Goal: Task Accomplishment & Management: Use online tool/utility

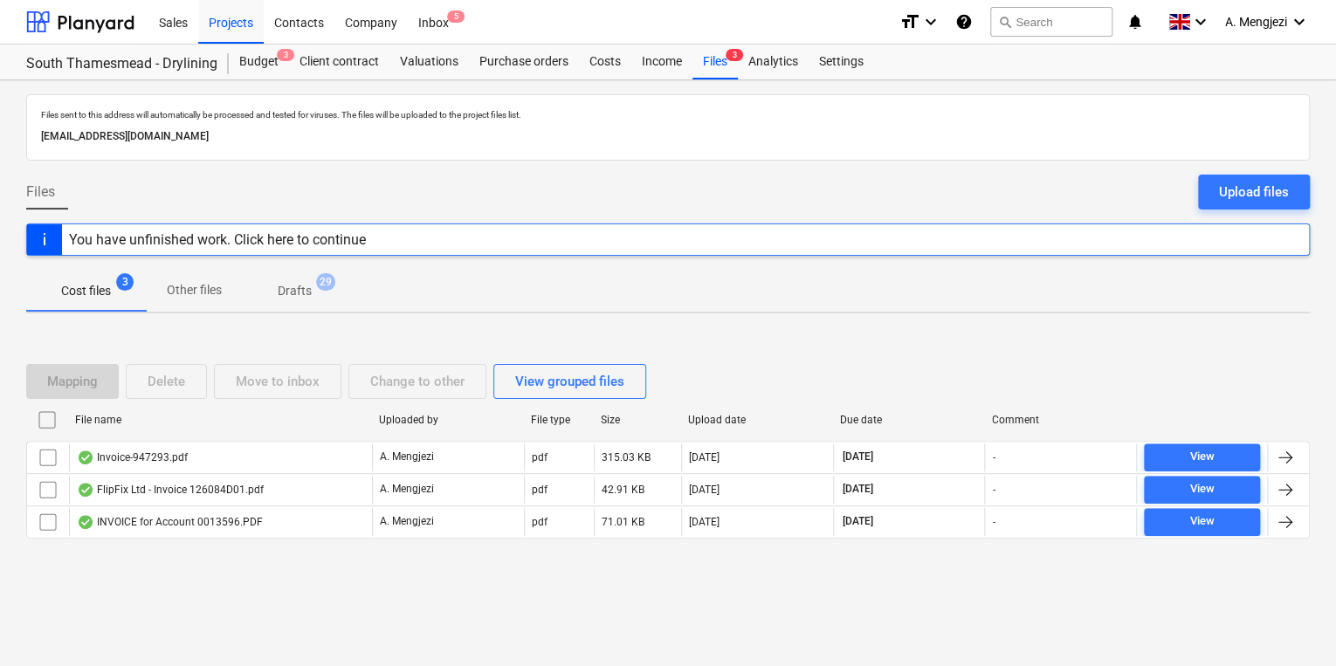
drag, startPoint x: 28, startPoint y: 316, endPoint x: 9, endPoint y: 316, distance: 19.2
click at [28, 316] on div "Files sent to this address will automatically be processed and tested for virus…" at bounding box center [668, 373] width 1336 height 586
click at [592, 93] on div "Files sent to this address will automatically be processed and tested for virus…" at bounding box center [668, 373] width 1336 height 586
click at [843, 334] on div "Mapping Delete Move to inbox Change to other View grouped files File name Uploa…" at bounding box center [668, 458] width 1284 height 262
click at [447, 35] on div "Inbox 5" at bounding box center [434, 21] width 52 height 45
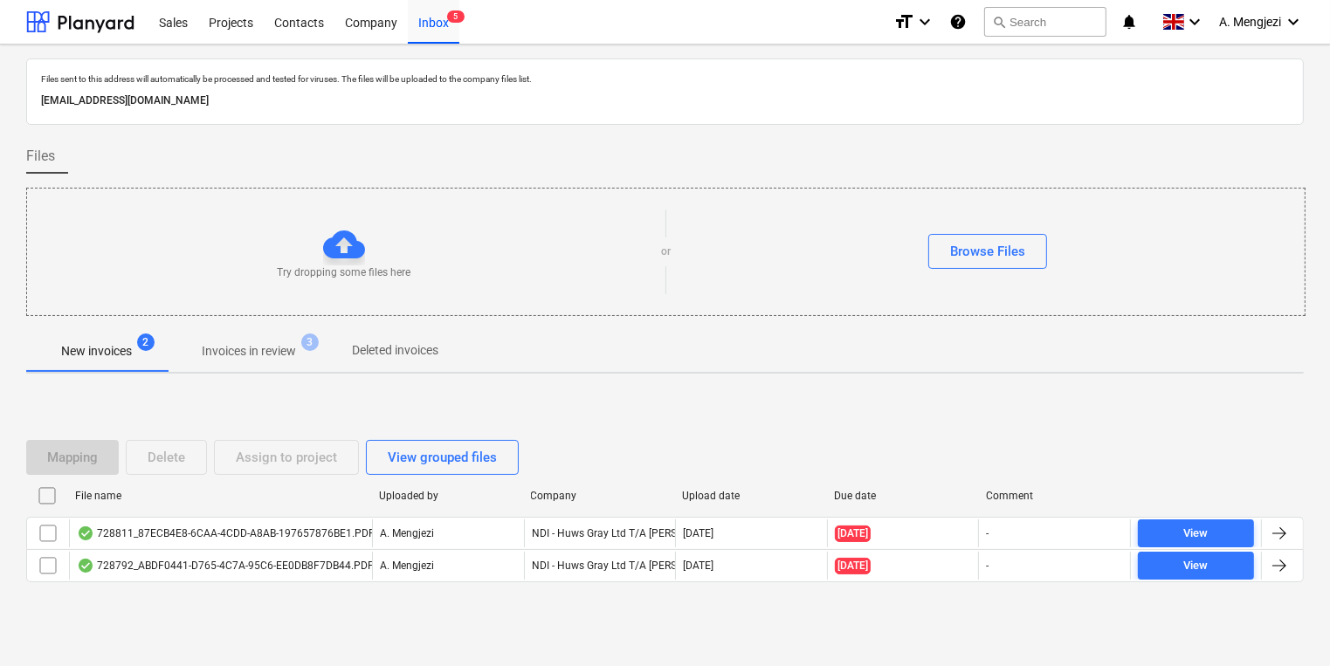
click at [554, 150] on div "Files" at bounding box center [664, 156] width 1277 height 35
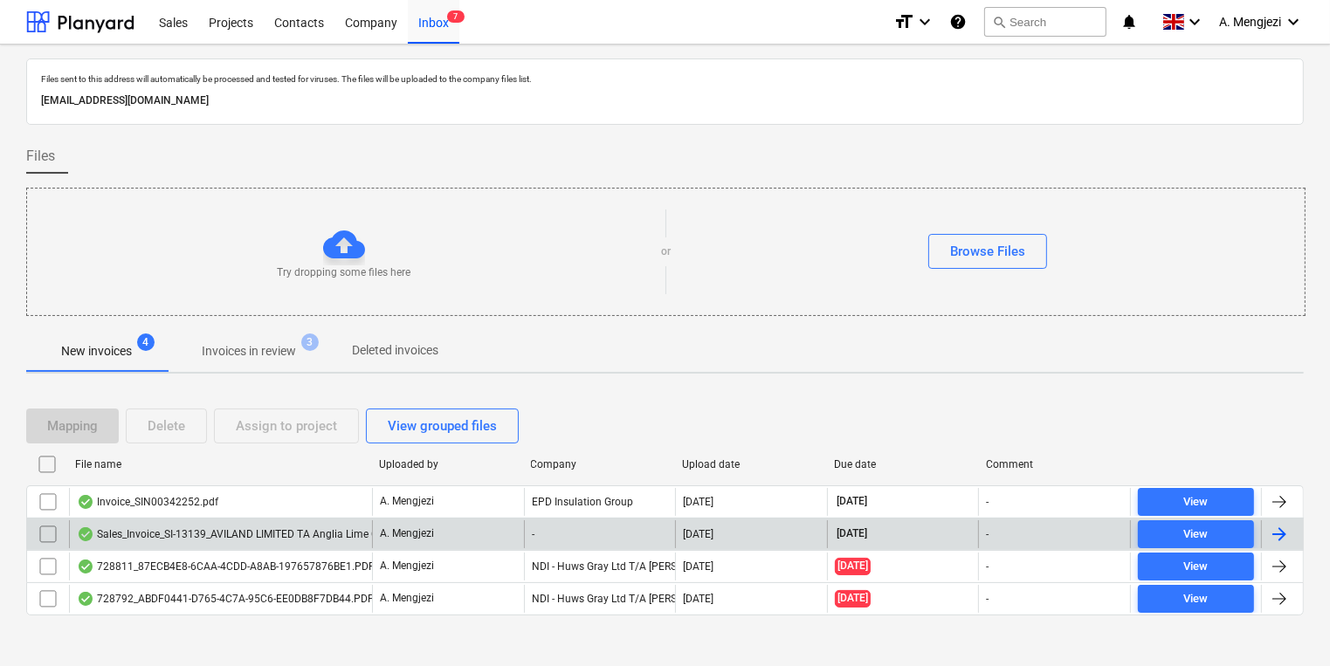
click at [517, 520] on div "A. Mengjezi" at bounding box center [448, 534] width 152 height 28
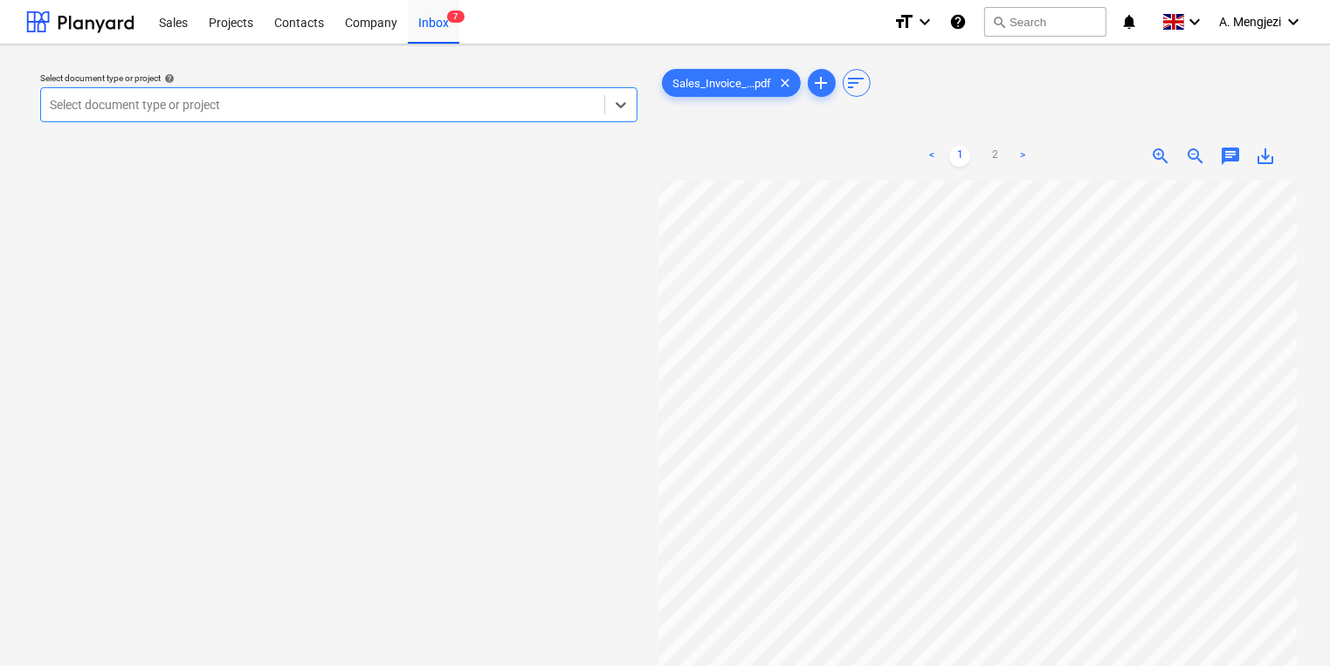
click at [316, 120] on div "Select document type or project" at bounding box center [338, 104] width 597 height 35
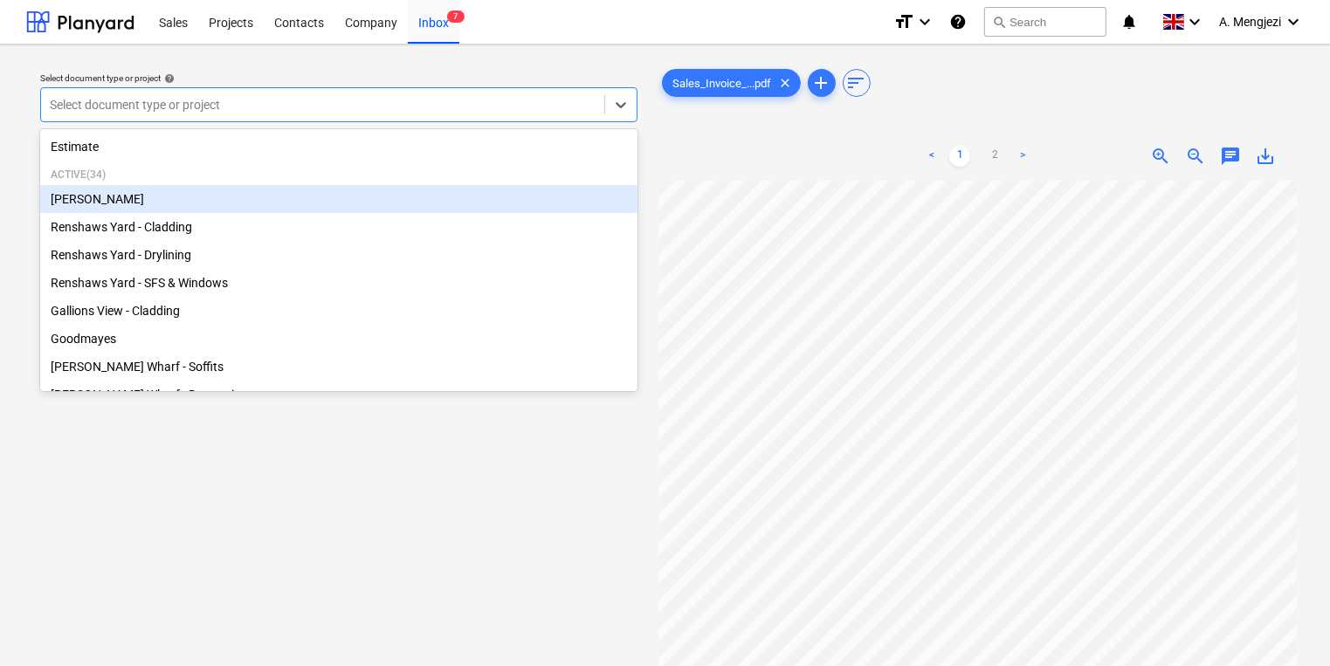
click at [263, 203] on div "[PERSON_NAME]" at bounding box center [338, 199] width 597 height 28
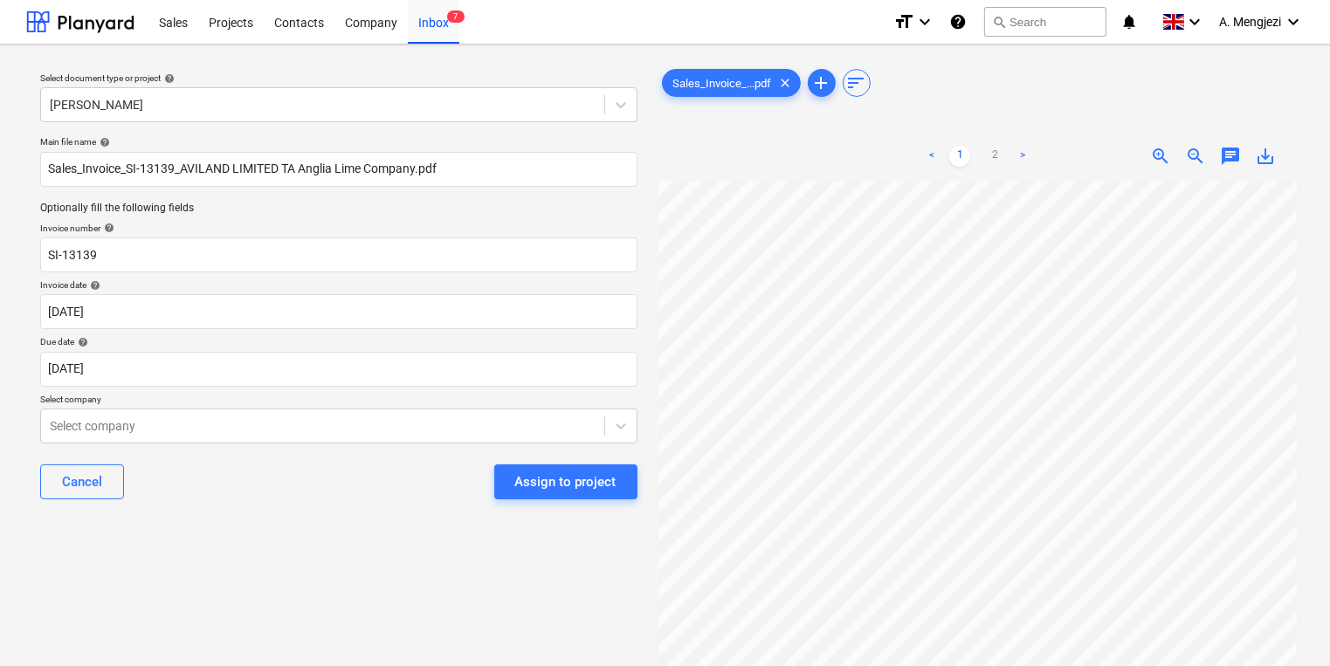
scroll to position [0, 149]
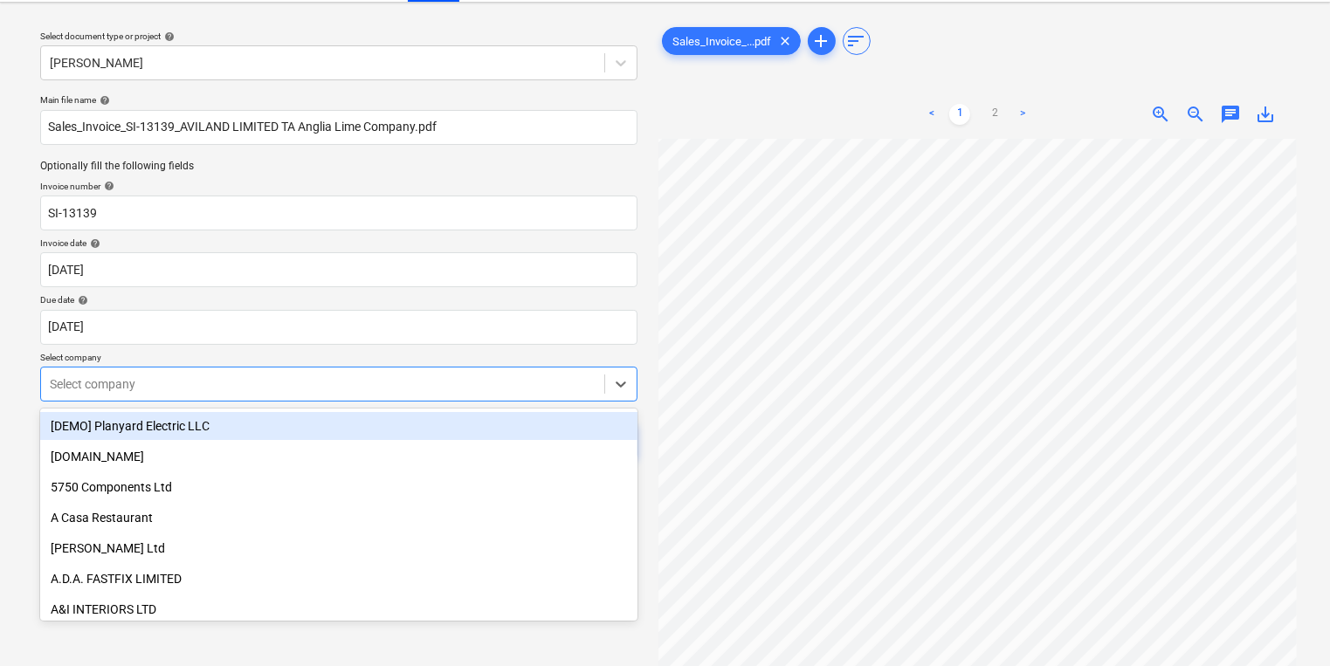
click at [535, 417] on body "Sales Projects Contacts Company Inbox 7 format_size keyboard_arrow_down help se…" at bounding box center [665, 291] width 1330 height 666
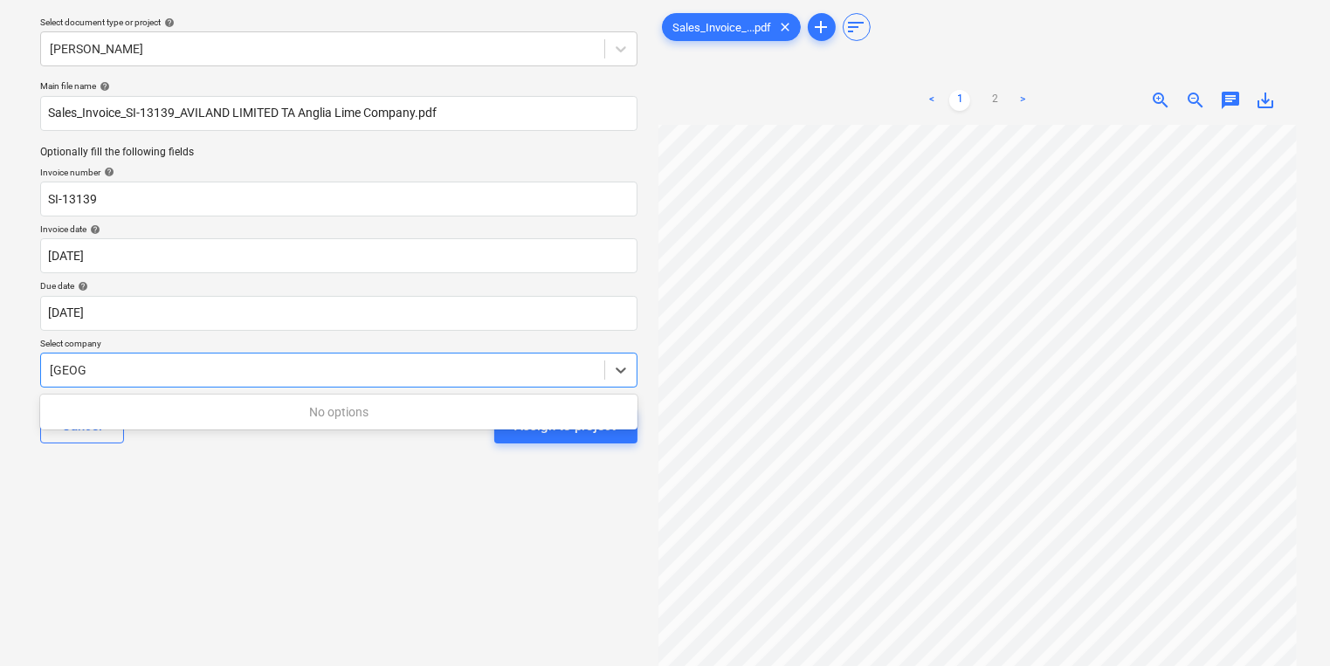
type input "anglia"
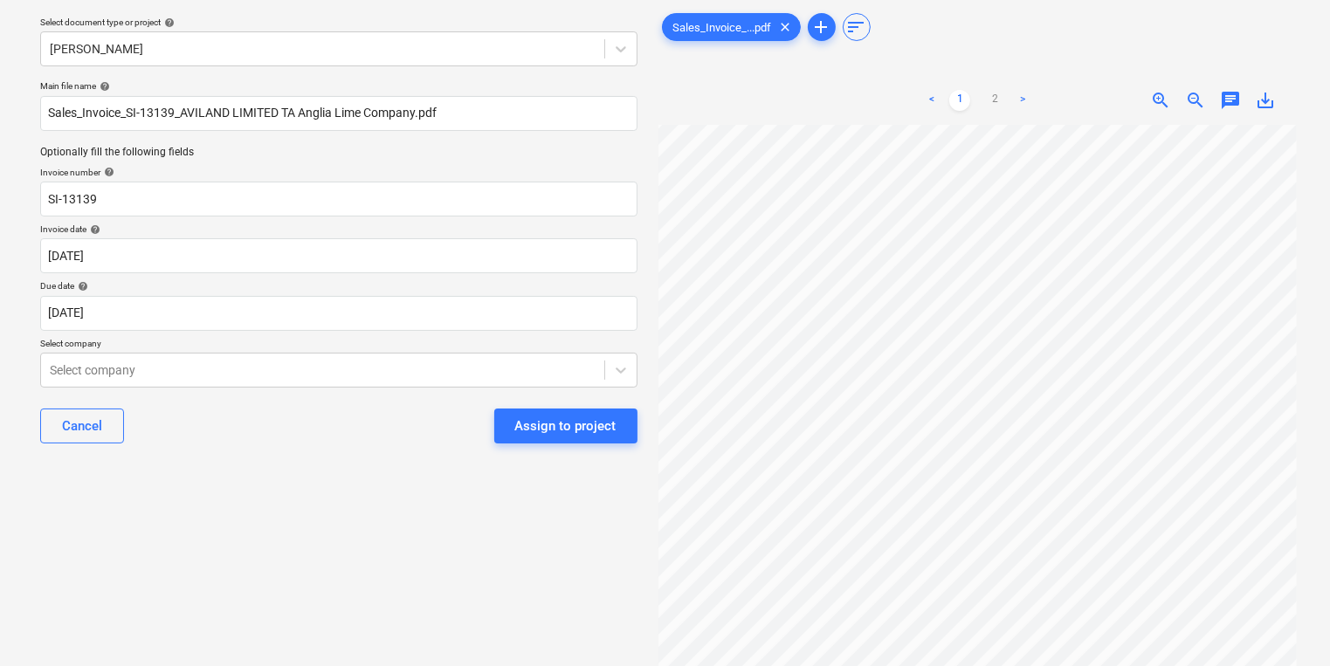
click at [468, 595] on div "Select document type or project help Trent Park Main file name help Sales_Invoi…" at bounding box center [338, 376] width 625 height 747
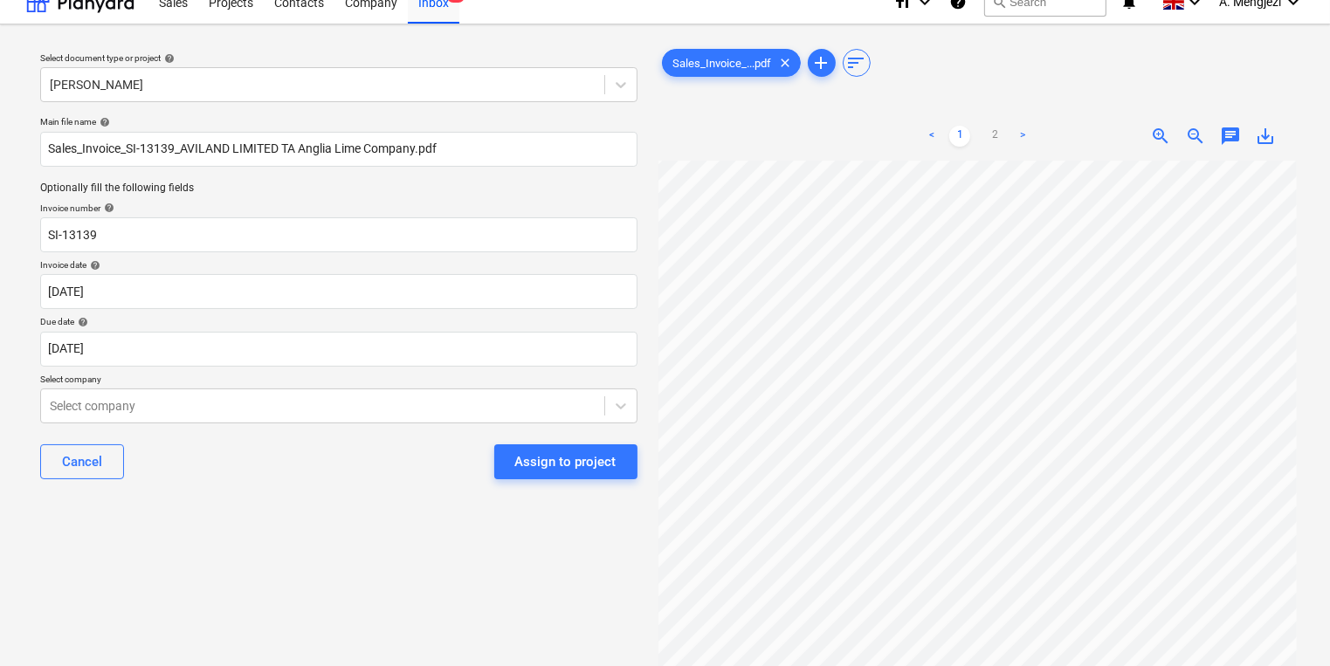
scroll to position [0, 0]
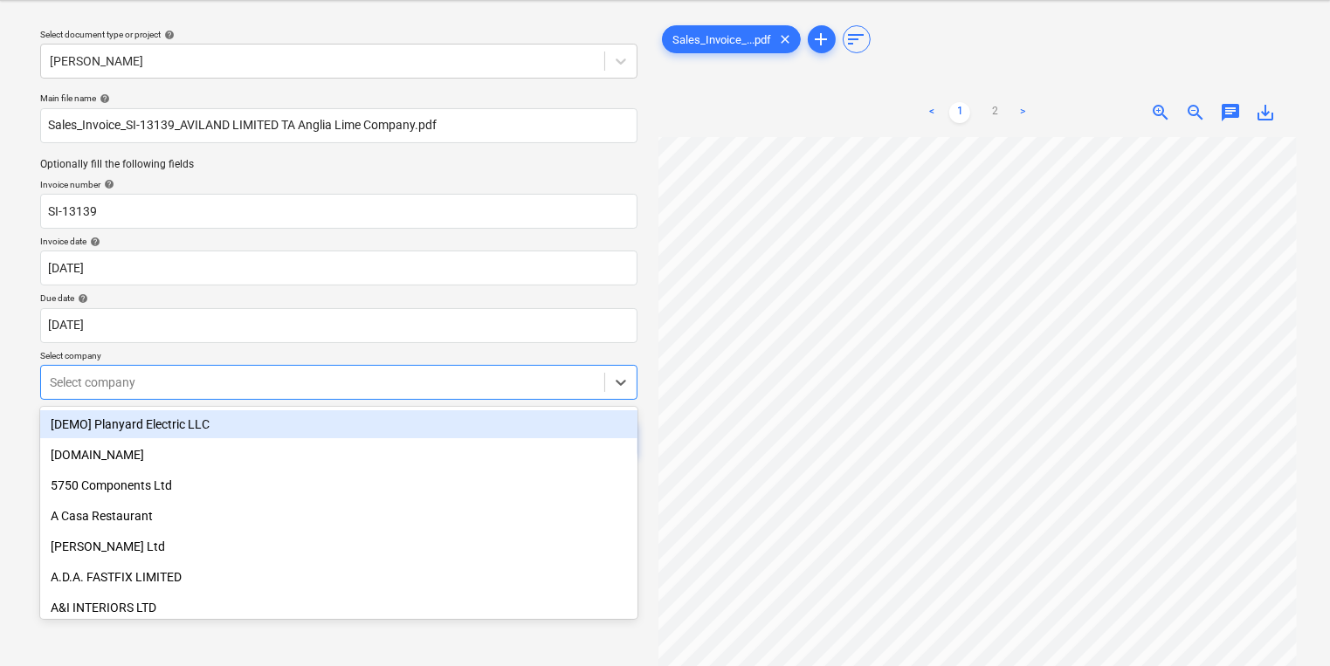
click at [244, 430] on body "Sales Projects Contacts Company Inbox 7 format_size keyboard_arrow_down help se…" at bounding box center [665, 289] width 1330 height 666
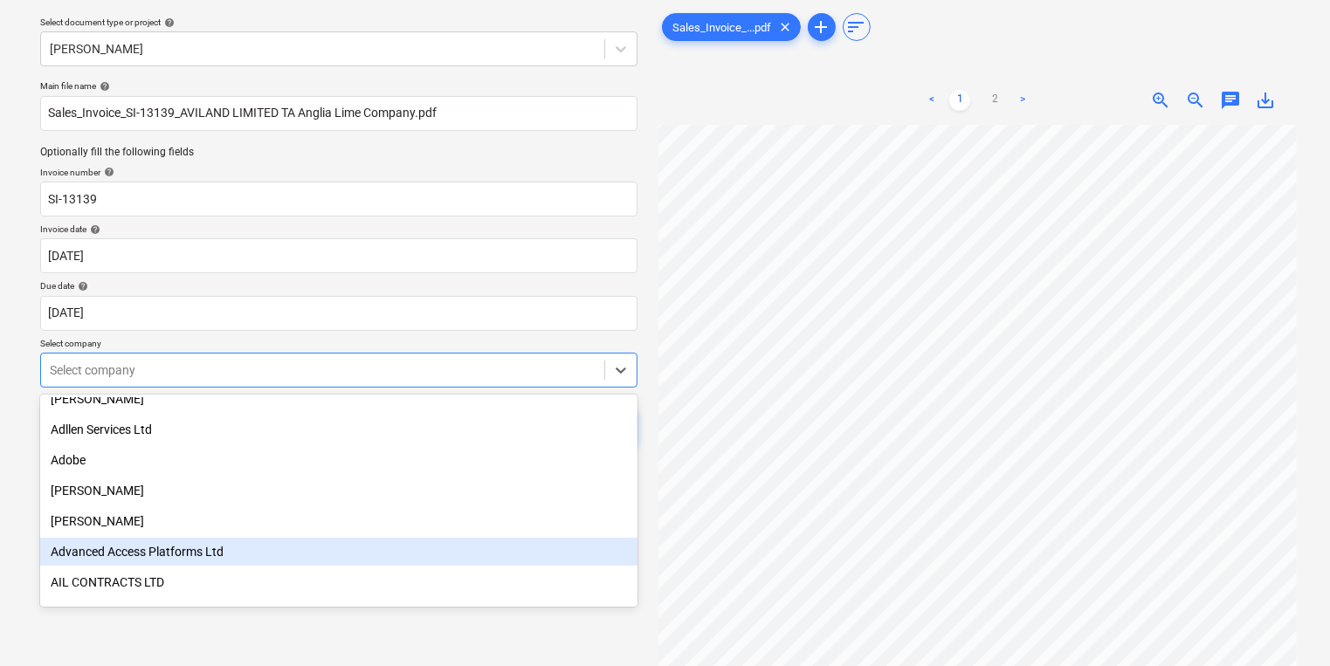
scroll to position [419, 0]
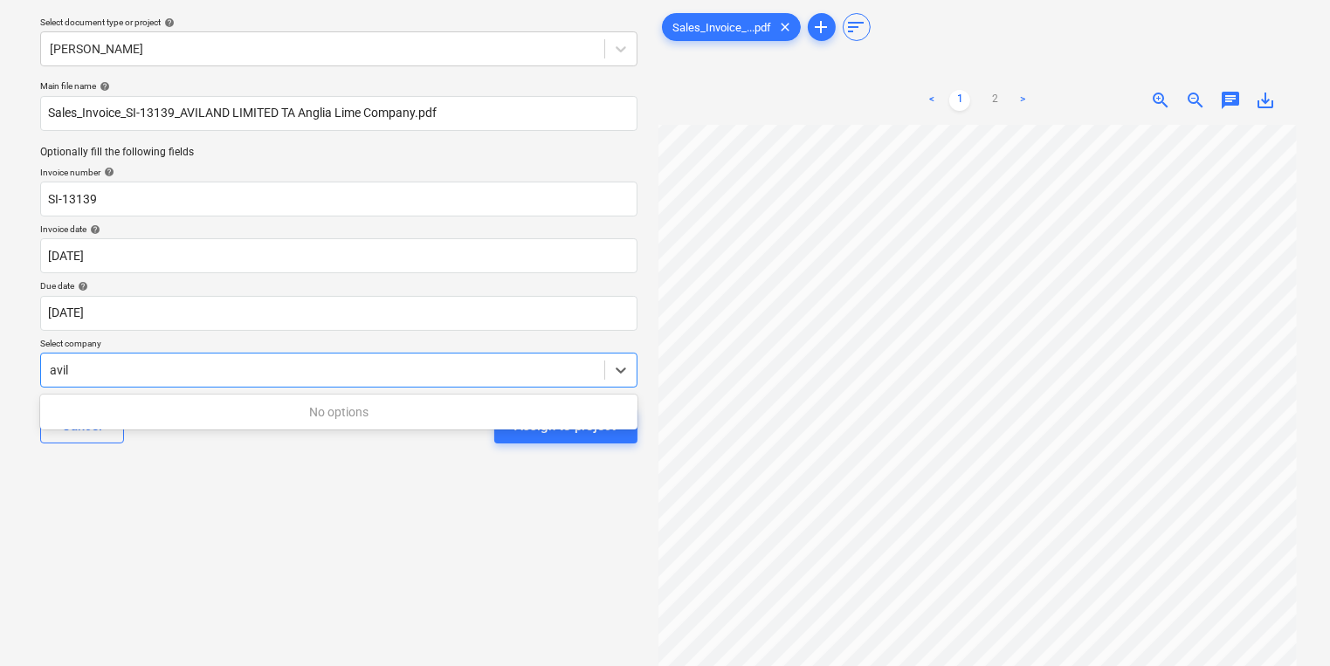
type input "avil"
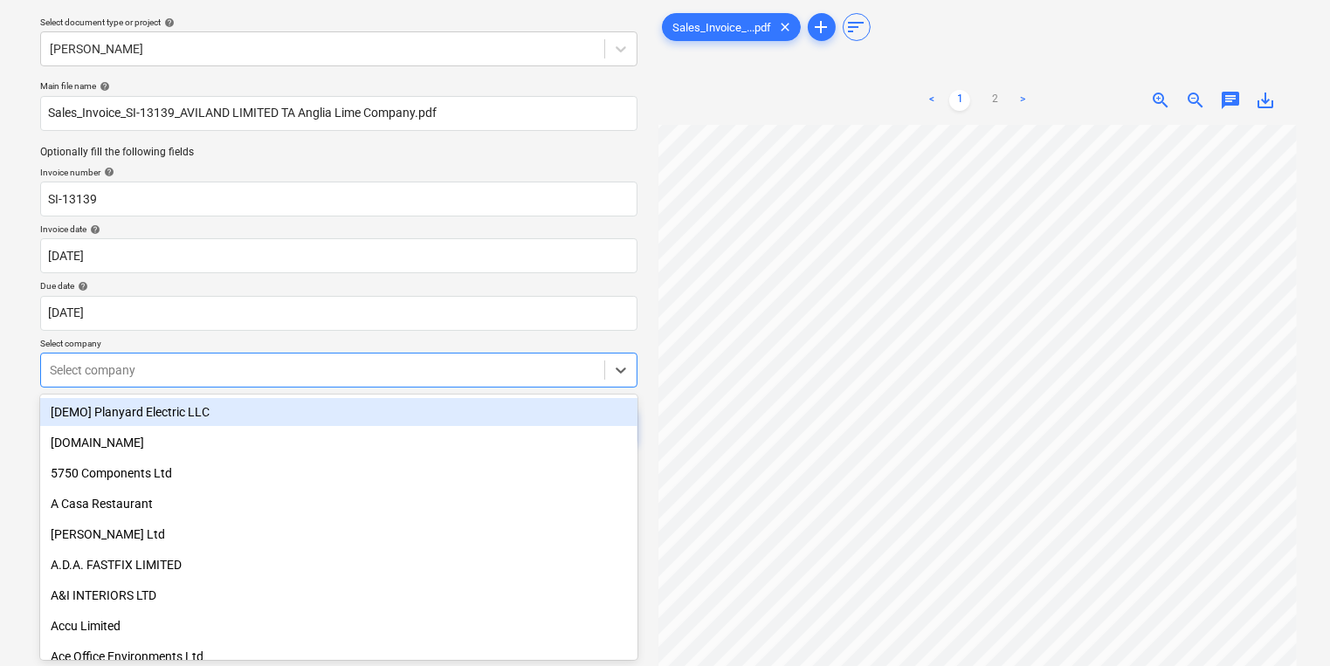
click at [218, 358] on div "Select company" at bounding box center [322, 370] width 563 height 24
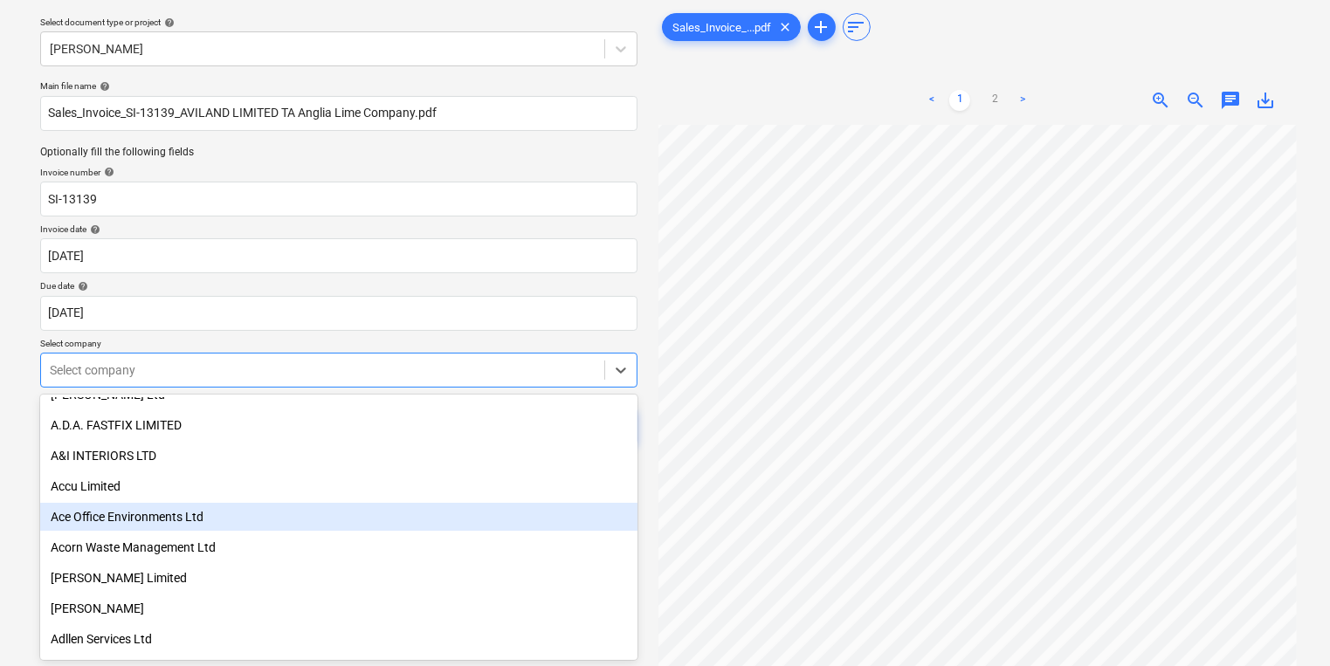
scroll to position [210, 0]
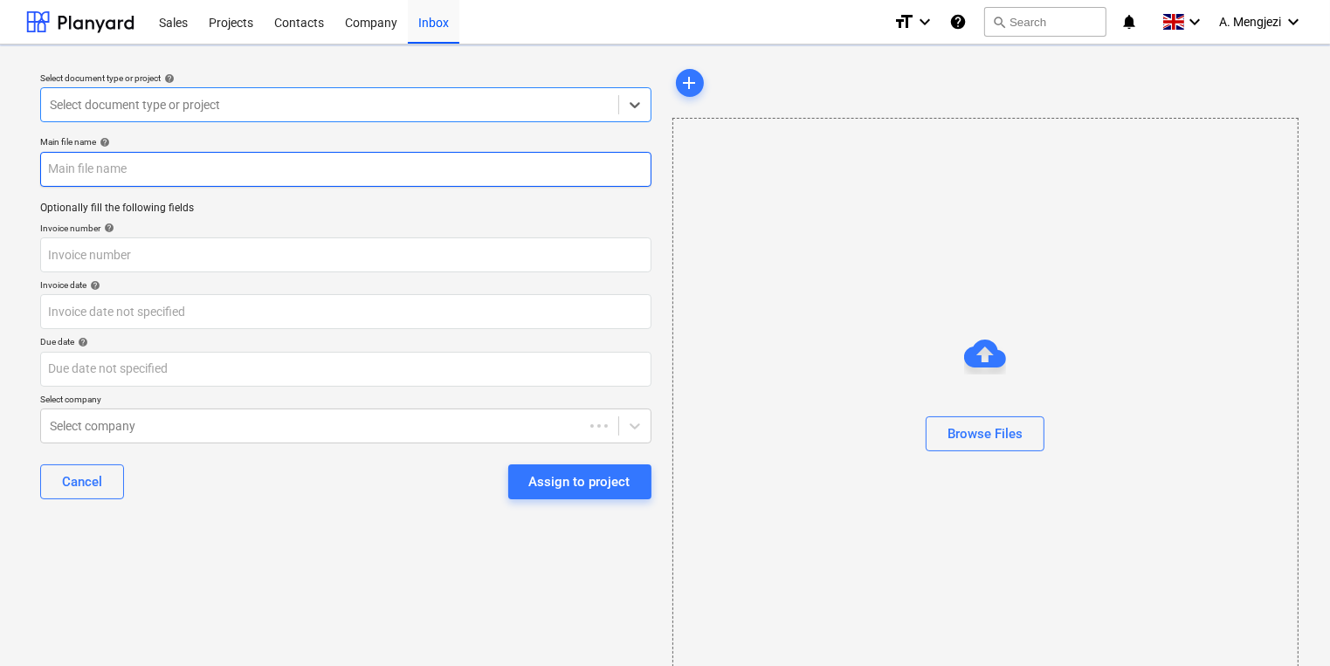
type input "Sales_Invoice_SI-13139_AVILAND LIMITED TA Anglia Lime Company.pdf"
type input "SI-13139"
type input "[DATE]"
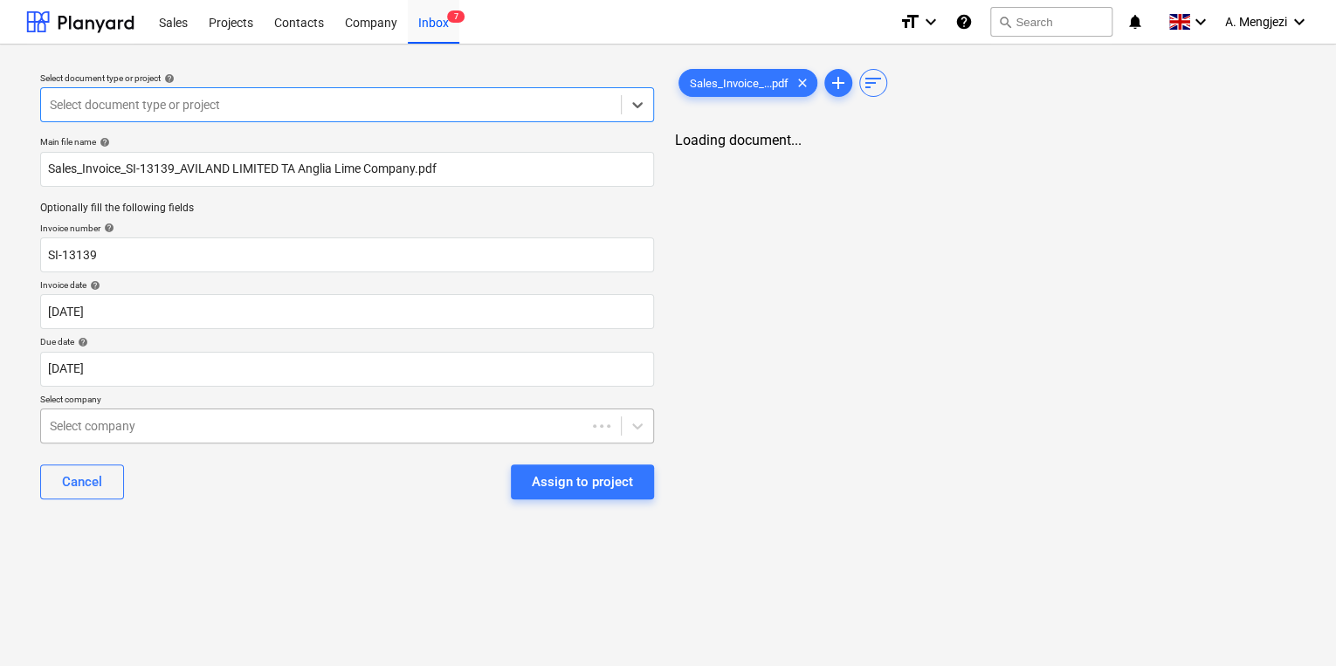
click at [95, 417] on div at bounding box center [313, 425] width 527 height 17
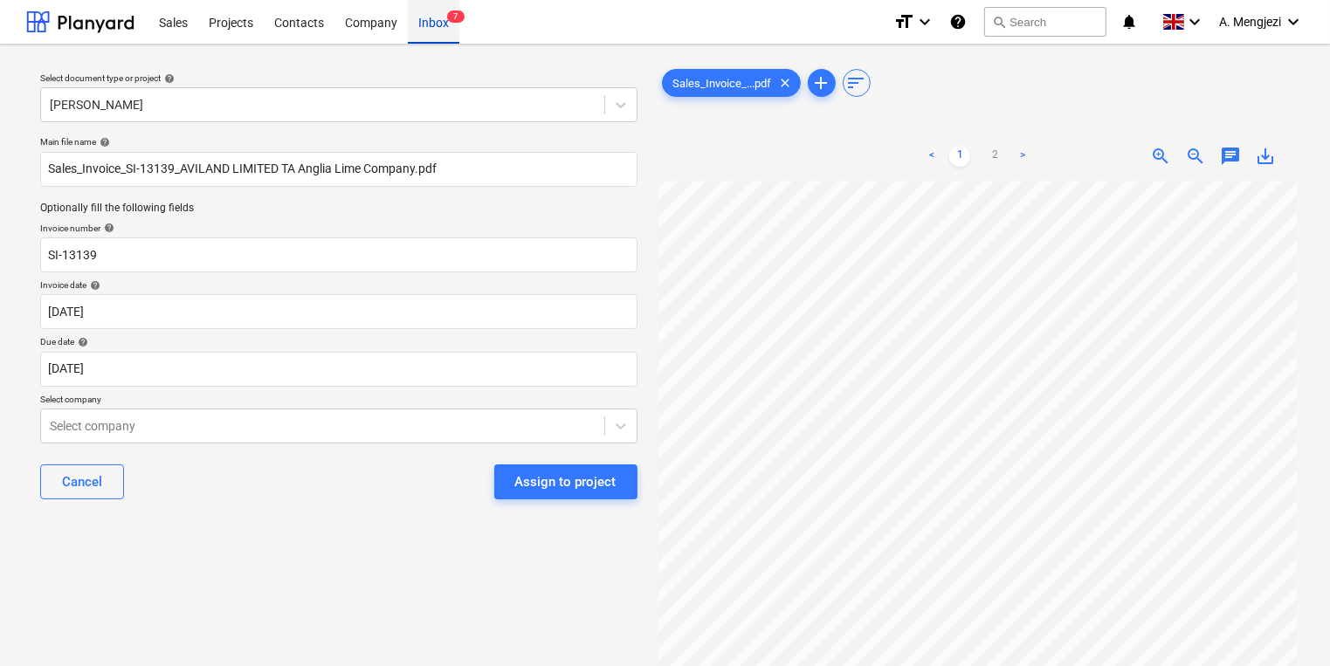
click at [452, 17] on span "7" at bounding box center [455, 16] width 17 height 12
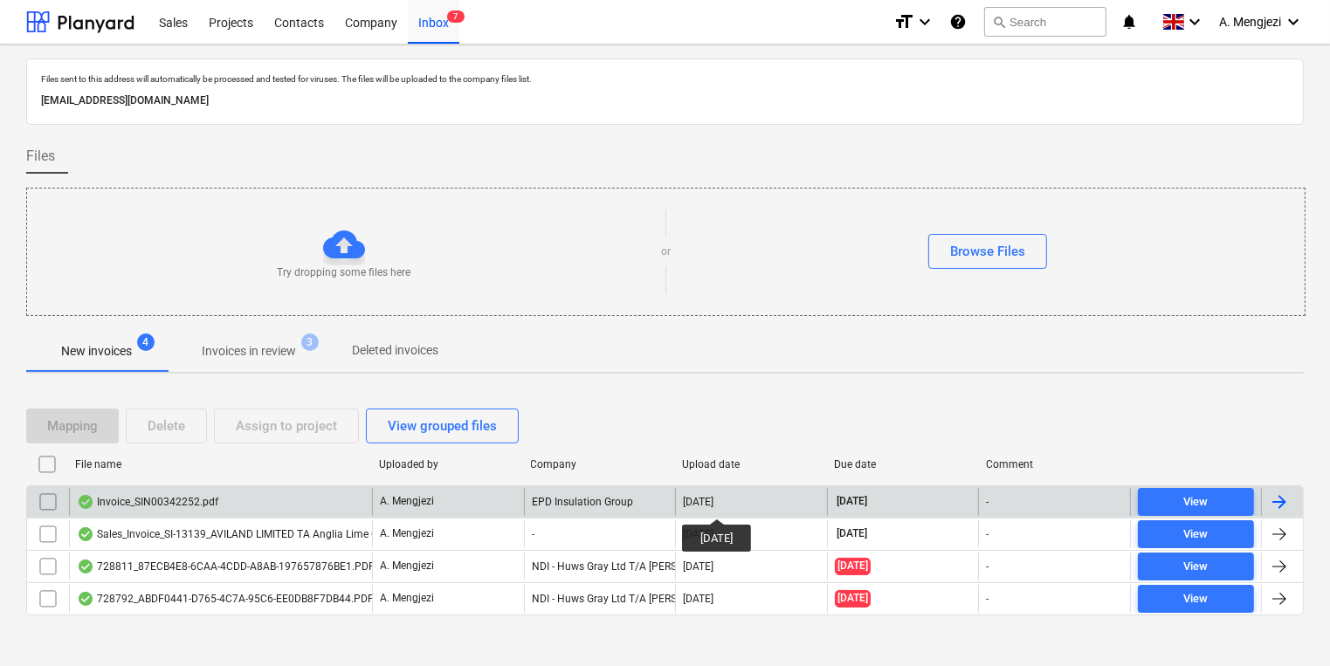
click at [713, 503] on div "[DATE]" at bounding box center [698, 502] width 31 height 12
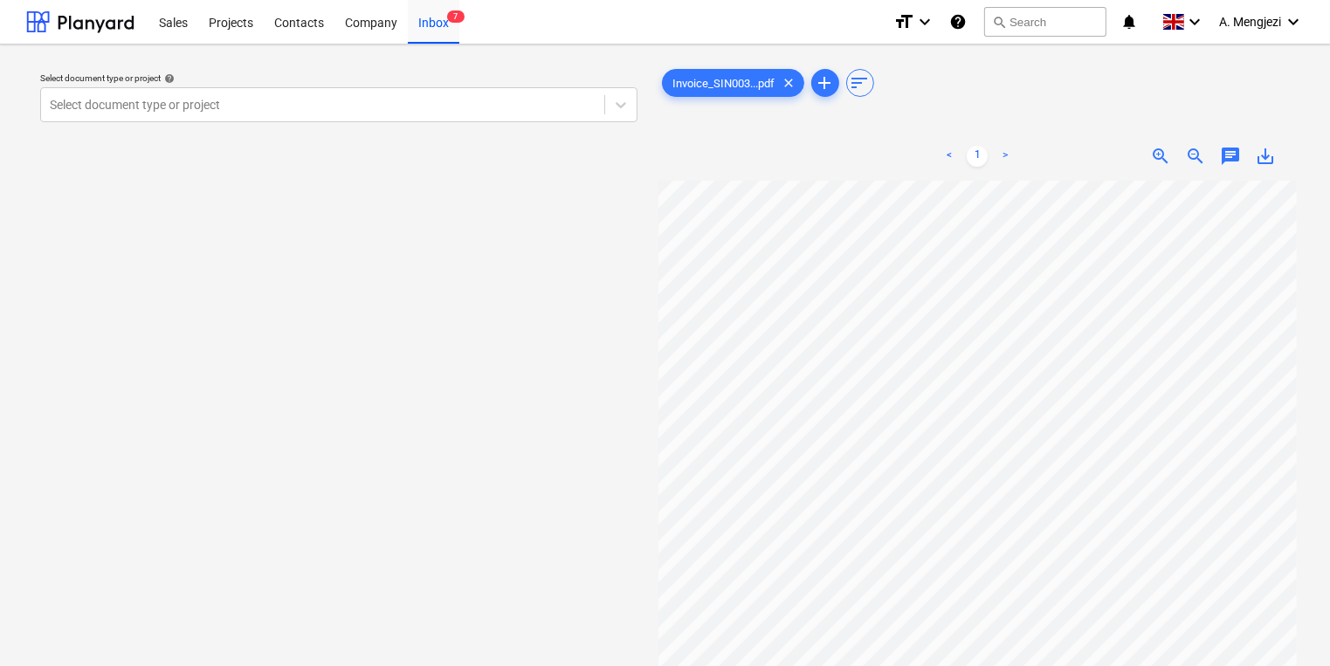
scroll to position [0, 149]
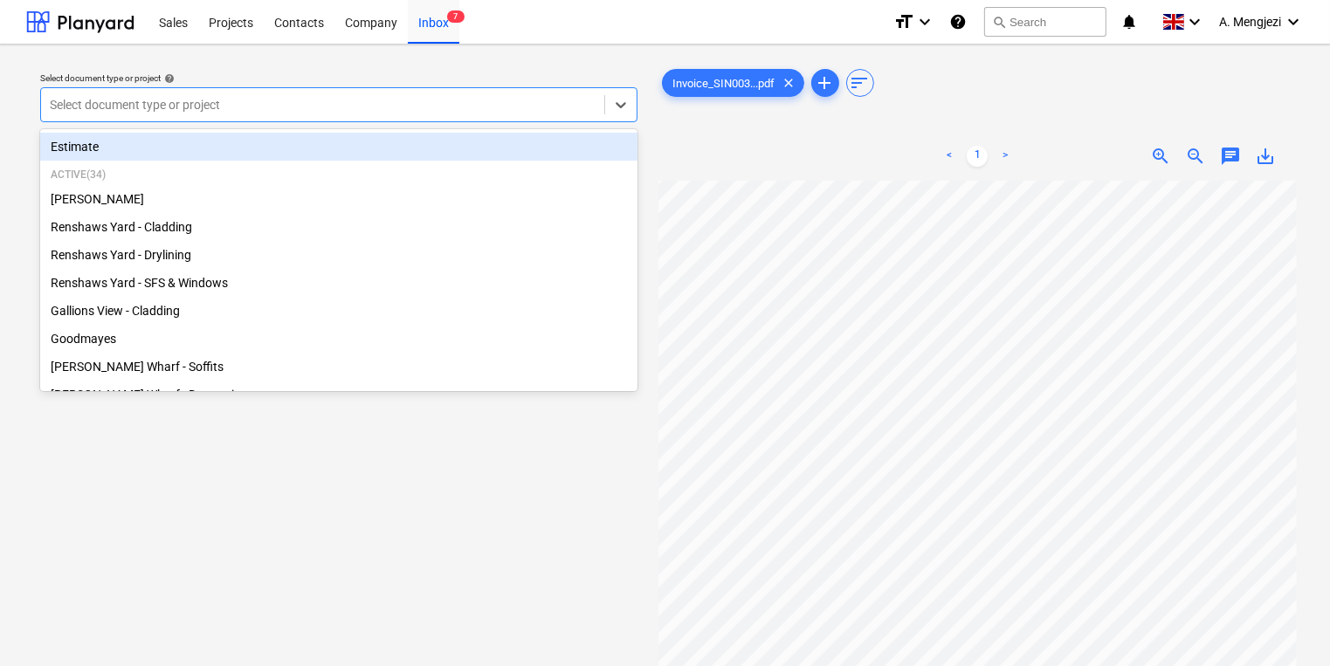
drag, startPoint x: 475, startPoint y: 88, endPoint x: 465, endPoint y: 88, distance: 9.6
click at [465, 88] on div "Select document type or project" at bounding box center [338, 104] width 597 height 35
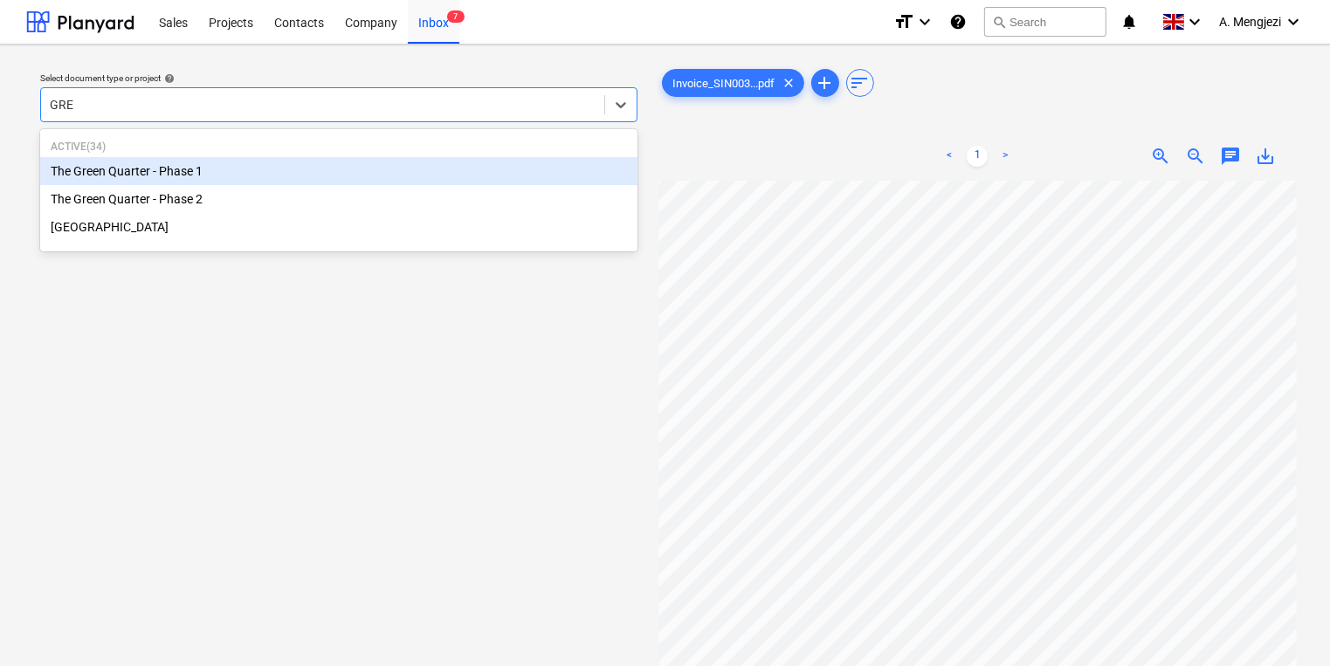
type input "GREE"
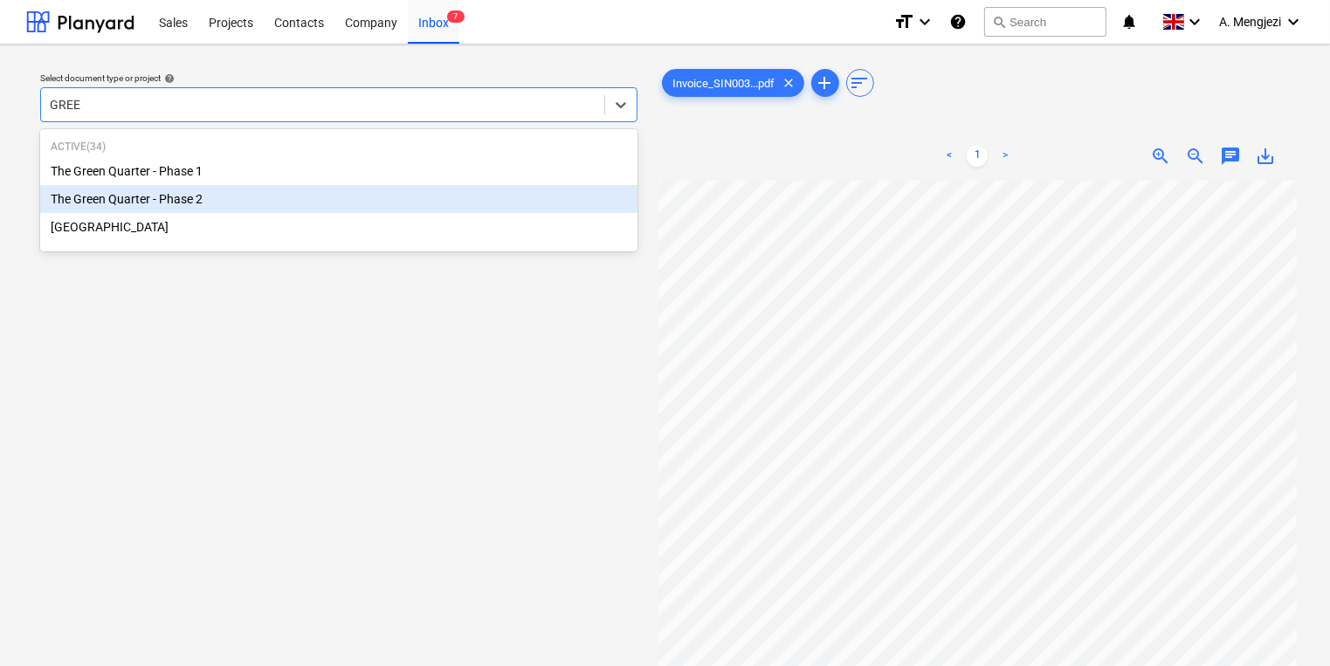
click at [367, 196] on div "The Green Quarter - Phase 2" at bounding box center [338, 199] width 597 height 28
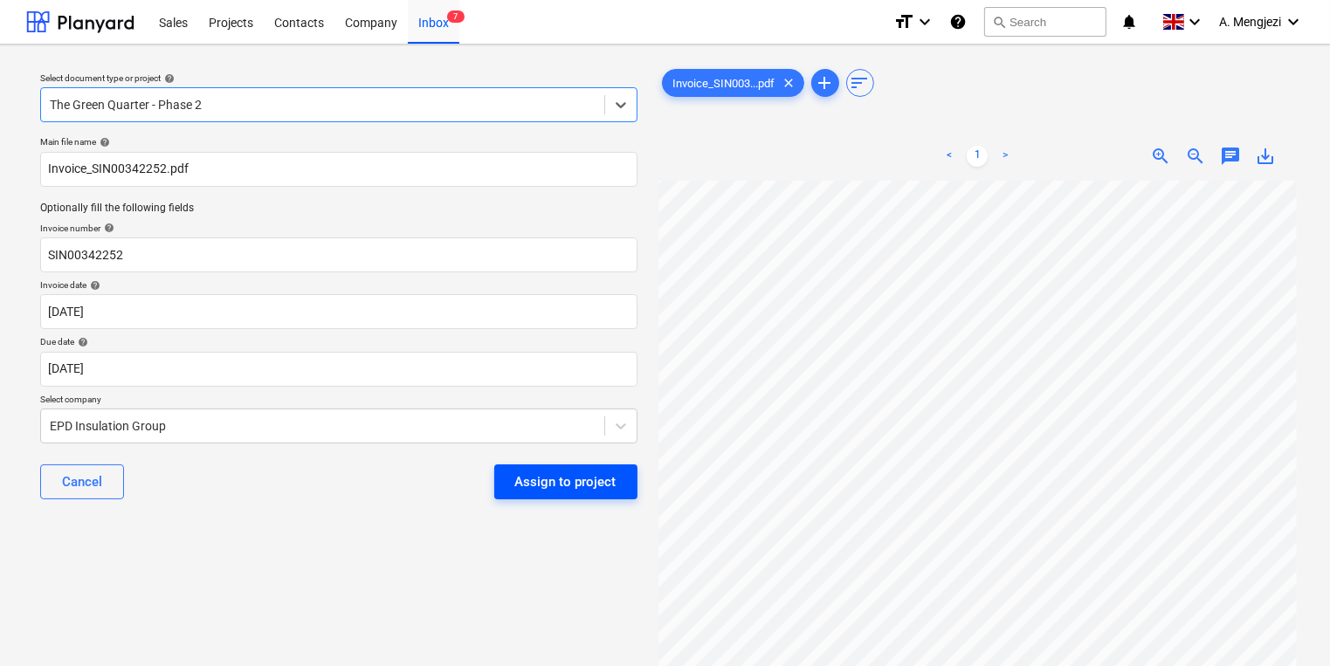
click at [527, 494] on button "Assign to project" at bounding box center [565, 482] width 143 height 35
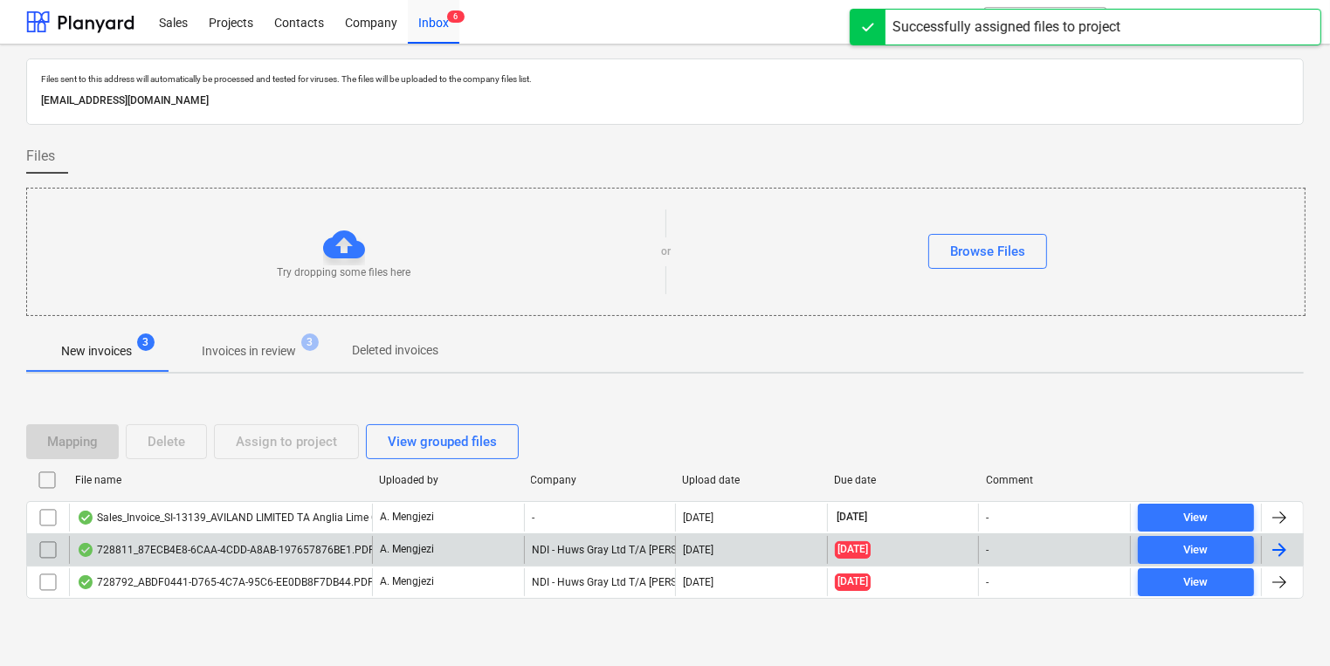
click at [382, 561] on div "A. Mengjezi" at bounding box center [448, 550] width 152 height 28
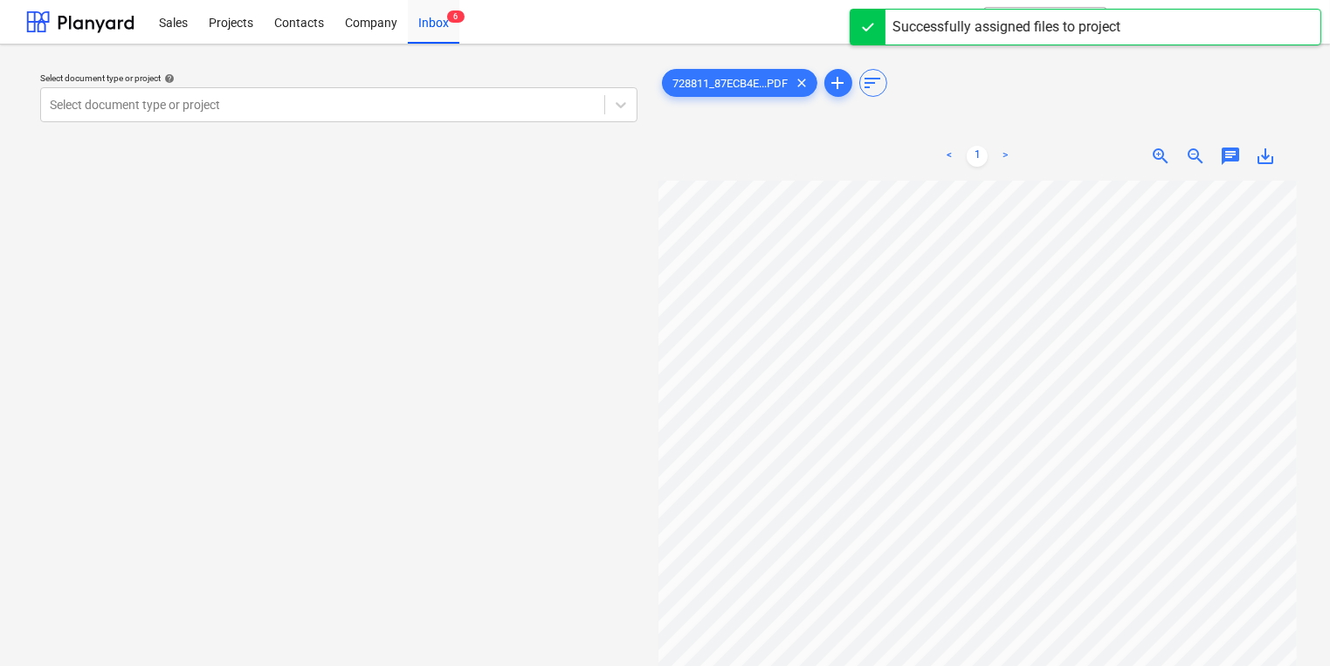
scroll to position [21, 175]
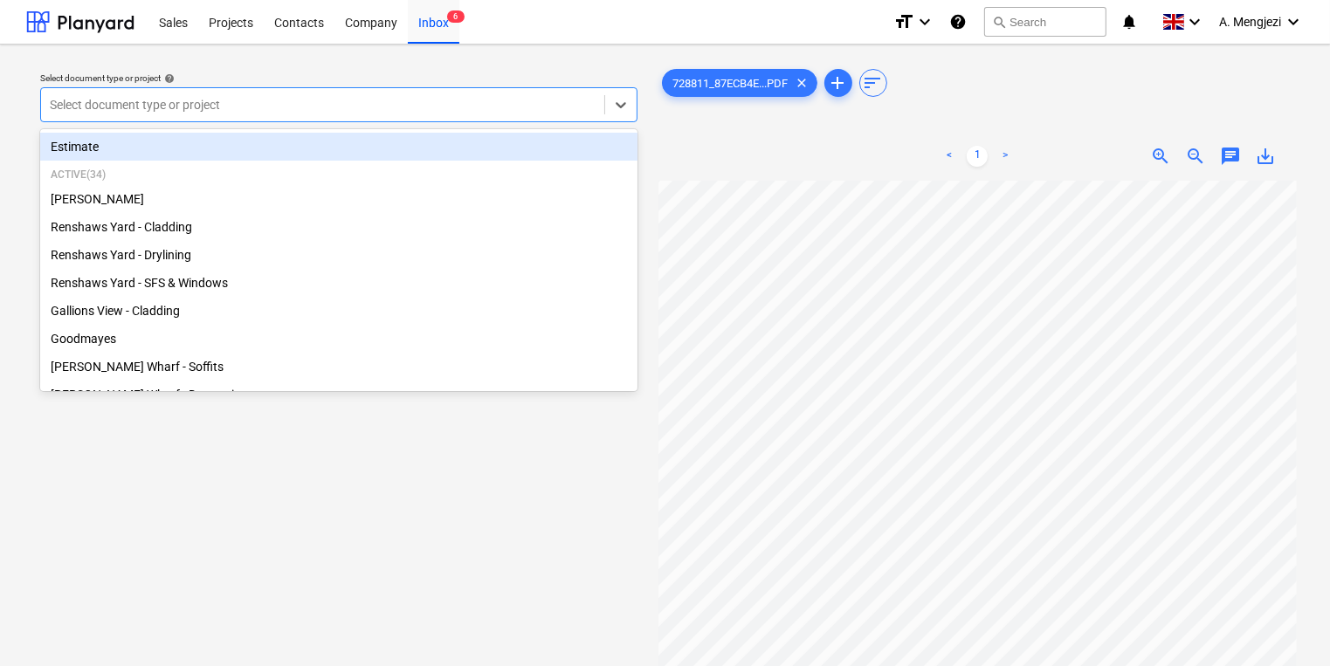
click at [409, 103] on div at bounding box center [323, 104] width 546 height 17
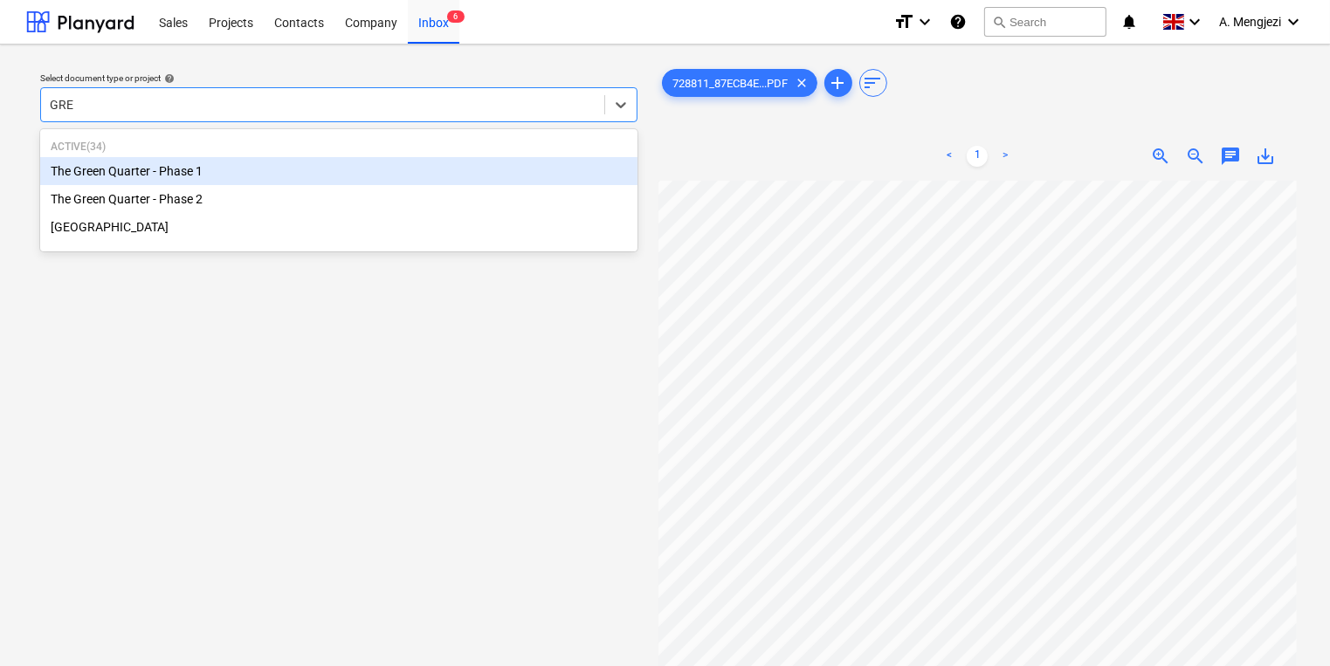
type input "GREE"
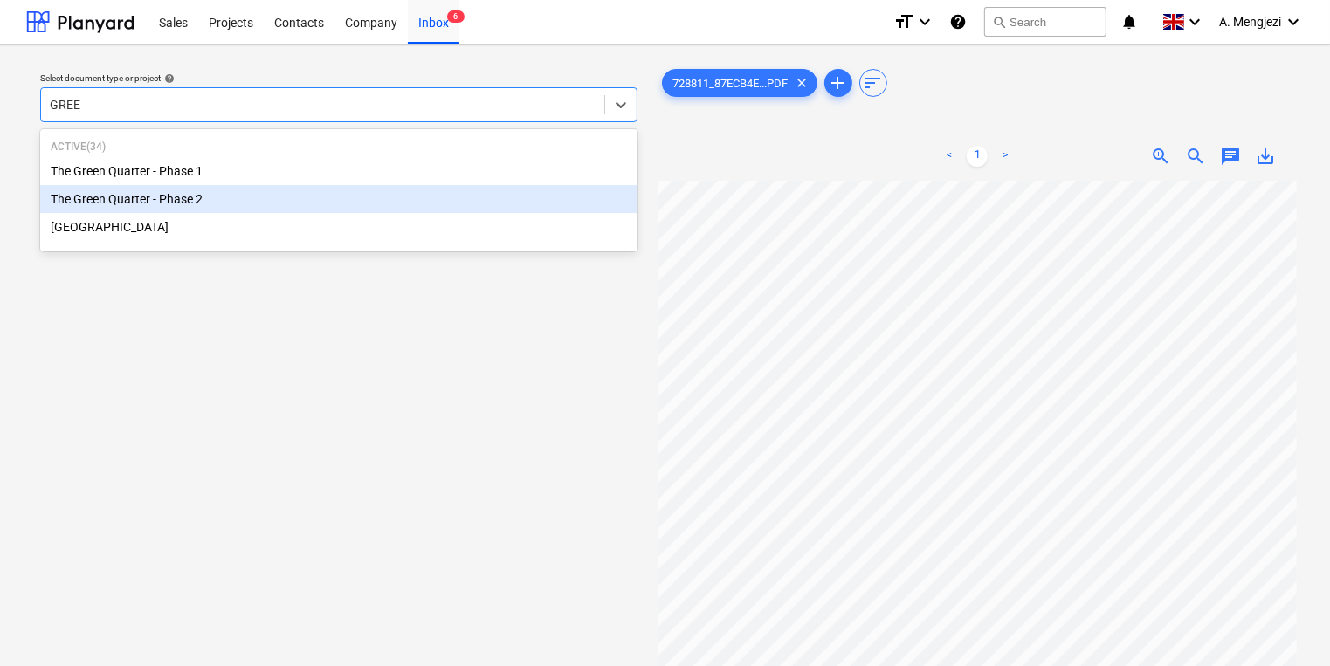
click at [344, 209] on div "The Green Quarter - Phase 2" at bounding box center [338, 199] width 597 height 28
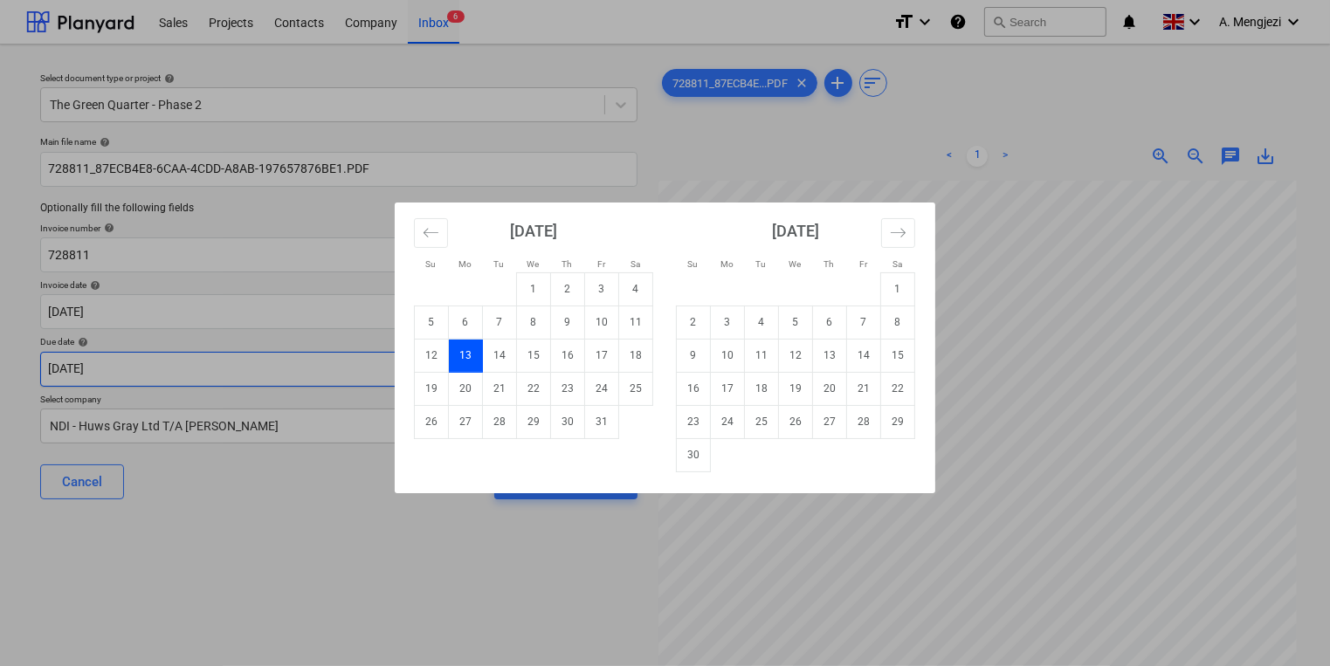
click at [228, 372] on body "Sales Projects Contacts Company Inbox 6 format_size keyboard_arrow_down help se…" at bounding box center [665, 333] width 1330 height 666
click at [692, 458] on td "30" at bounding box center [694, 454] width 34 height 33
type input "[DATE]"
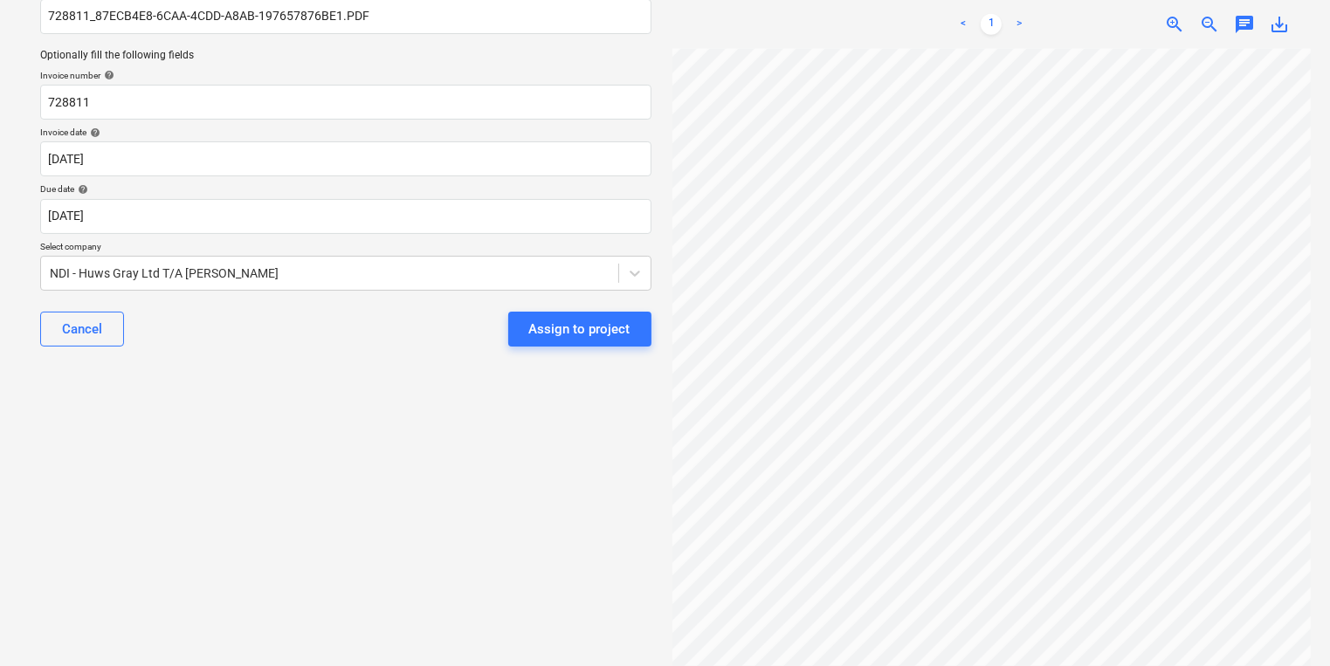
scroll to position [524, 0]
click at [541, 345] on button "Assign to project" at bounding box center [579, 329] width 143 height 35
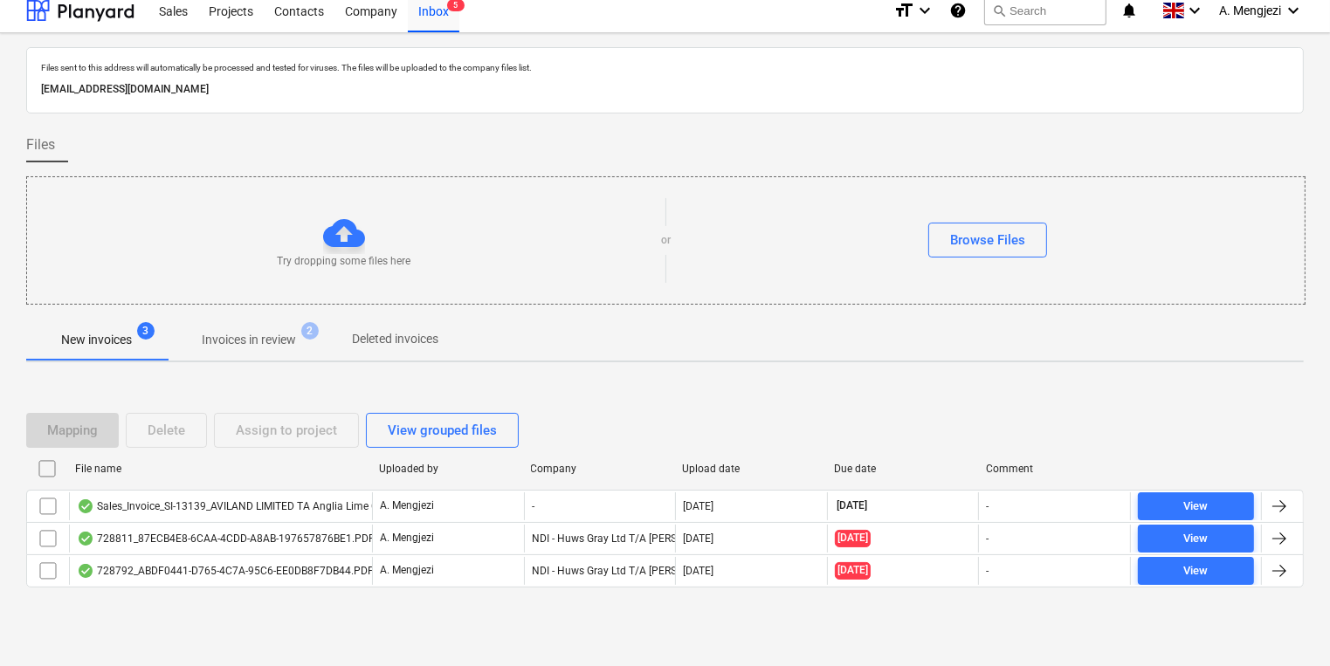
scroll to position [10, 0]
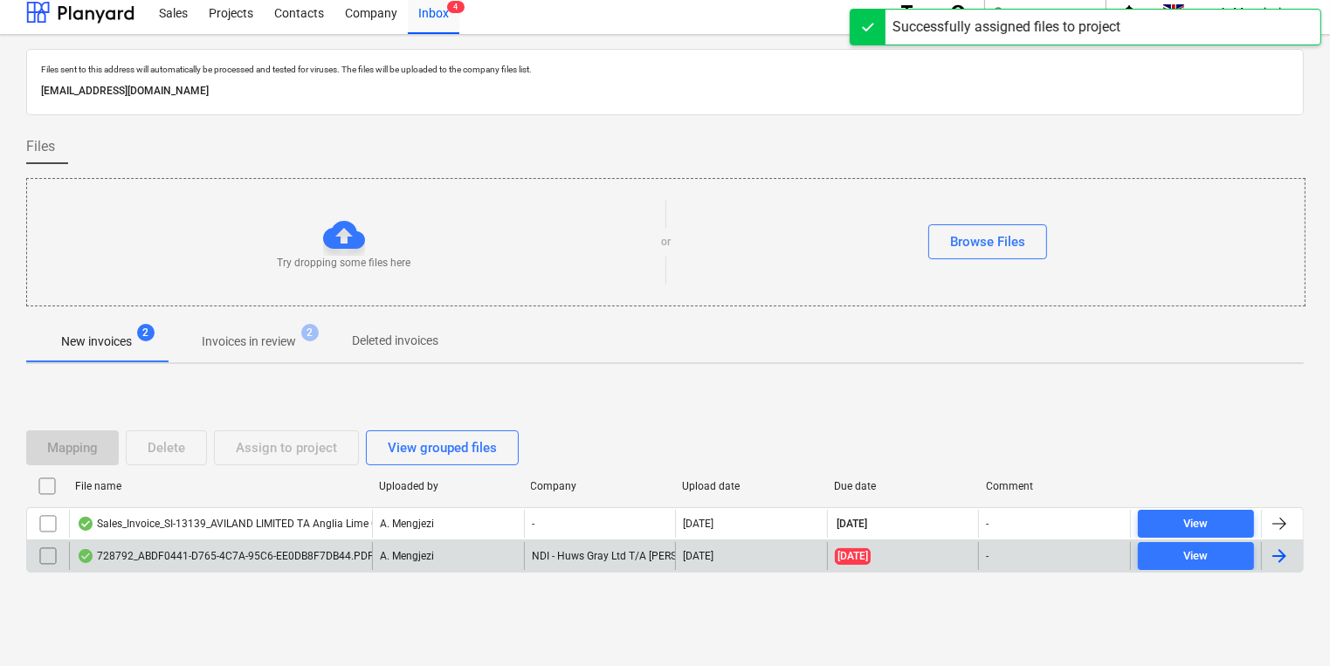
click at [213, 561] on div "728792_ABDF0441-D765-4C7A-95C6-EE0DB8F7DB44.PDF" at bounding box center [225, 556] width 297 height 14
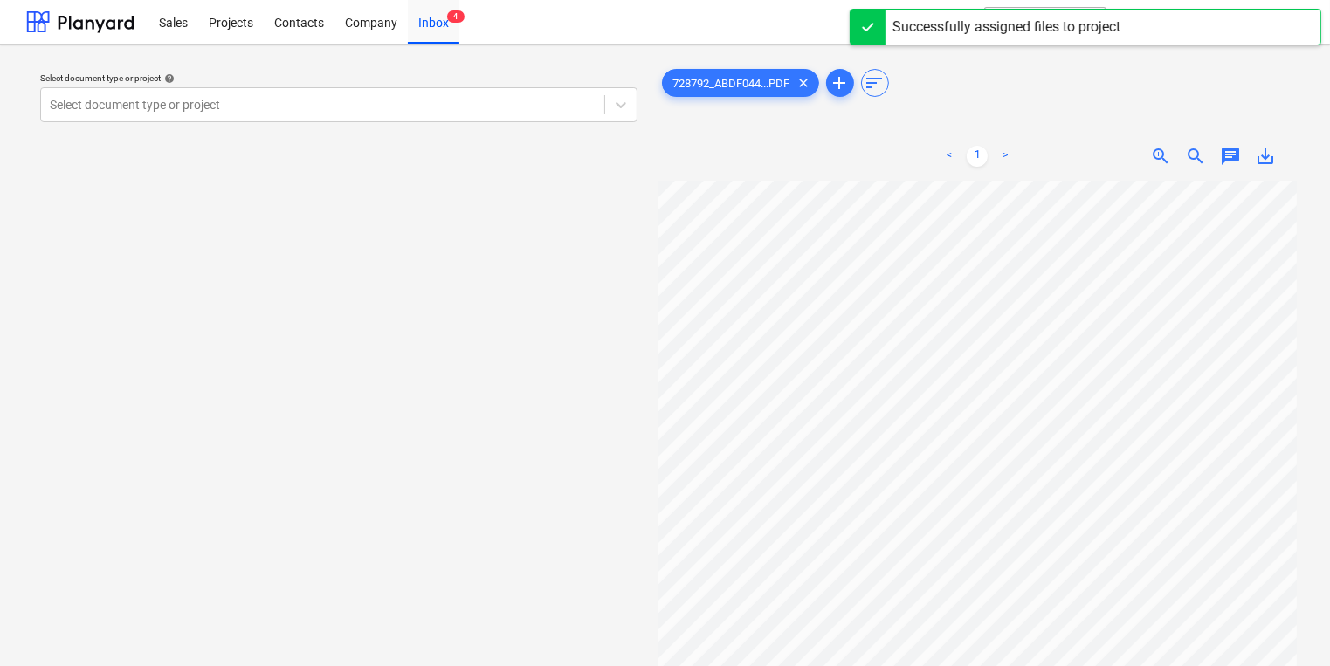
scroll to position [0, 175]
click at [524, 317] on div "Select document type or project help Select document type or project 728792_ABD…" at bounding box center [664, 432] width 1277 height 747
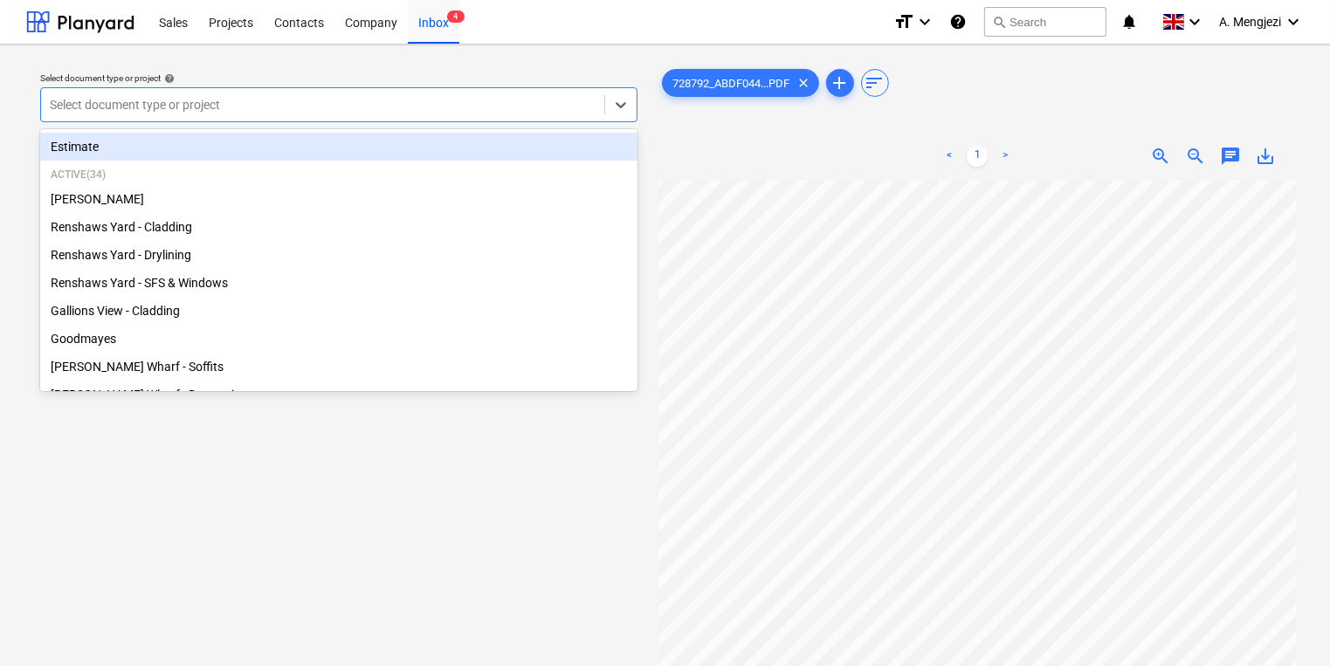
click at [363, 105] on div at bounding box center [323, 104] width 546 height 17
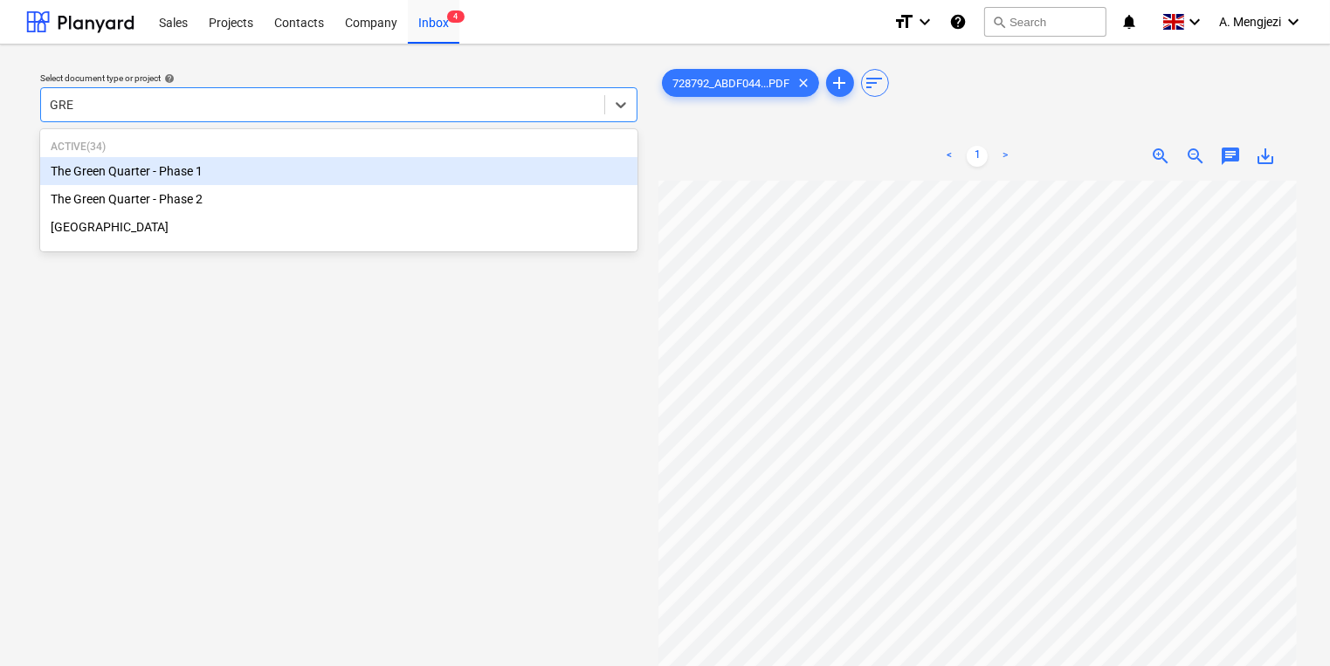
type input "GREE"
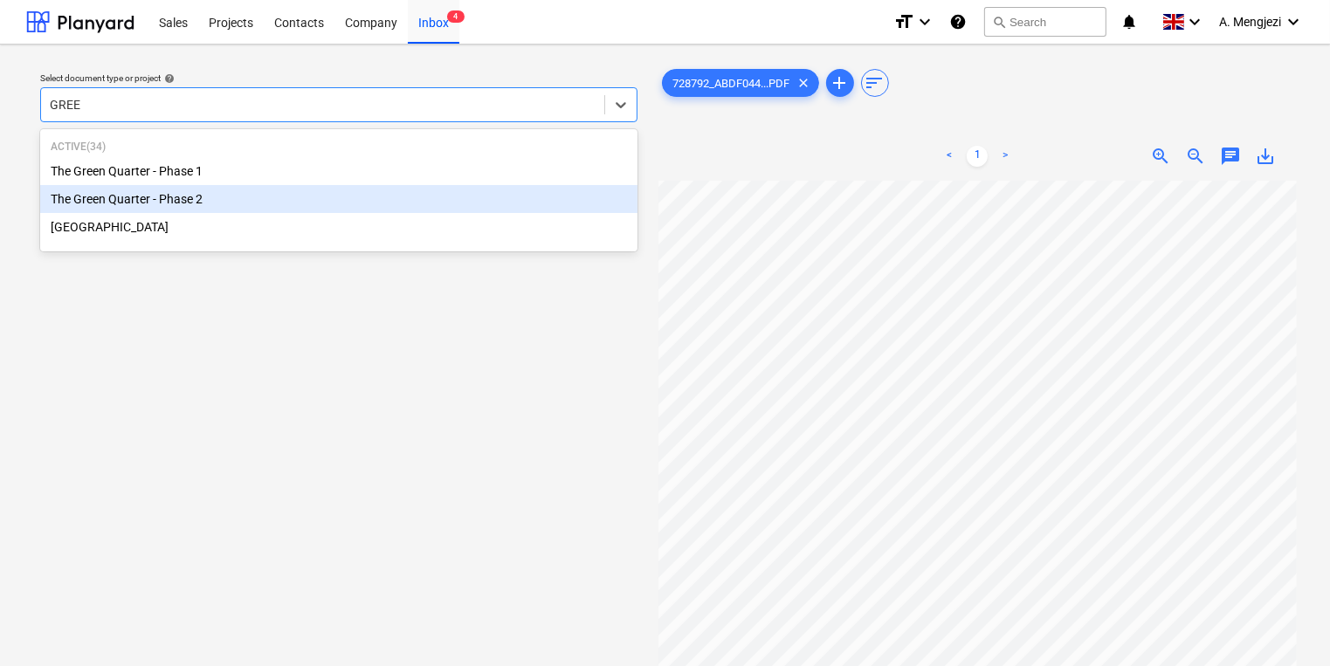
click at [403, 205] on div "The Green Quarter - Phase 2" at bounding box center [338, 199] width 597 height 28
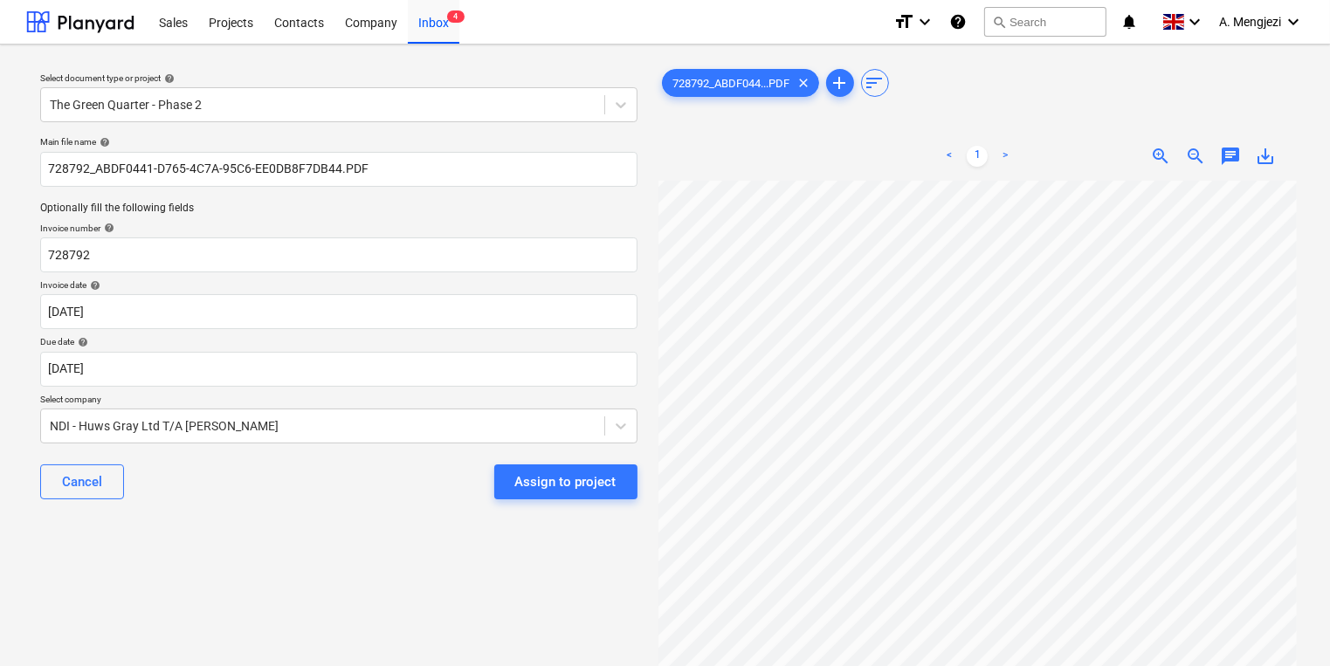
click at [356, 397] on p "Select company" at bounding box center [338, 401] width 597 height 15
click at [547, 344] on div "Due date help" at bounding box center [338, 341] width 597 height 11
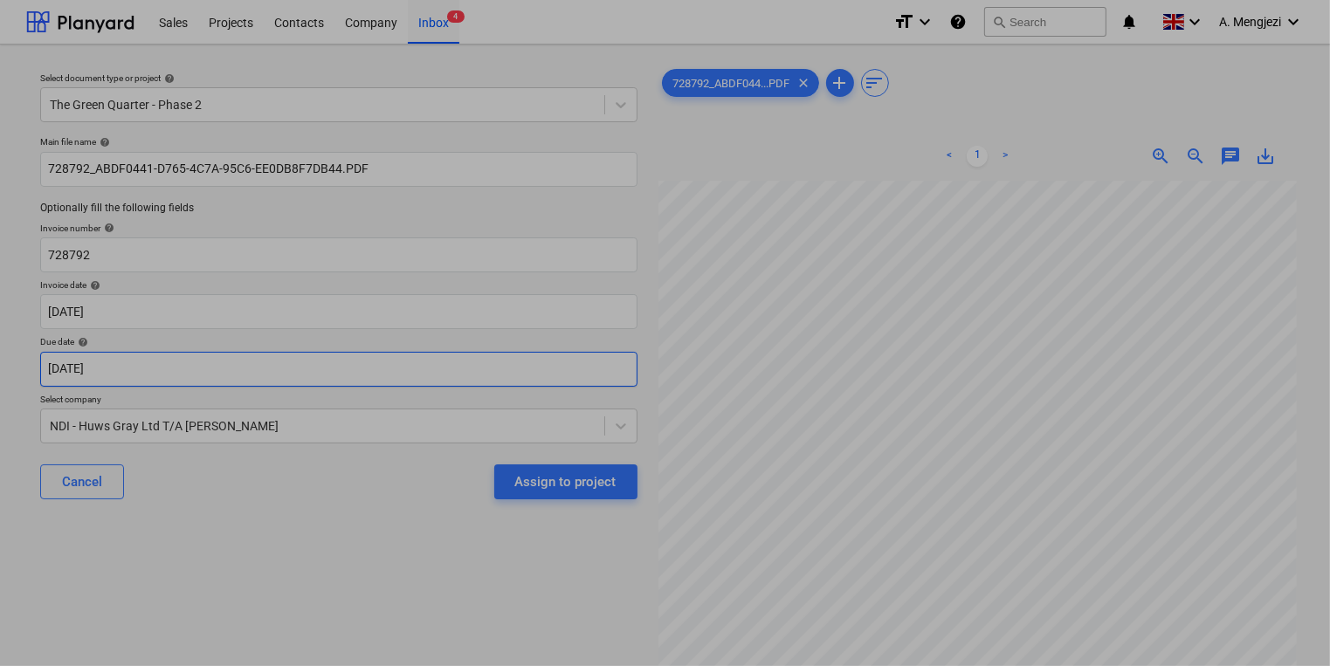
click at [562, 375] on body "Sales Projects Contacts Company Inbox 4 format_size keyboard_arrow_down help se…" at bounding box center [665, 333] width 1330 height 666
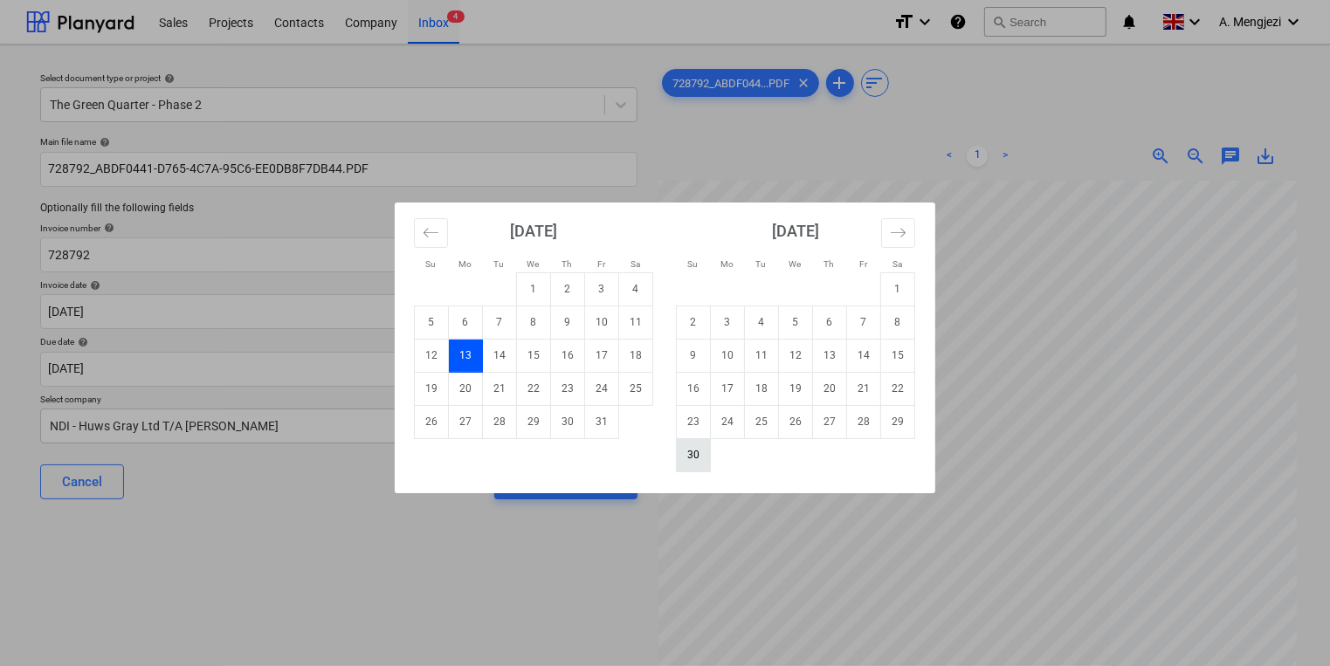
click at [694, 451] on td "30" at bounding box center [694, 454] width 34 height 33
type input "[DATE]"
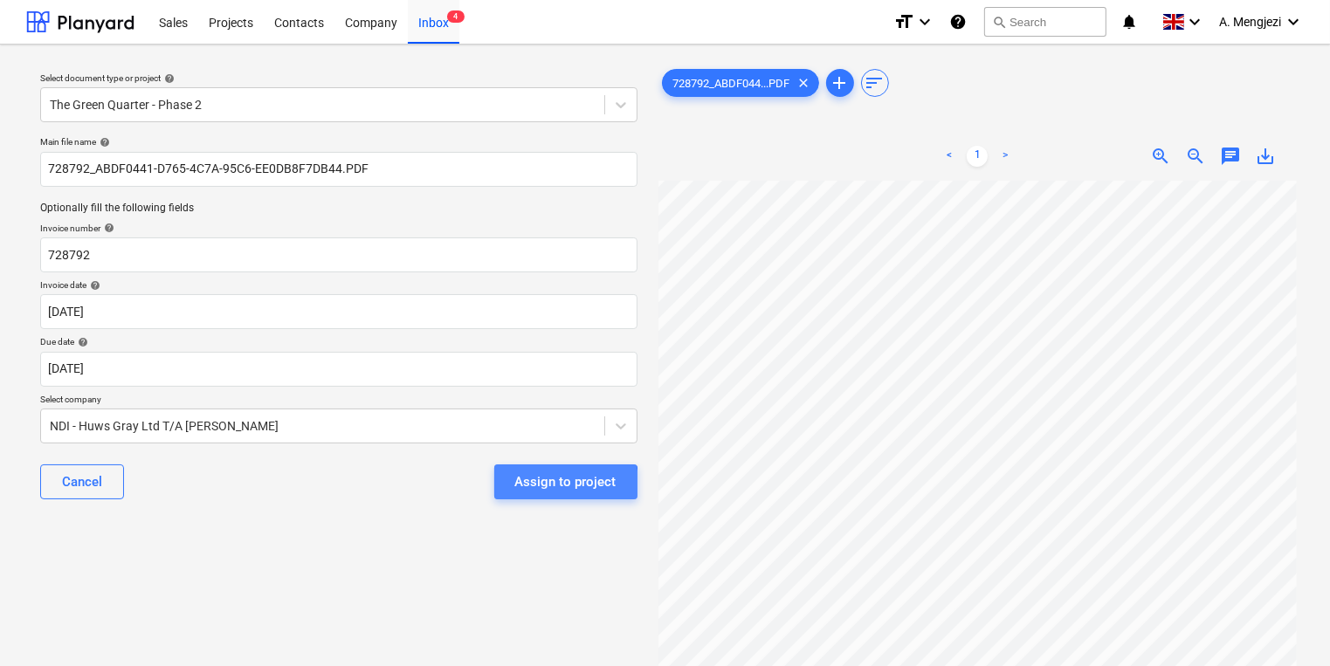
click at [541, 485] on div "Assign to project" at bounding box center [565, 482] width 101 height 23
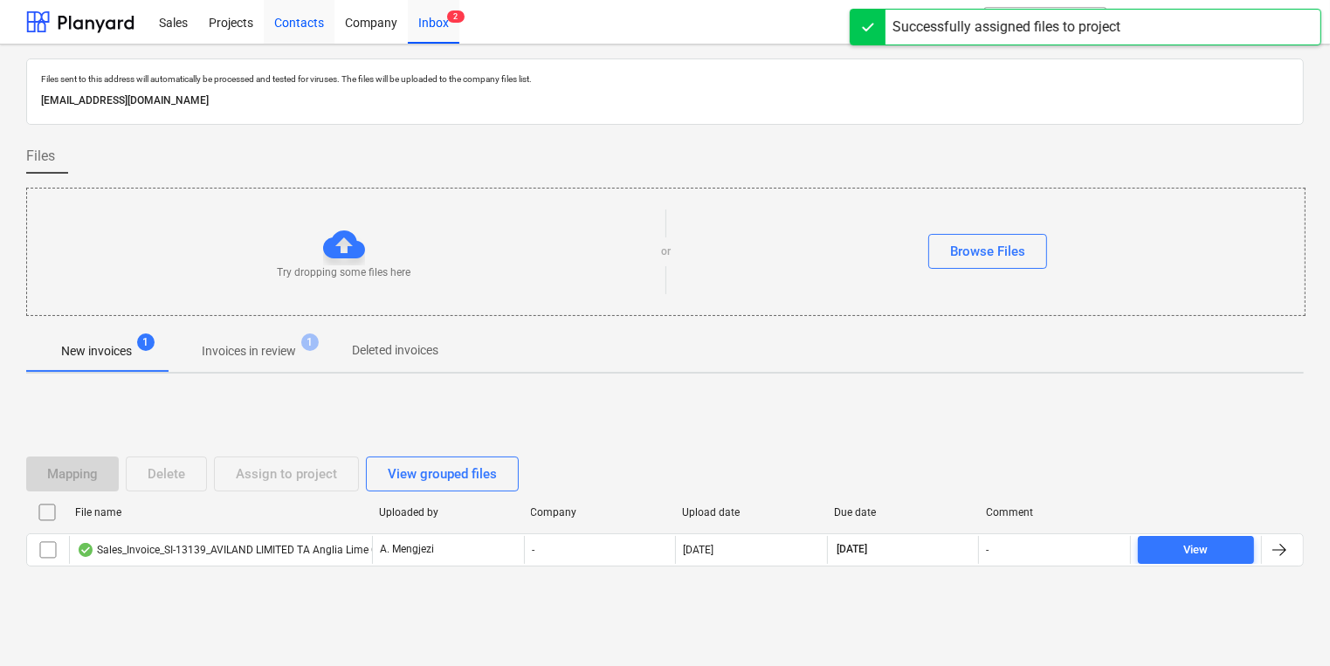
click at [307, 25] on div "Contacts" at bounding box center [299, 21] width 71 height 45
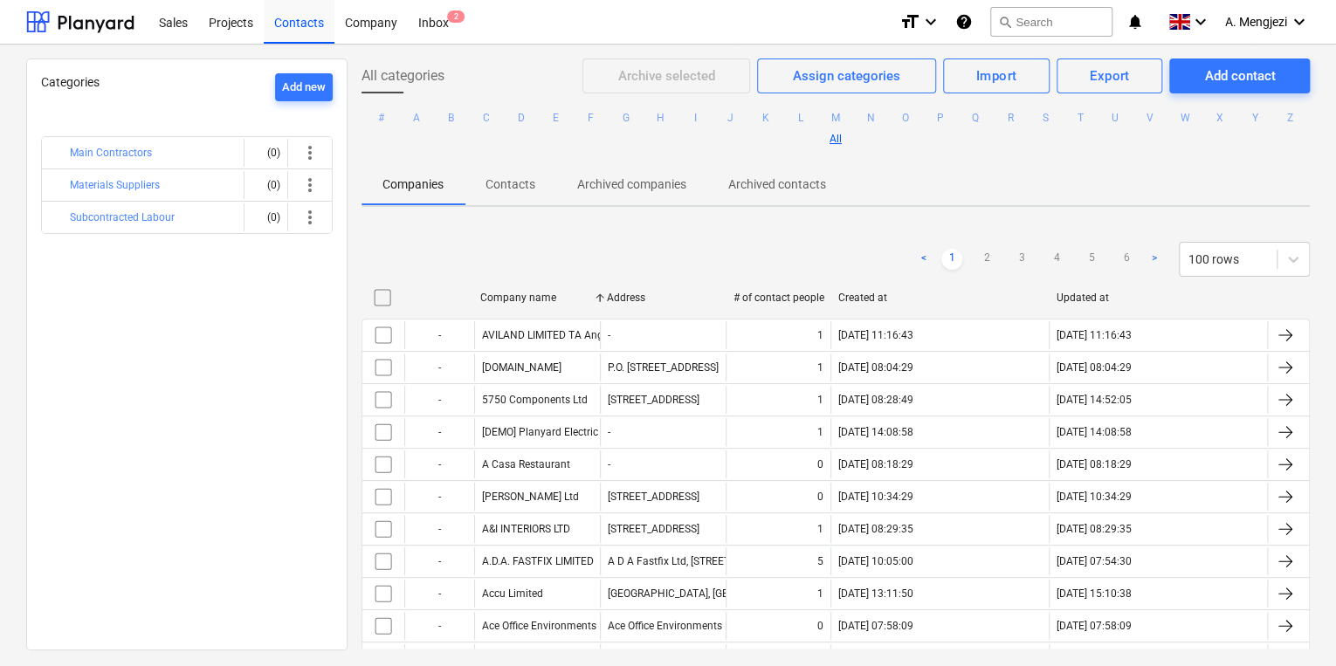
click at [533, 45] on div "Categories Add new Main Contractors (0) more_vert Materials Suppliers (0) more_…" at bounding box center [668, 356] width 1336 height 622
click at [458, 18] on div "Sales Projects Contacts Company Inbox 2" at bounding box center [516, 22] width 737 height 44
click at [451, 16] on span "2" at bounding box center [455, 16] width 17 height 12
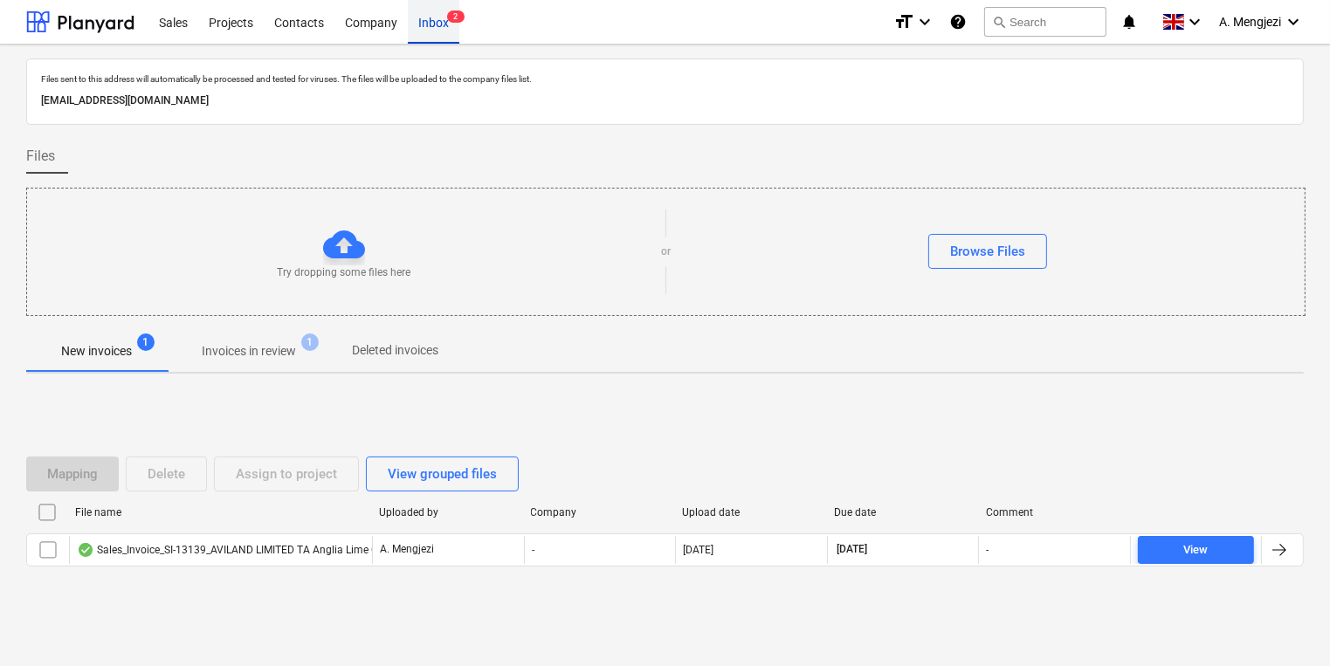
click at [451, 16] on span "2" at bounding box center [455, 16] width 17 height 12
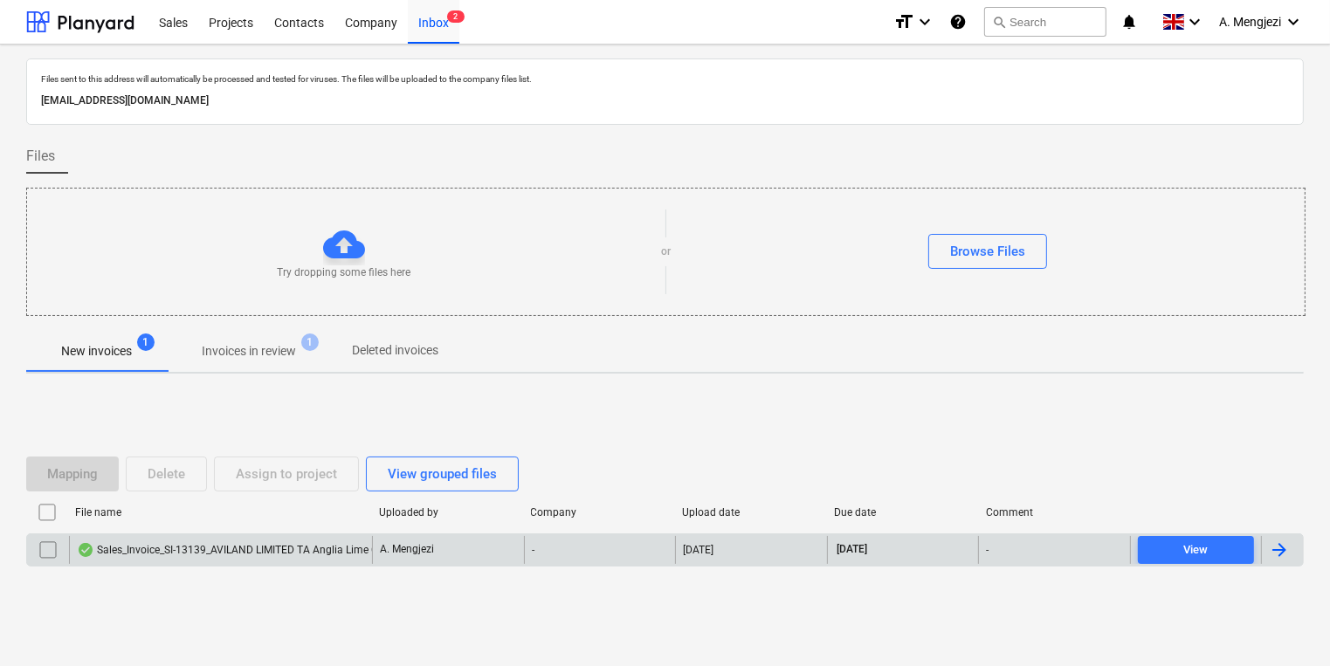
click at [290, 556] on div "Sales_Invoice_SI-13139_AVILAND LIMITED TA Anglia Lime Company.pdf" at bounding box center [220, 550] width 303 height 28
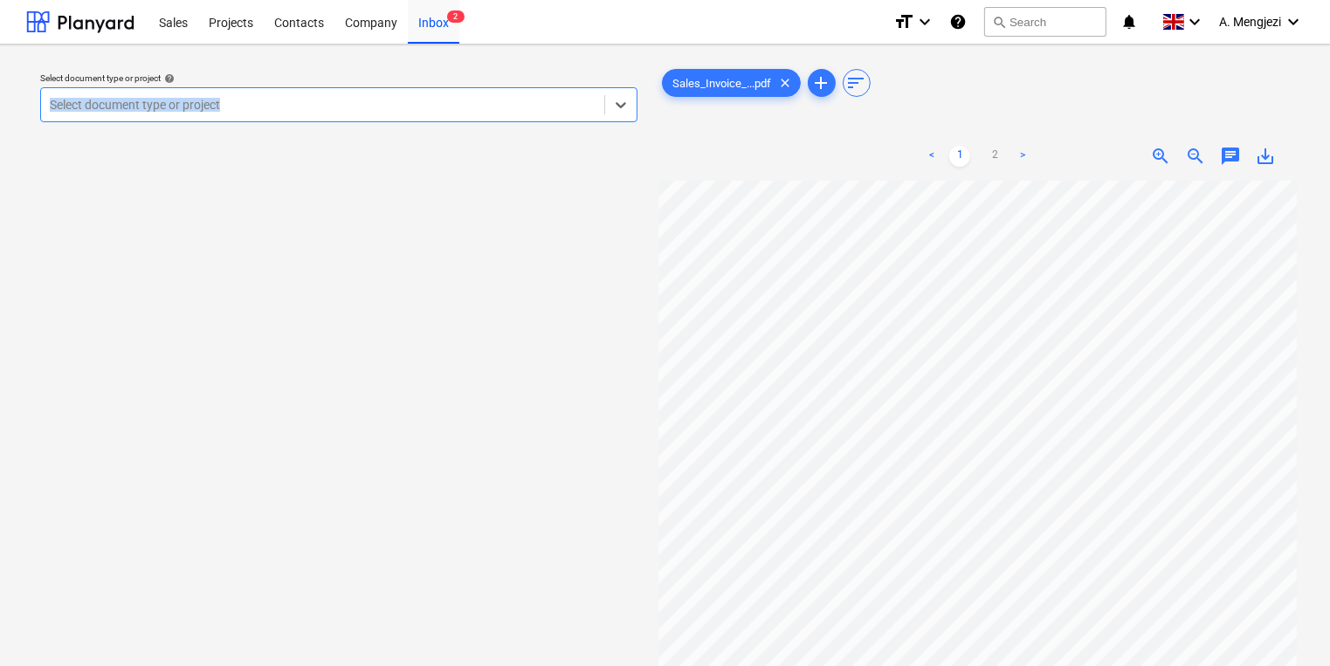
click at [521, 89] on div "Select document type or project help Select is focused ,type to refine list, pr…" at bounding box center [338, 97] width 597 height 50
drag, startPoint x: 521, startPoint y: 89, endPoint x: 503, endPoint y: 104, distance: 23.6
click at [503, 104] on div at bounding box center [323, 104] width 546 height 17
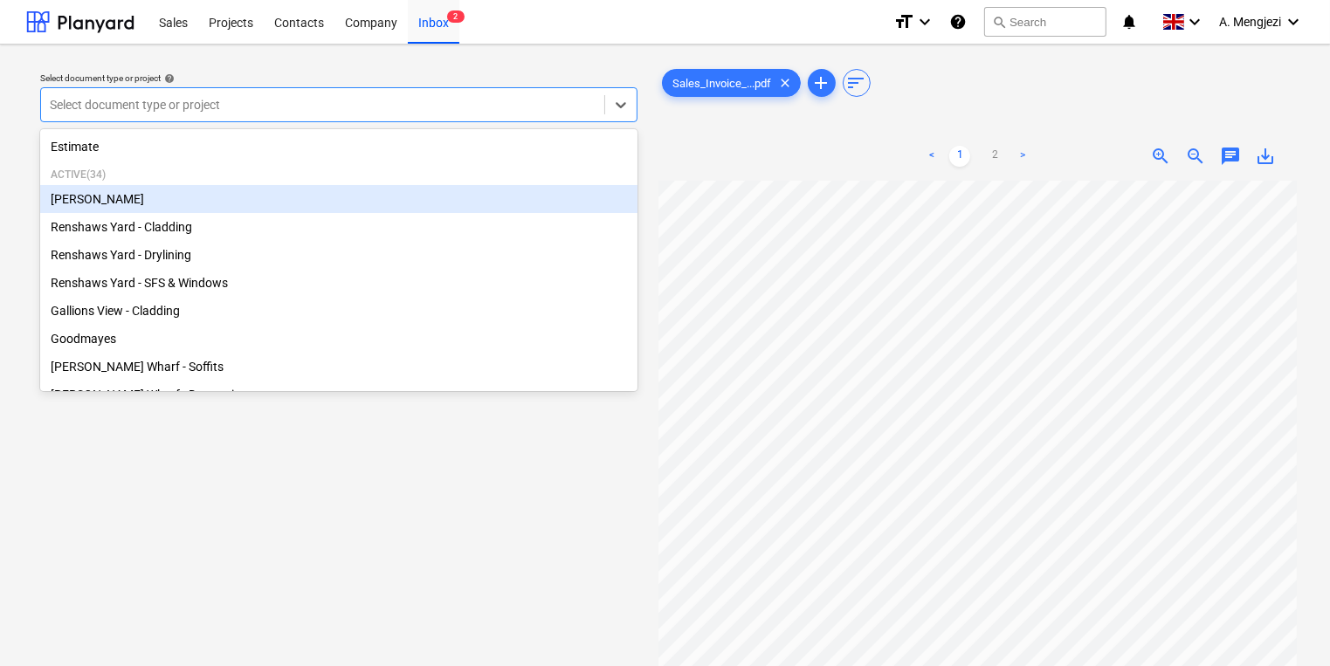
click at [394, 199] on div "[PERSON_NAME]" at bounding box center [338, 199] width 597 height 28
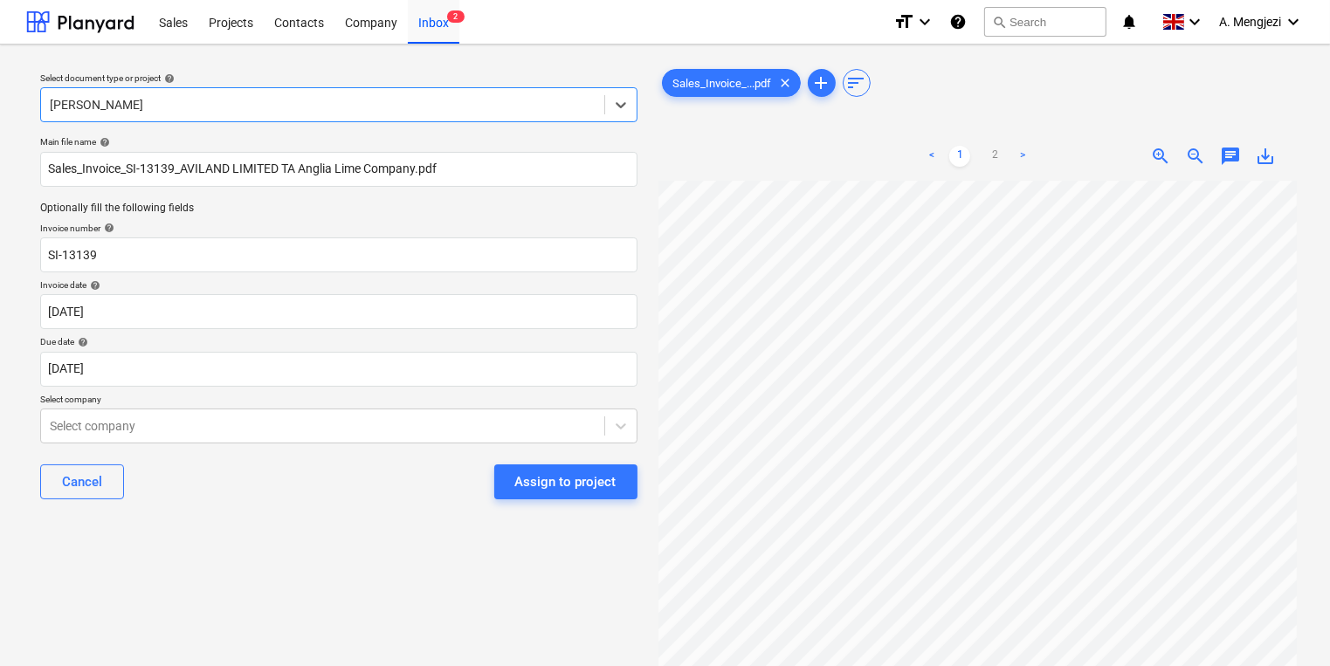
click at [265, 462] on div "Cancel Assign to project" at bounding box center [338, 482] width 597 height 63
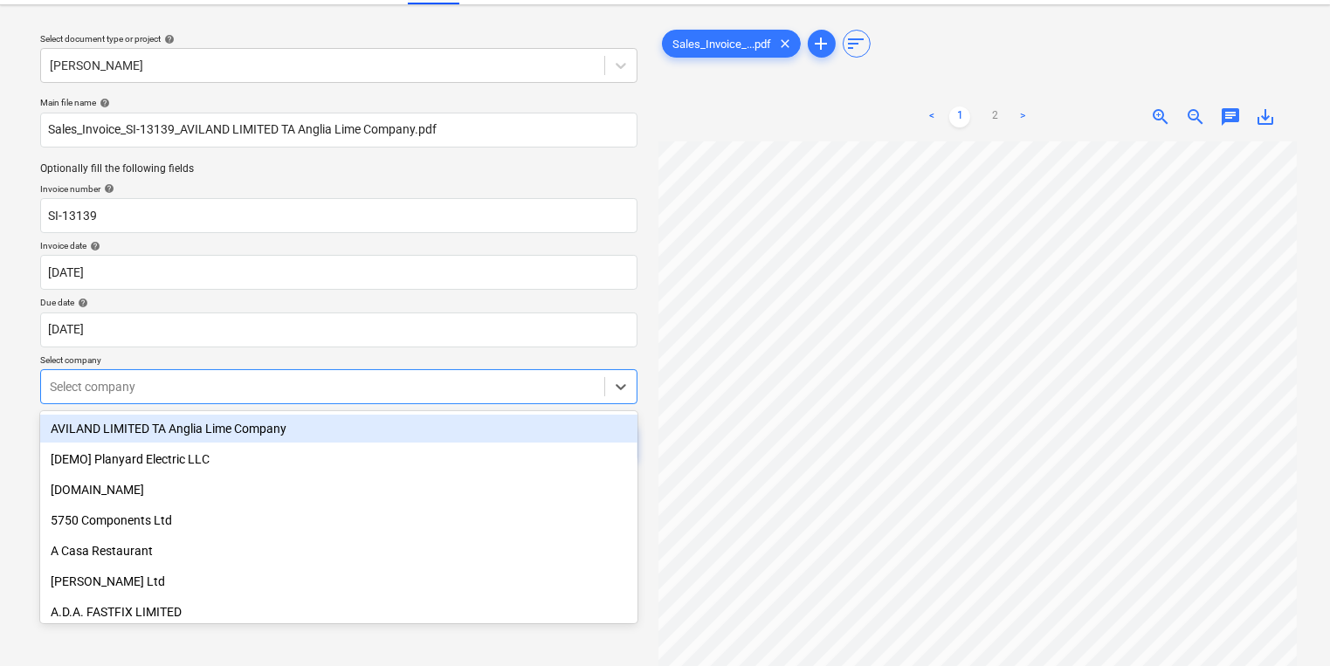
click at [258, 442] on body "Sales Projects Contacts Company Inbox 2 format_size keyboard_arrow_down help se…" at bounding box center [665, 294] width 1330 height 666
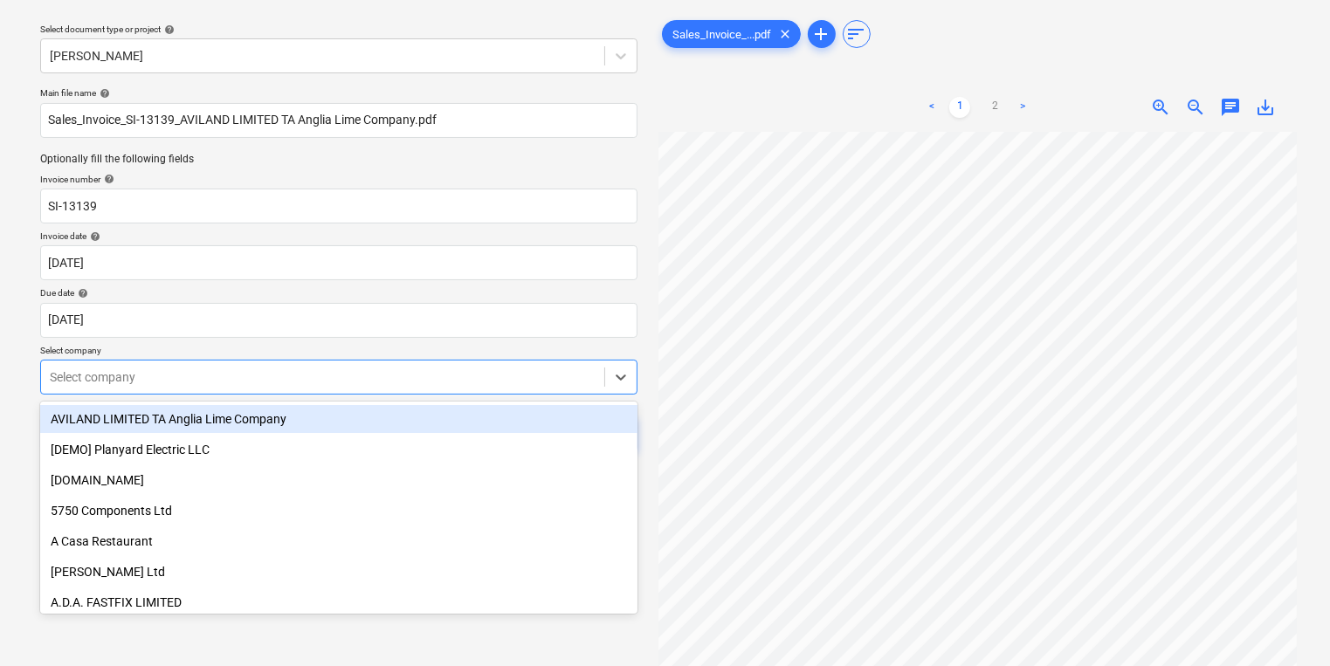
scroll to position [56, 0]
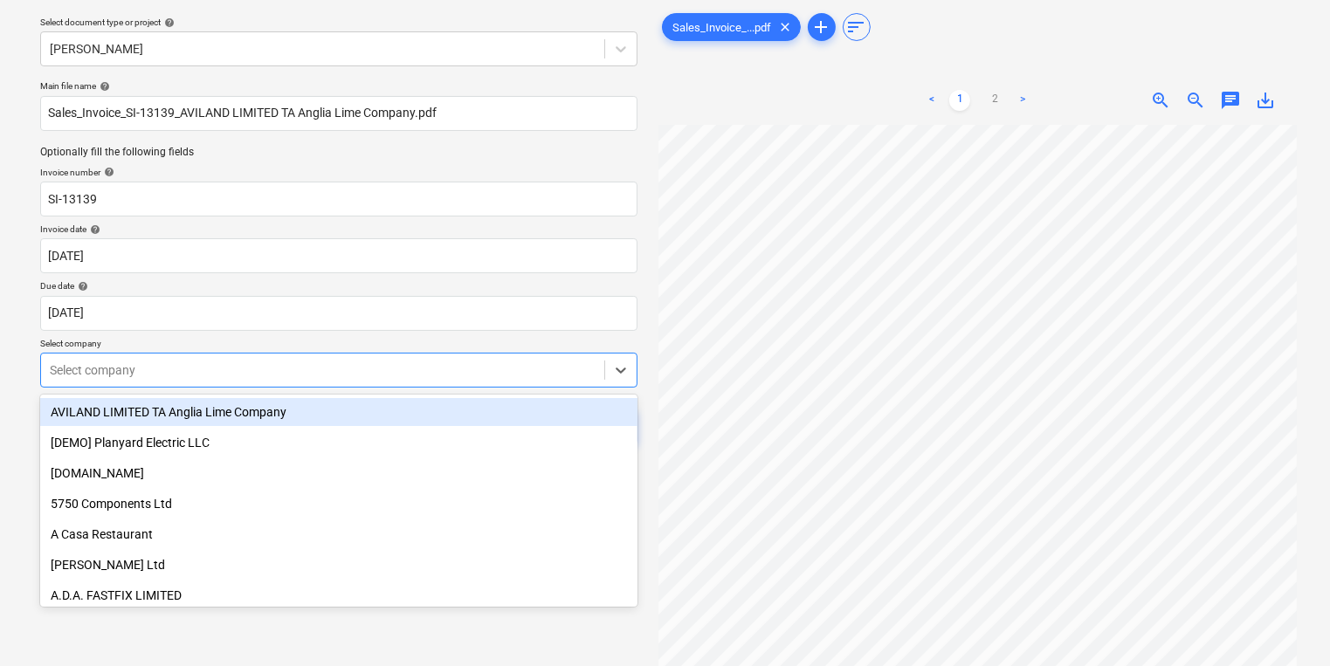
click at [254, 409] on div "AVILAND LIMITED TA Anglia Lime Company" at bounding box center [338, 412] width 597 height 28
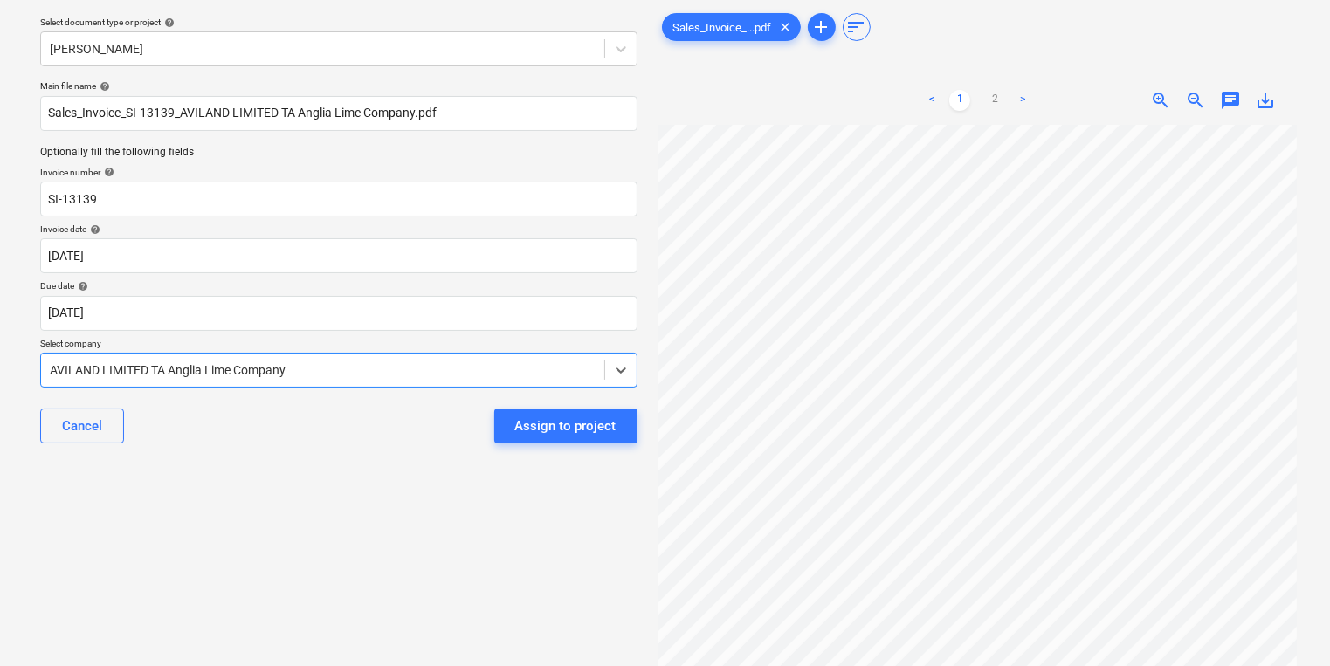
click at [334, 538] on div "Select document type or project help Trent Park Main file name help Sales_Invoi…" at bounding box center [338, 376] width 625 height 747
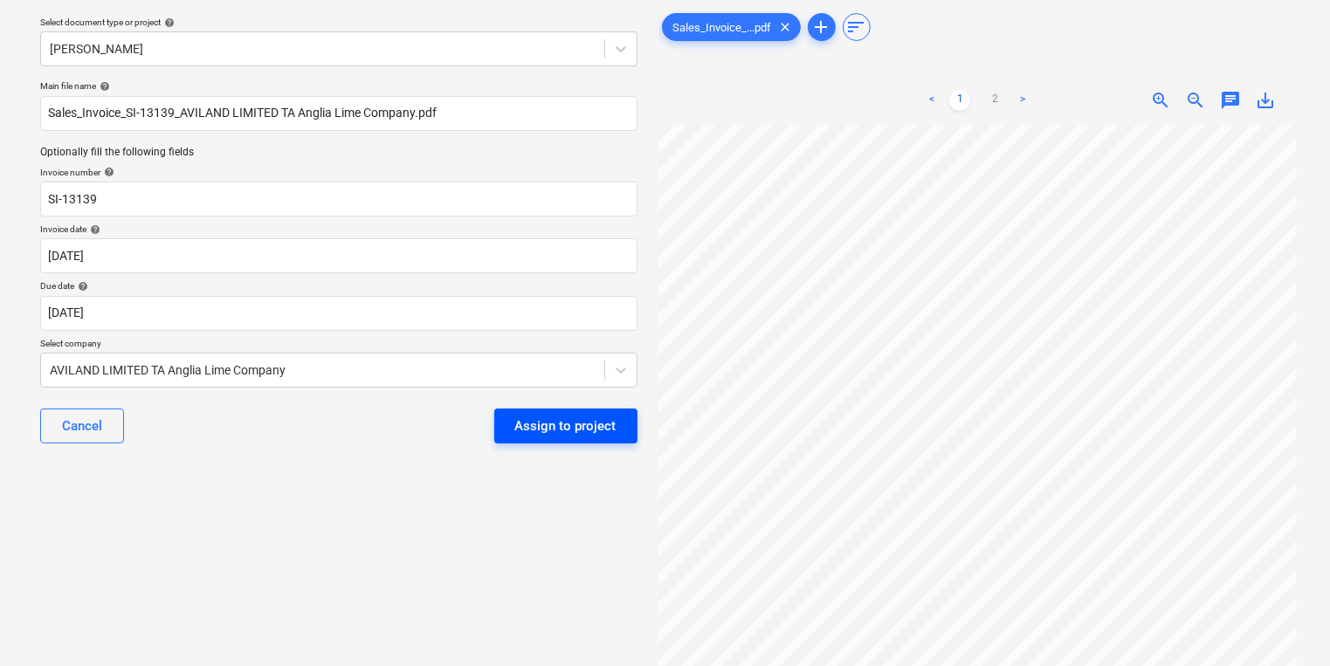
click at [626, 430] on button "Assign to project" at bounding box center [565, 426] width 143 height 35
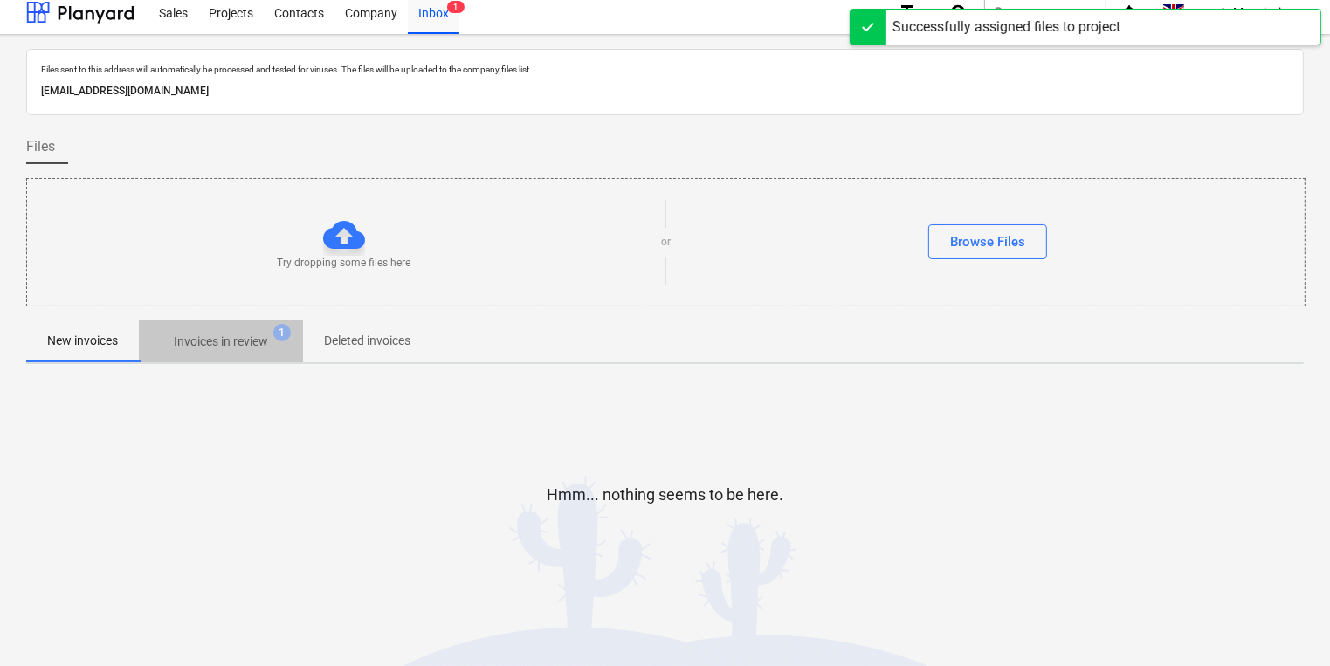
click at [182, 333] on p "Invoices in review" at bounding box center [221, 342] width 94 height 18
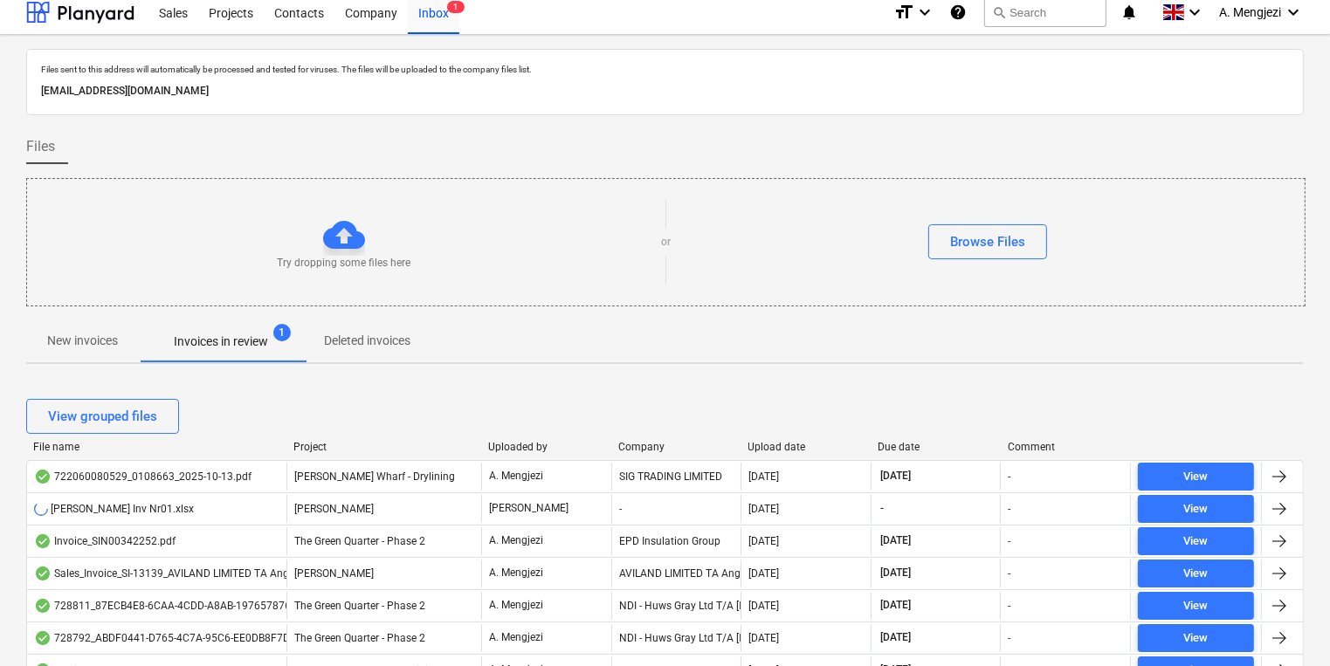
click at [496, 395] on div "View grouped files" at bounding box center [664, 416] width 1277 height 49
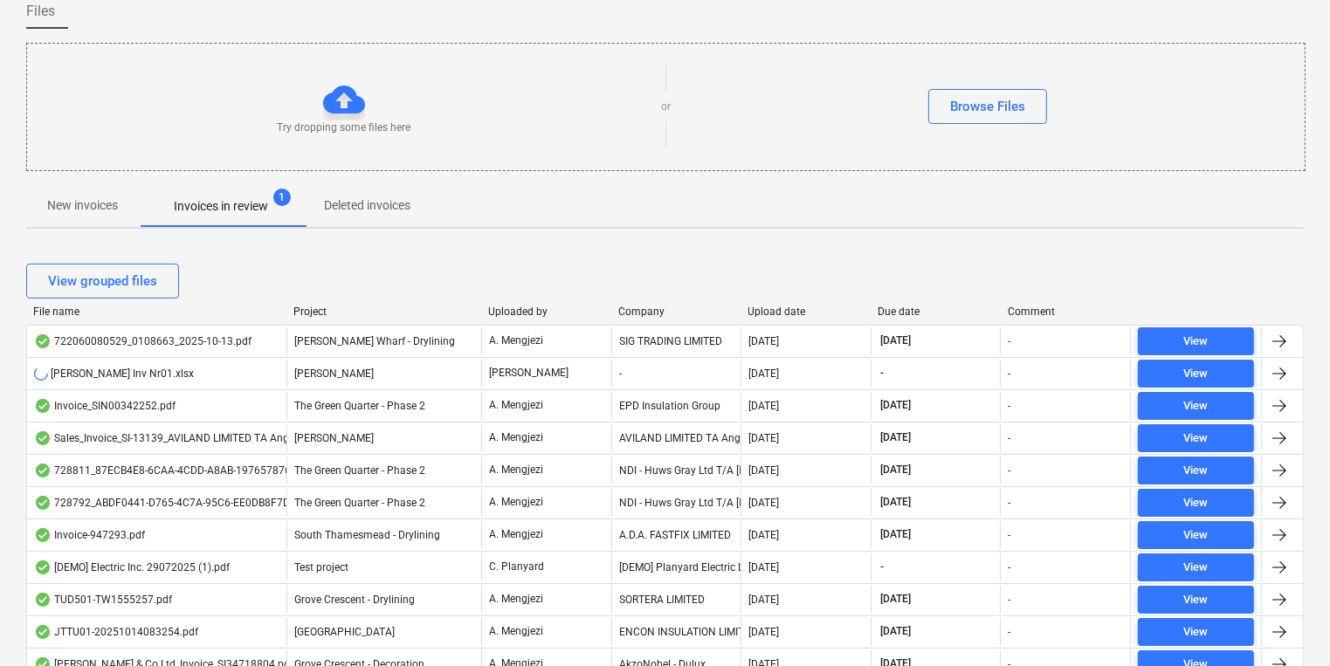
scroll to position [149, 0]
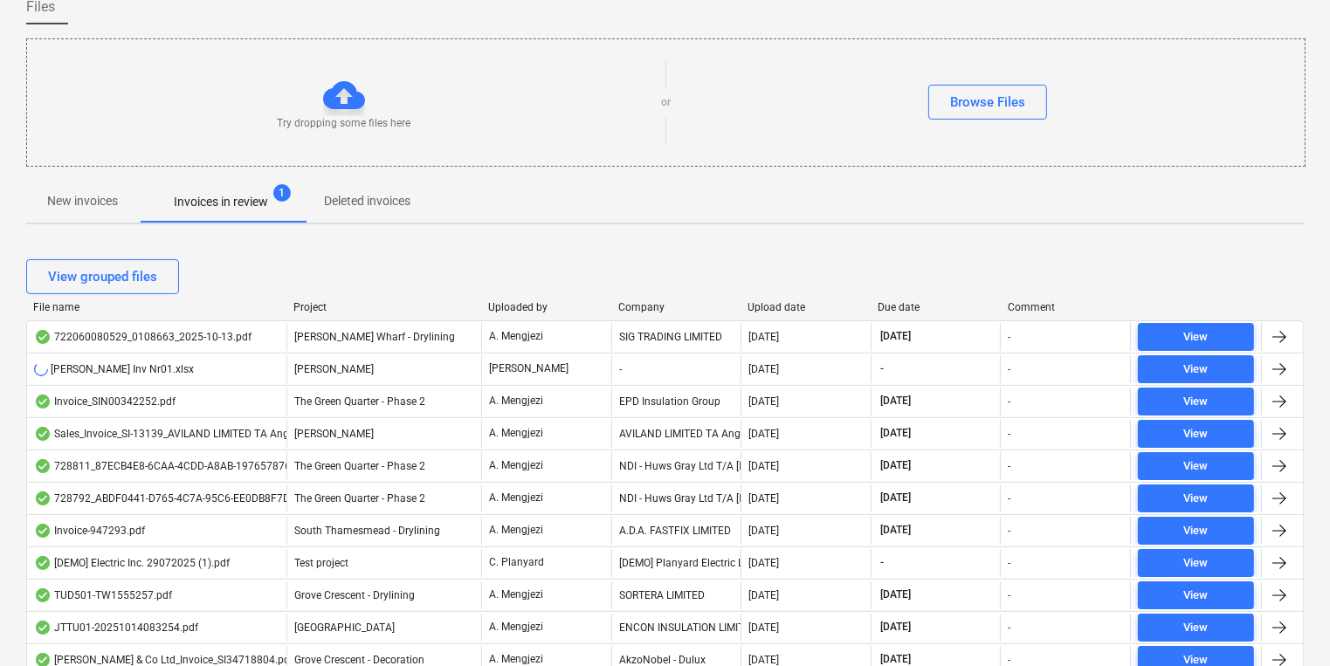
click at [741, 426] on div "14.10.2025" at bounding box center [805, 434] width 130 height 28
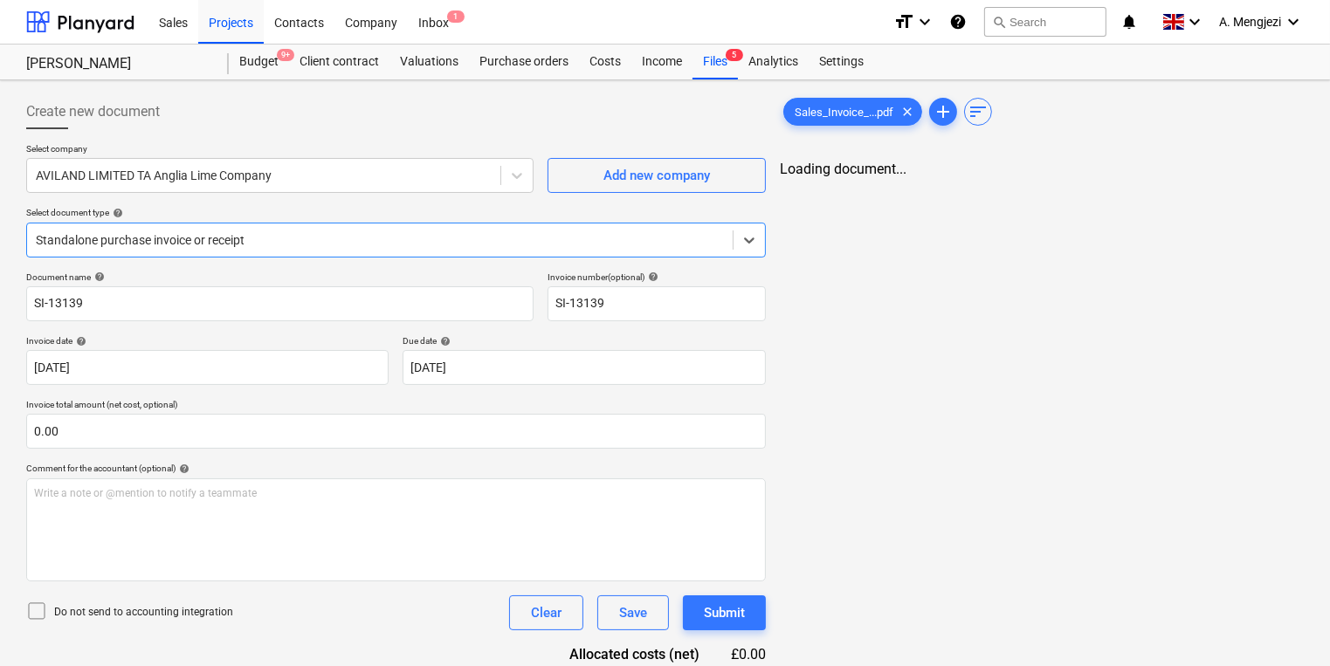
click at [453, 238] on div at bounding box center [380, 239] width 688 height 17
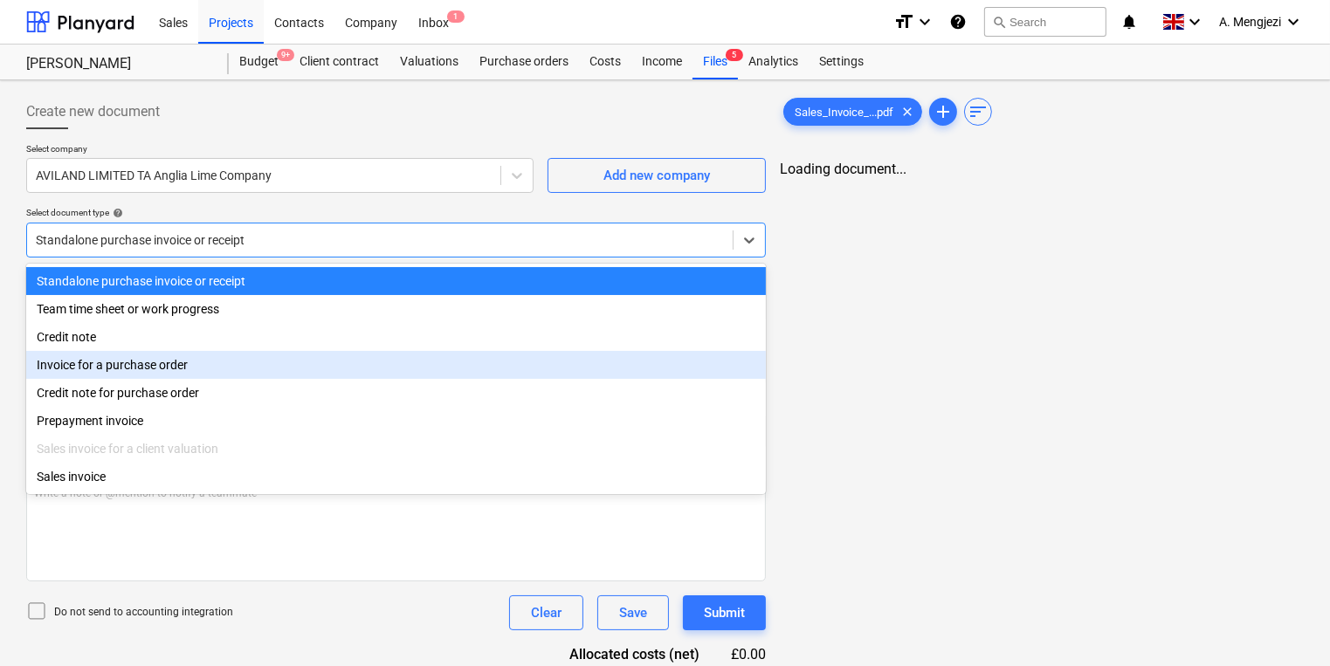
click at [301, 365] on div "Invoice for a purchase order" at bounding box center [396, 365] width 740 height 28
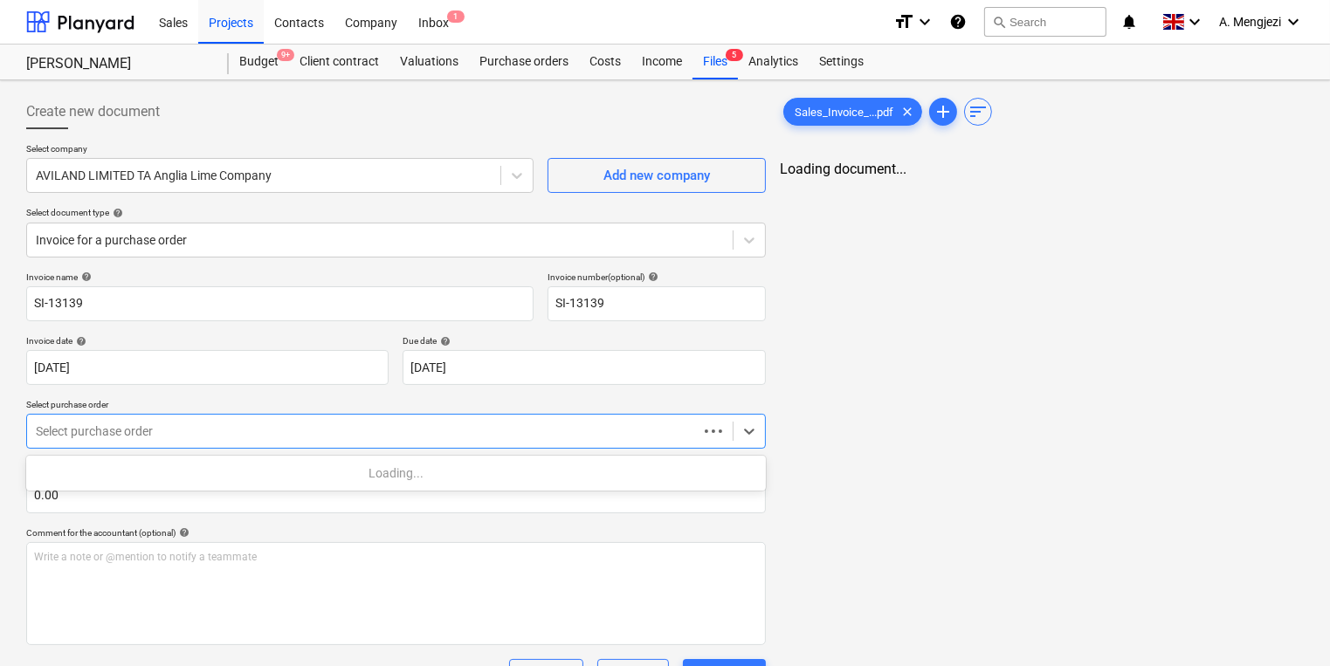
click at [266, 424] on div at bounding box center [362, 431] width 653 height 17
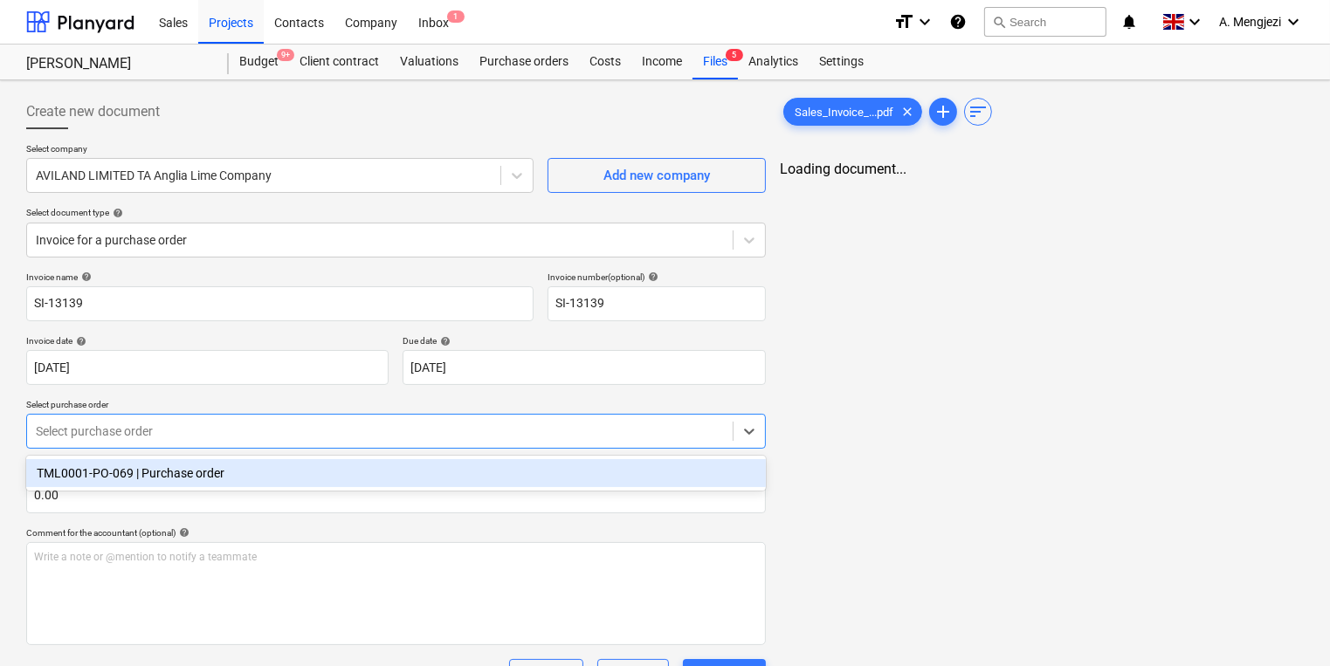
click at [276, 474] on div "TML0001-PO-069 | Purchase order" at bounding box center [396, 473] width 740 height 28
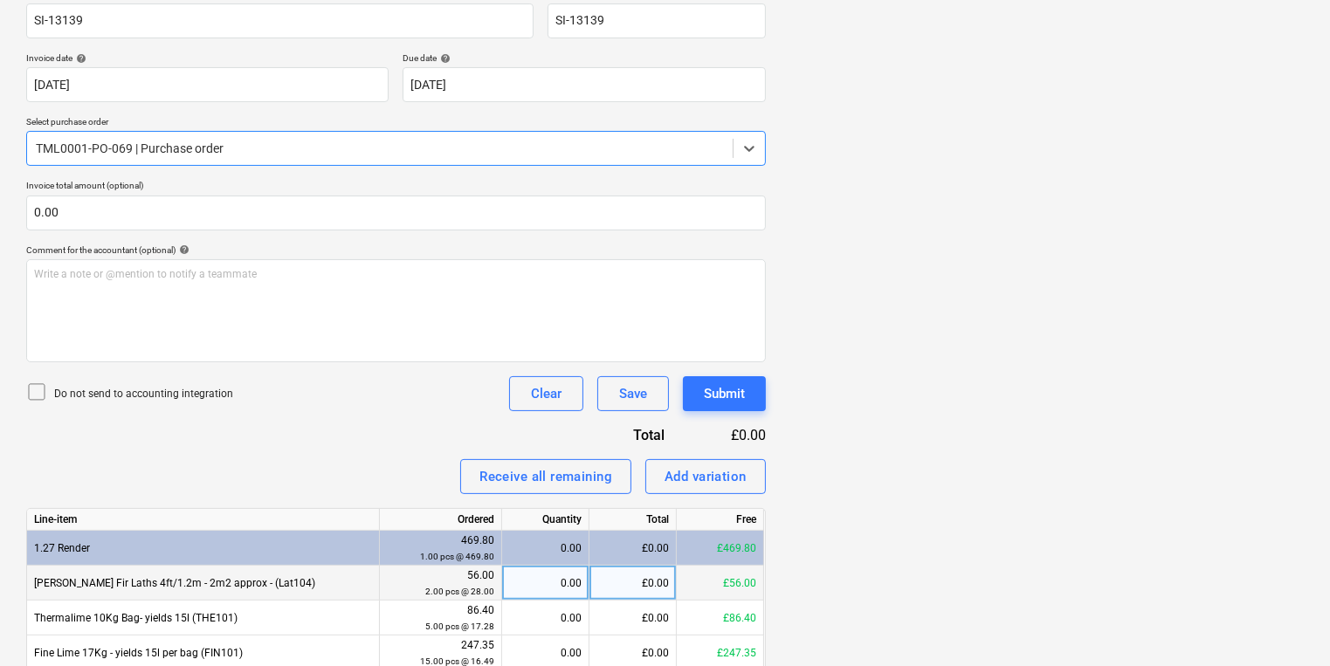
scroll to position [392, 0]
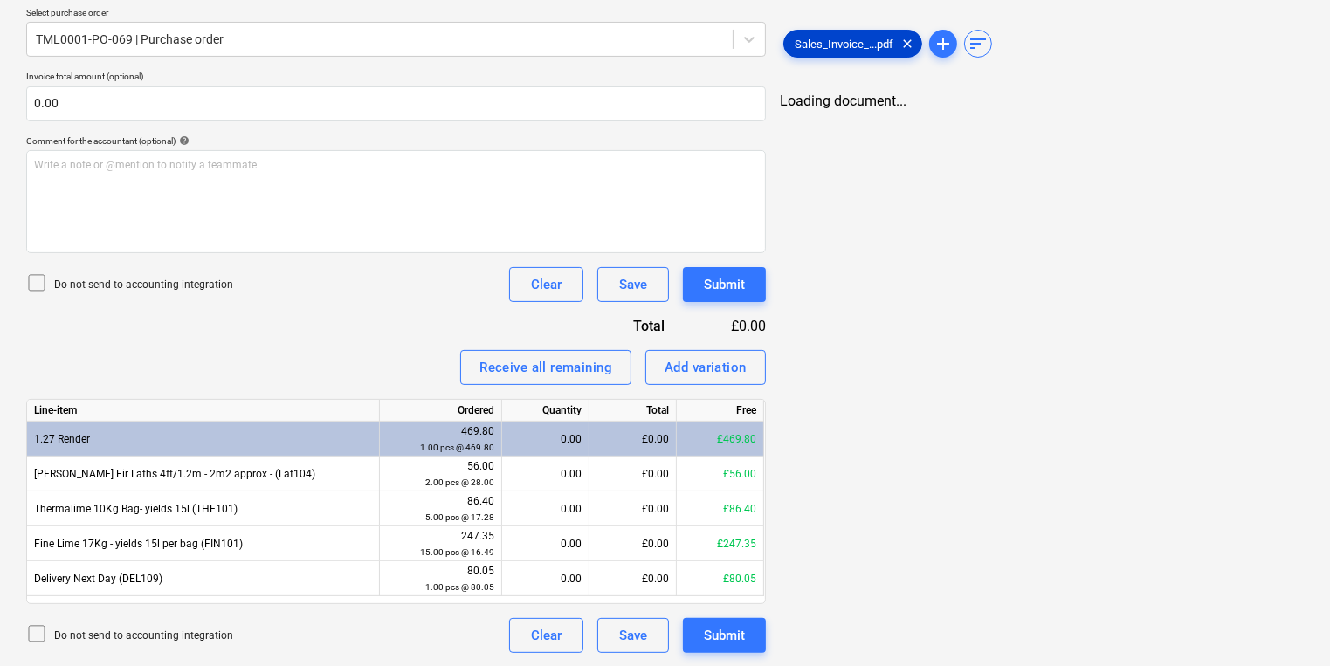
click at [842, 46] on span "Sales_Invoice_...pdf" at bounding box center [844, 44] width 120 height 13
click at [569, 379] on div "Create new document Select company AVILAND LIMITED TA Anglia Lime Company Add n…" at bounding box center [664, 177] width 1291 height 965
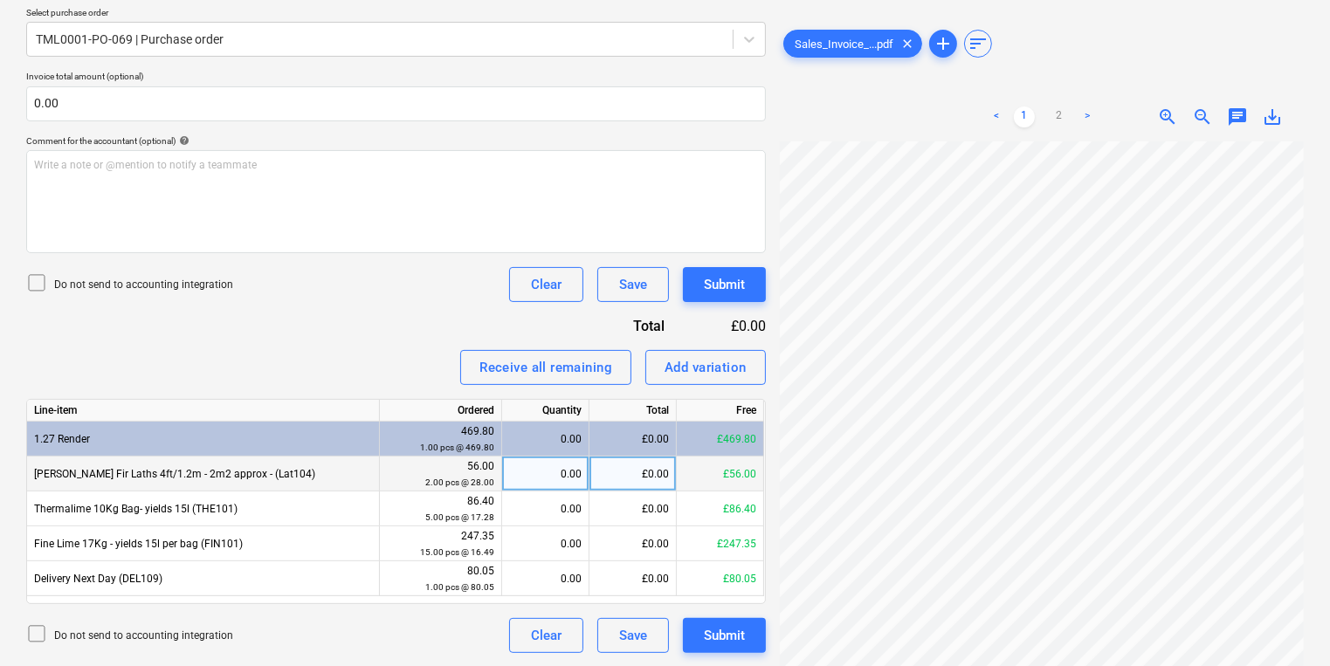
click at [576, 466] on div "0.00" at bounding box center [545, 474] width 72 height 35
type input "2"
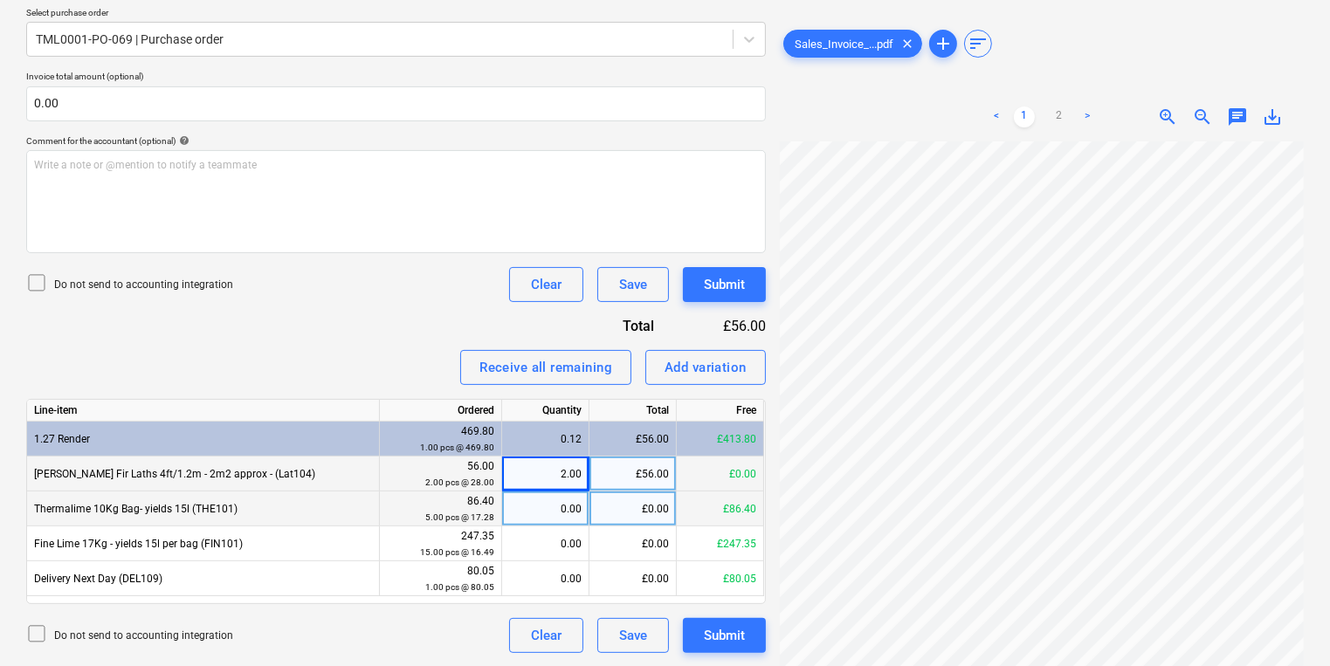
click at [529, 517] on div "0.00" at bounding box center [545, 509] width 72 height 35
type input "5"
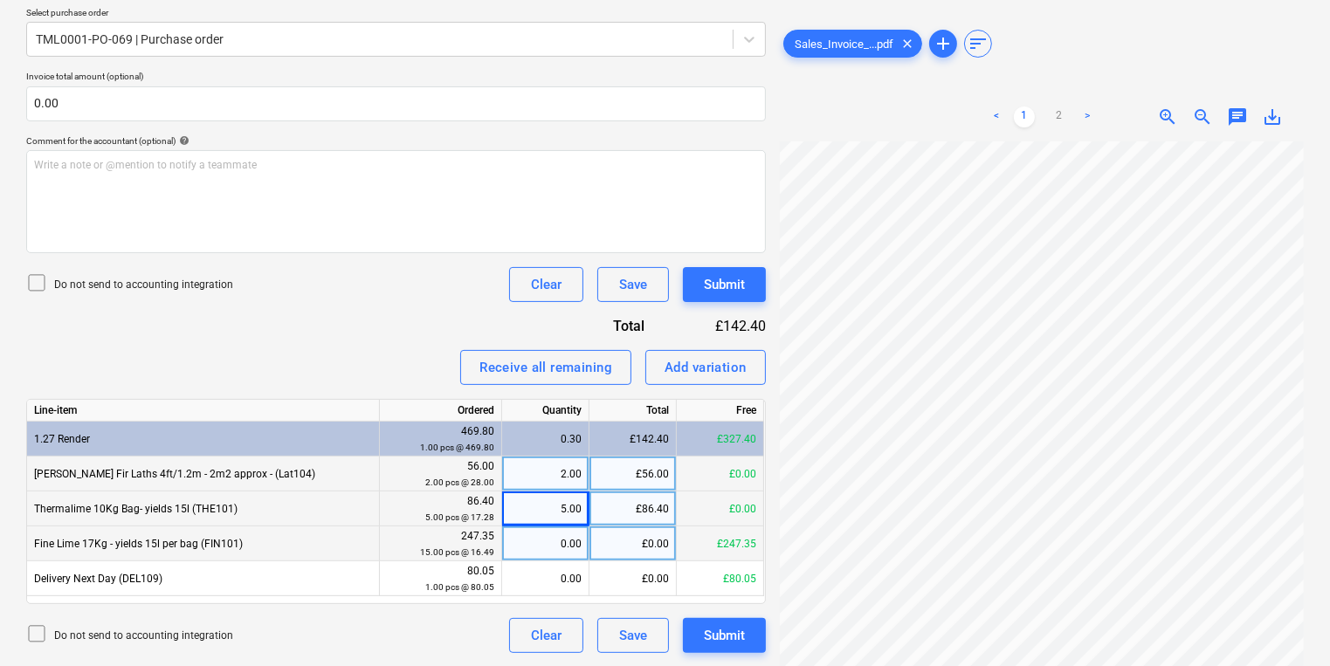
click at [549, 555] on div "0.00" at bounding box center [545, 544] width 72 height 35
type input "15"
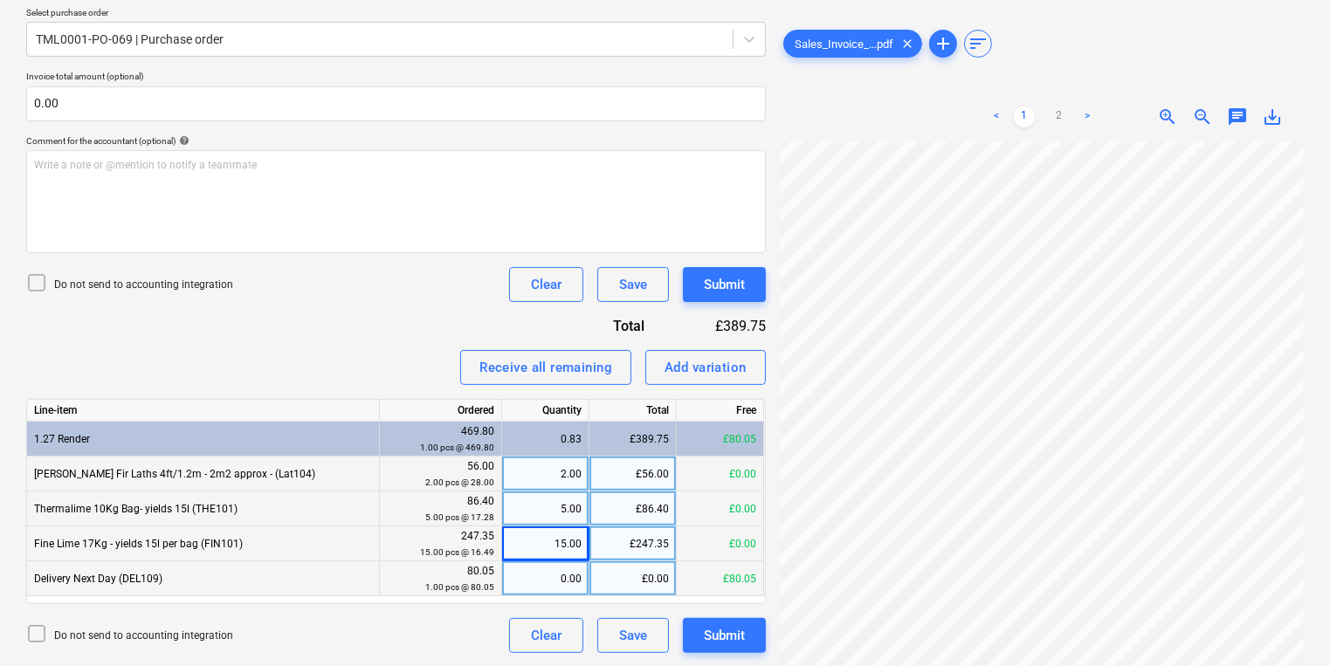
click at [534, 575] on div "0.00" at bounding box center [545, 578] width 72 height 35
type input "1"
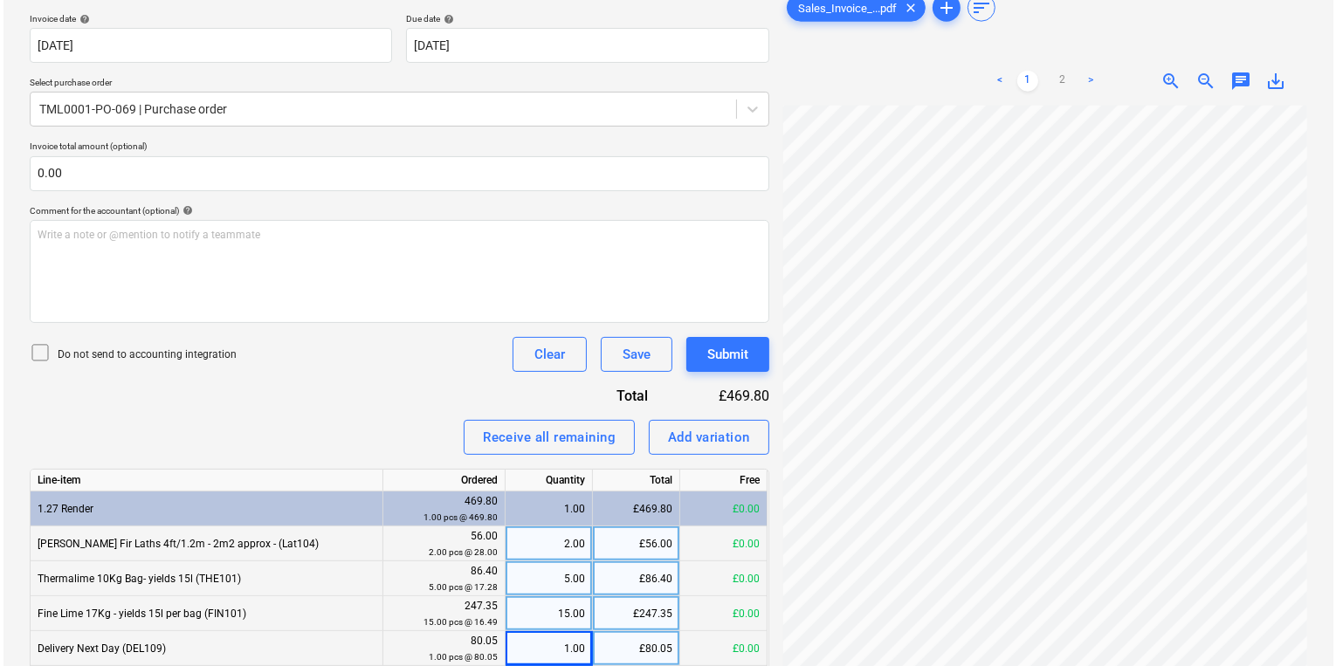
scroll to position [437, 265]
click at [726, 353] on div "Submit" at bounding box center [724, 354] width 41 height 23
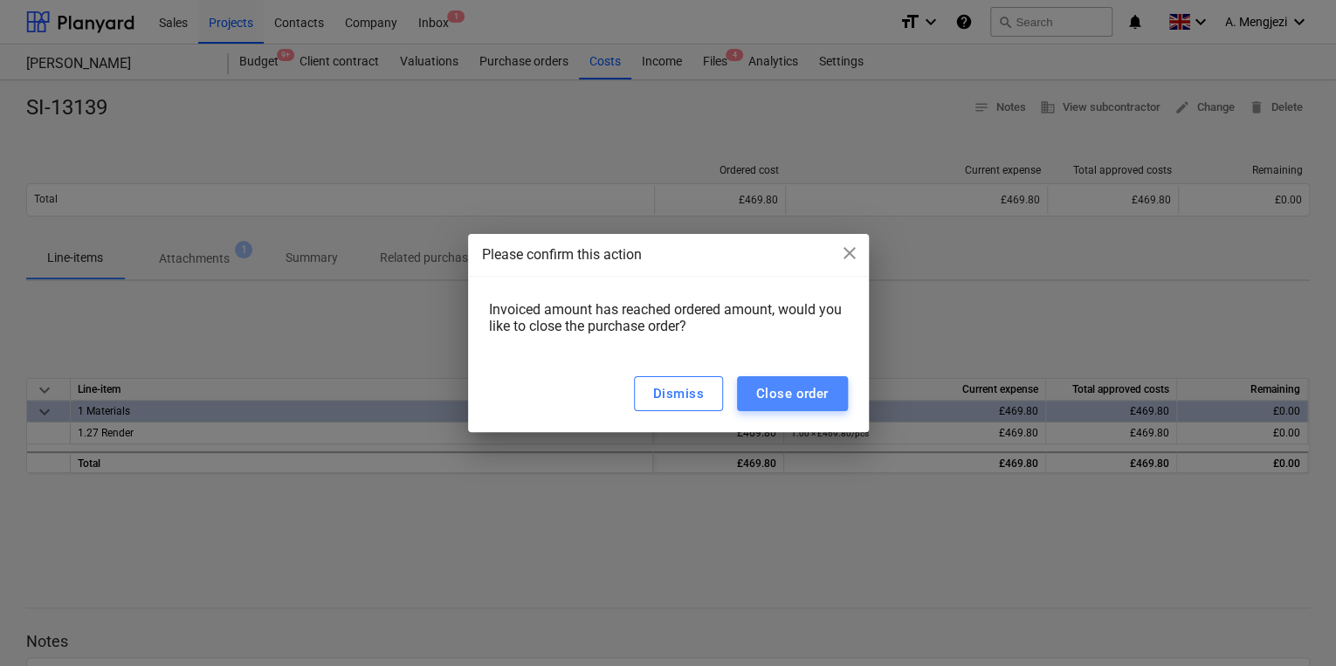
click at [768, 388] on div "Close order" at bounding box center [792, 393] width 72 height 23
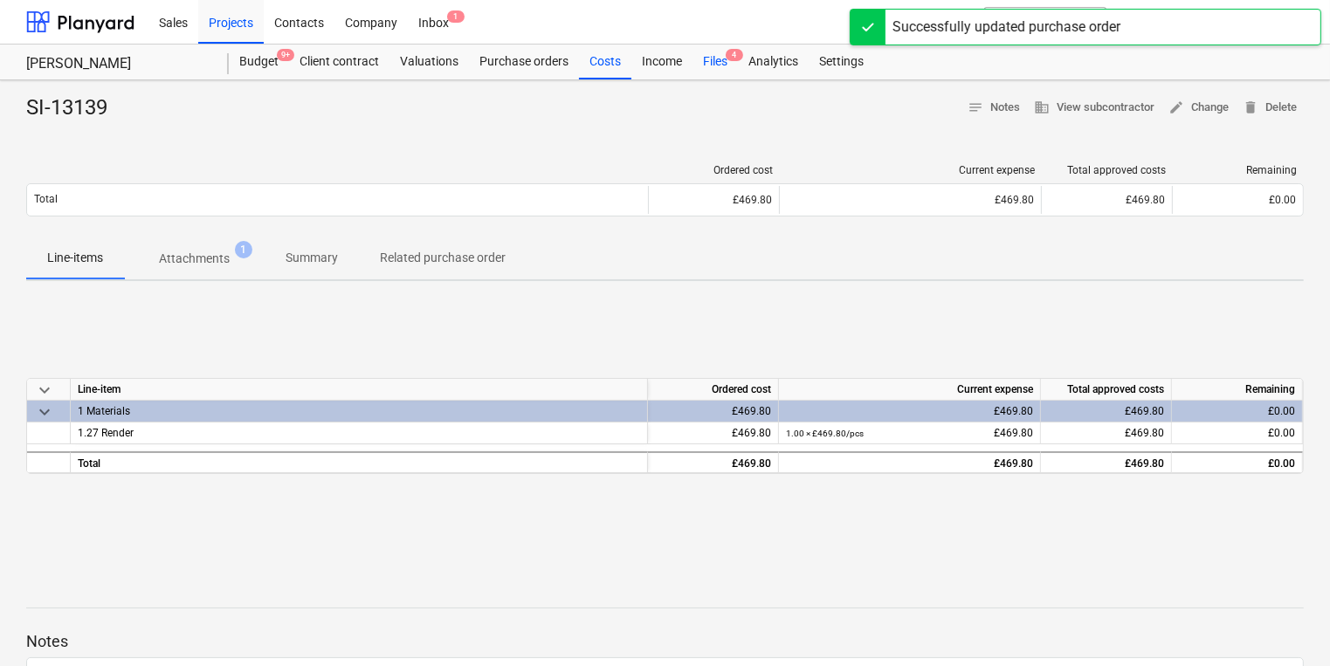
click at [713, 70] on div "Files 4" at bounding box center [714, 62] width 45 height 35
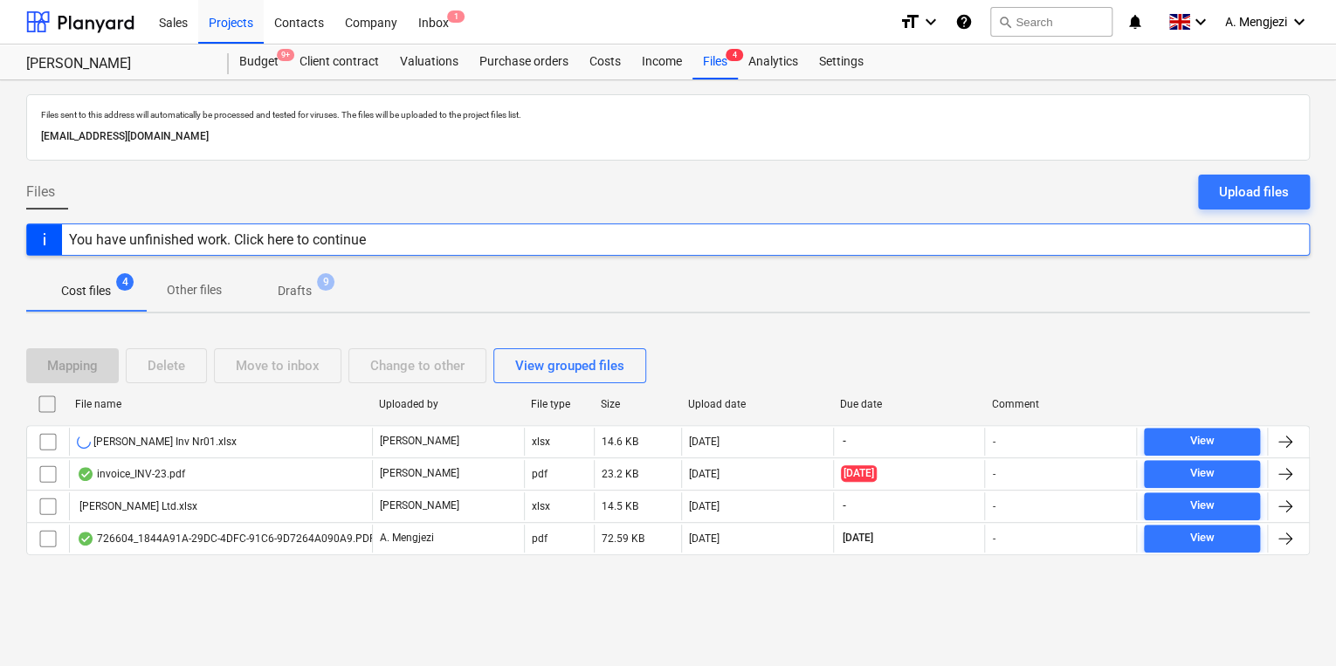
click at [741, 304] on div "Cost files 4 Other files Drafts 9" at bounding box center [668, 291] width 1284 height 42
click at [811, 299] on div "Cost files 4 Other files Drafts 9" at bounding box center [668, 291] width 1284 height 42
click at [804, 327] on div "Mapping Delete Move to inbox Change to other View grouped files File name Uploa…" at bounding box center [668, 458] width 1284 height 263
click at [226, 23] on div "Projects" at bounding box center [230, 21] width 65 height 45
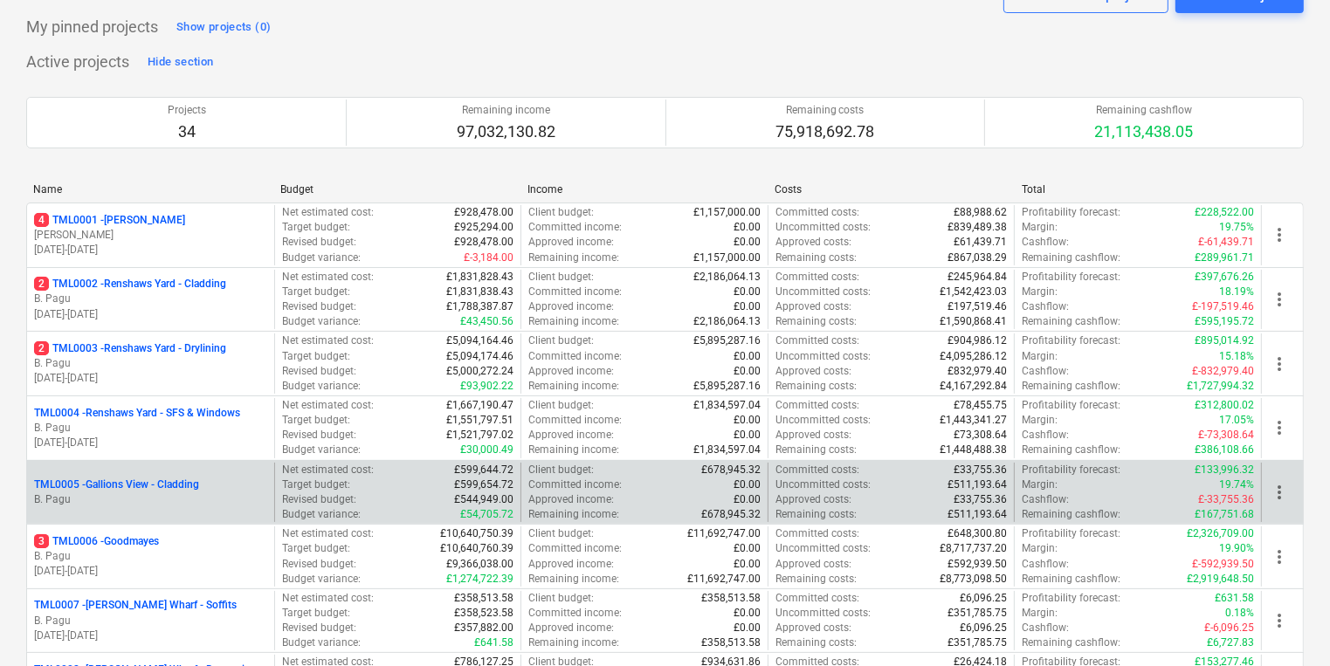
scroll to position [349, 0]
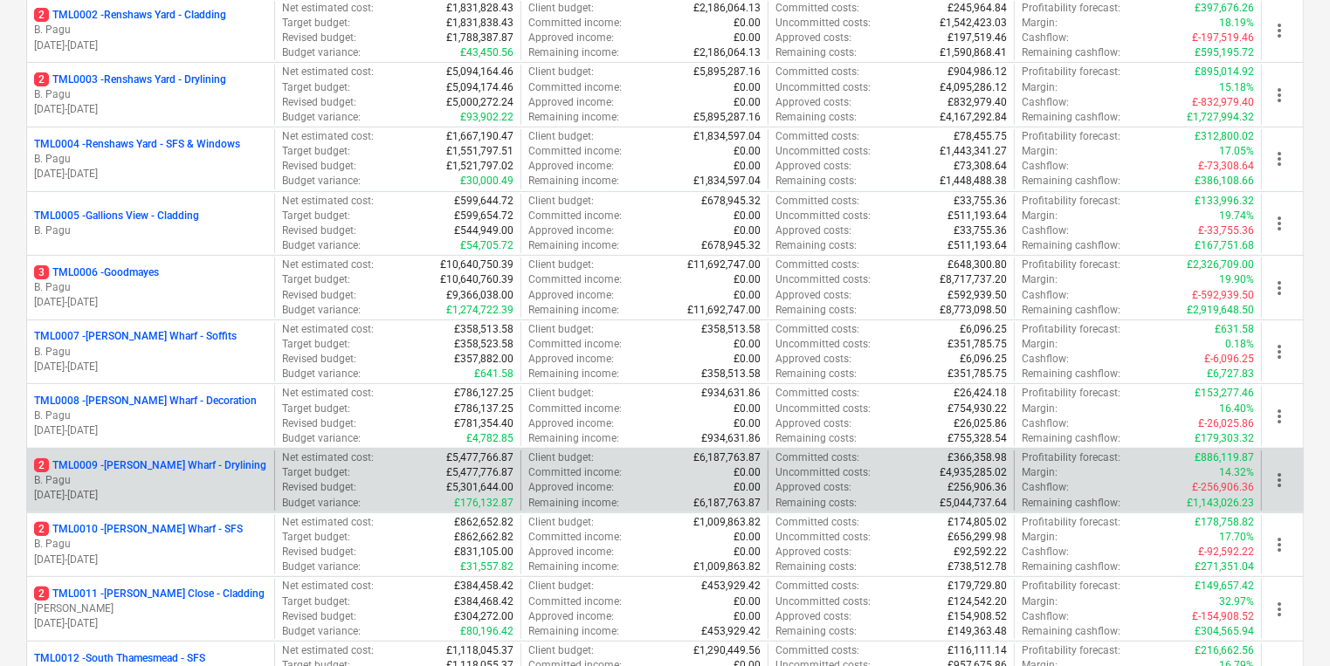
click at [217, 461] on p "2 TML0009 - Montgomery's Wharf - Drylining" at bounding box center [150, 465] width 232 height 15
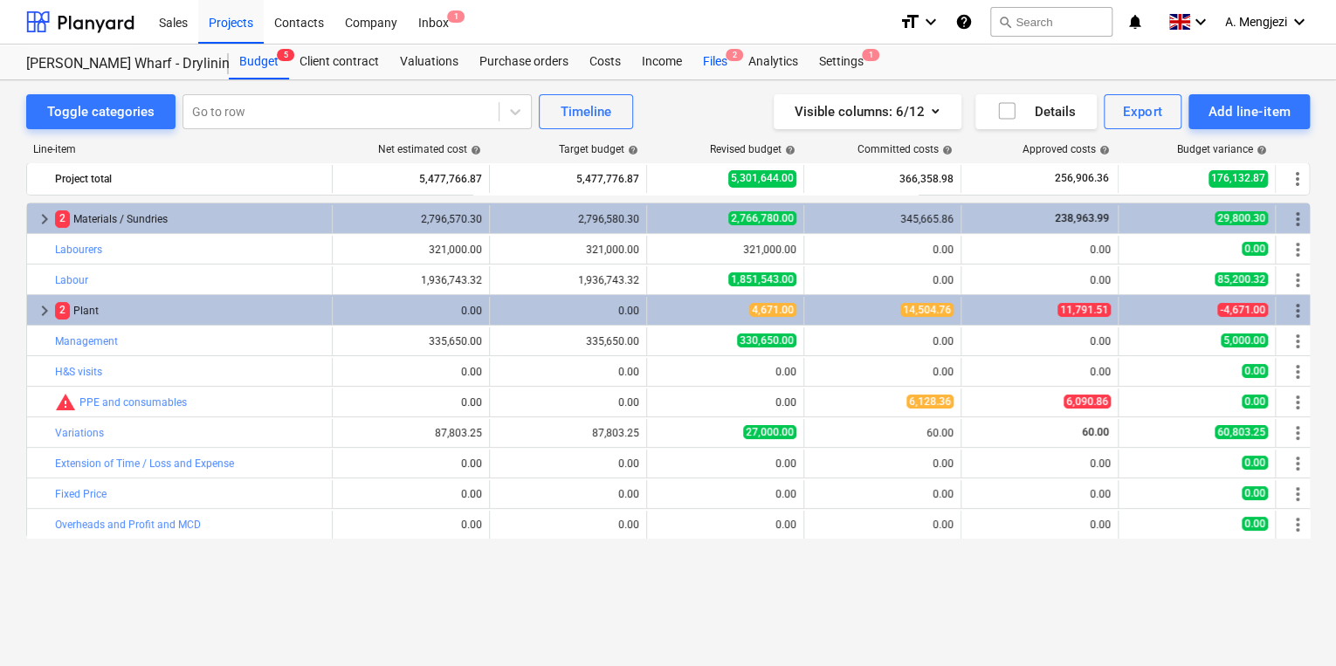
click at [729, 68] on div "Files 2" at bounding box center [714, 62] width 45 height 35
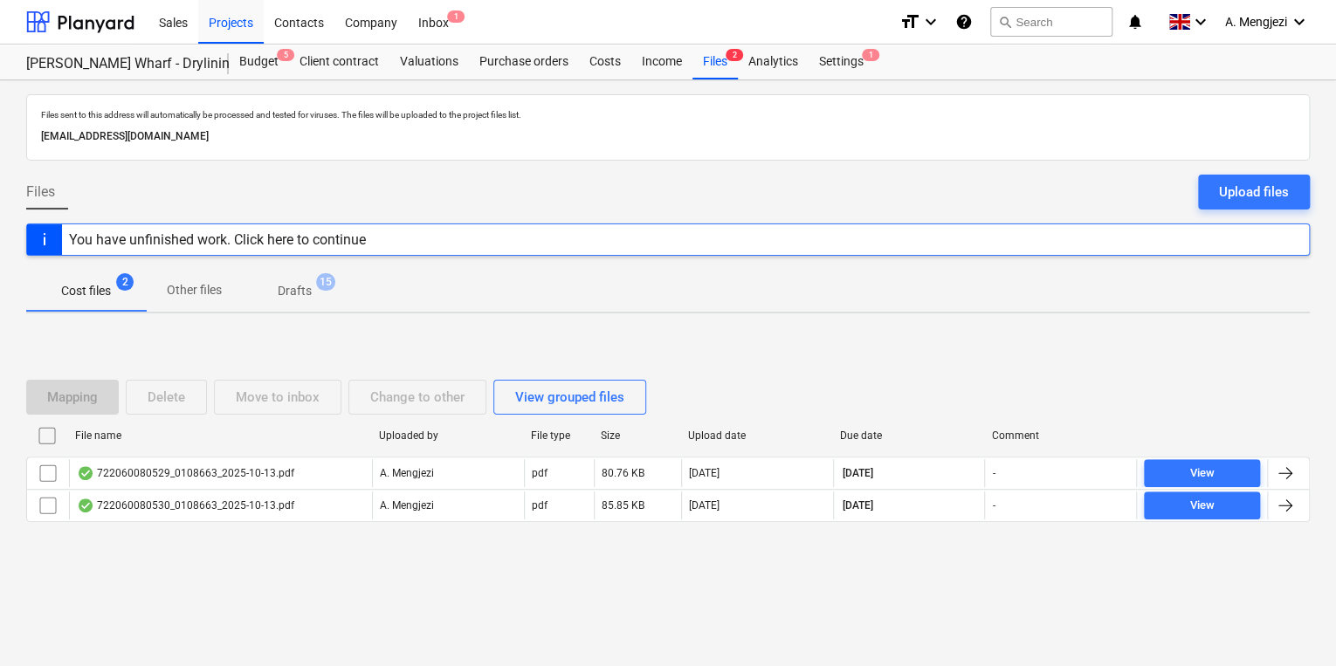
click at [279, 629] on div "Files sent to this address will automatically be processed and tested for virus…" at bounding box center [668, 373] width 1336 height 586
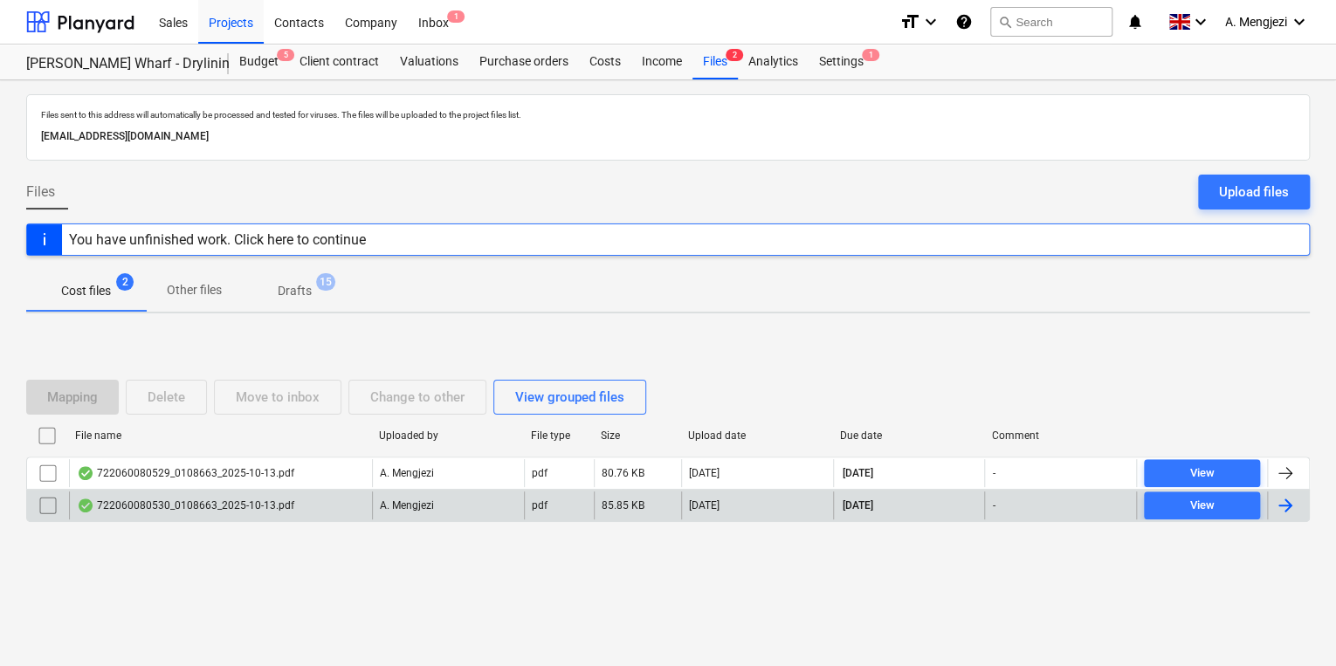
click at [650, 492] on div "85.85 KB" at bounding box center [637, 506] width 87 height 28
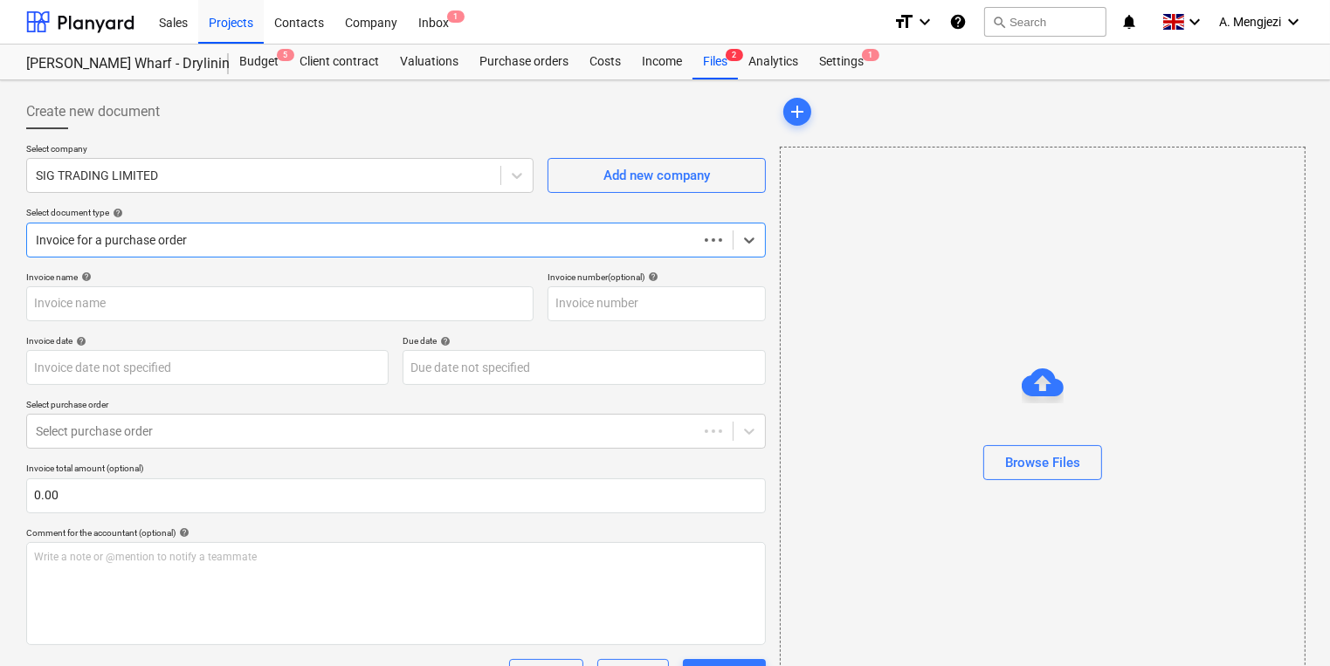
type input "722060080530"
type input "13 Oct 2025"
type input "15 Nov 2025"
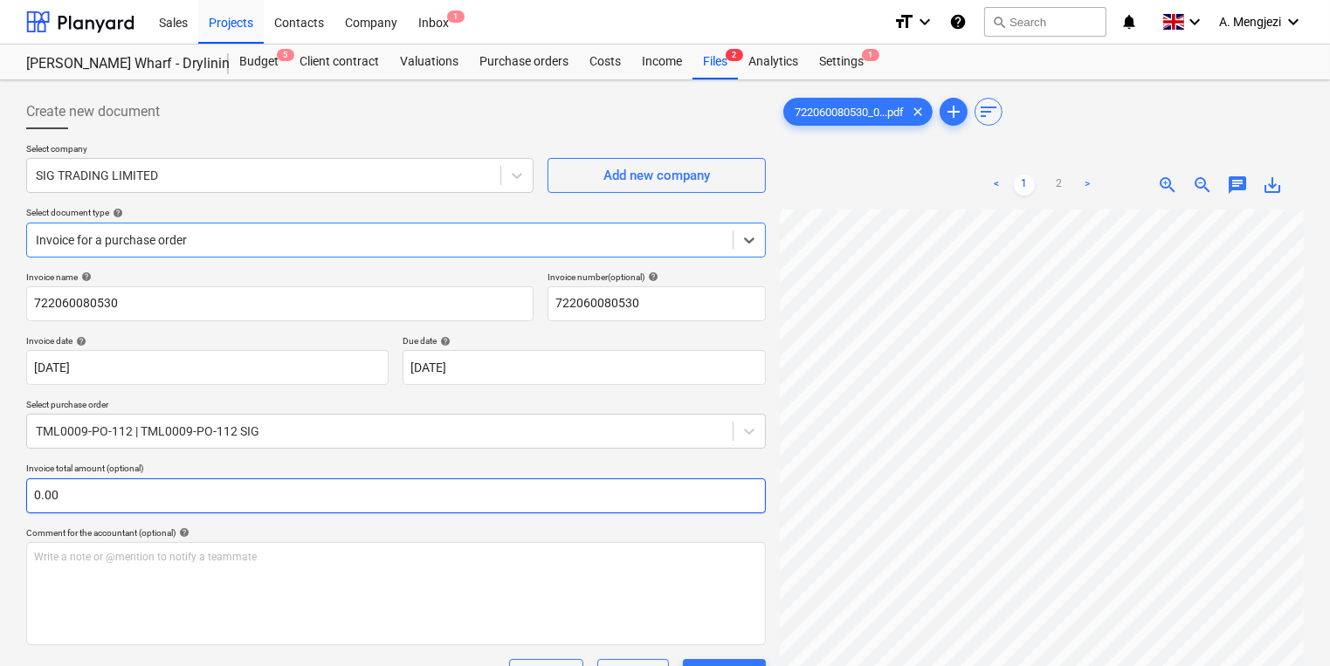
scroll to position [419, 0]
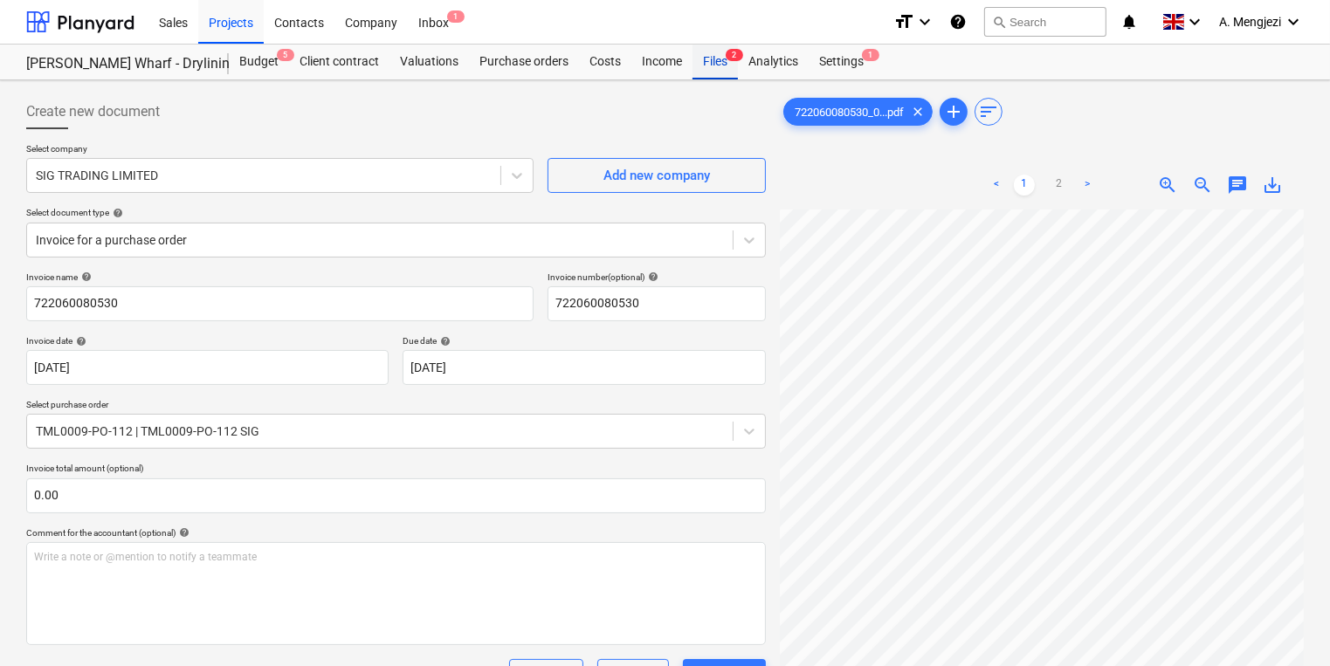
click at [705, 63] on div "Files 2" at bounding box center [714, 62] width 45 height 35
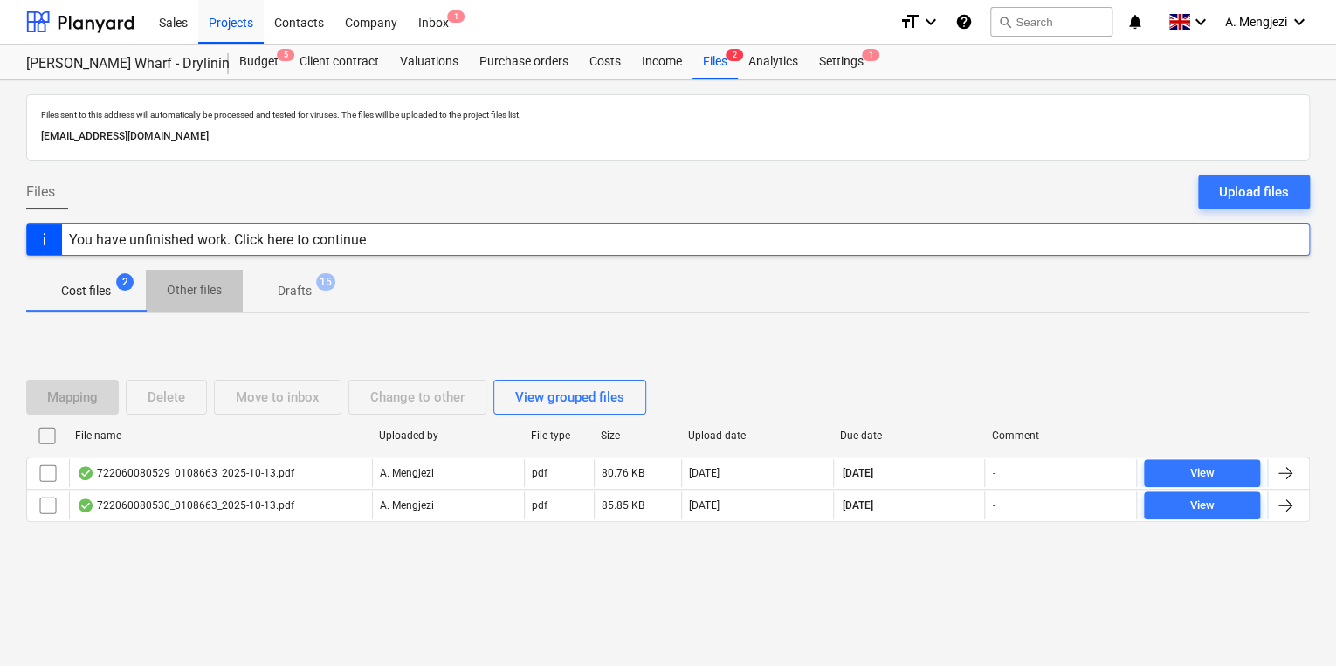
click at [186, 282] on p "Other files" at bounding box center [194, 290] width 55 height 18
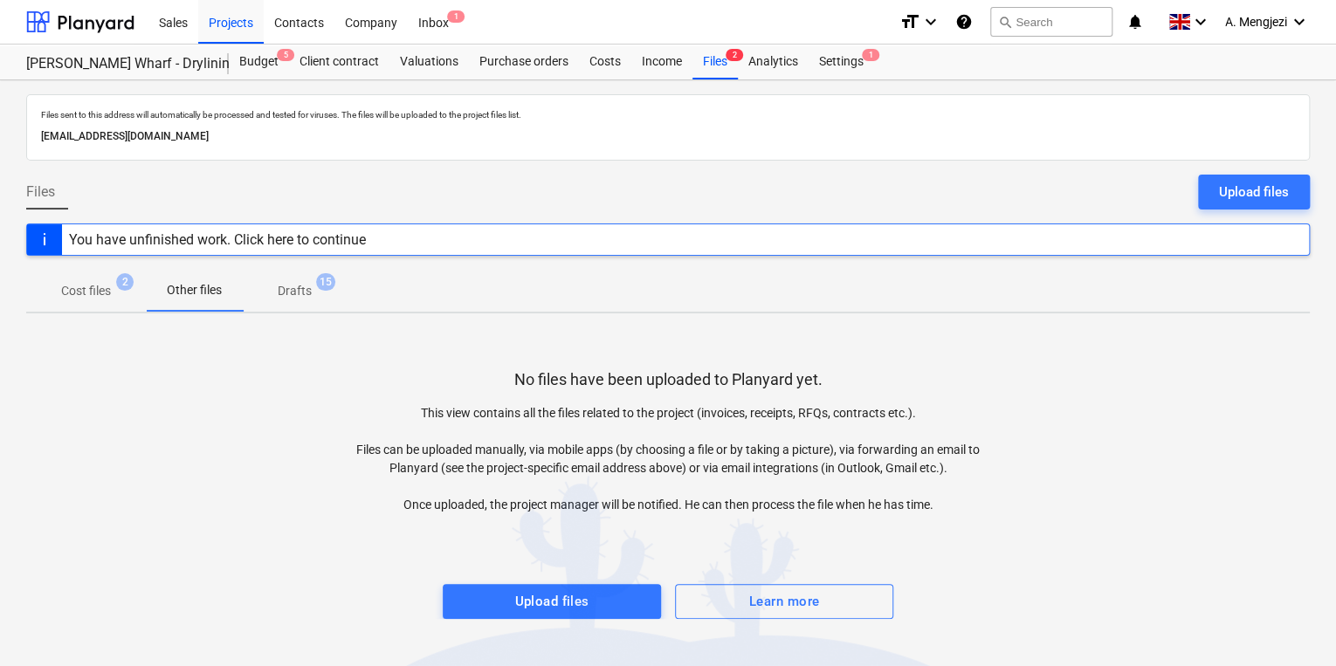
click at [130, 287] on span "2" at bounding box center [124, 281] width 17 height 17
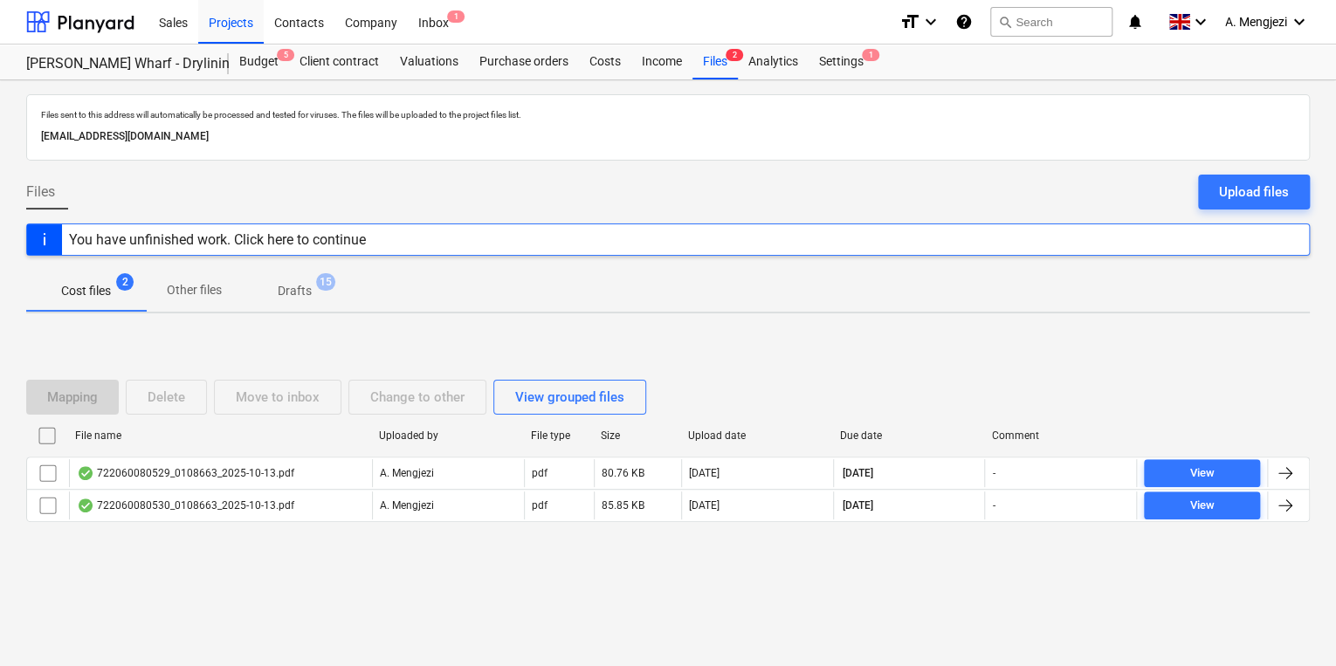
click at [335, 556] on div "Mapping Delete Move to inbox Change to other View grouped files File name Uploa…" at bounding box center [668, 458] width 1284 height 262
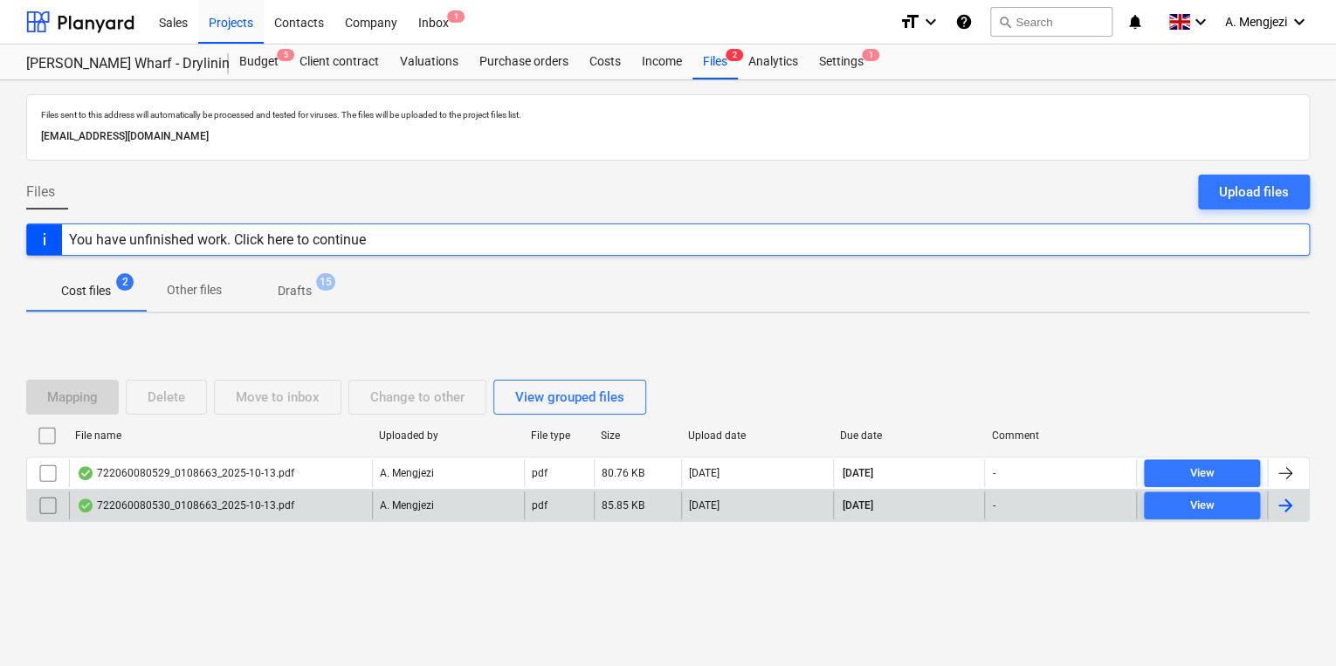
click at [327, 506] on div "722060080530_0108663_2025-10-13.pdf" at bounding box center [220, 506] width 303 height 28
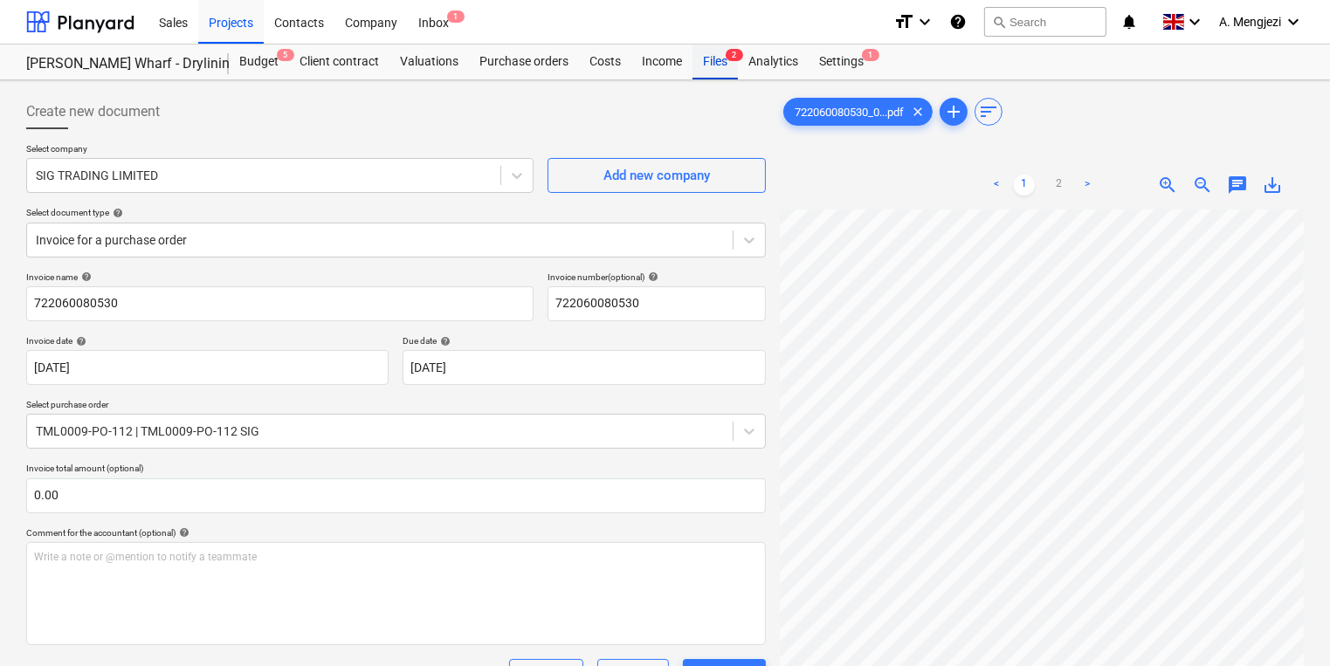
click at [722, 69] on div "Files 2" at bounding box center [714, 62] width 45 height 35
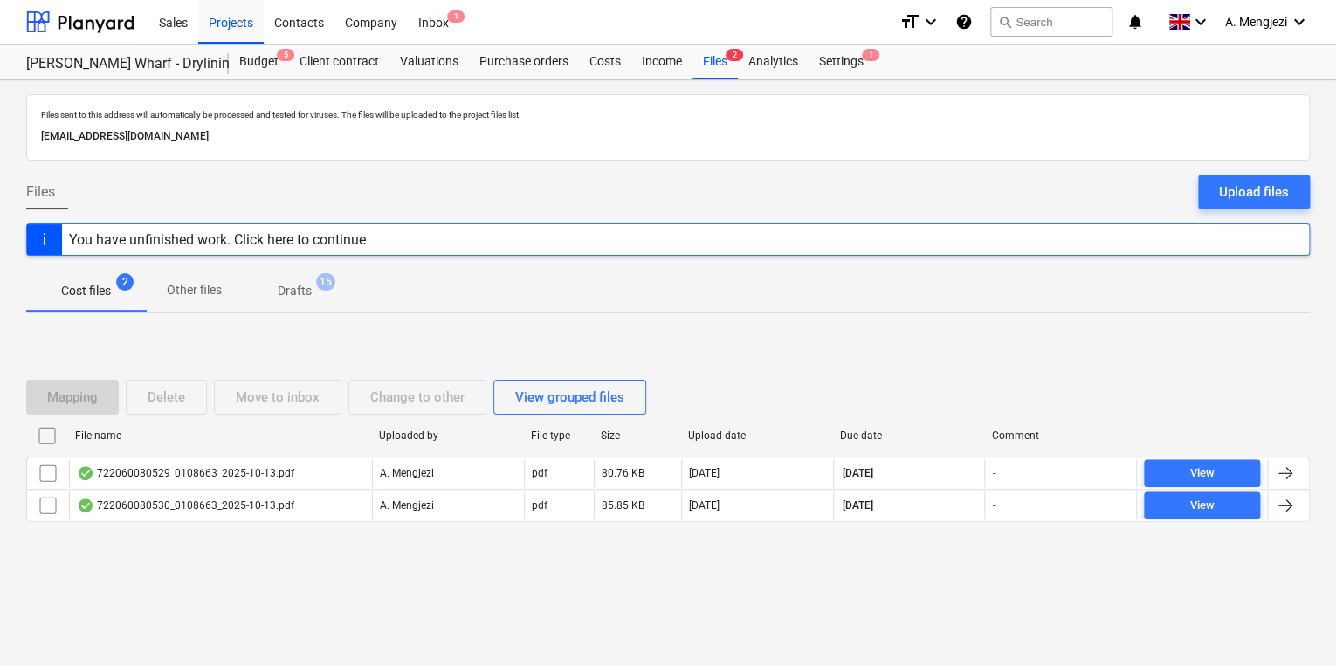
click at [513, 546] on div "Mapping Delete Move to inbox Change to other View grouped files File name Uploa…" at bounding box center [668, 458] width 1284 height 198
click at [214, 293] on p "Other files" at bounding box center [194, 290] width 55 height 18
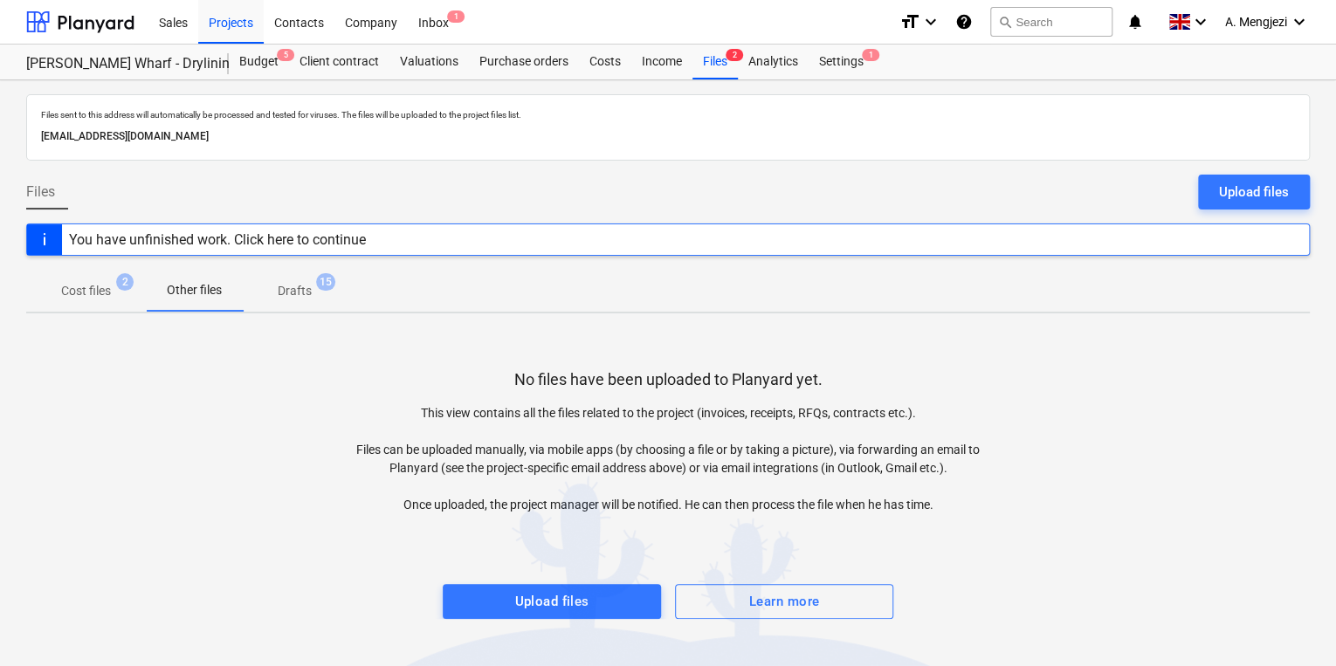
click at [332, 292] on span "Drafts 15" at bounding box center [295, 290] width 104 height 31
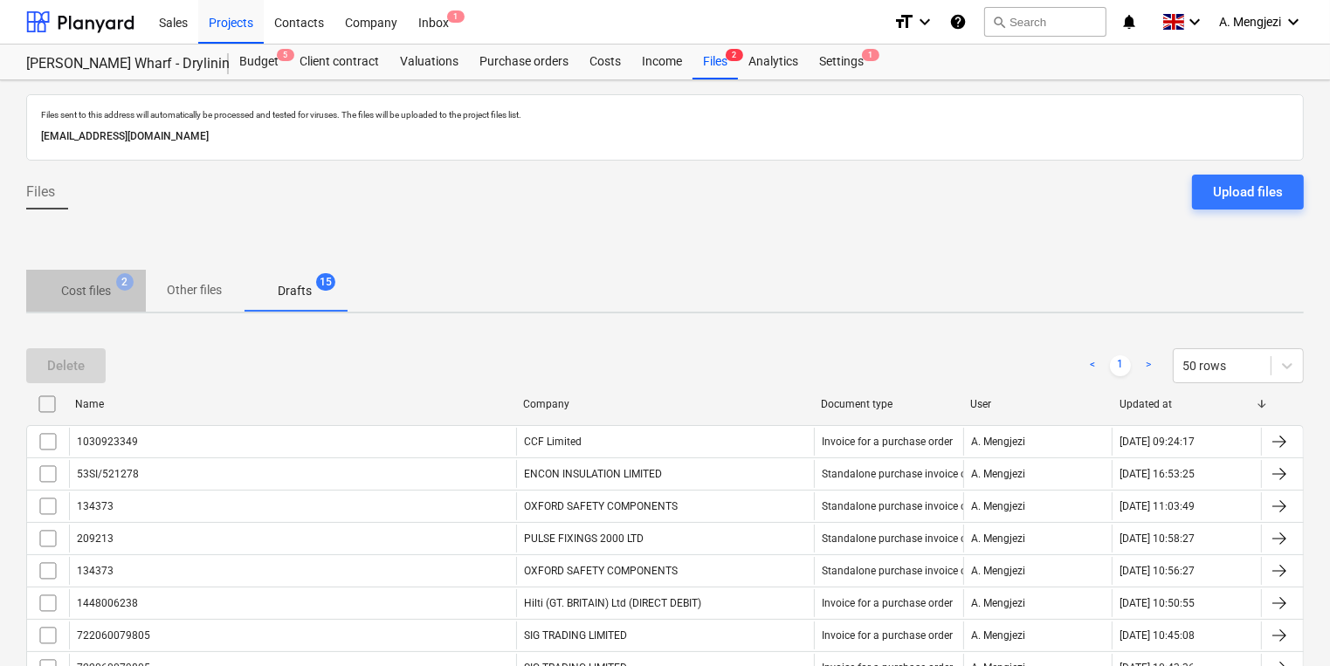
click at [56, 290] on span "Cost files 2" at bounding box center [86, 291] width 78 height 18
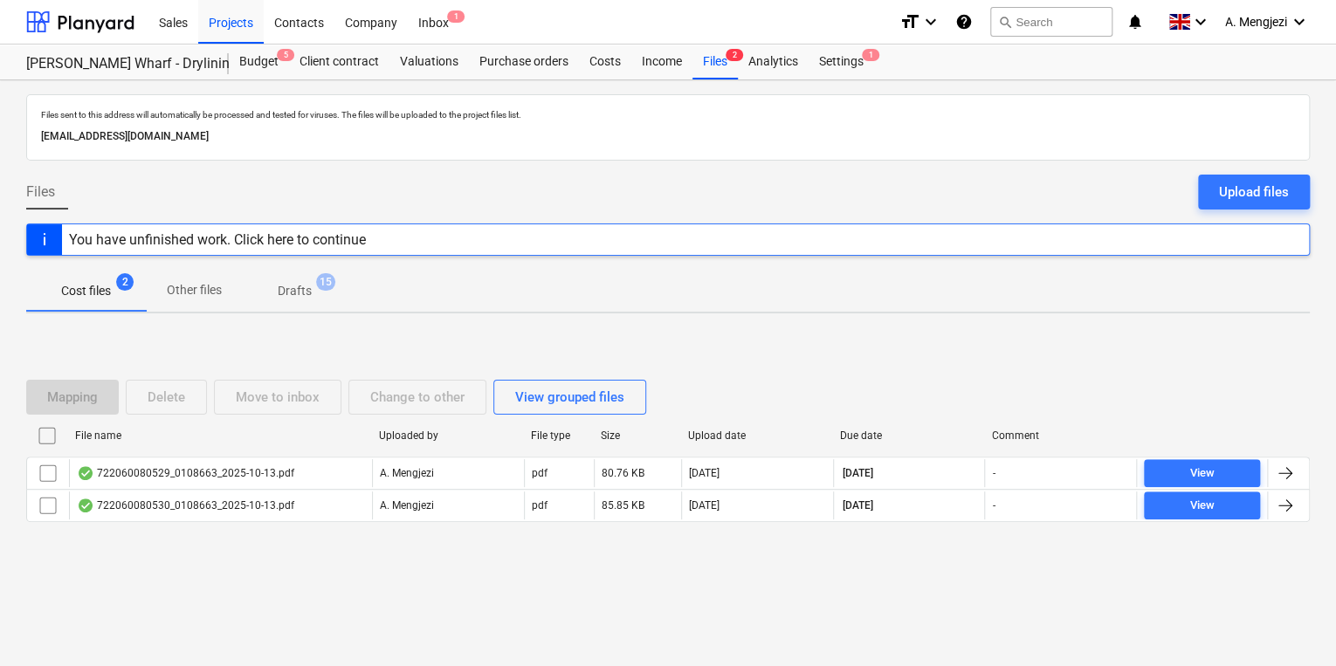
click at [192, 538] on div at bounding box center [668, 536] width 1284 height 14
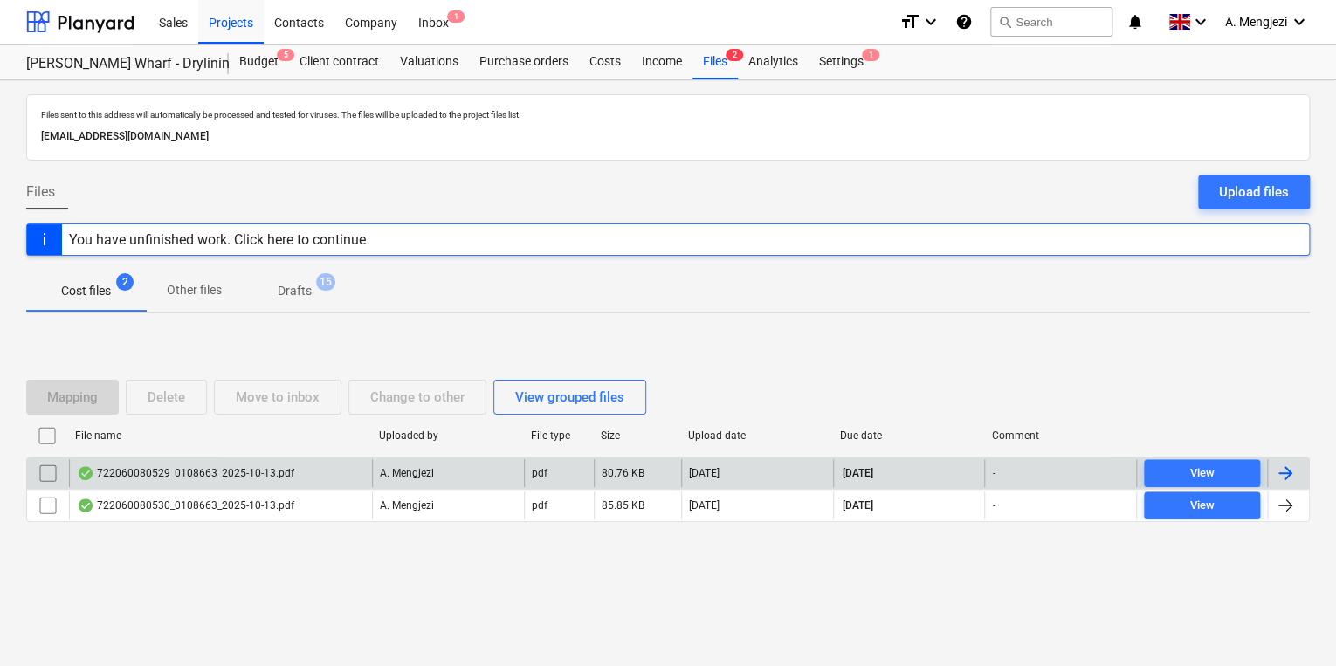
click at [298, 485] on div "722060080529_0108663_2025-10-13.pdf" at bounding box center [220, 473] width 303 height 28
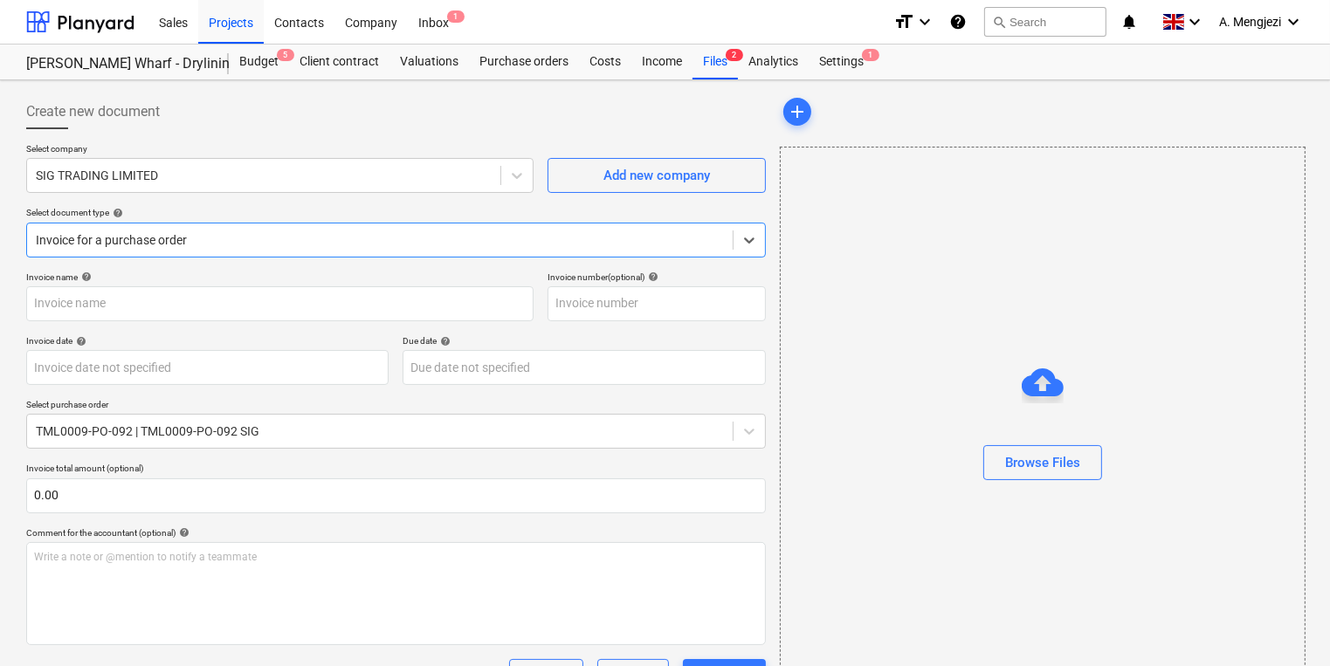
type input "722060080529"
type input "[DATE]"
type input "15 Nov 2025"
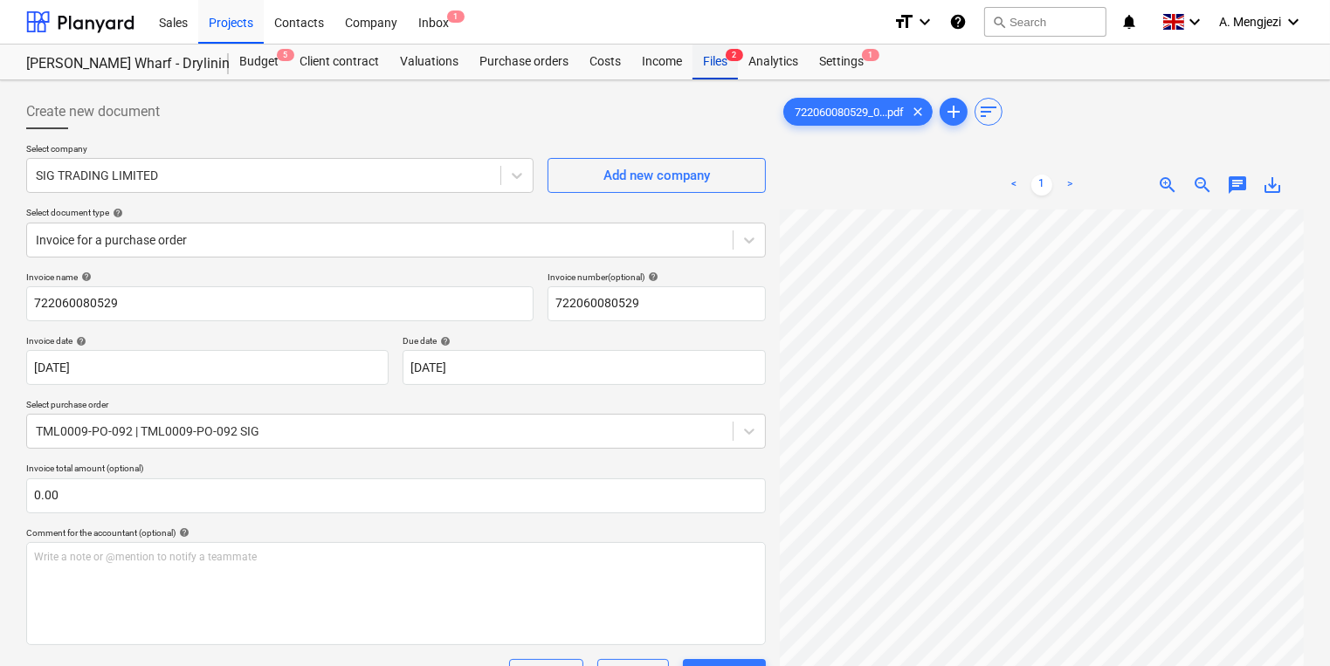
click at [695, 63] on div "Files 2" at bounding box center [714, 62] width 45 height 35
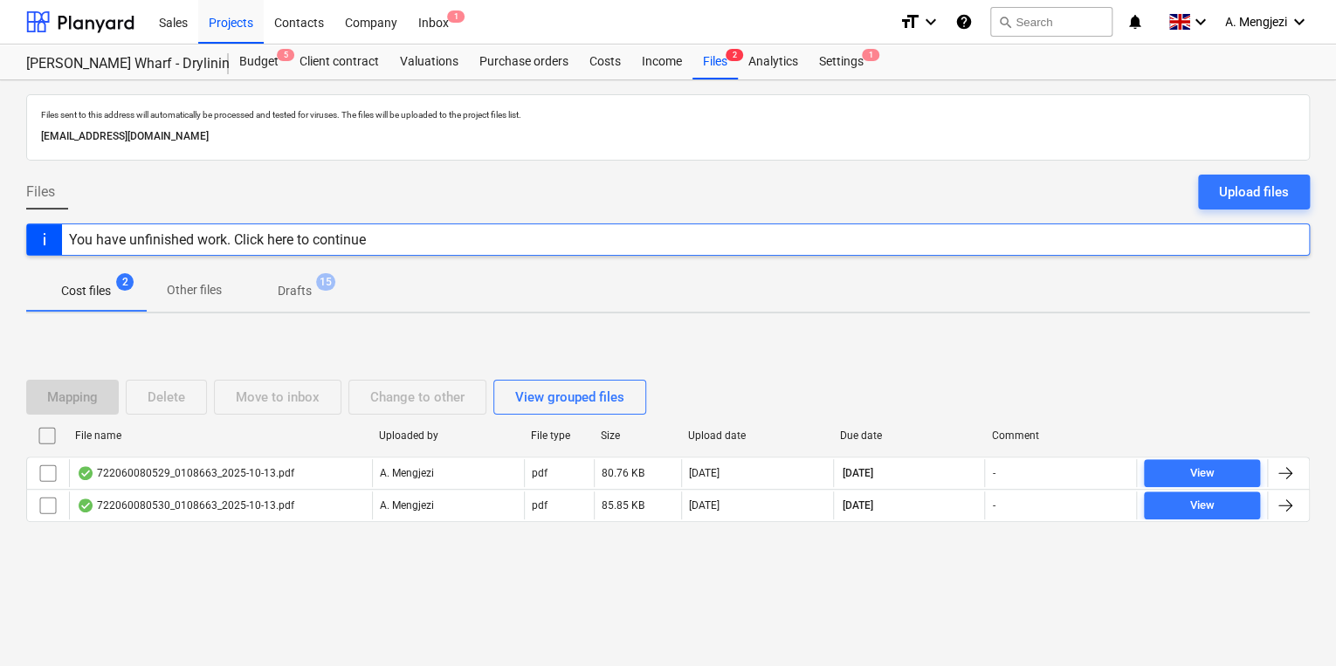
click at [164, 594] on div "Files sent to this address will automatically be processed and tested for virus…" at bounding box center [668, 373] width 1336 height 586
click at [585, 62] on div "Costs" at bounding box center [605, 62] width 52 height 35
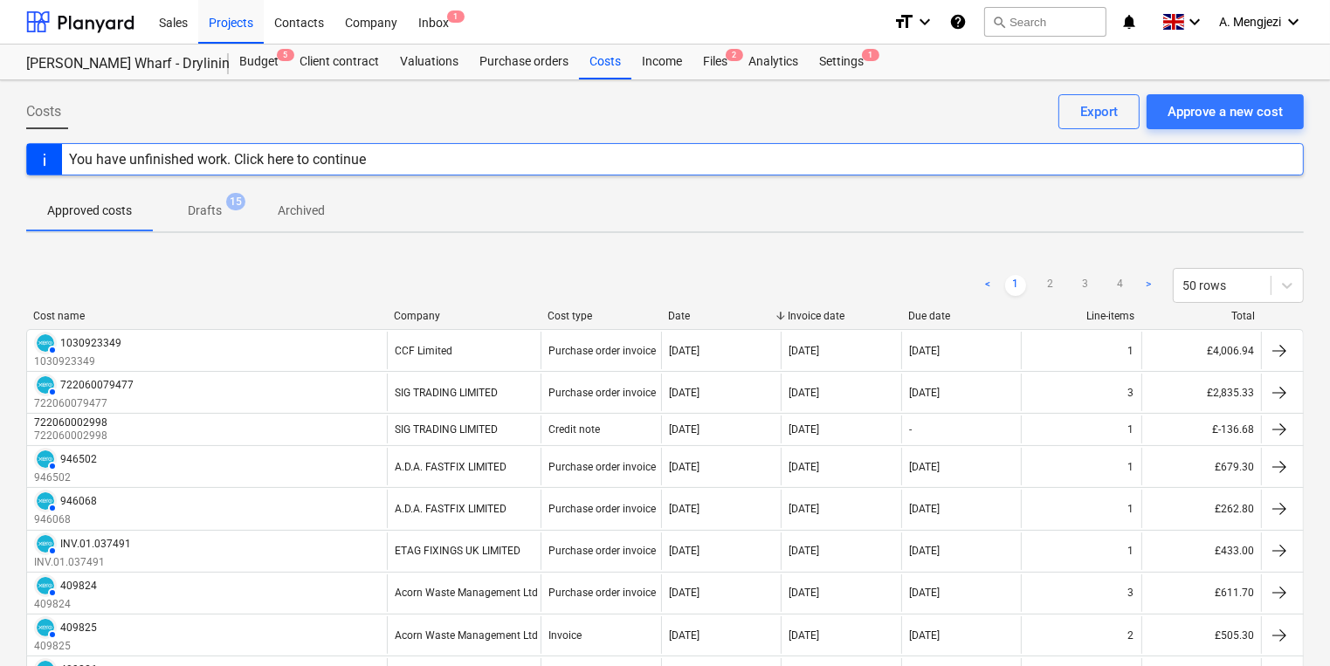
click at [438, 224] on div "Approved costs Drafts 15 Archived" at bounding box center [664, 210] width 1277 height 42
click at [307, 202] on p "Archived" at bounding box center [301, 211] width 47 height 18
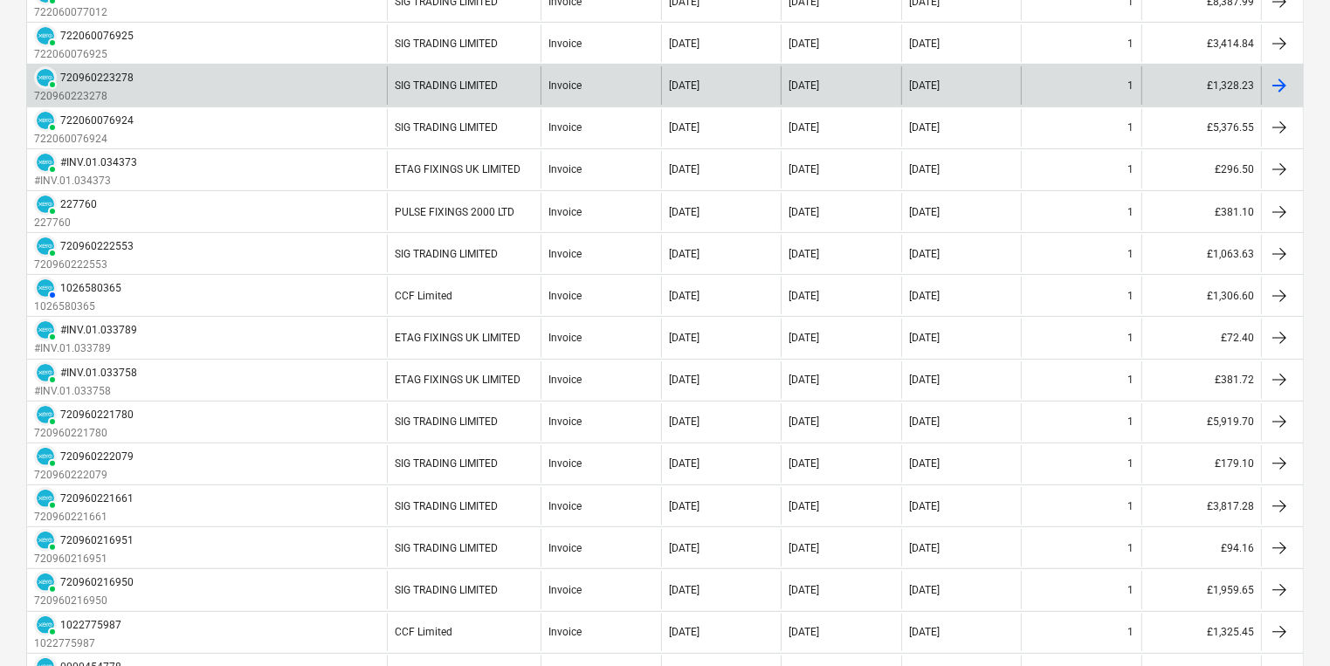
scroll to position [279, 0]
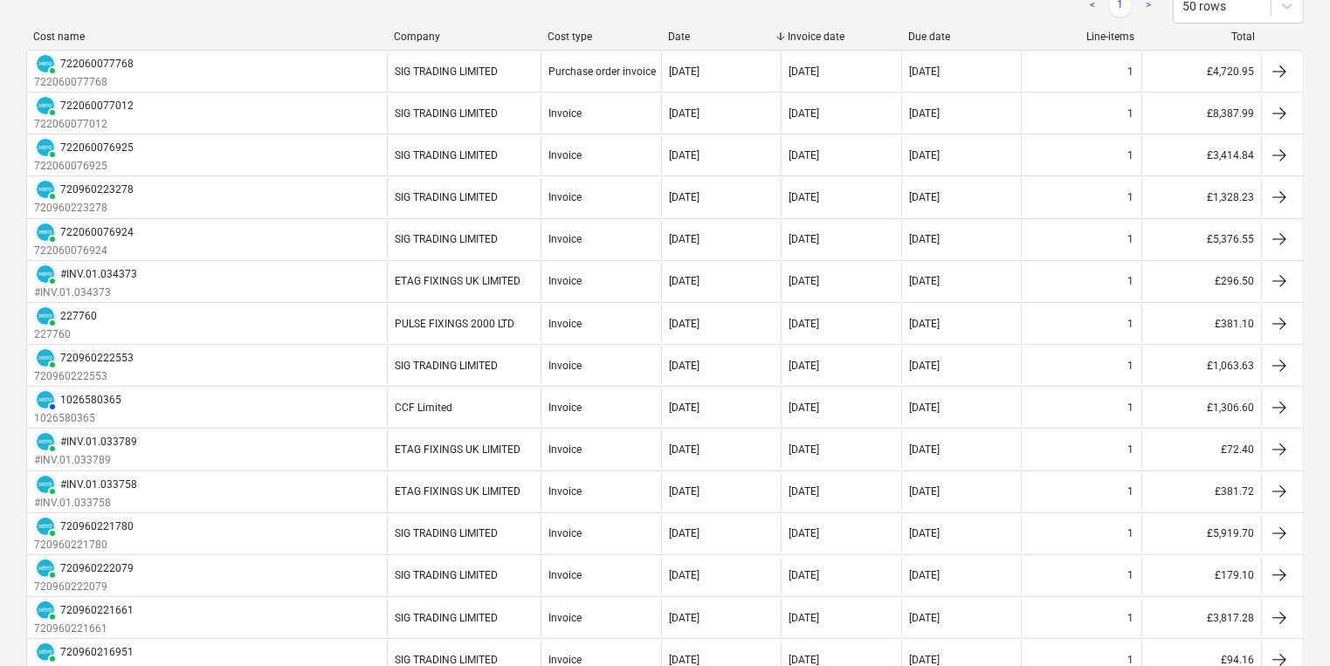
click at [422, 40] on div "Company" at bounding box center [464, 37] width 140 height 12
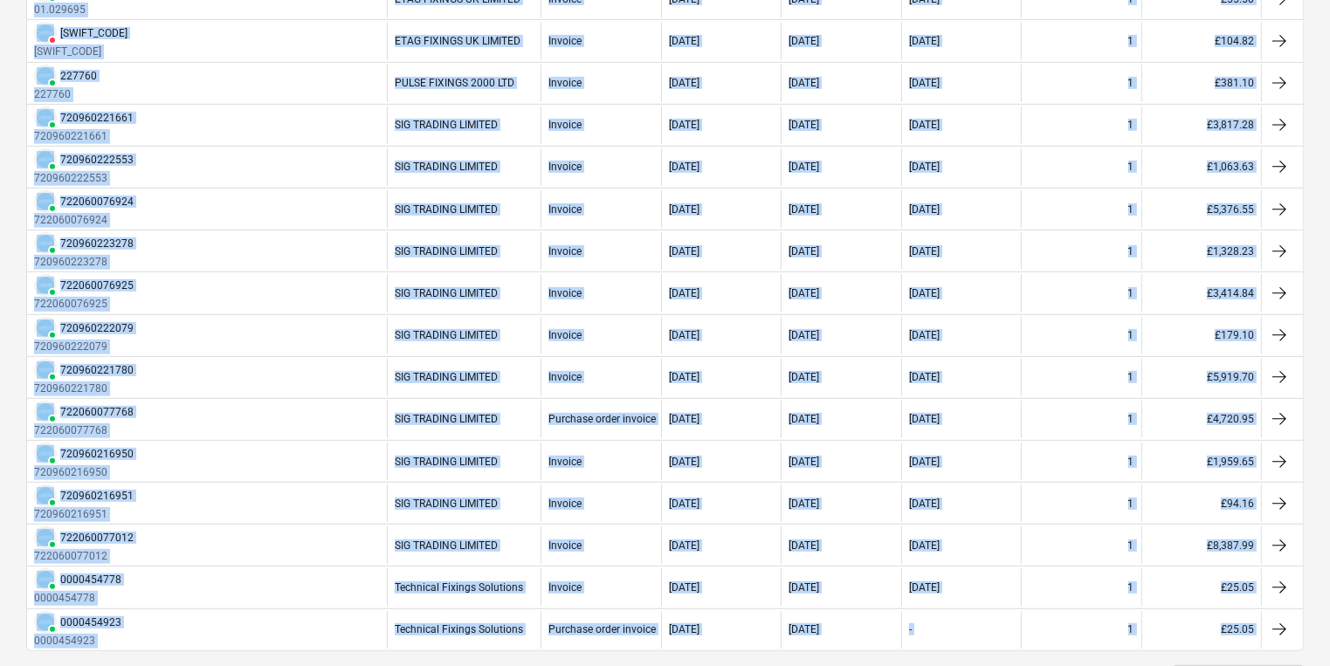
scroll to position [765, 0]
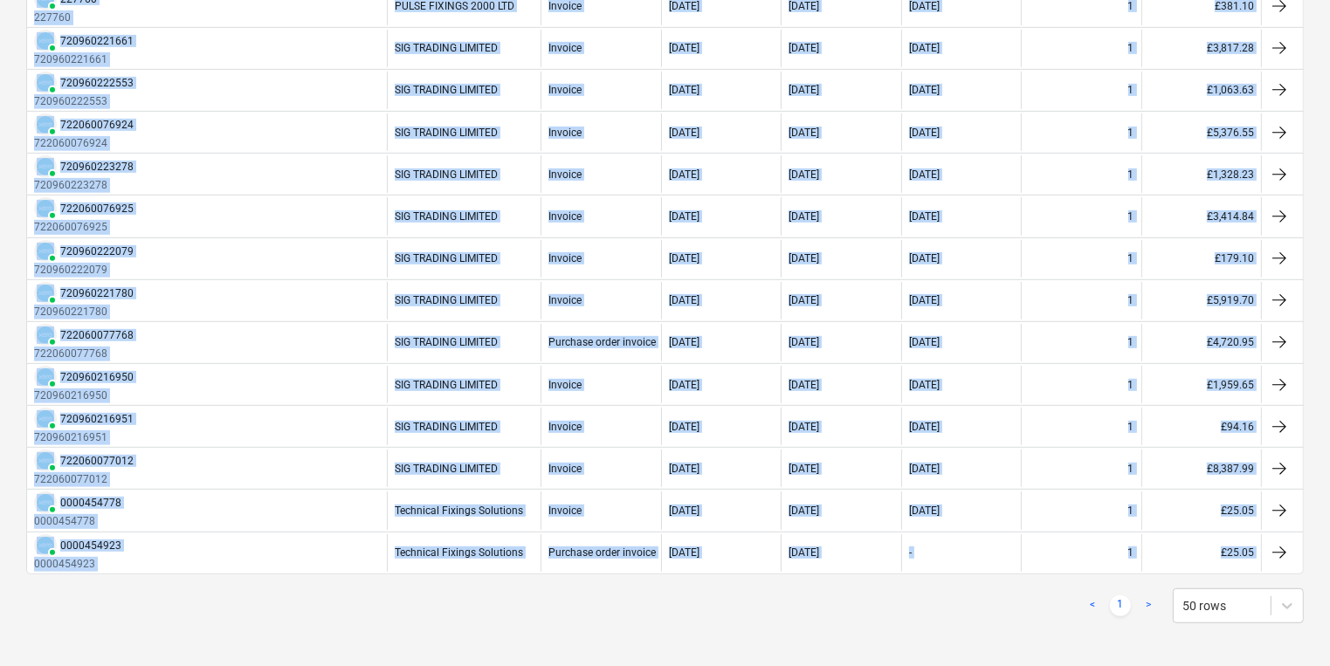
drag, startPoint x: 110, startPoint y: 74, endPoint x: 1059, endPoint y: 702, distance: 1138.0
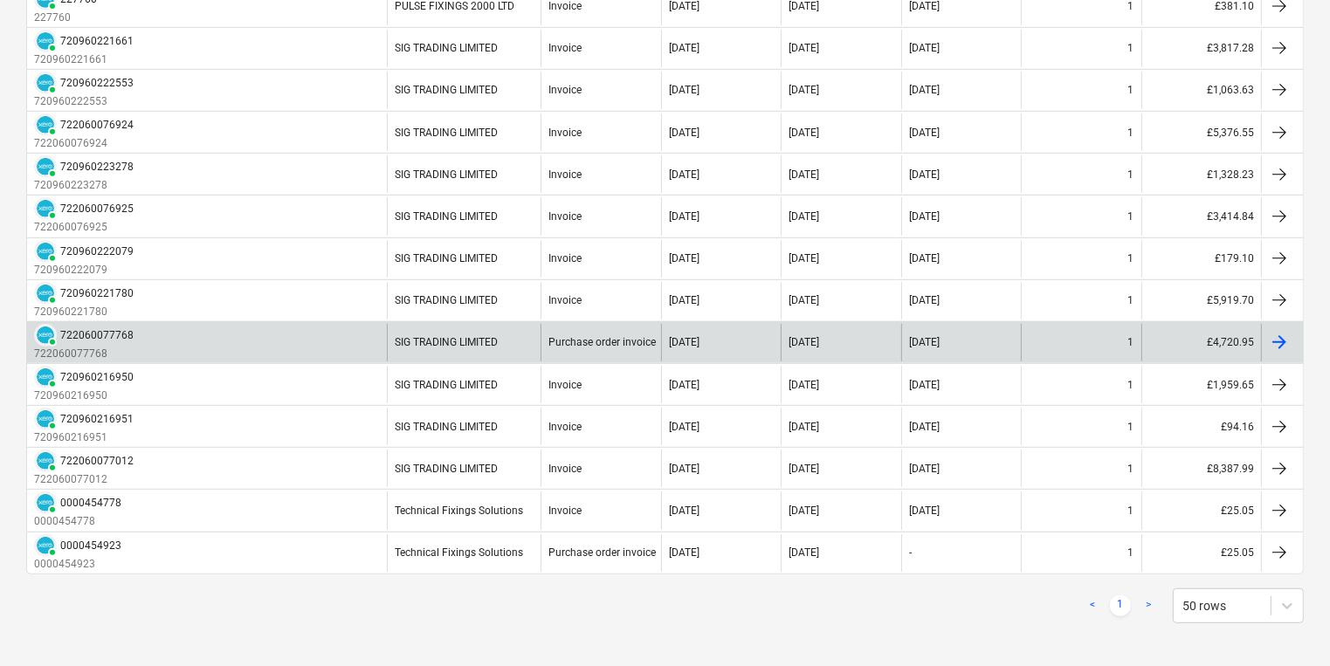
click at [376, 346] on div "PAID 722060077768 722060077768" at bounding box center [207, 343] width 360 height 38
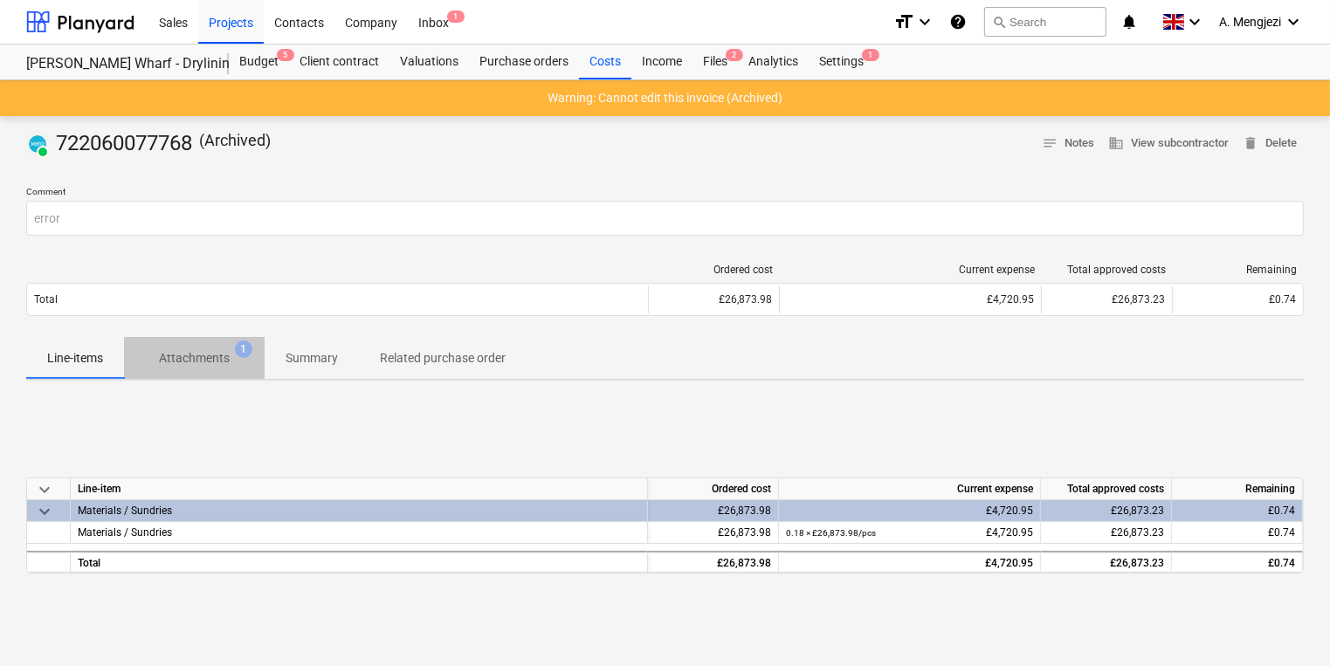
click at [251, 360] on span "Attachments 1" at bounding box center [194, 357] width 141 height 31
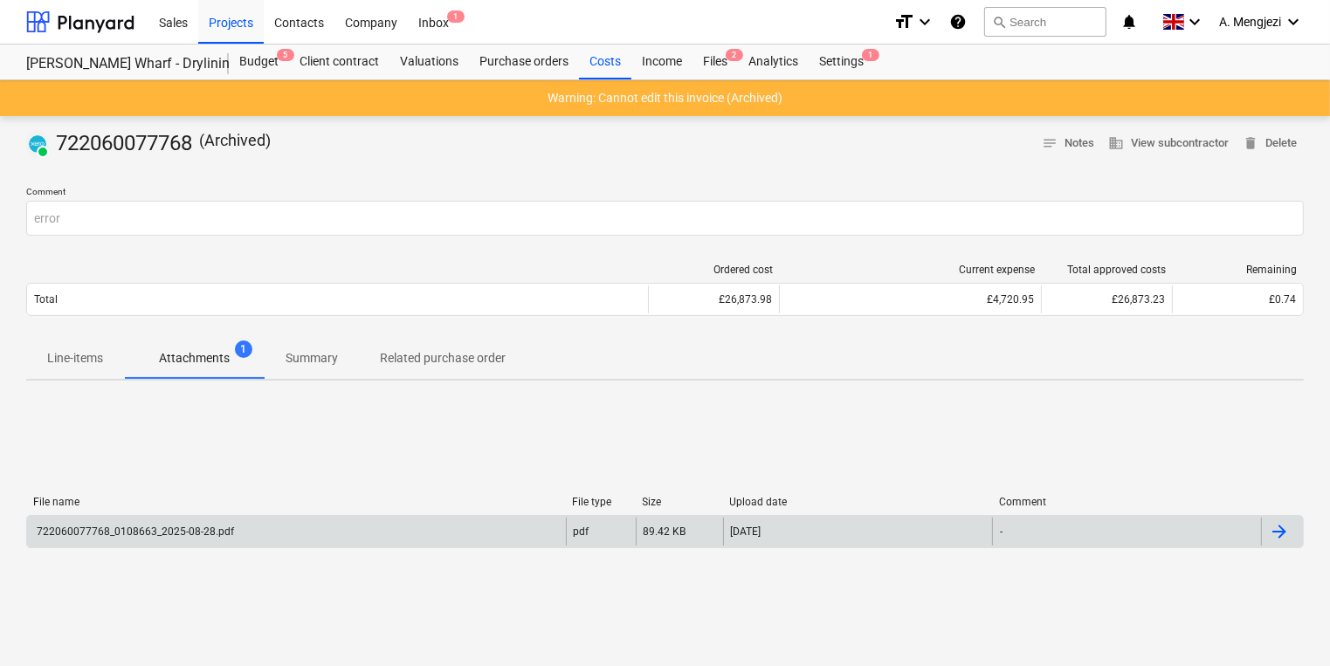
click at [276, 545] on div "722060077768_0108663_2025-08-28.pdf pdf 89.42 KB 29.08.2025 -" at bounding box center [664, 531] width 1277 height 33
click at [275, 536] on div "722060077768_0108663_2025-08-28.pdf" at bounding box center [296, 532] width 539 height 28
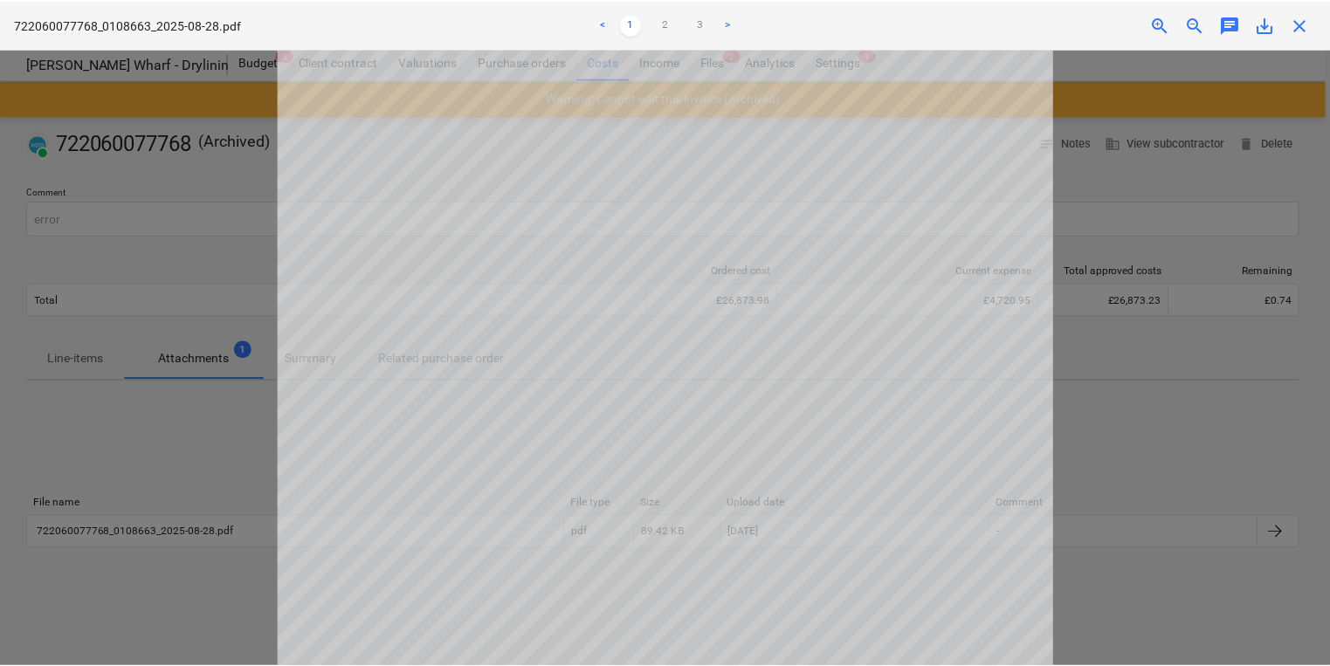
scroll to position [349, 0]
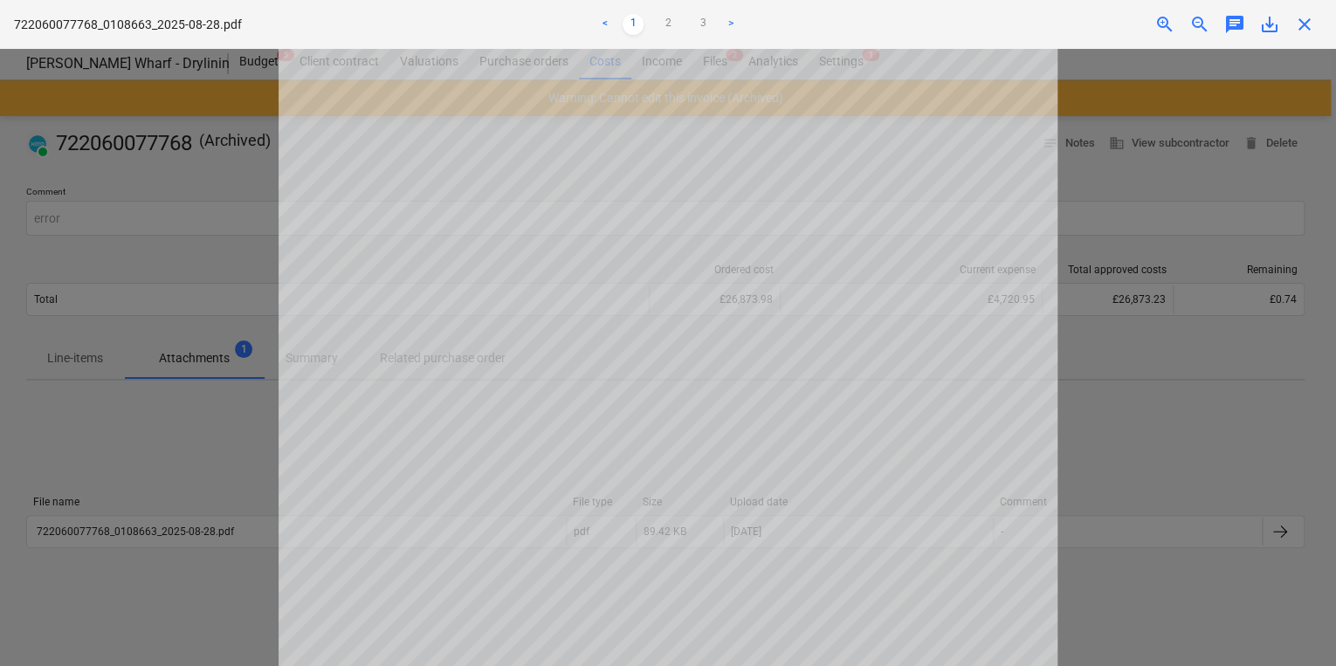
click at [41, 297] on div at bounding box center [668, 357] width 1336 height 617
click at [1304, 24] on span "close" at bounding box center [1304, 24] width 21 height 21
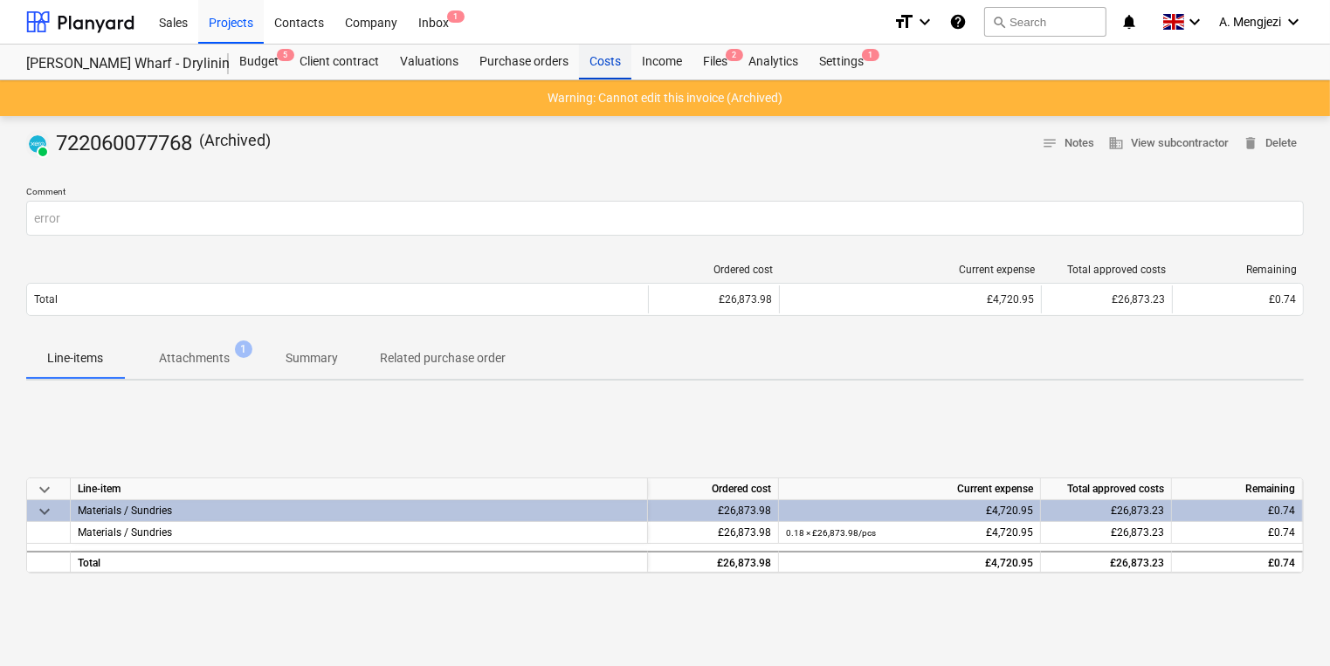
click at [605, 57] on div "Costs" at bounding box center [605, 62] width 52 height 35
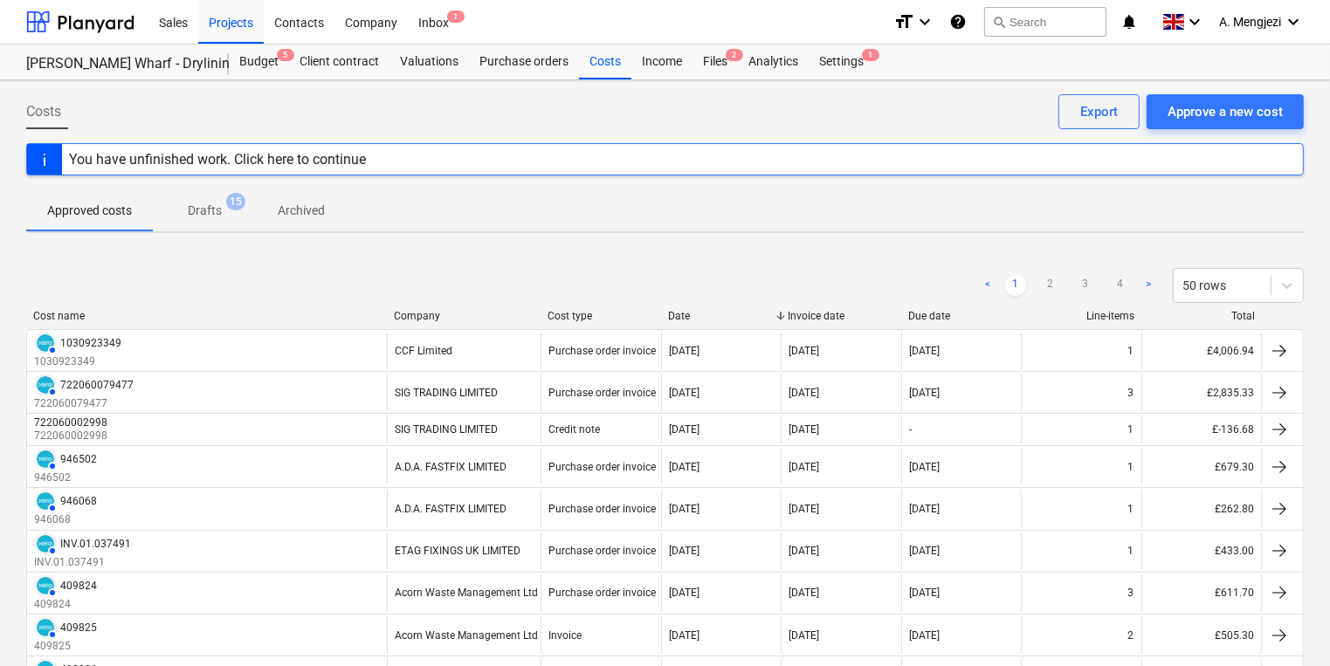
click at [321, 196] on span "Archived" at bounding box center [301, 210] width 89 height 29
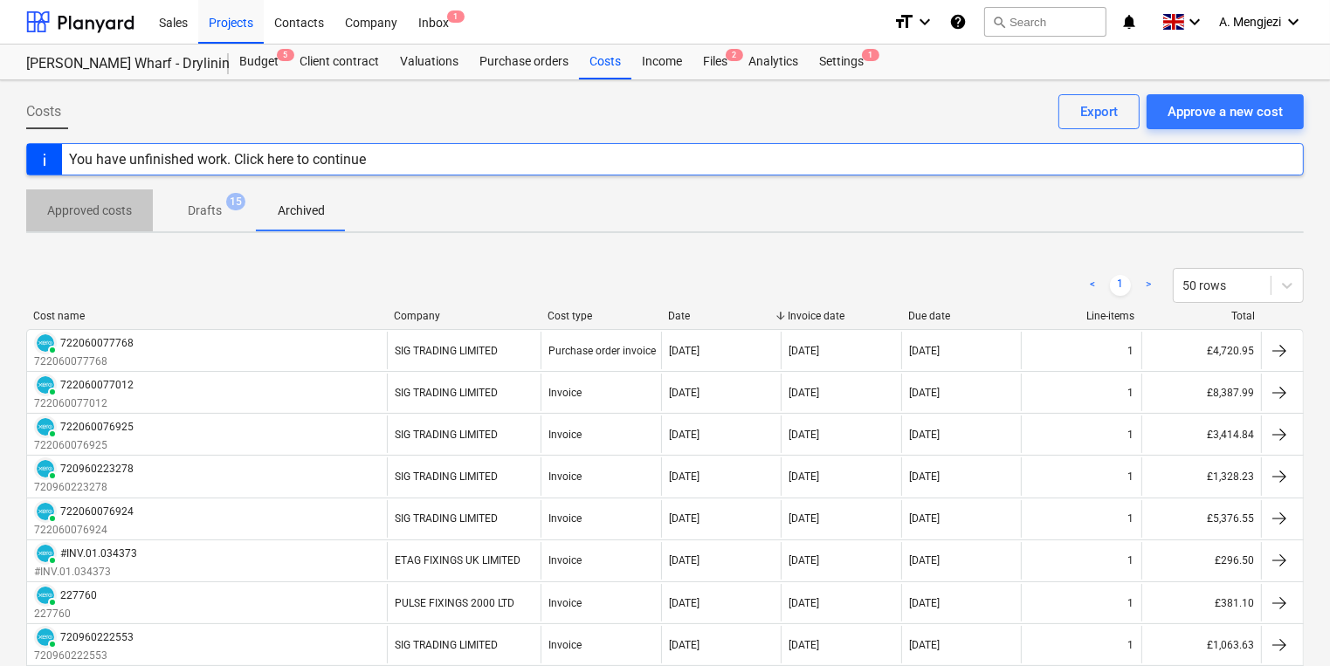
click at [143, 200] on span "Approved costs" at bounding box center [89, 210] width 127 height 29
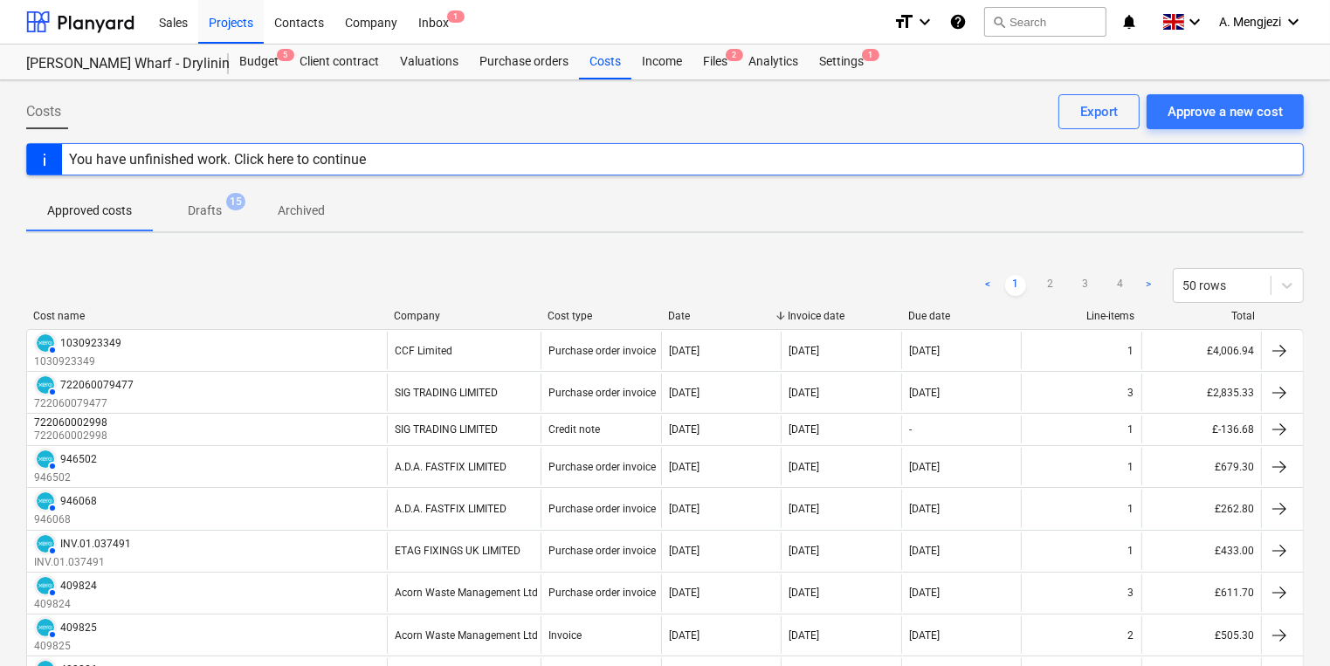
click at [262, 203] on span "Archived" at bounding box center [301, 210] width 89 height 29
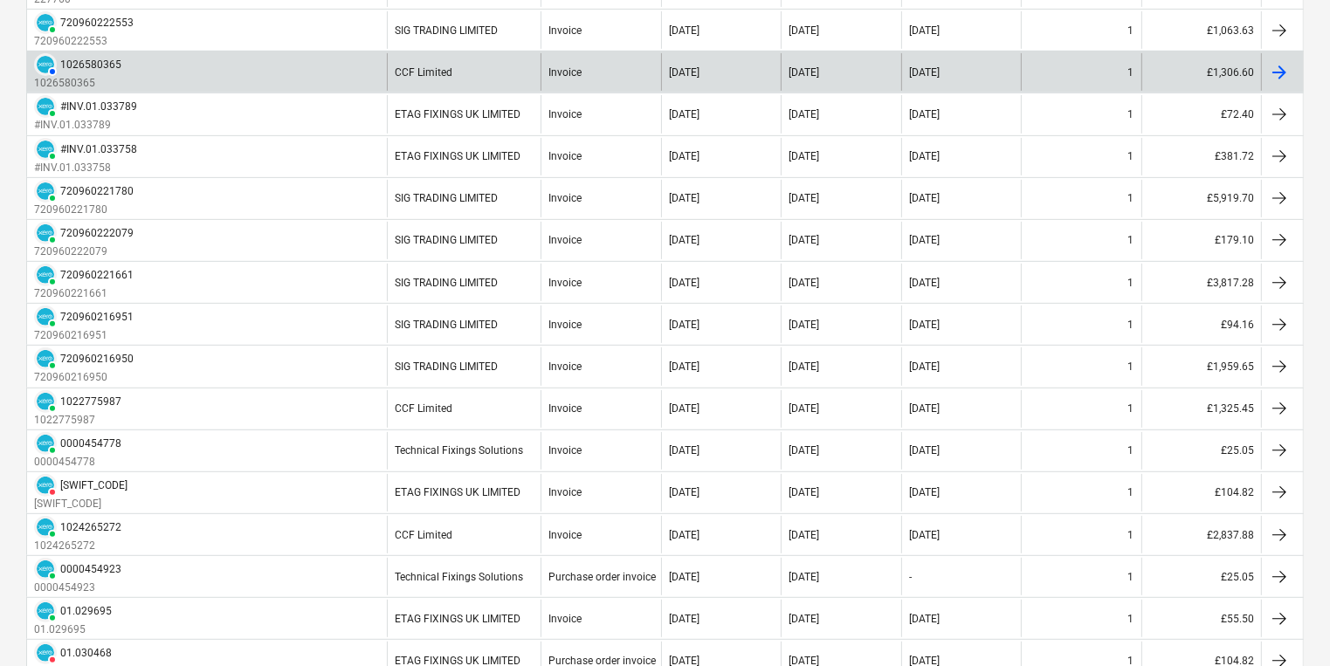
scroll to position [765, 0]
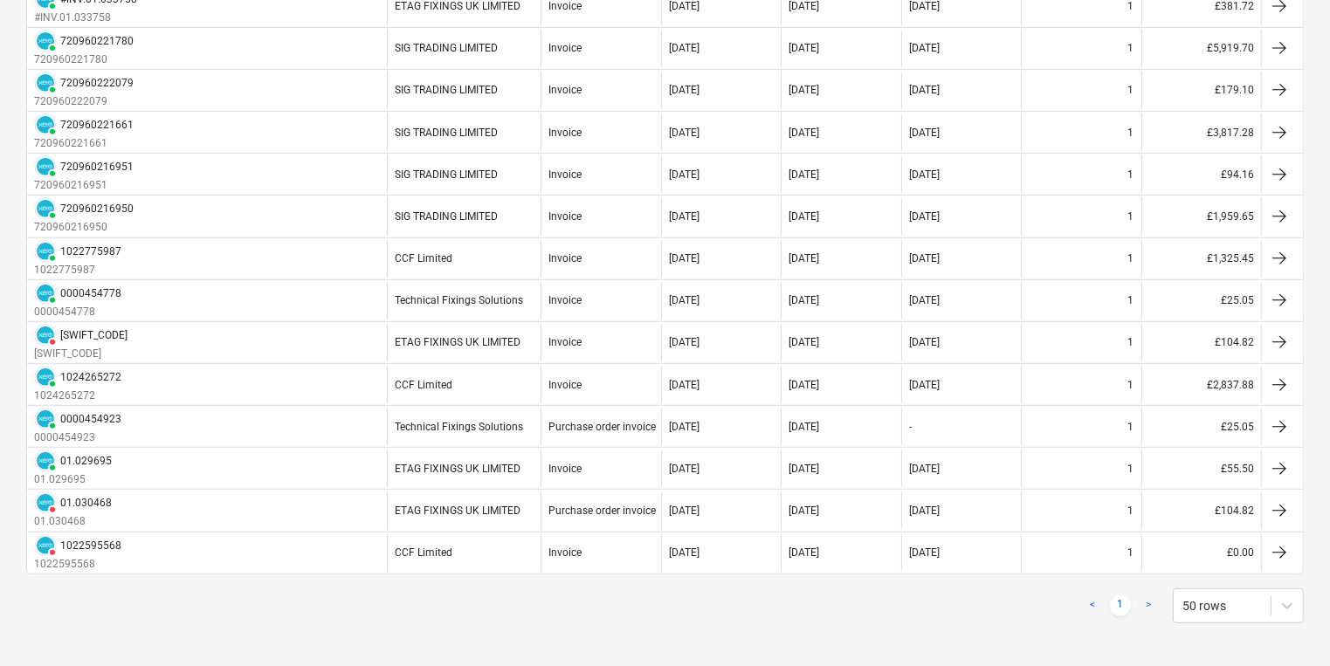
click at [997, 600] on div "< 1 > 50 rows" at bounding box center [664, 606] width 1277 height 35
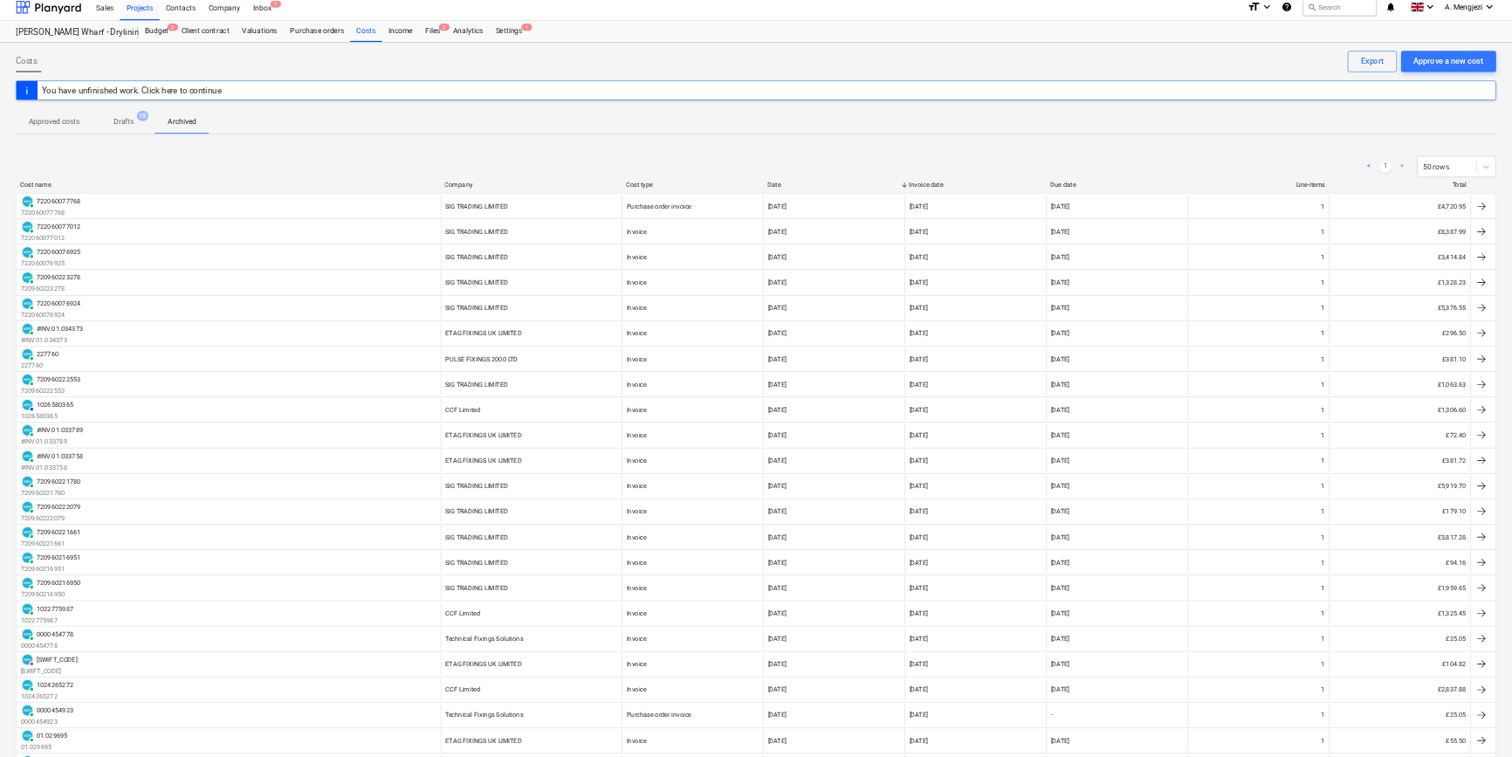
scroll to position [0, 0]
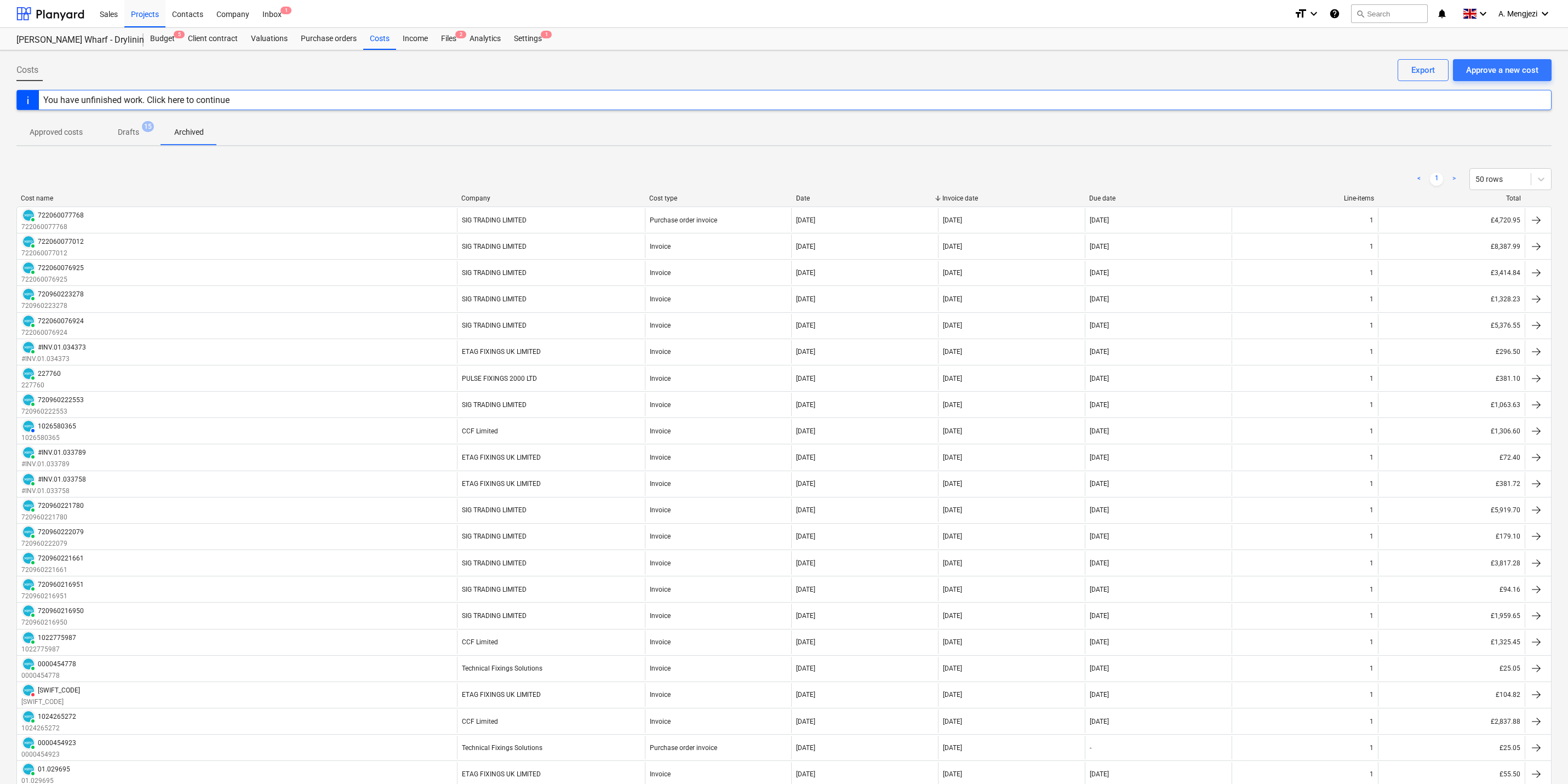
click at [711, 137] on div "Approved costs Drafts 15 Archived" at bounding box center [784, 132] width 1535 height 26
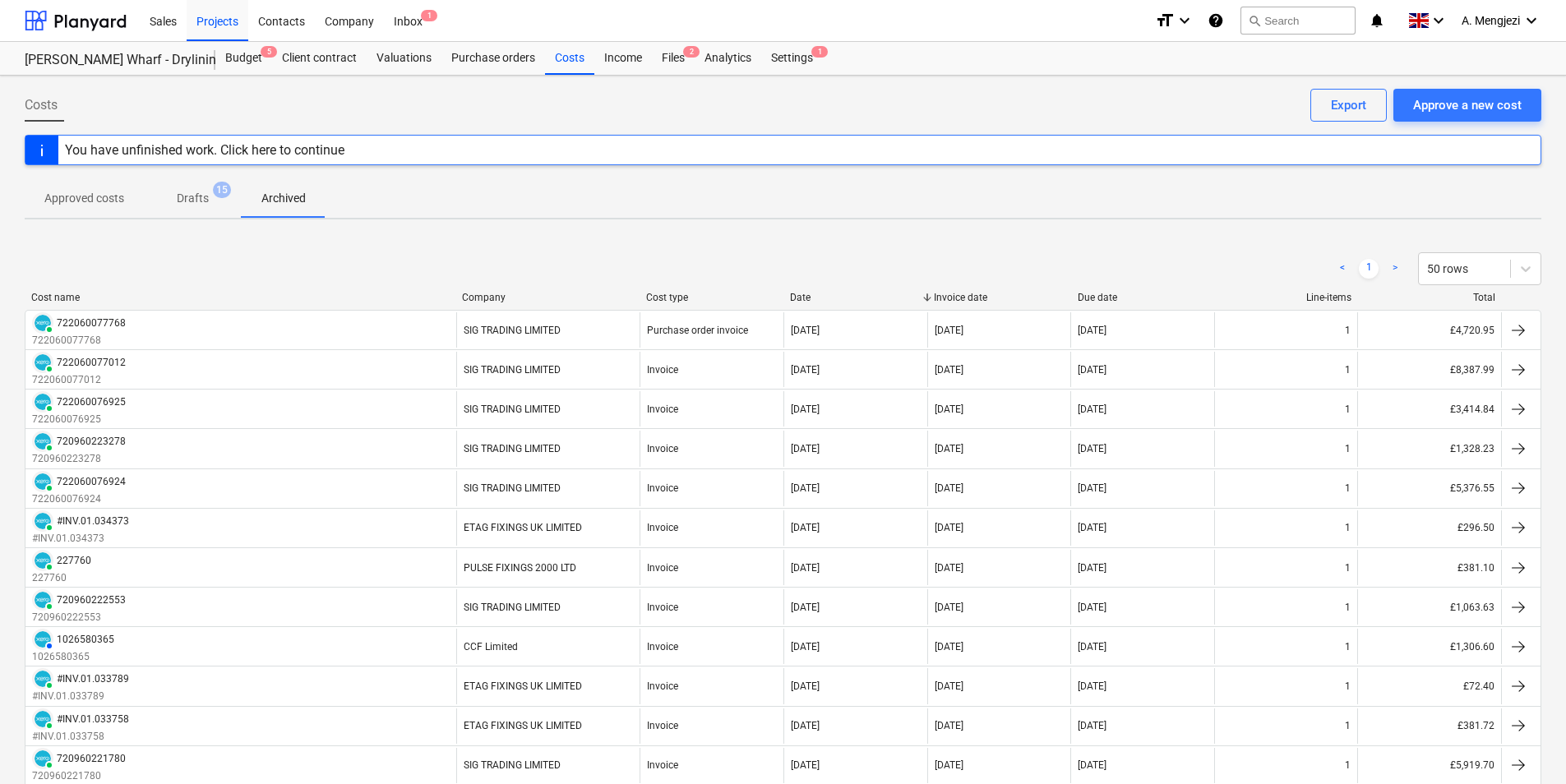
click at [660, 276] on div "< 1 > 50 rows" at bounding box center [783, 268] width 1517 height 33
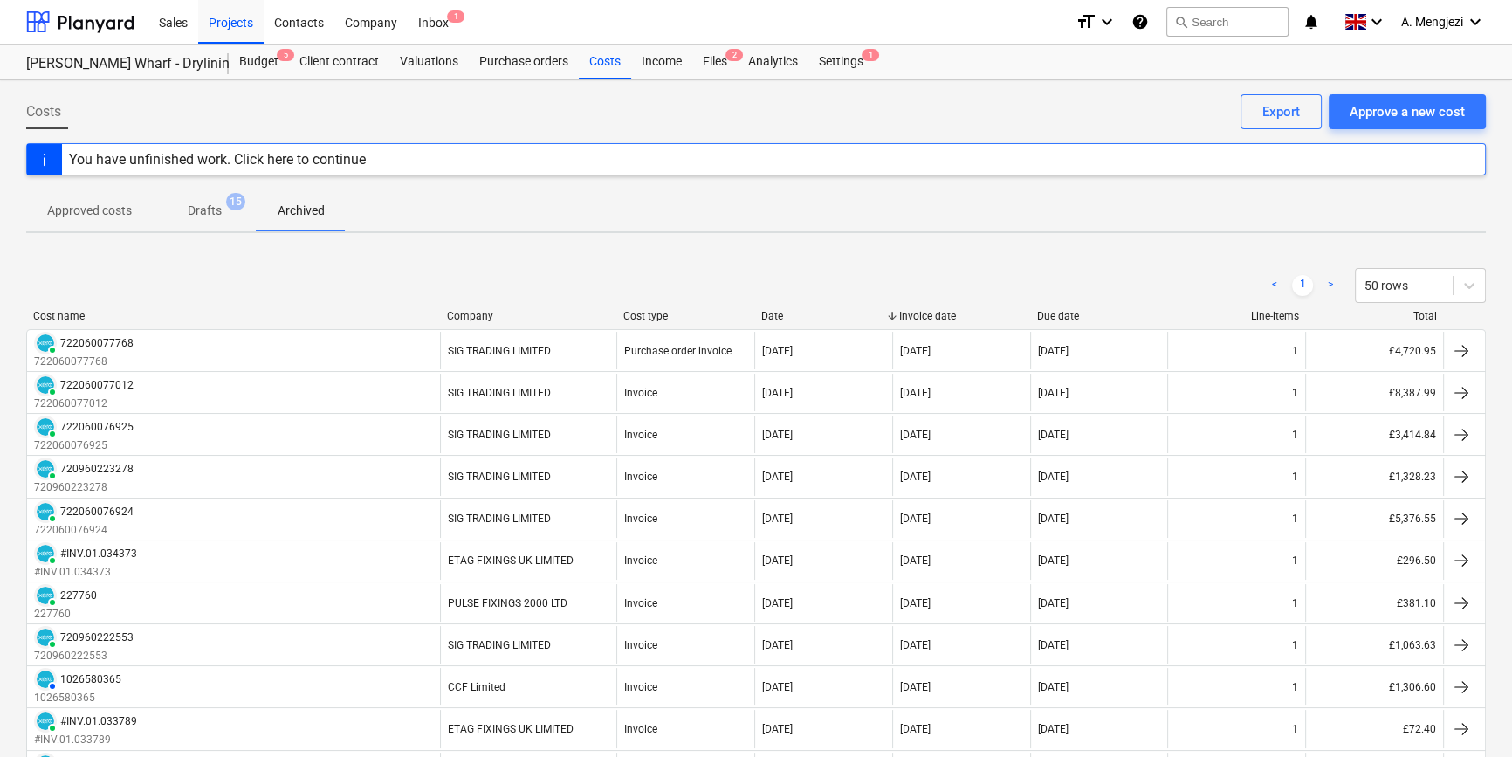
click at [907, 318] on div at bounding box center [892, 316] width 31 height 12
click at [44, 219] on span "Approved costs" at bounding box center [89, 210] width 127 height 29
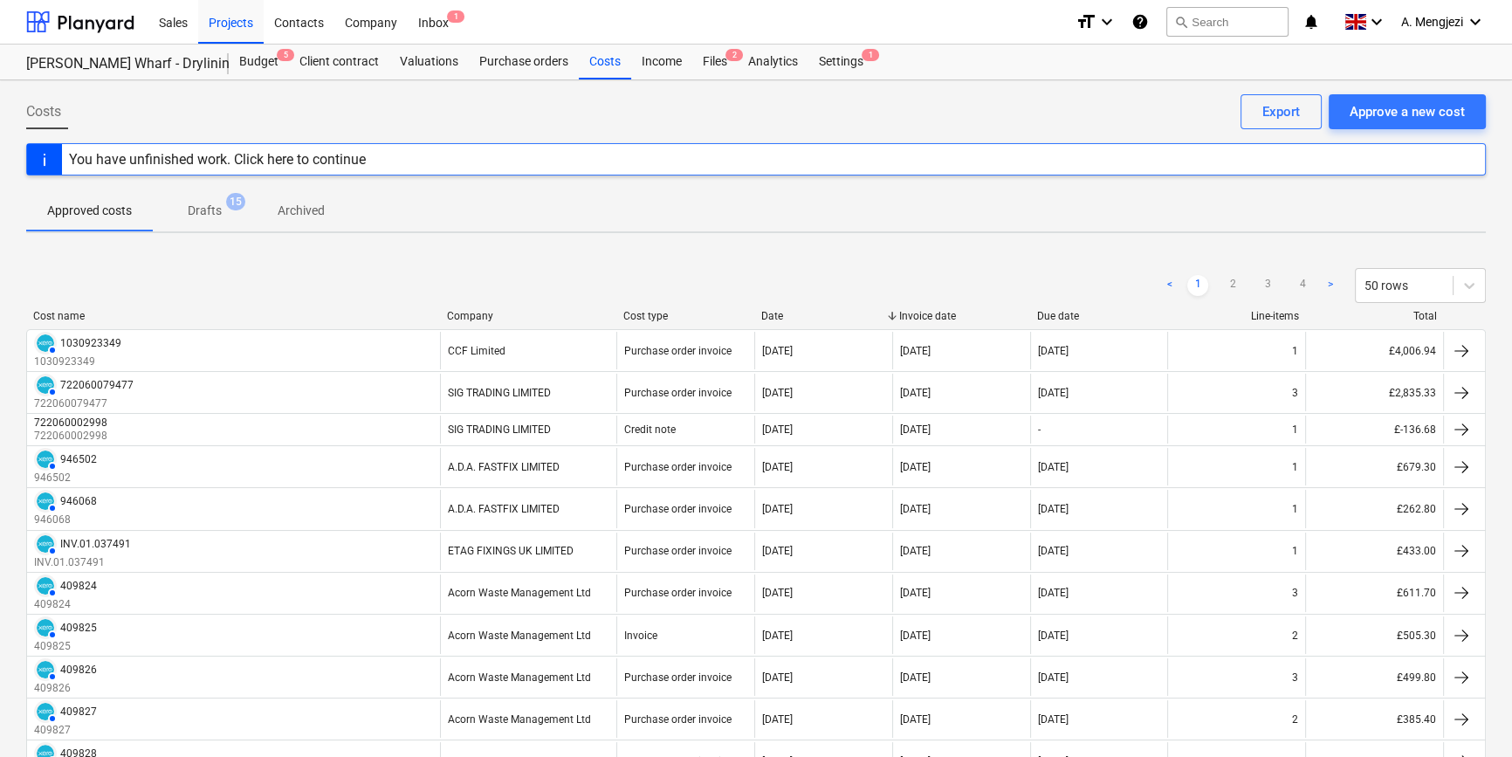
click at [1333, 289] on link ">" at bounding box center [1330, 285] width 21 height 21
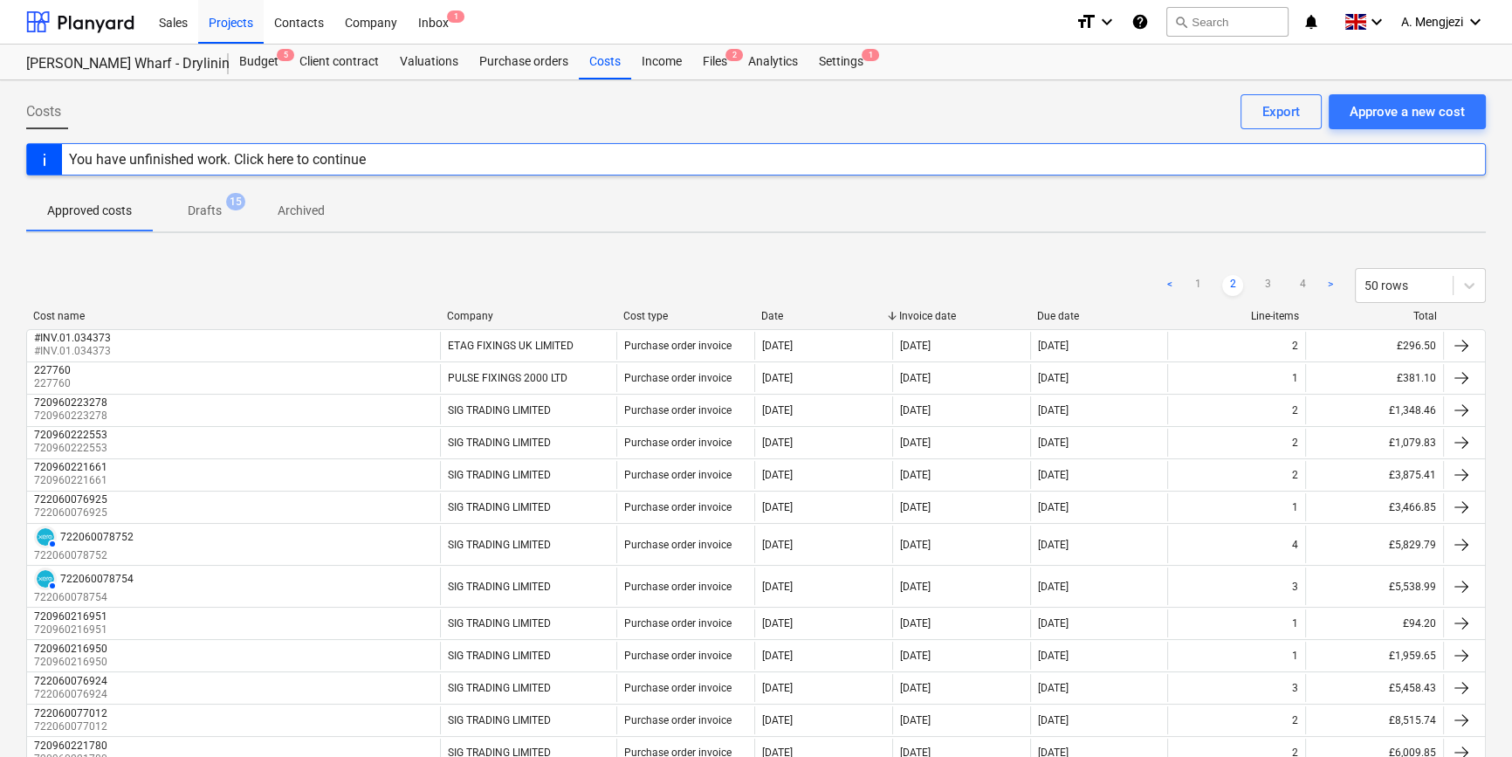
click at [1332, 288] on link ">" at bounding box center [1330, 285] width 21 height 21
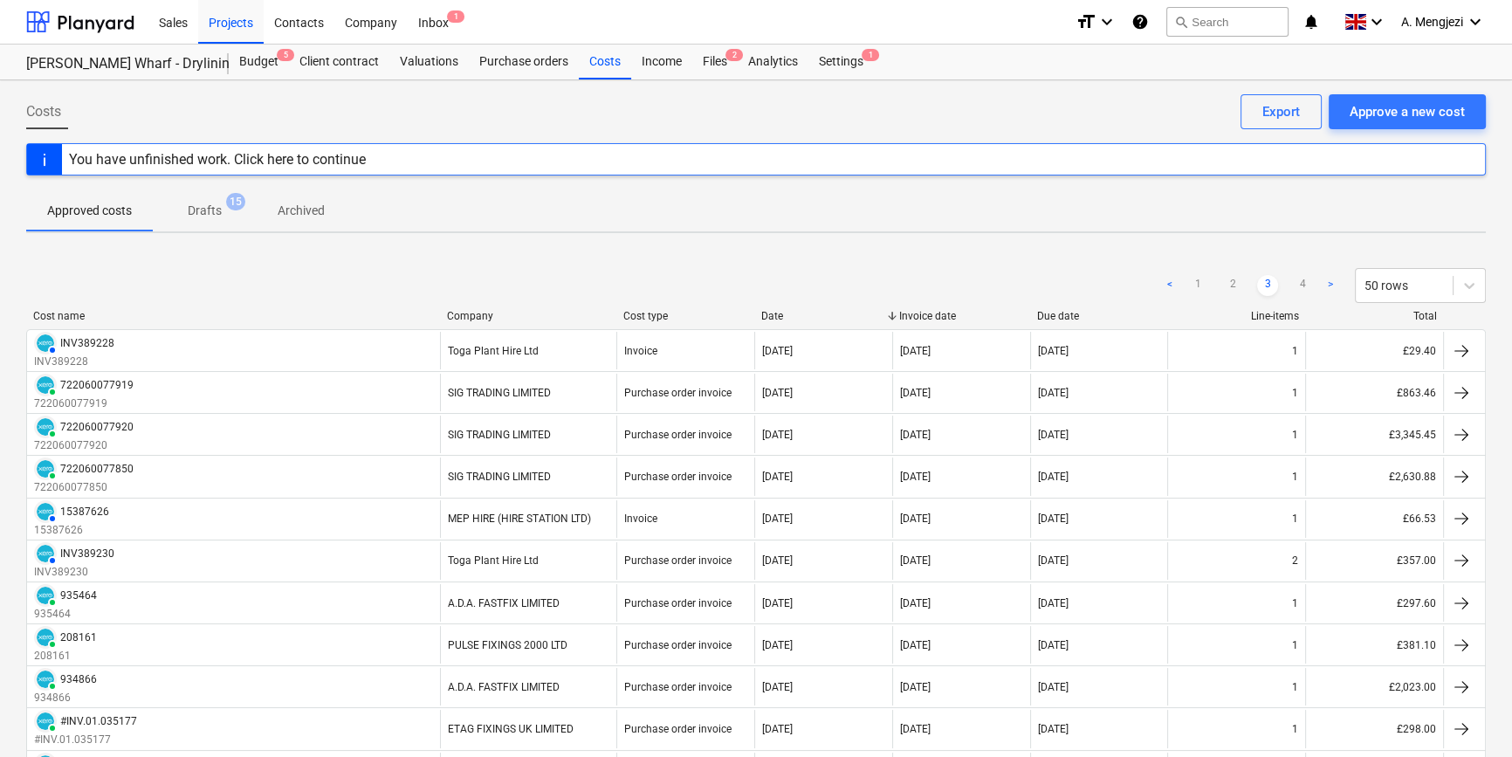
click at [1332, 288] on link ">" at bounding box center [1330, 285] width 21 height 21
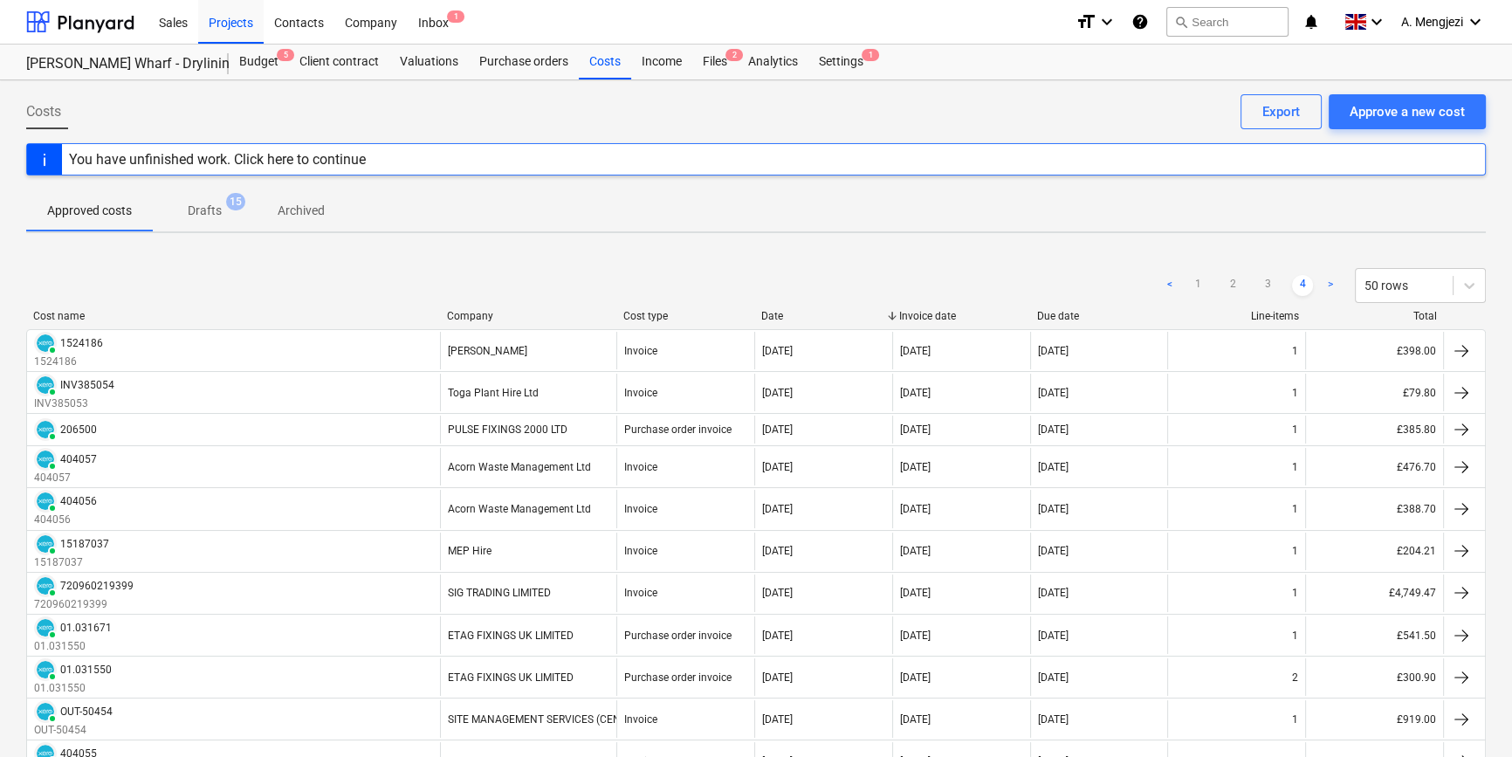
click at [1332, 288] on link ">" at bounding box center [1330, 285] width 21 height 21
click at [1181, 282] on ul "< 1 2 3 4 >" at bounding box center [1251, 285] width 182 height 21
click at [1170, 284] on link "<" at bounding box center [1170, 285] width 21 height 21
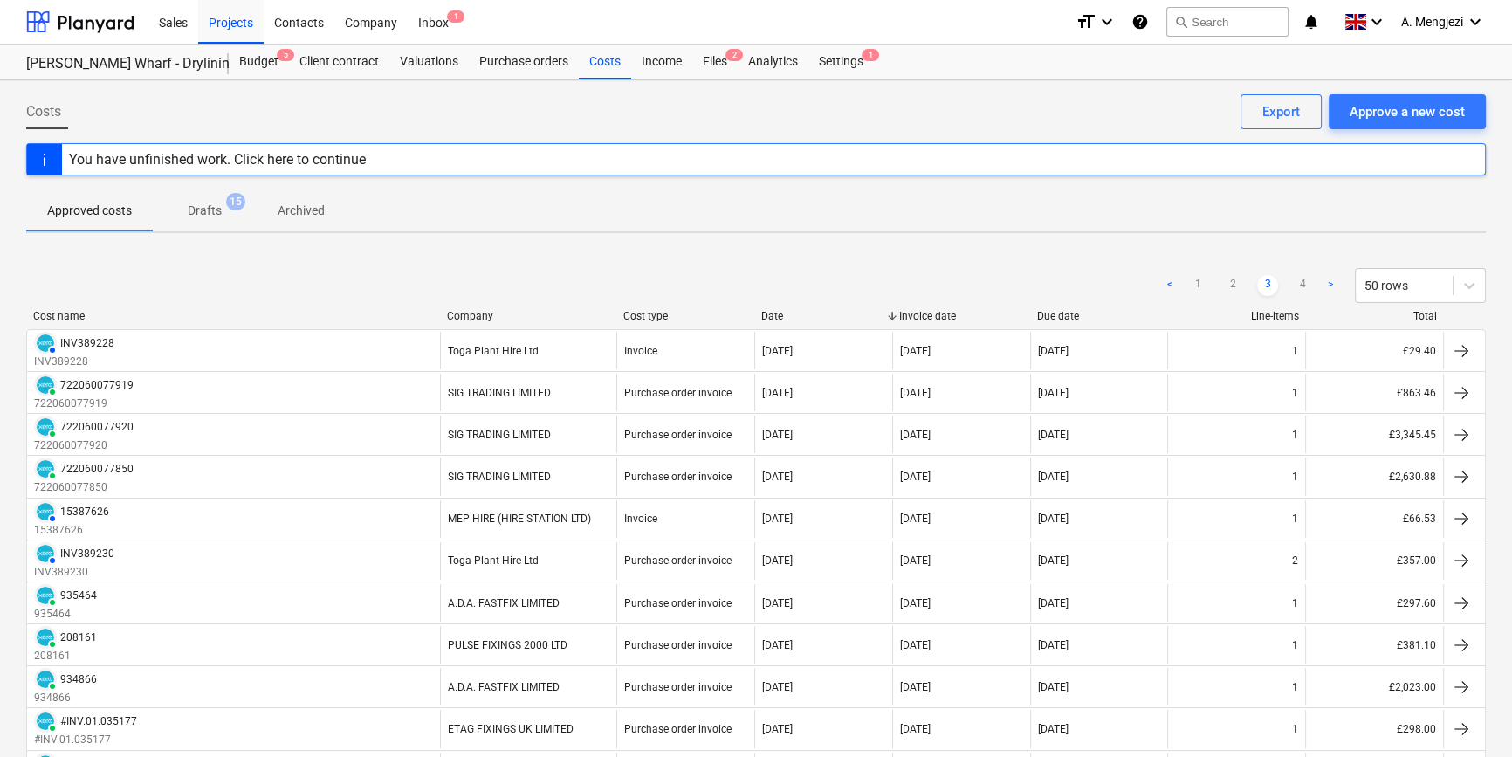
click at [1170, 284] on link "<" at bounding box center [1170, 285] width 21 height 21
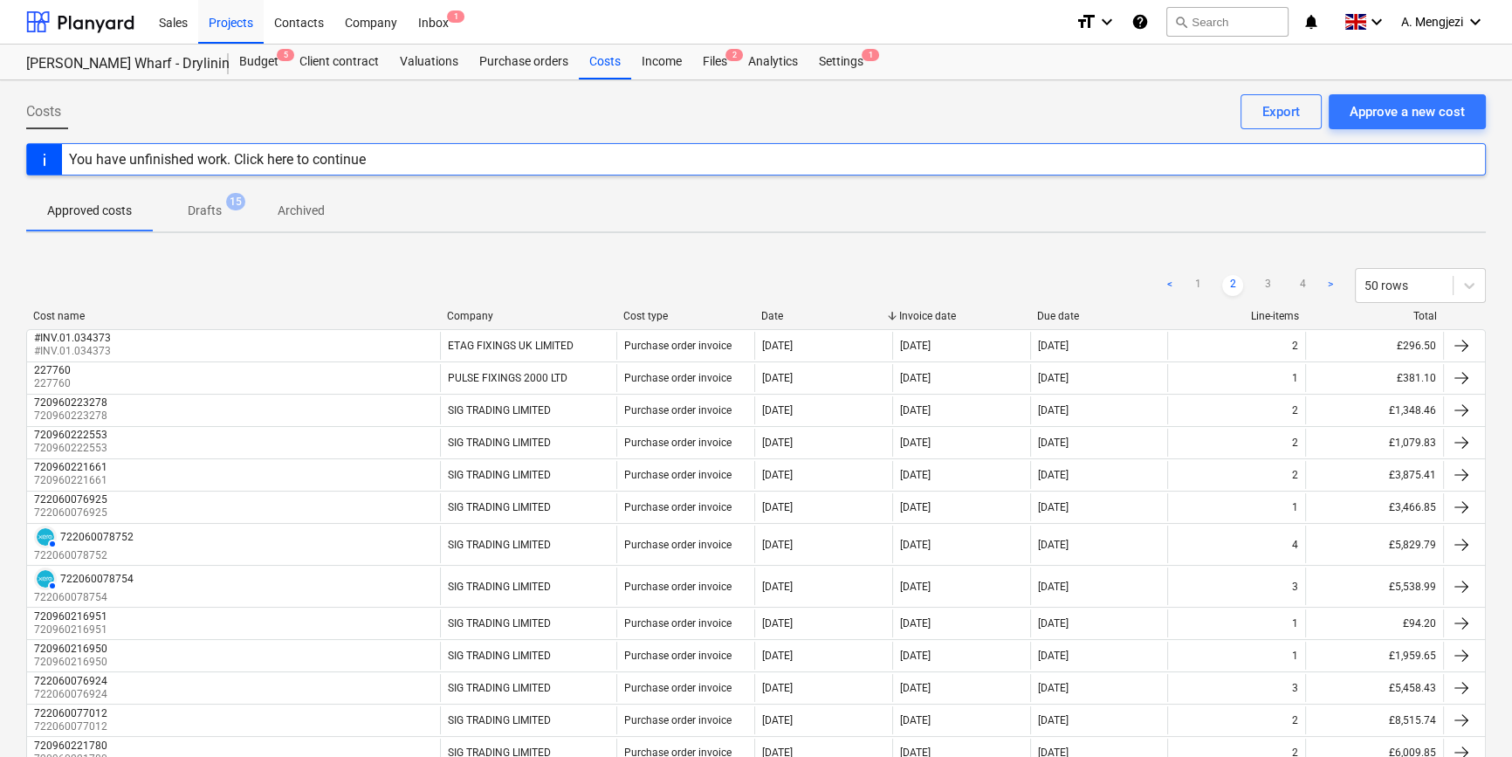
click at [1170, 284] on link "<" at bounding box center [1170, 285] width 21 height 21
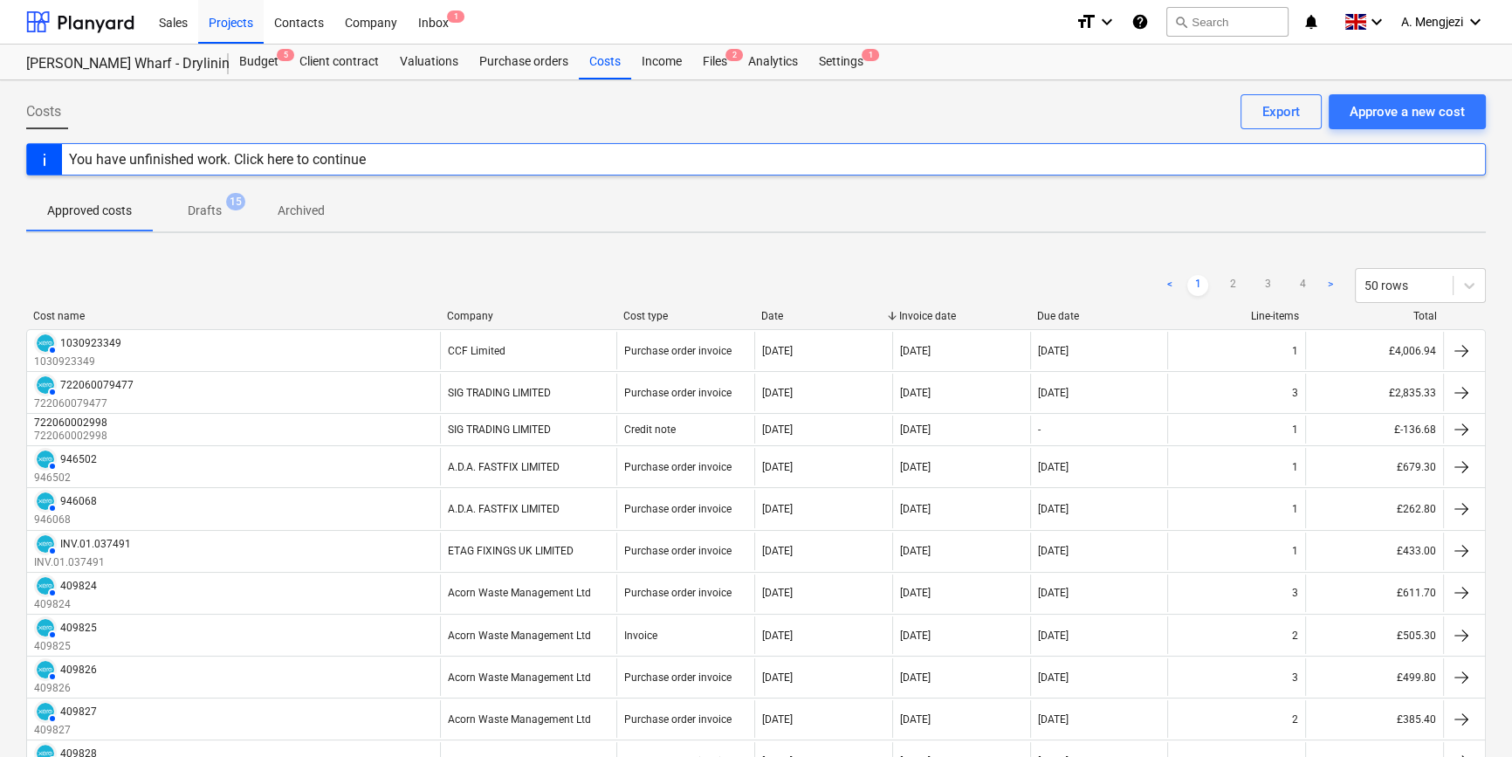
click at [1170, 284] on link "<" at bounding box center [1170, 285] width 21 height 21
click at [1156, 284] on div "< 1 2 3 4 > 50 rows" at bounding box center [756, 285] width 1460 height 35
click at [465, 325] on div "Cost name Company Cost type Date Invoice date Due date Line-items Total" at bounding box center [756, 319] width 1460 height 19
click at [464, 320] on div "Company" at bounding box center [528, 316] width 162 height 12
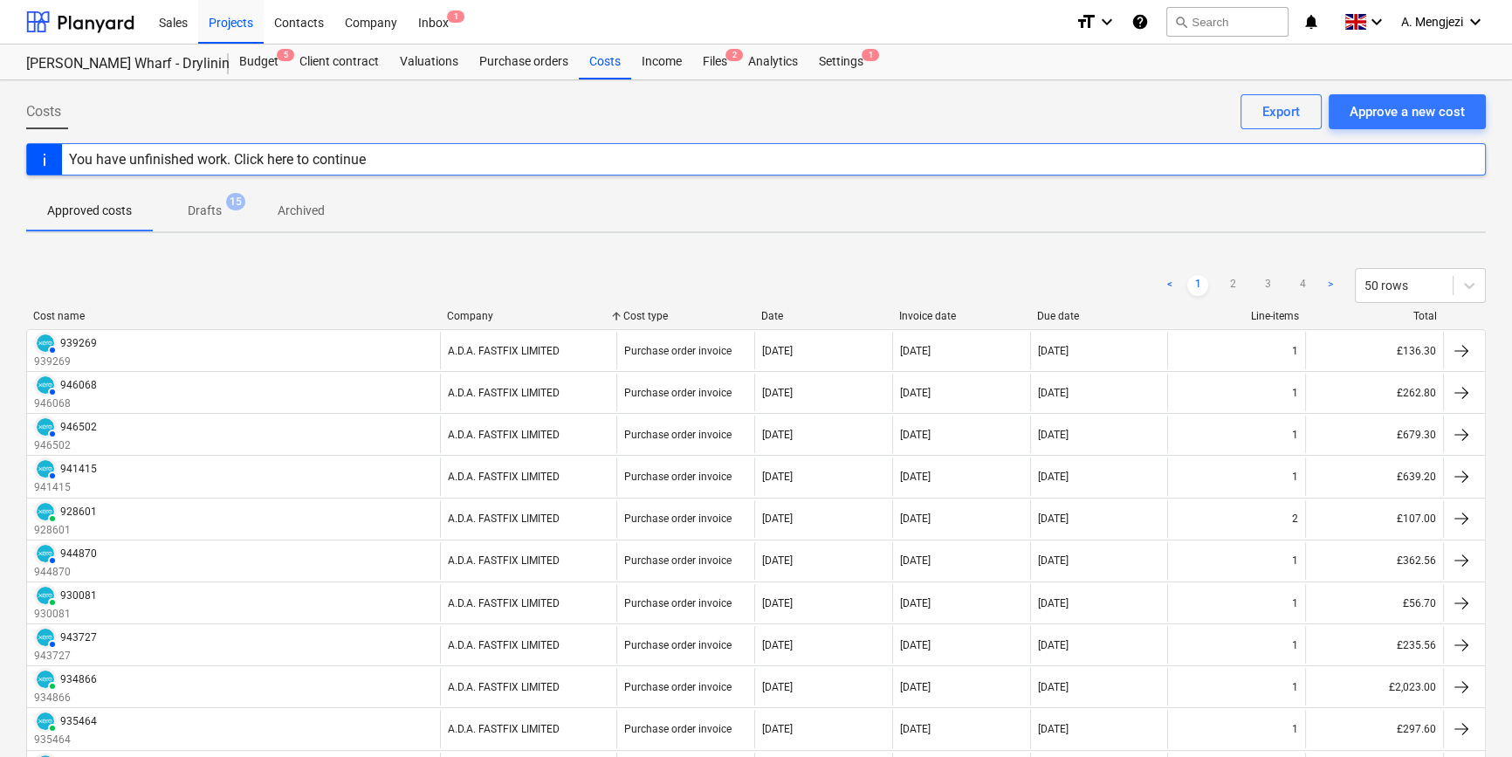
click at [272, 213] on span "Archived" at bounding box center [301, 210] width 89 height 29
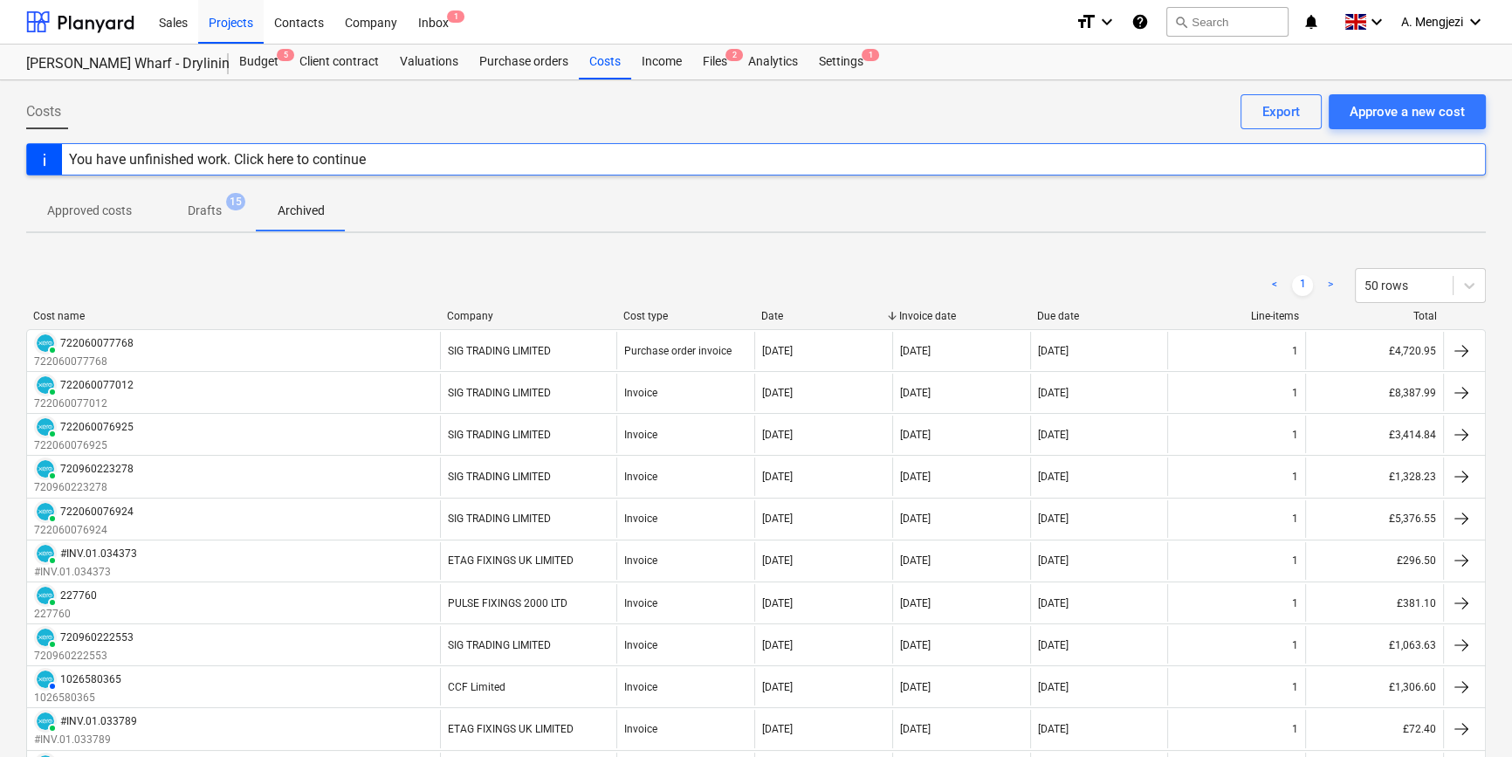
click at [455, 322] on div "Cost name Company Cost type Date Invoice date Due date Line-items Total" at bounding box center [756, 319] width 1460 height 19
click at [456, 318] on div "Company" at bounding box center [528, 316] width 162 height 12
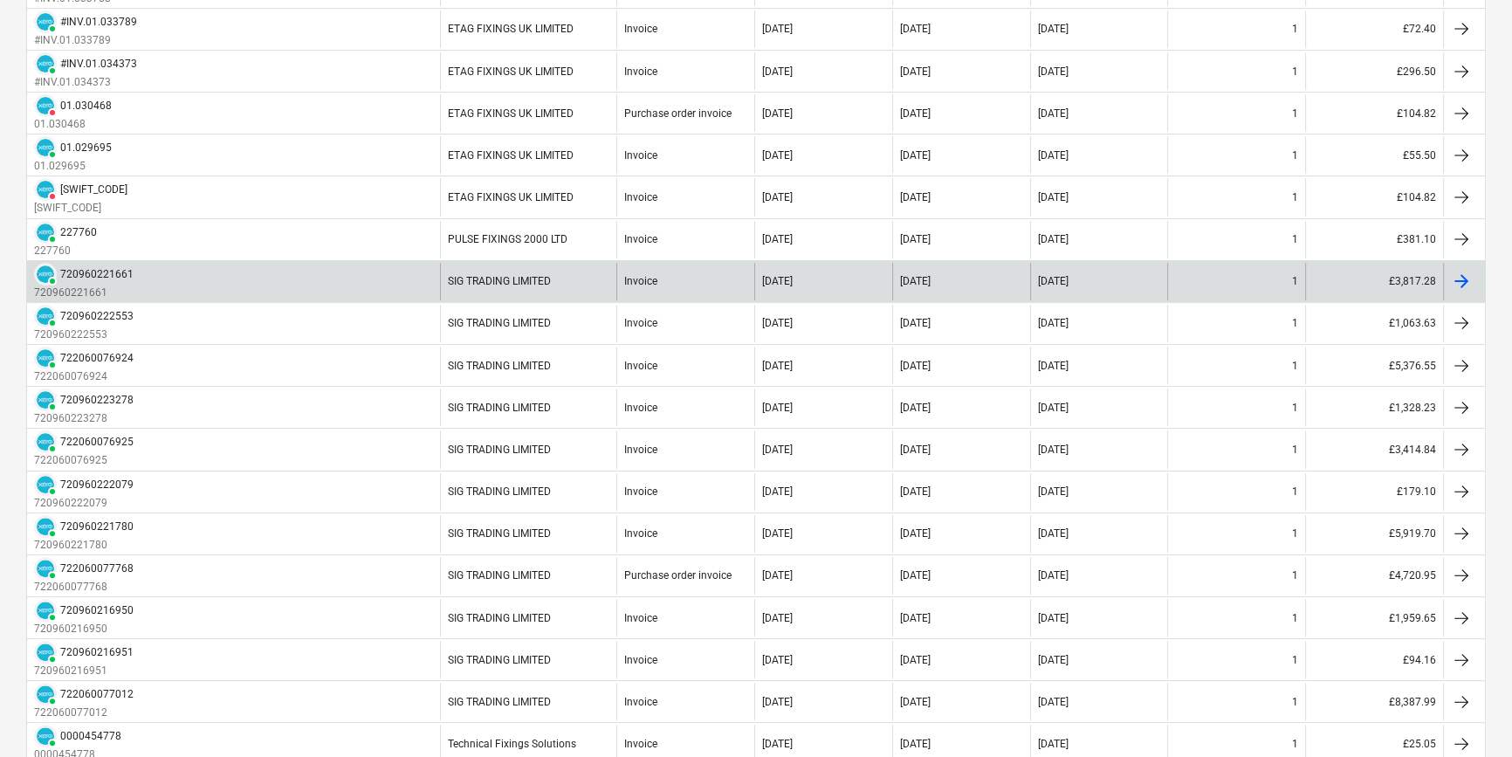
scroll to position [677, 0]
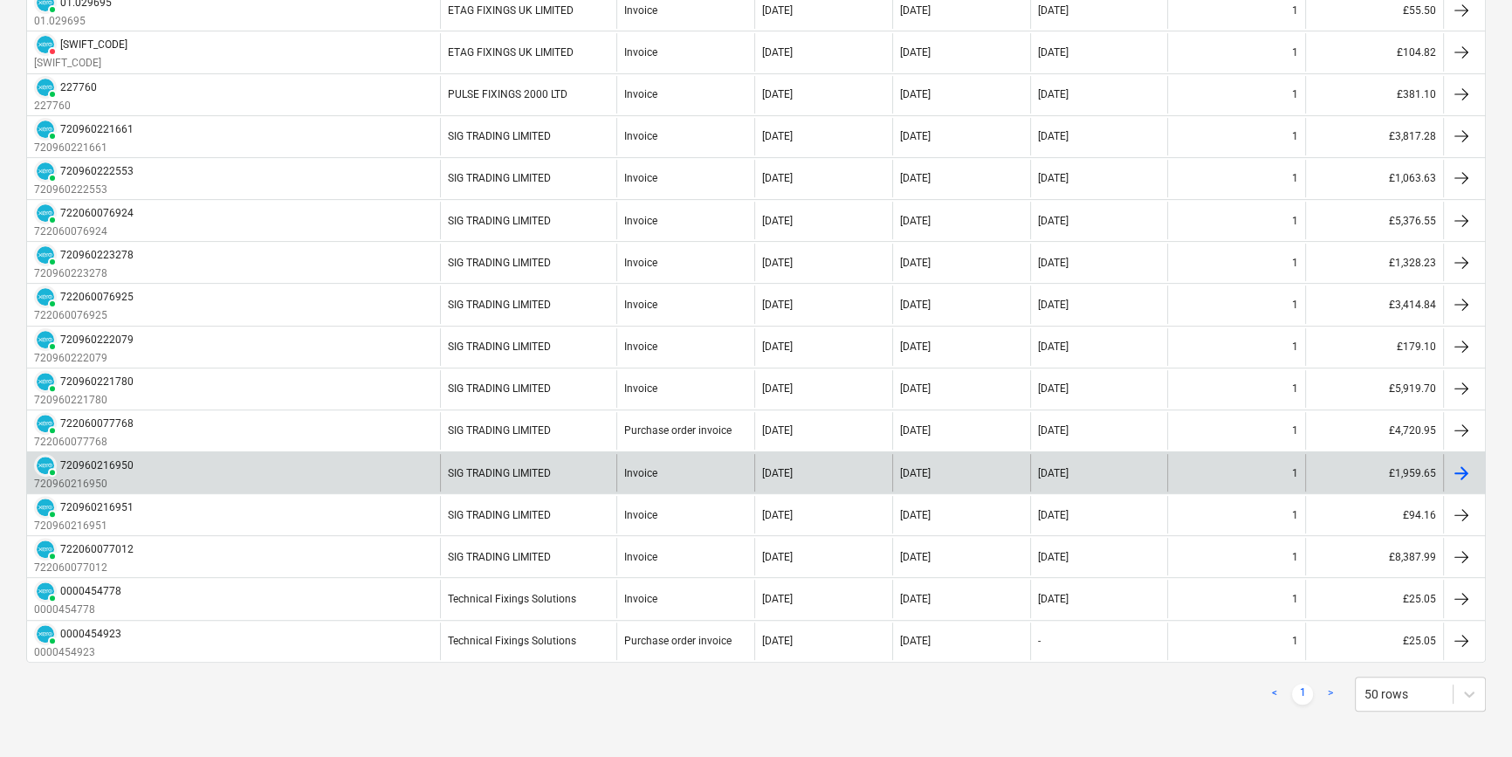
click at [241, 472] on div "PAID 720960216950 720960216950" at bounding box center [233, 473] width 413 height 38
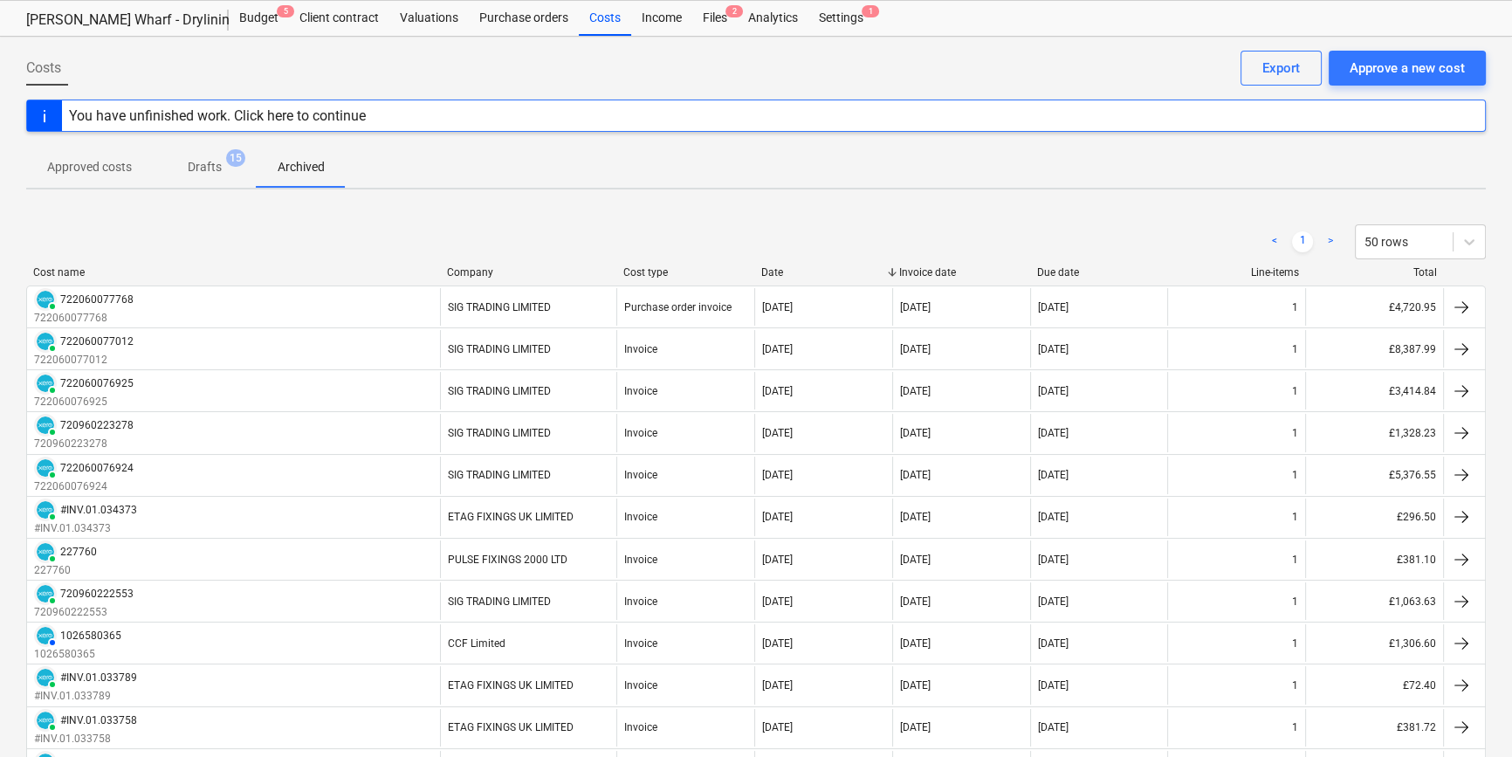
scroll to position [42, 0]
click at [459, 276] on div "Company" at bounding box center [528, 274] width 162 height 12
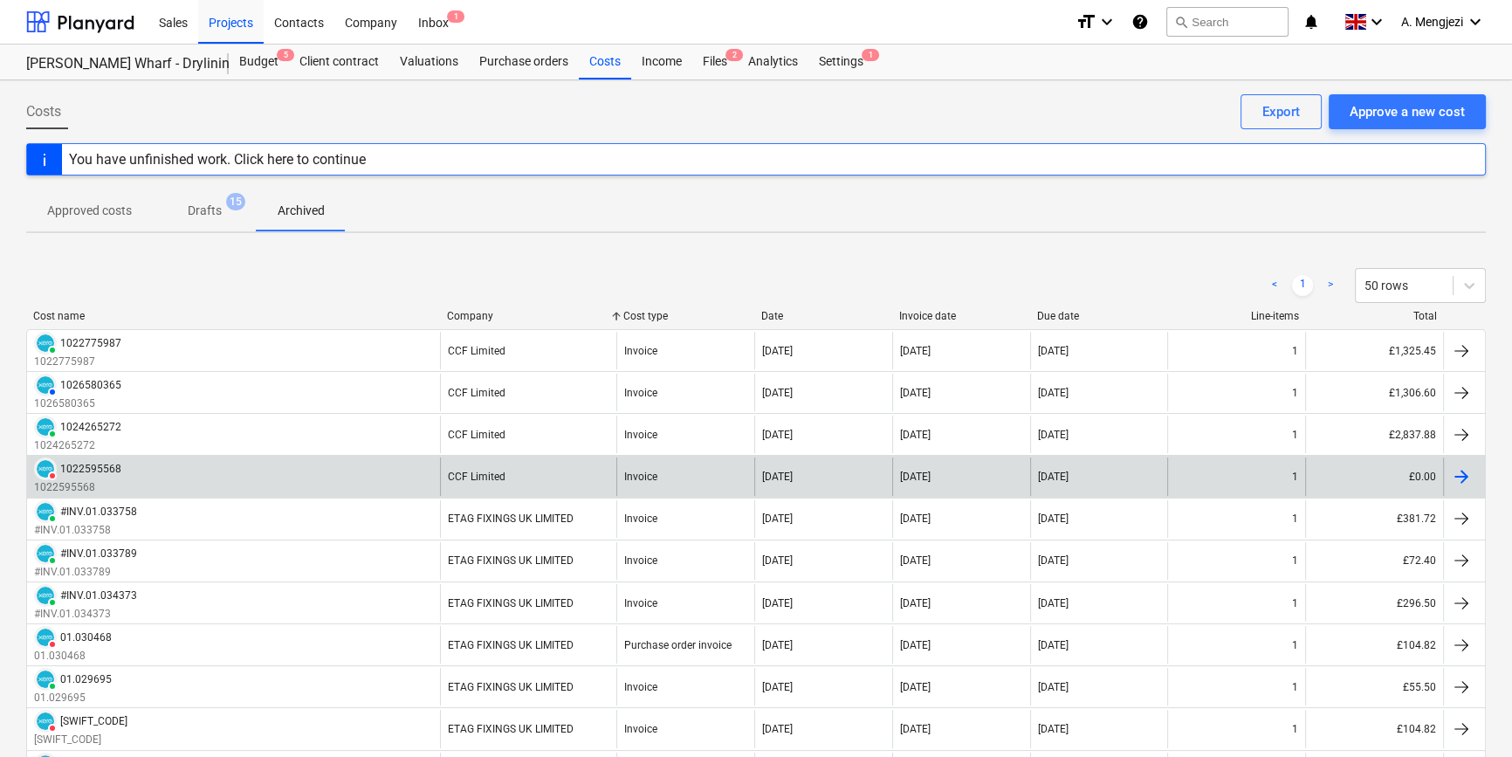
scroll to position [0, 0]
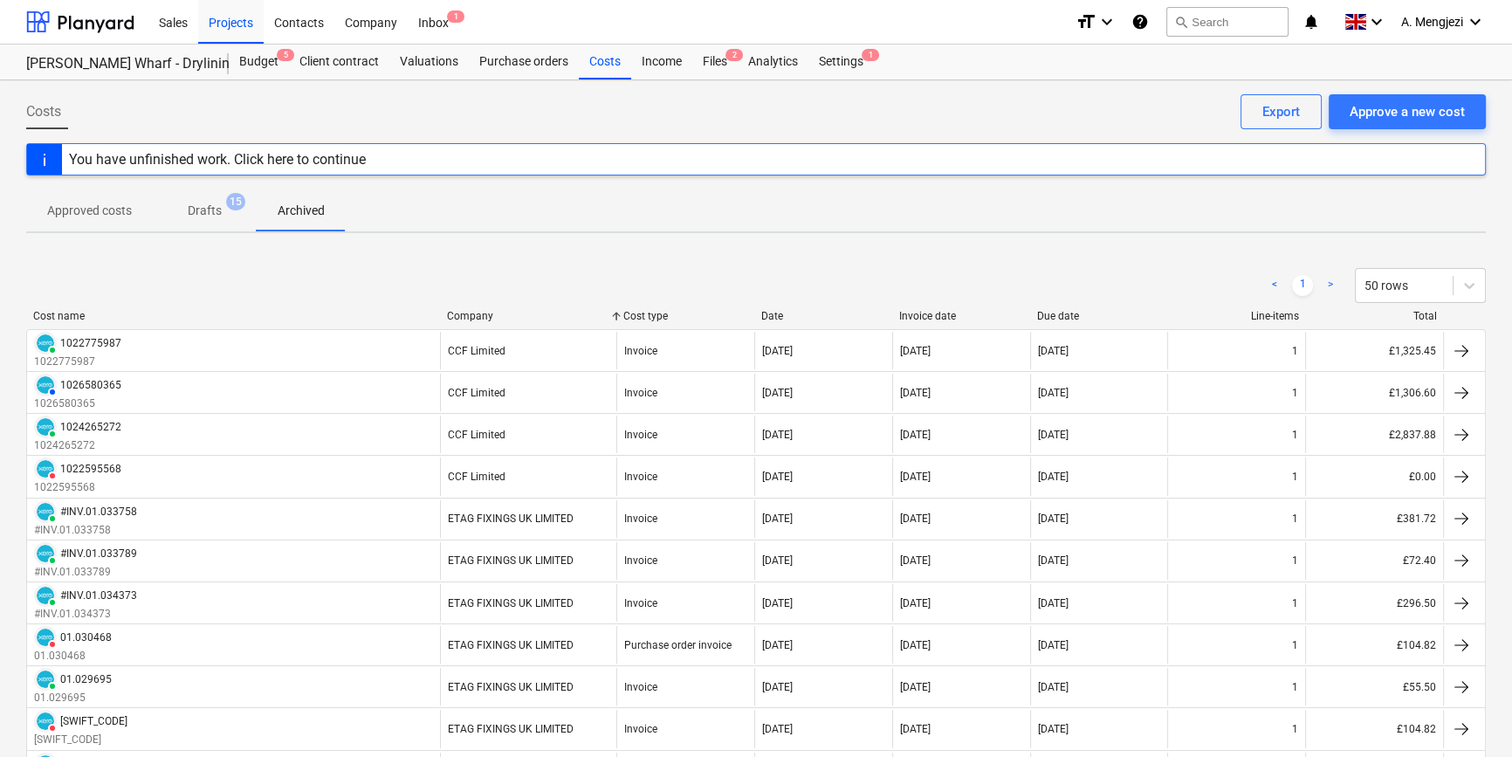
click at [191, 275] on div "< 1 > 50 rows" at bounding box center [756, 285] width 1460 height 35
click at [102, 207] on p "Approved costs" at bounding box center [89, 211] width 85 height 18
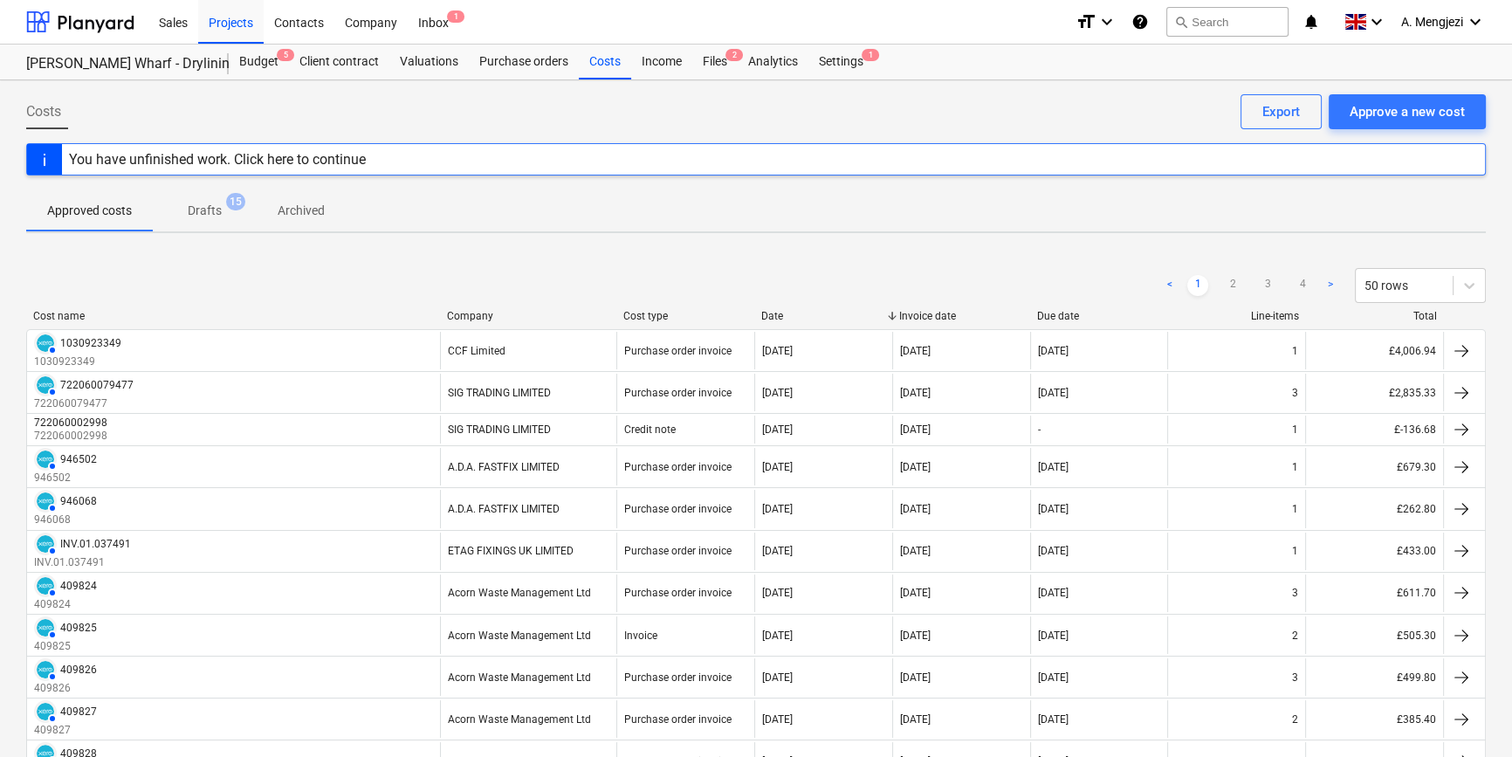
click at [459, 315] on div "Company" at bounding box center [528, 316] width 162 height 12
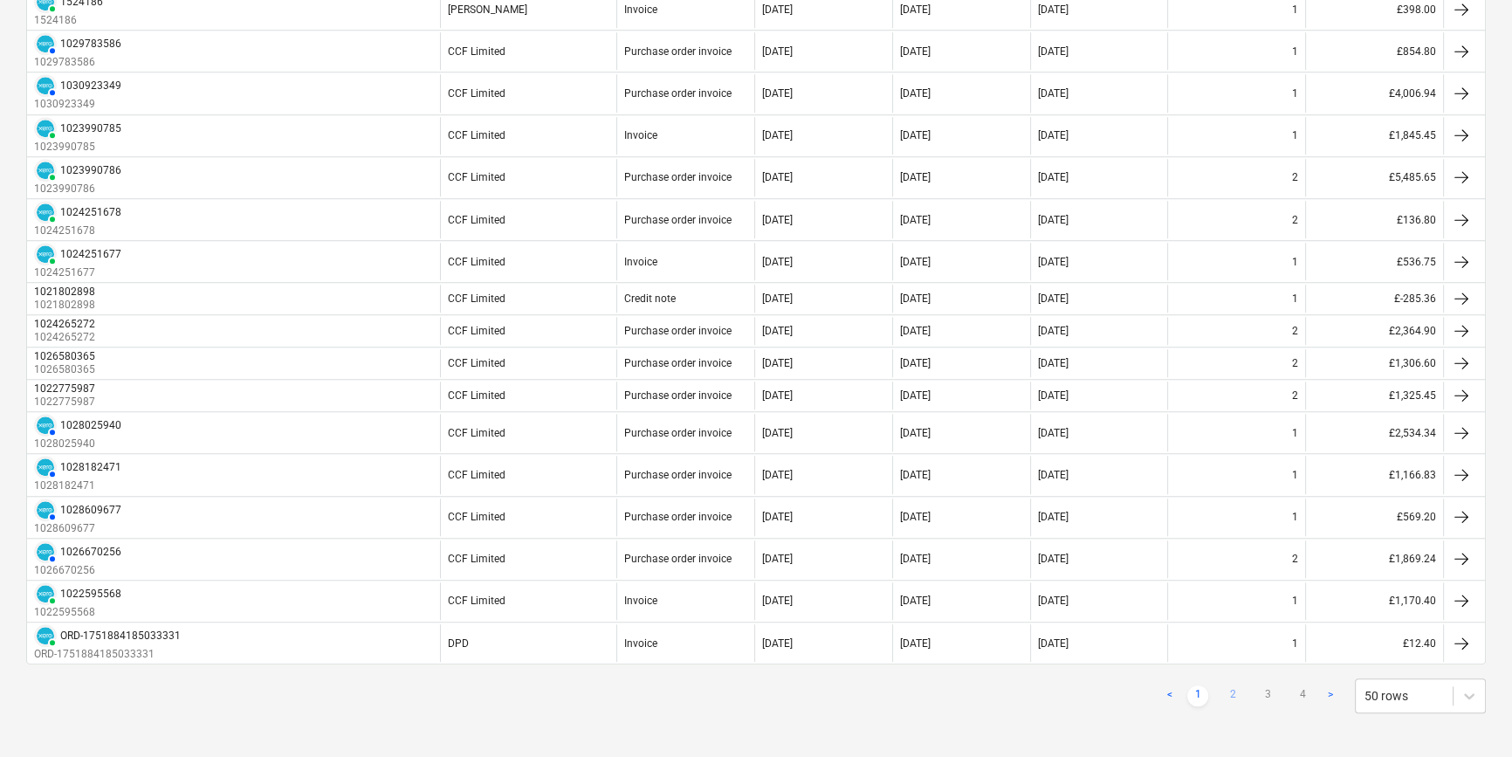
click at [1233, 665] on link "2" at bounding box center [1232, 695] width 21 height 21
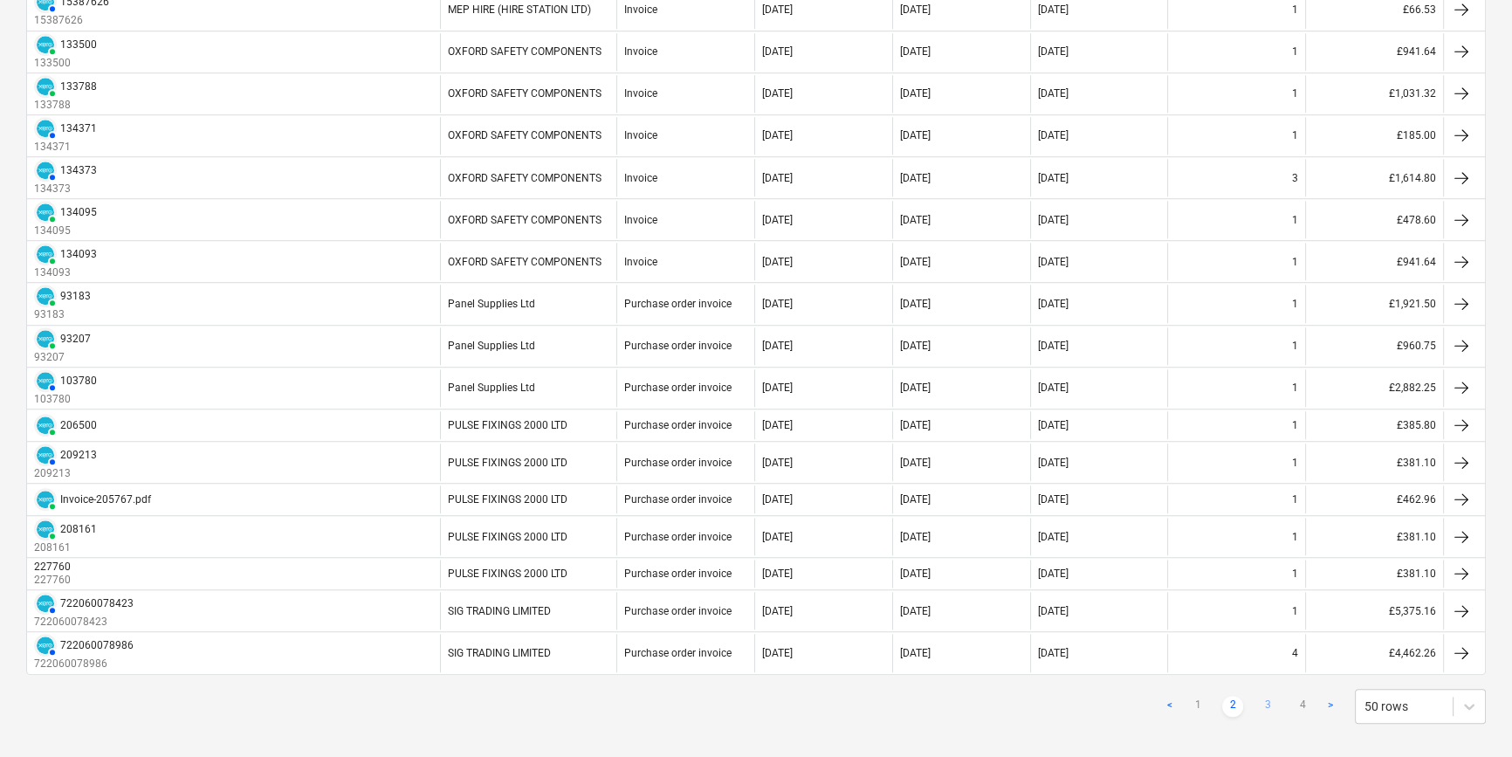
click at [1266, 665] on link "3" at bounding box center [1267, 706] width 21 height 21
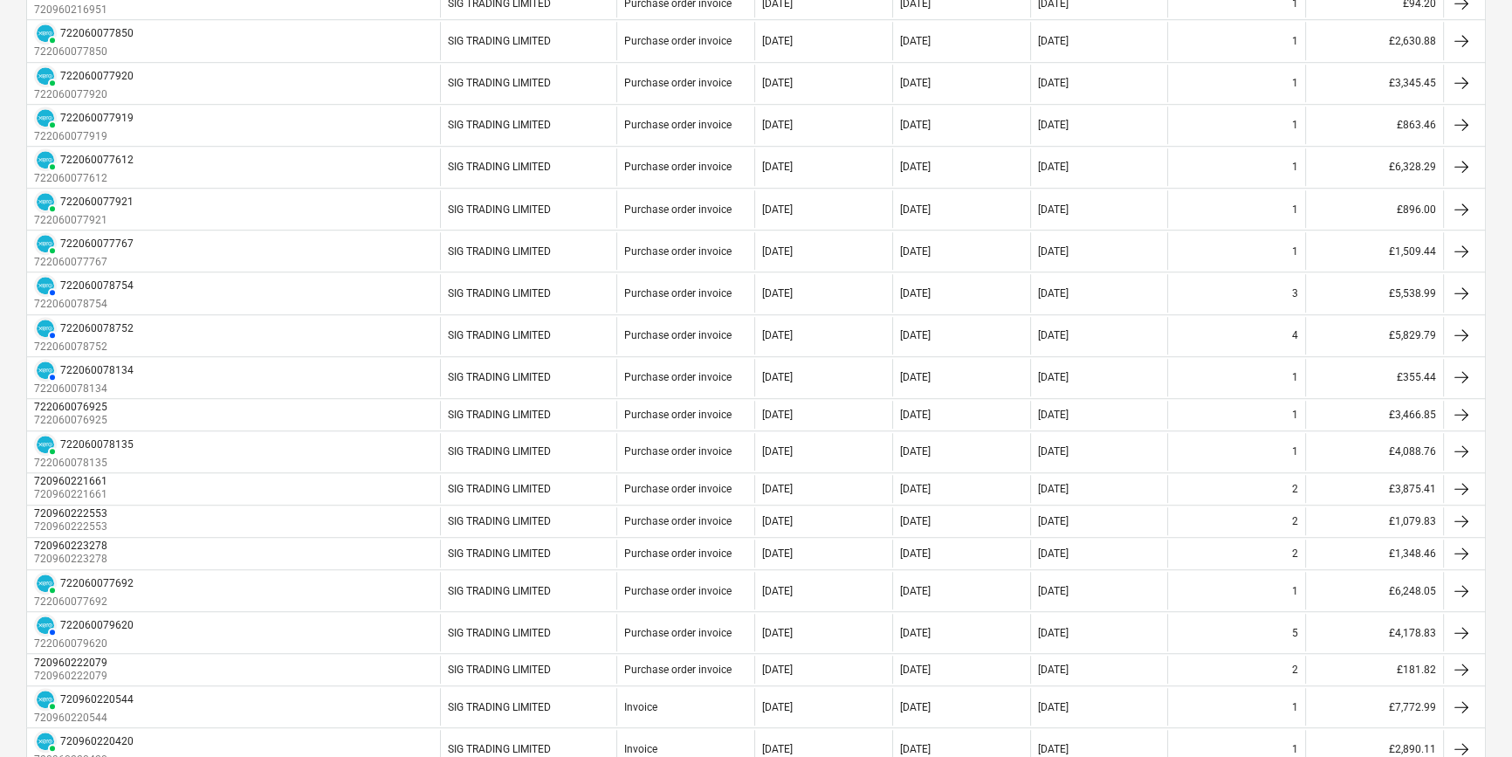
scroll to position [1631, 0]
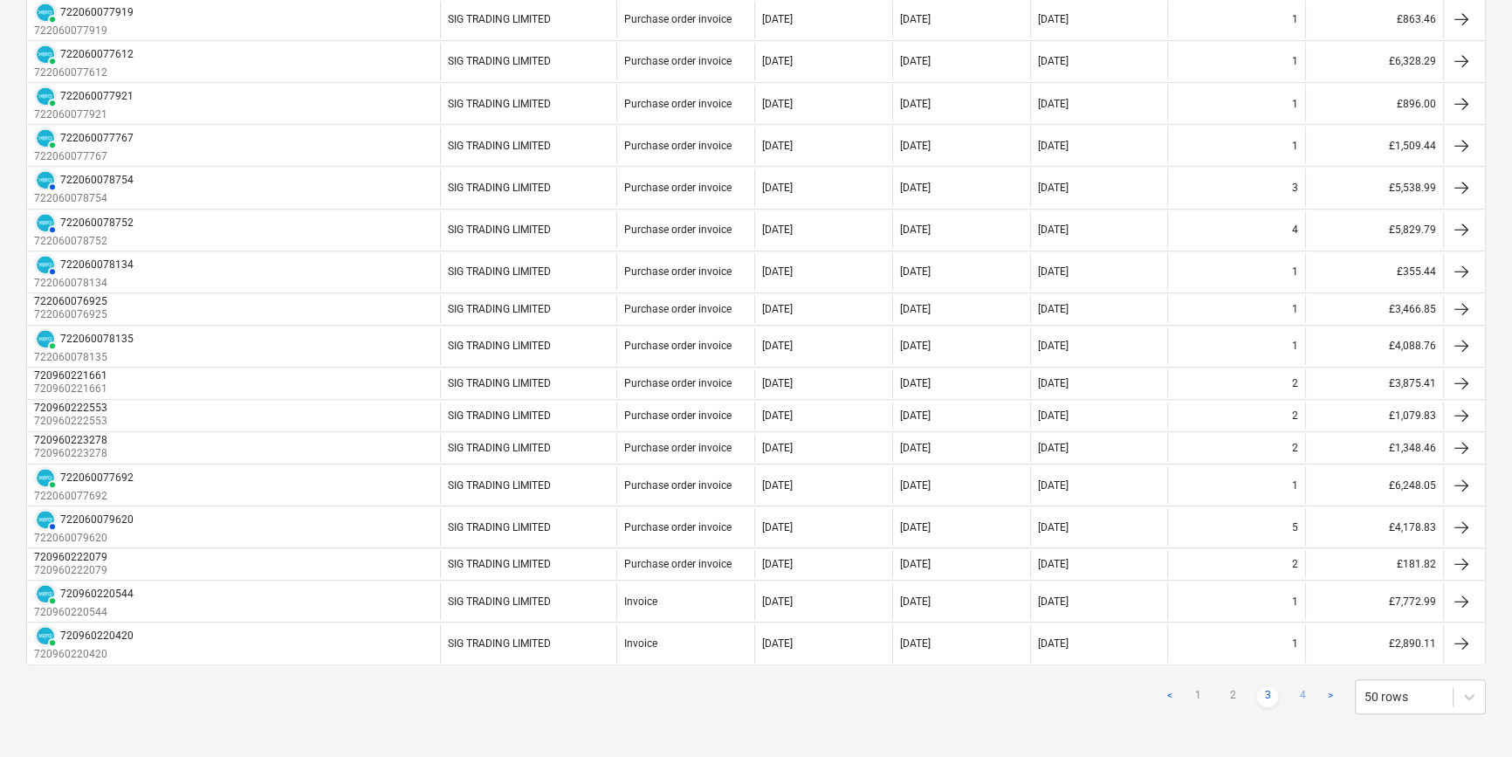
click at [1303, 665] on link "4" at bounding box center [1302, 696] width 21 height 21
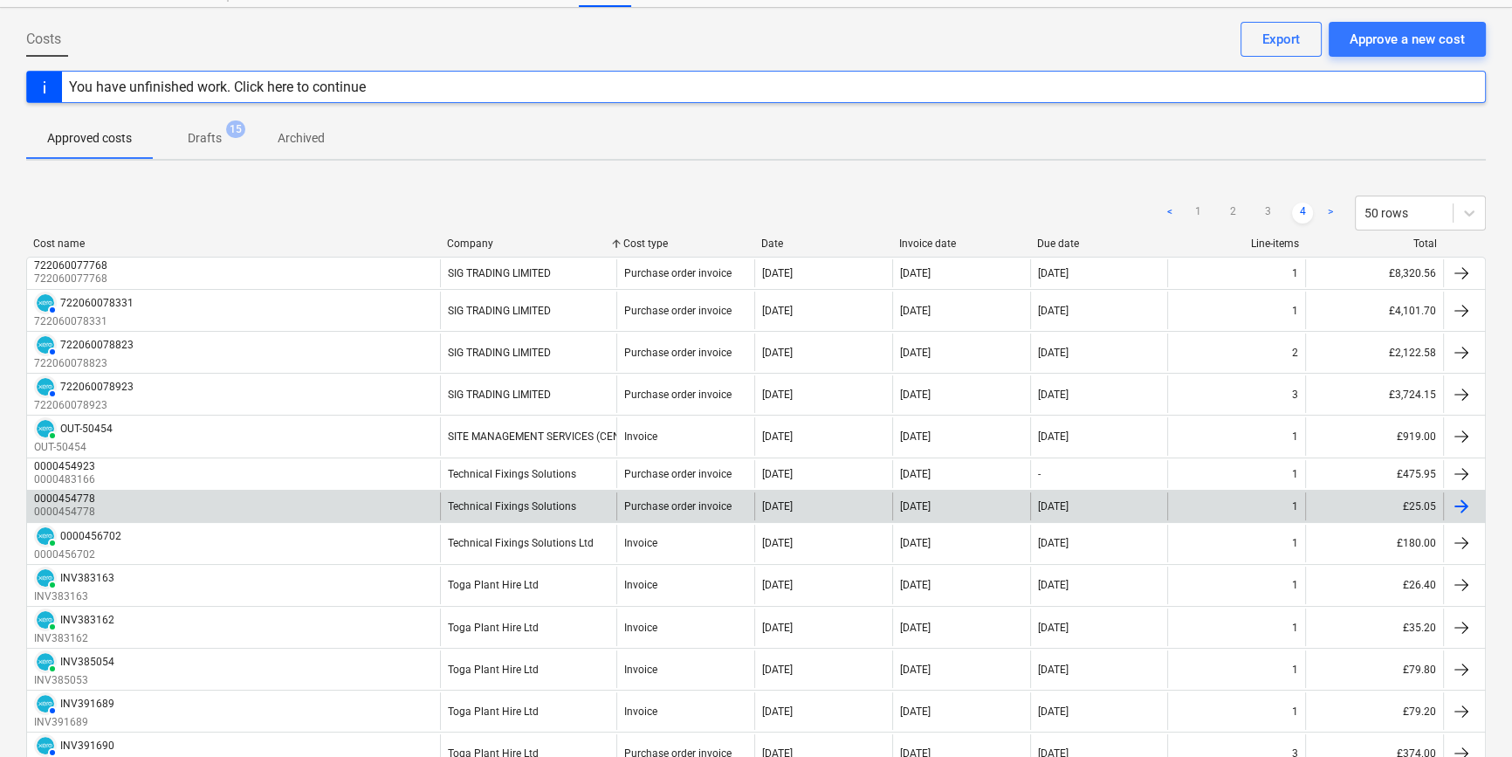
scroll to position [0, 0]
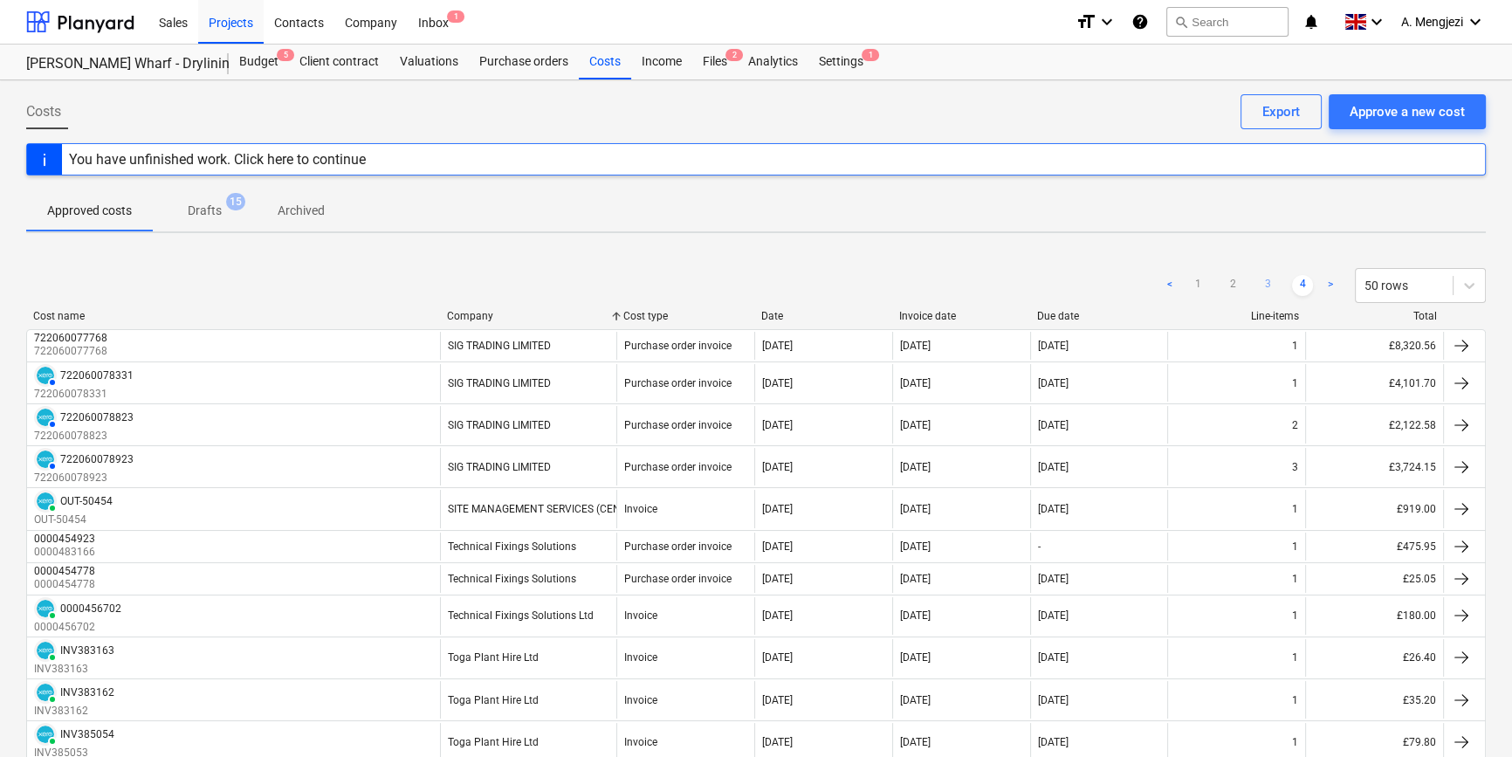
click at [1272, 286] on link "3" at bounding box center [1267, 285] width 21 height 21
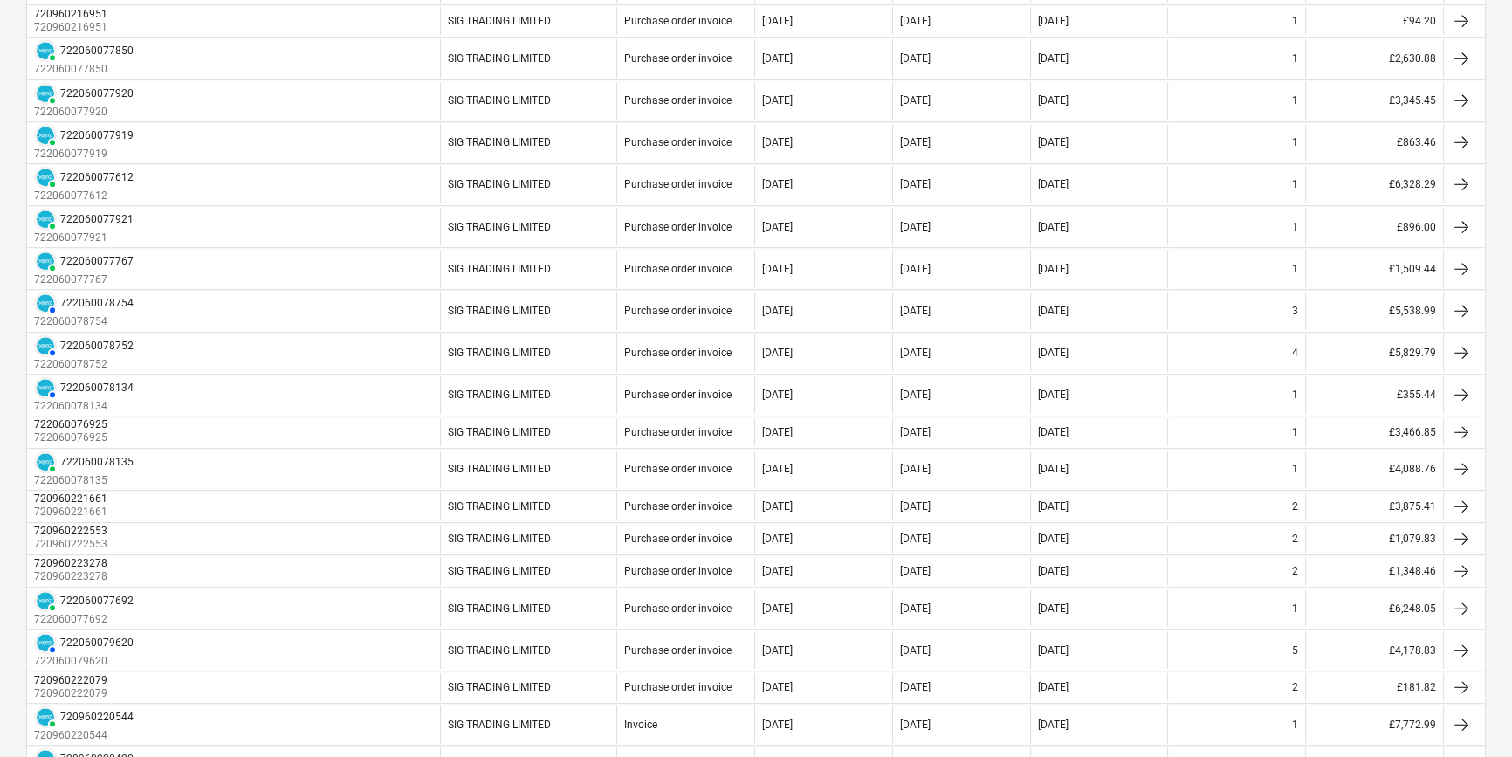
scroll to position [1631, 0]
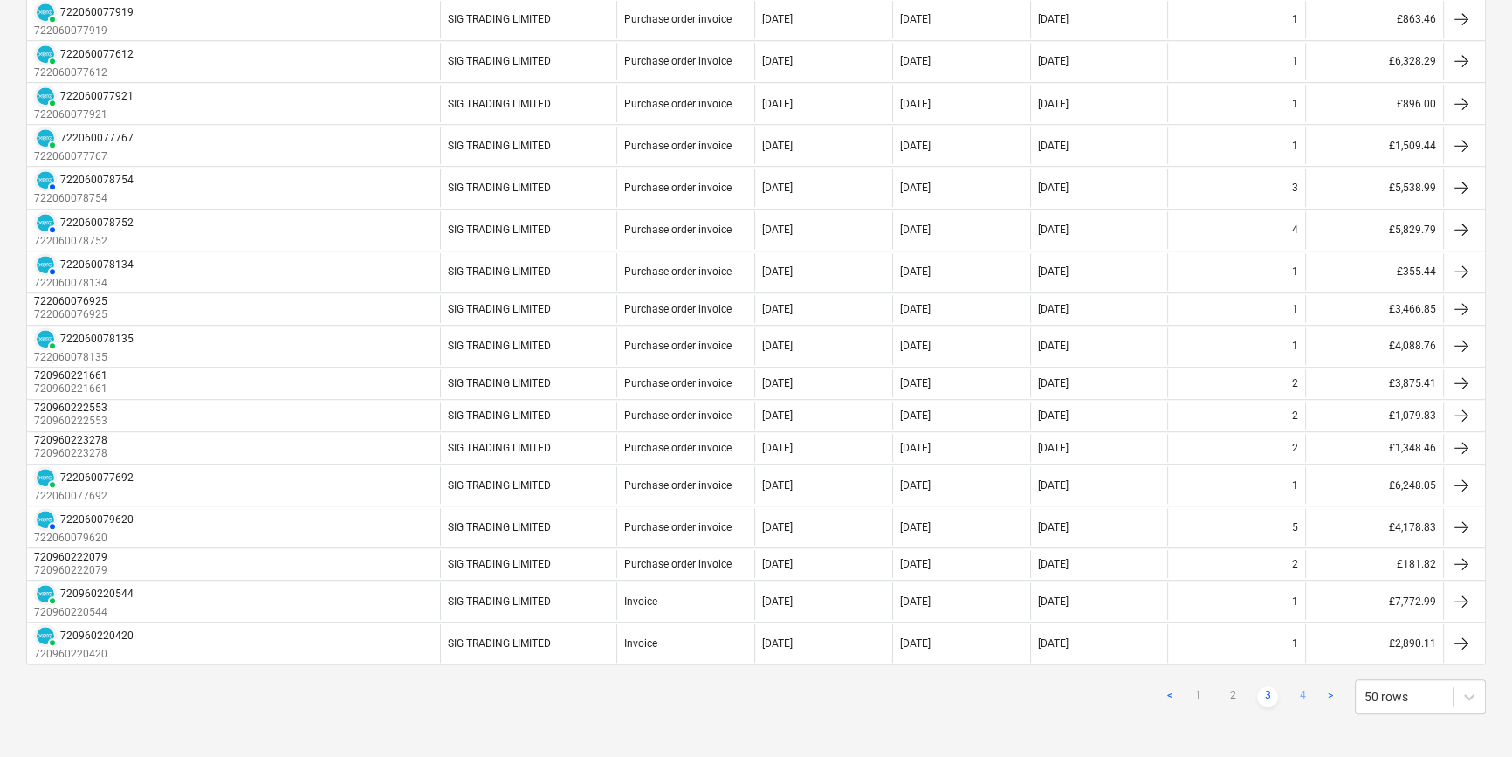
click at [1298, 665] on link "4" at bounding box center [1302, 696] width 21 height 21
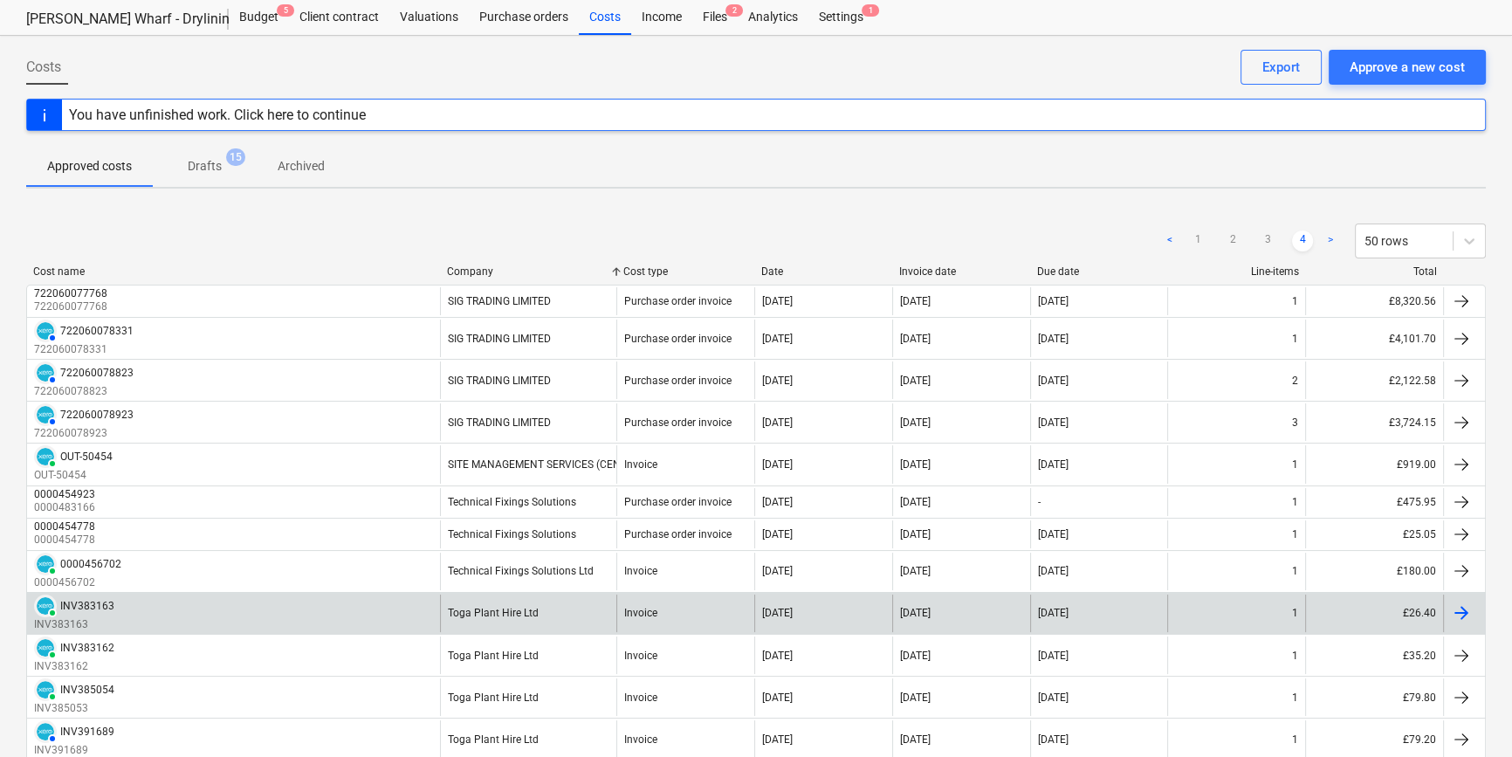
scroll to position [0, 0]
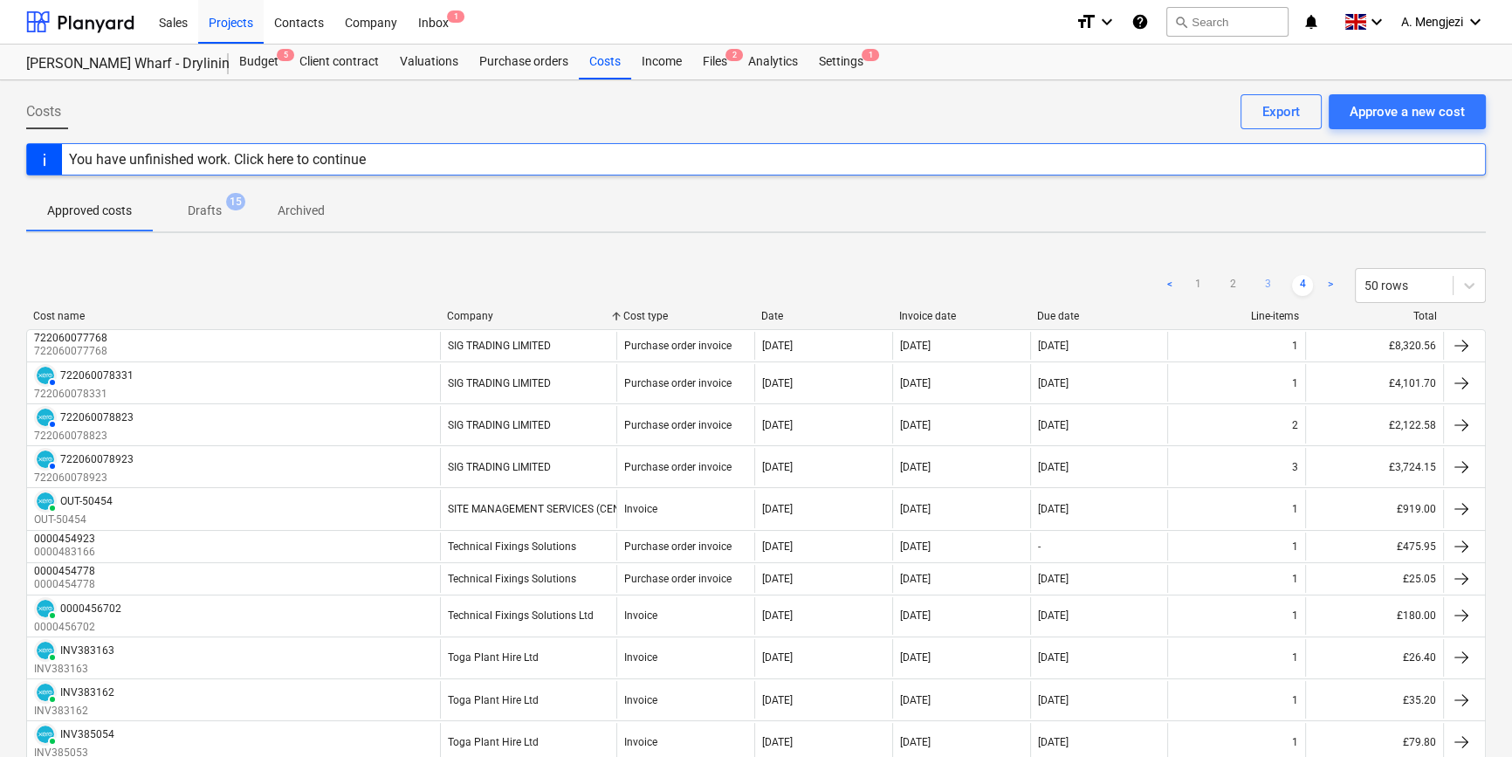
click at [1271, 292] on link "3" at bounding box center [1267, 285] width 21 height 21
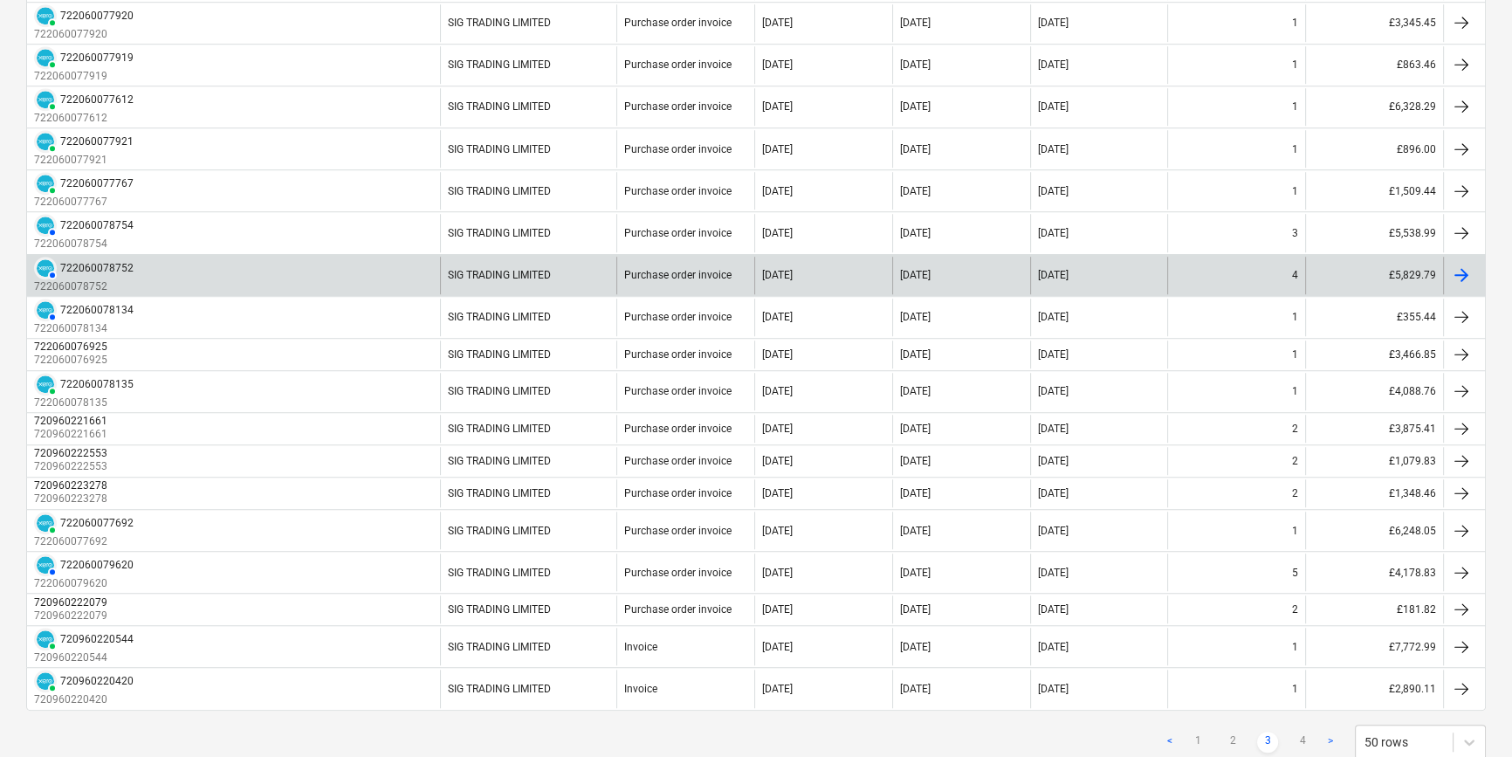
scroll to position [1587, 0]
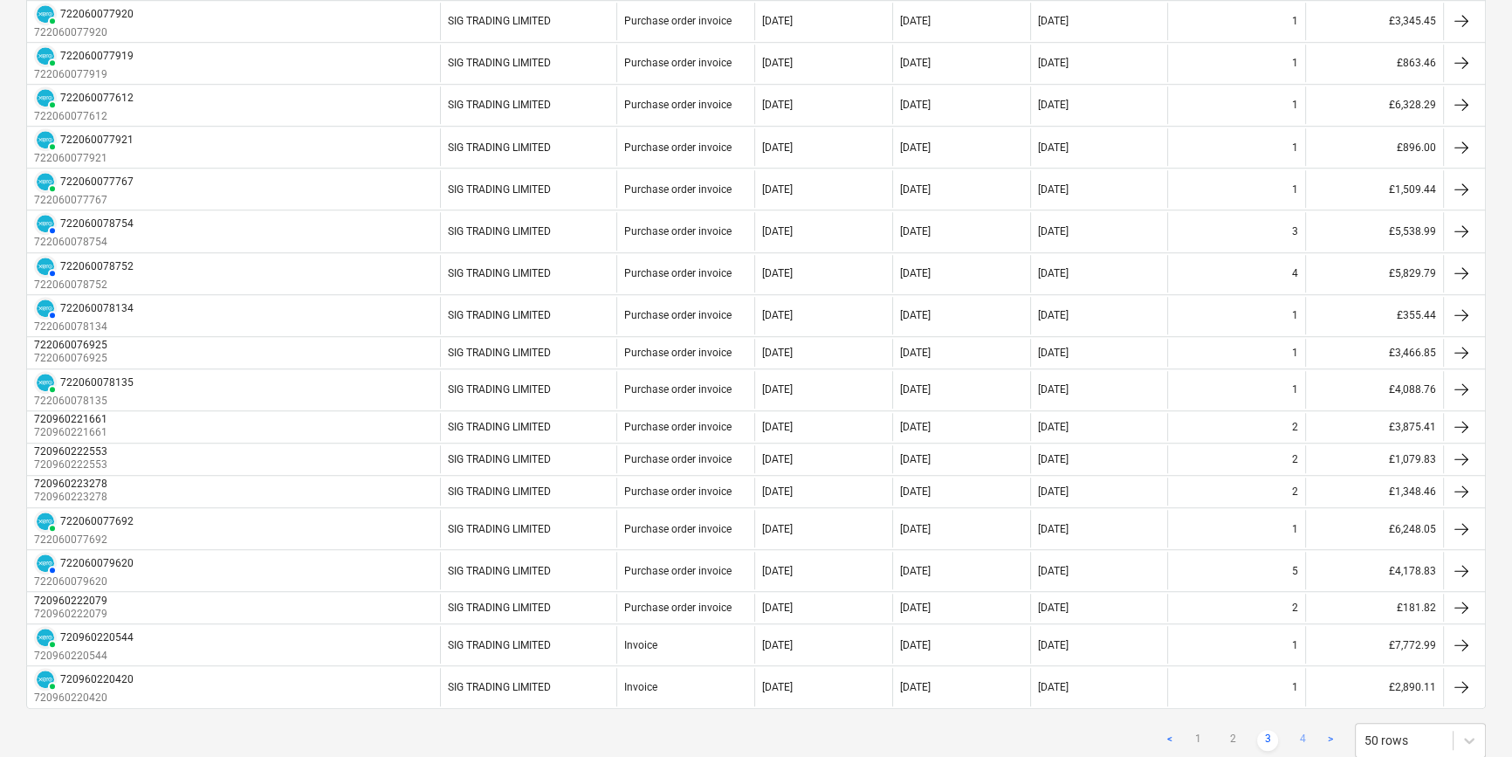
click at [1297, 665] on link "4" at bounding box center [1302, 740] width 21 height 21
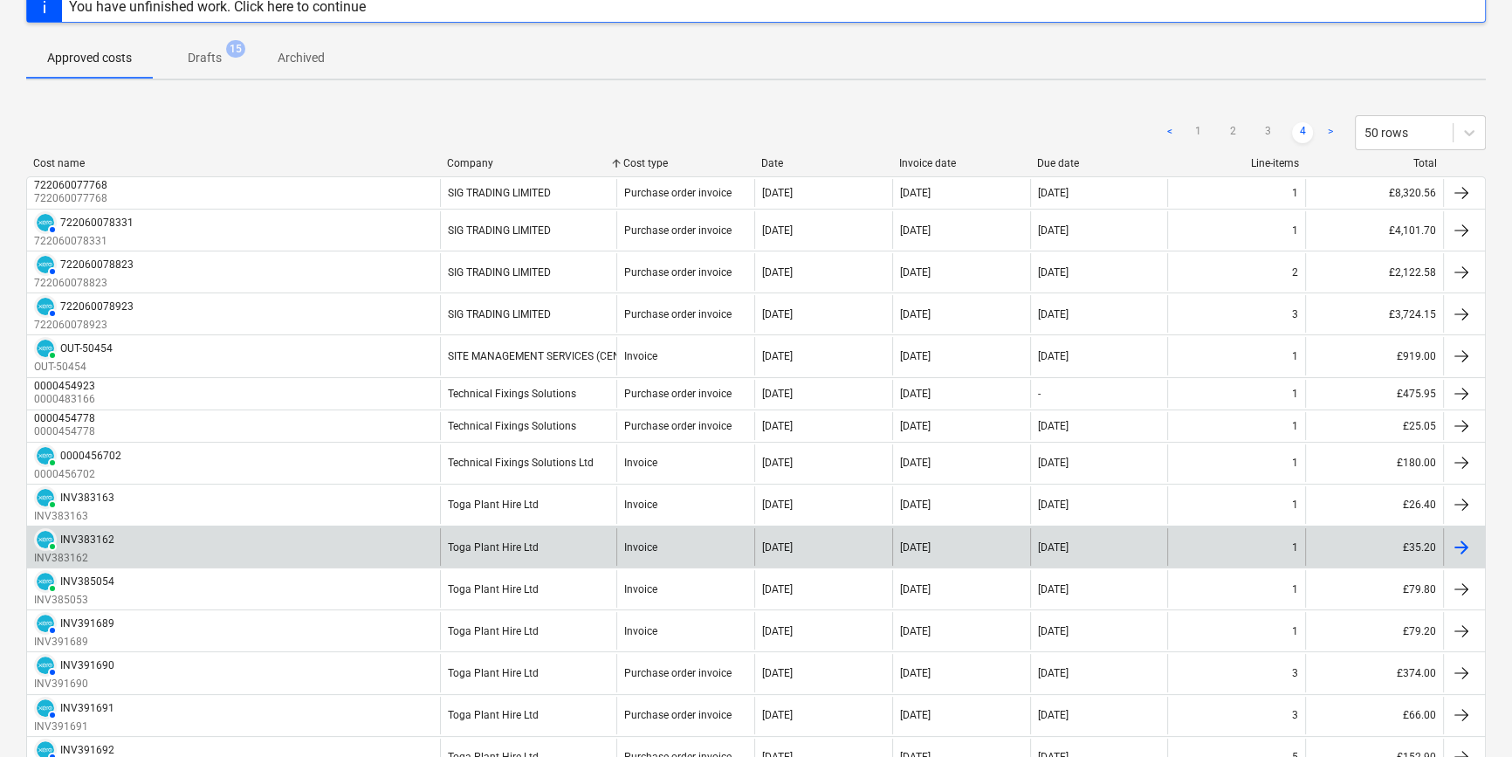
scroll to position [148, 0]
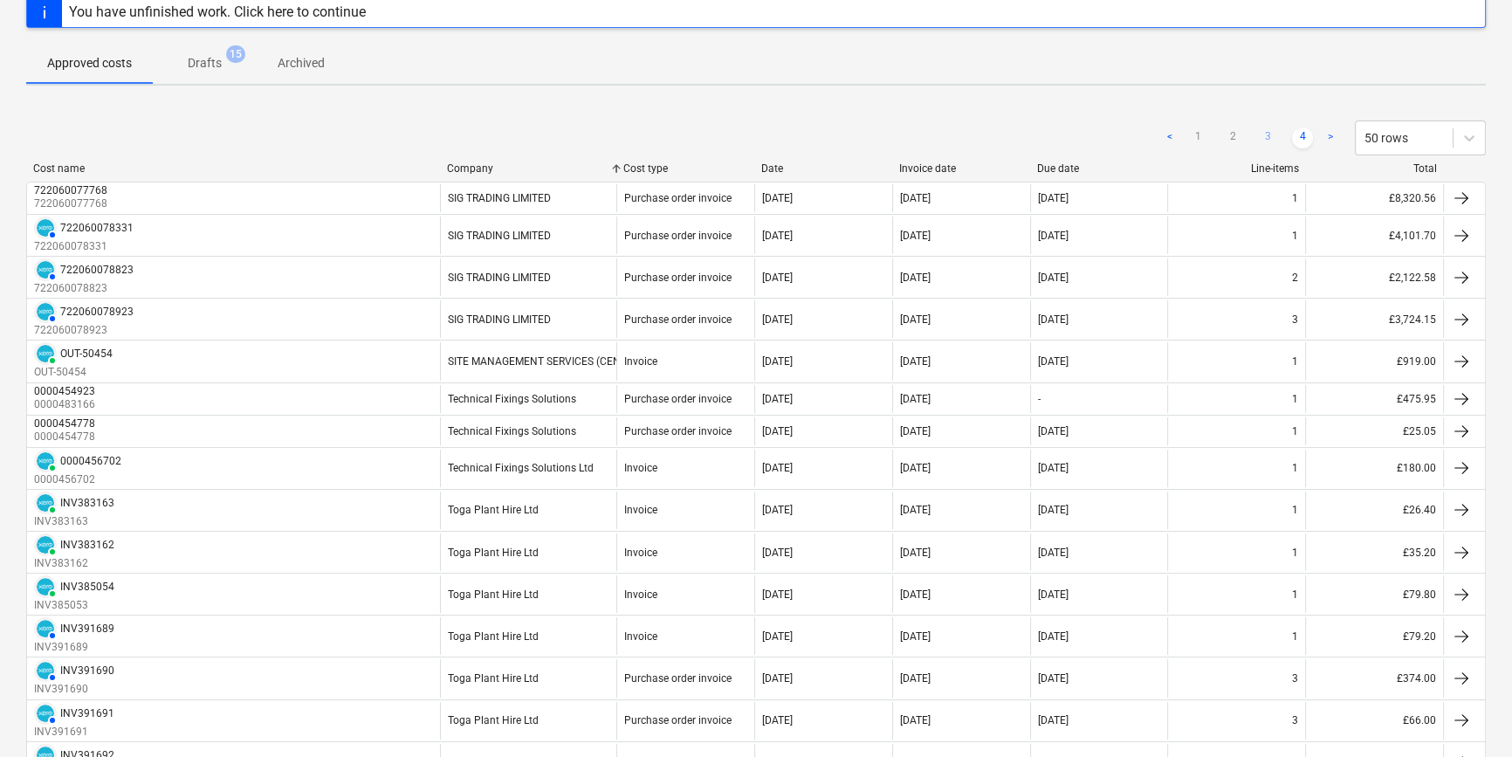
click at [1276, 141] on link "3" at bounding box center [1267, 137] width 21 height 21
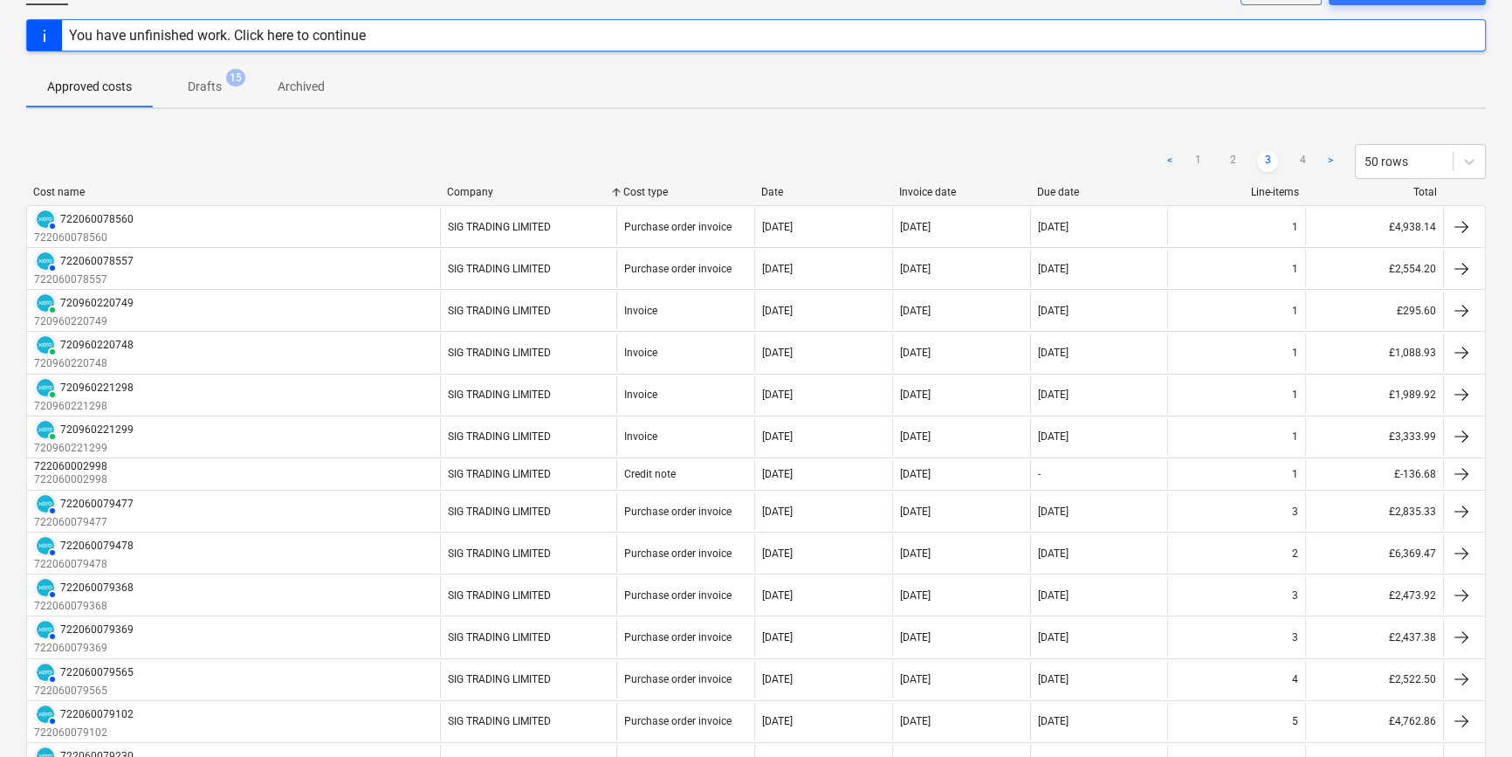
scroll to position [122, 0]
click at [1237, 162] on link "2" at bounding box center [1232, 163] width 21 height 21
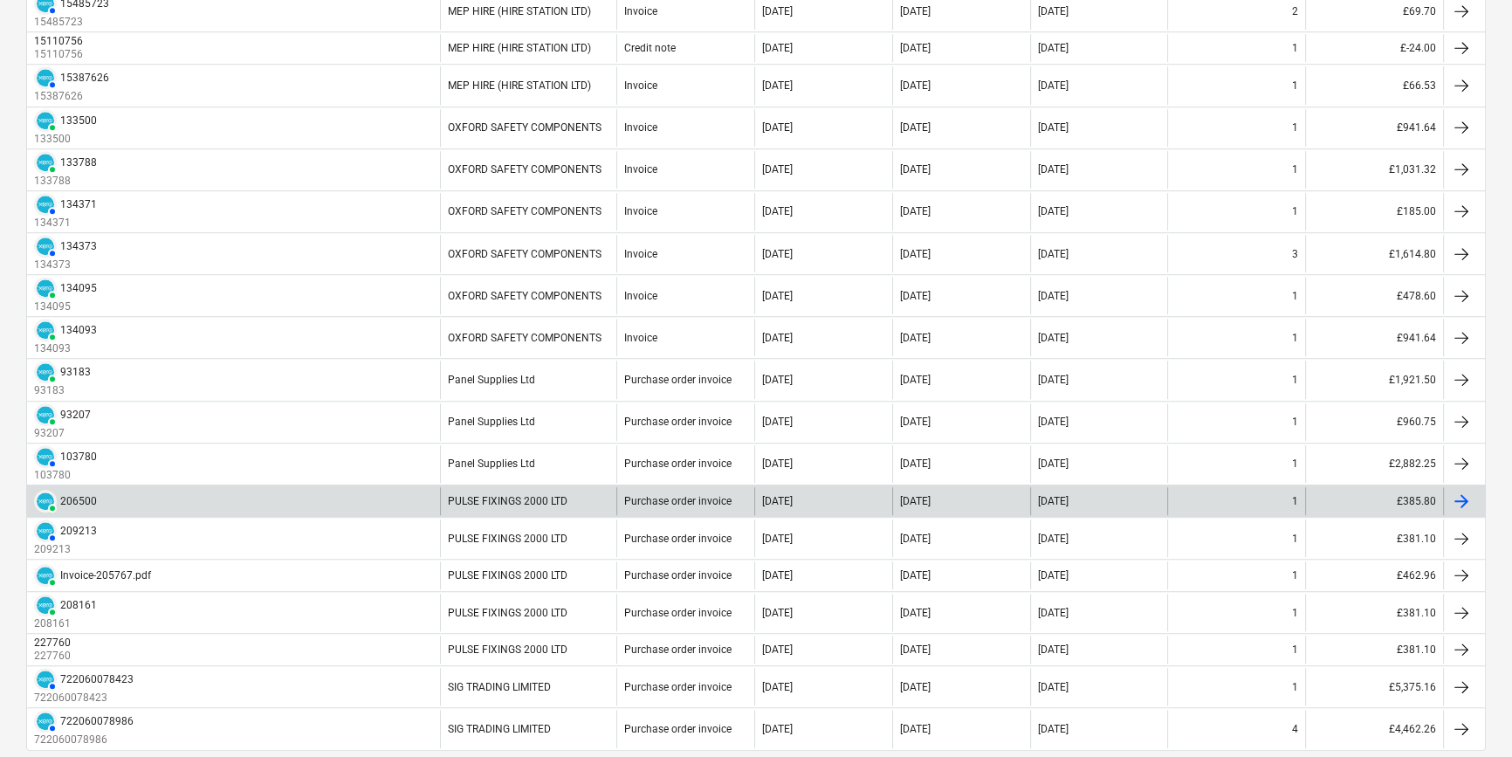
scroll to position [1690, 0]
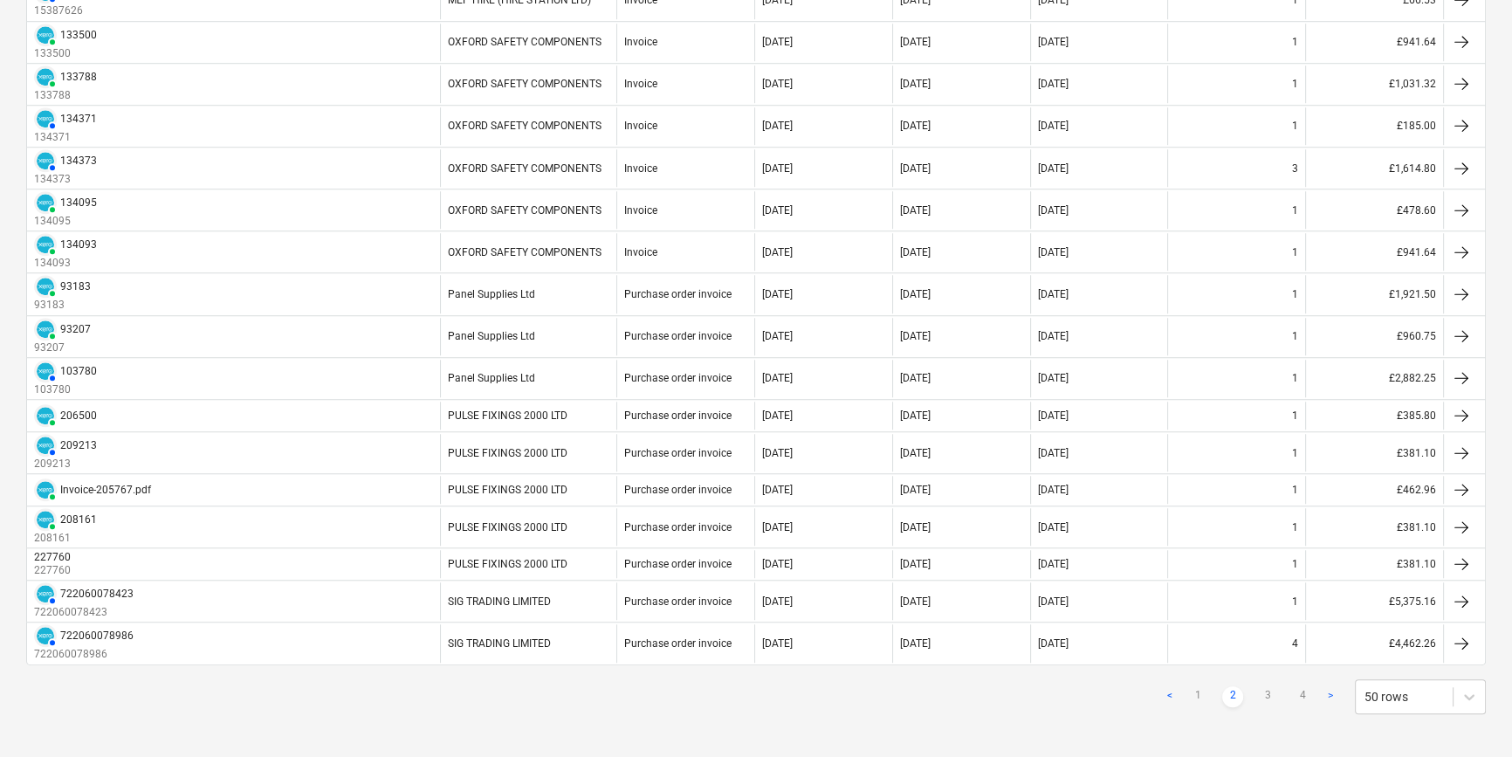
click at [1254, 665] on ul "< 1 2 3 4 >" at bounding box center [1251, 696] width 182 height 21
click at [1268, 665] on link "3" at bounding box center [1267, 696] width 21 height 21
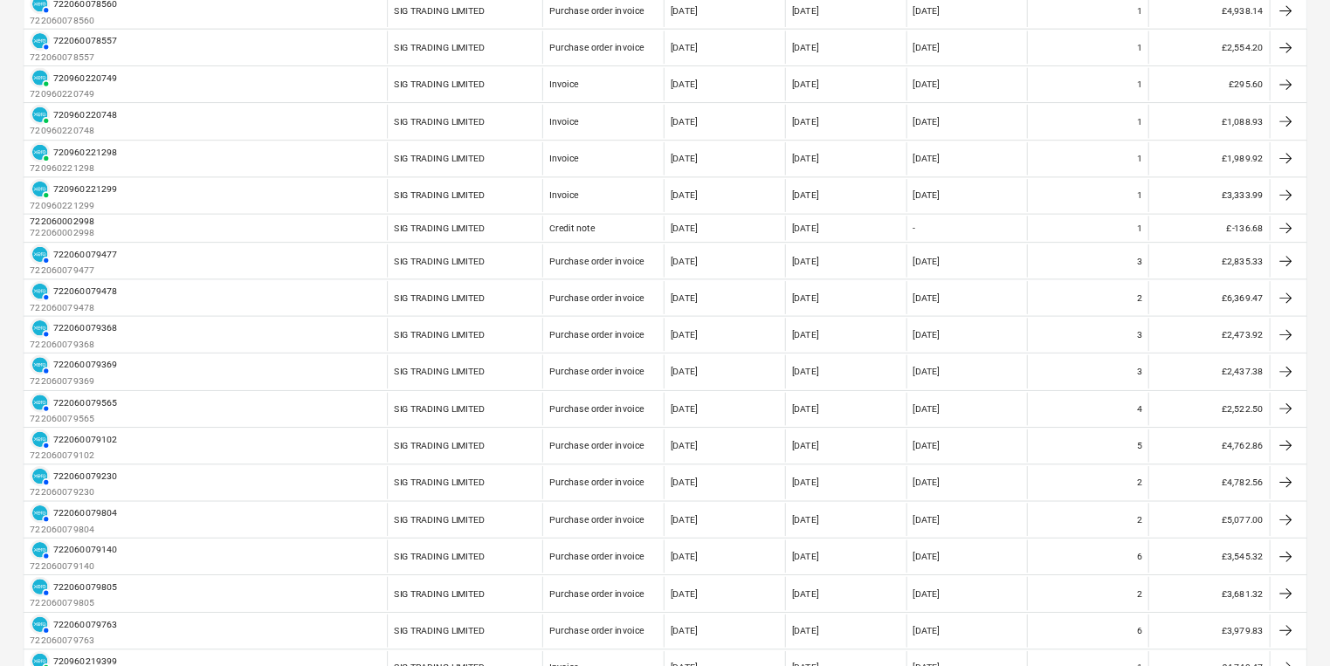
scroll to position [0, 0]
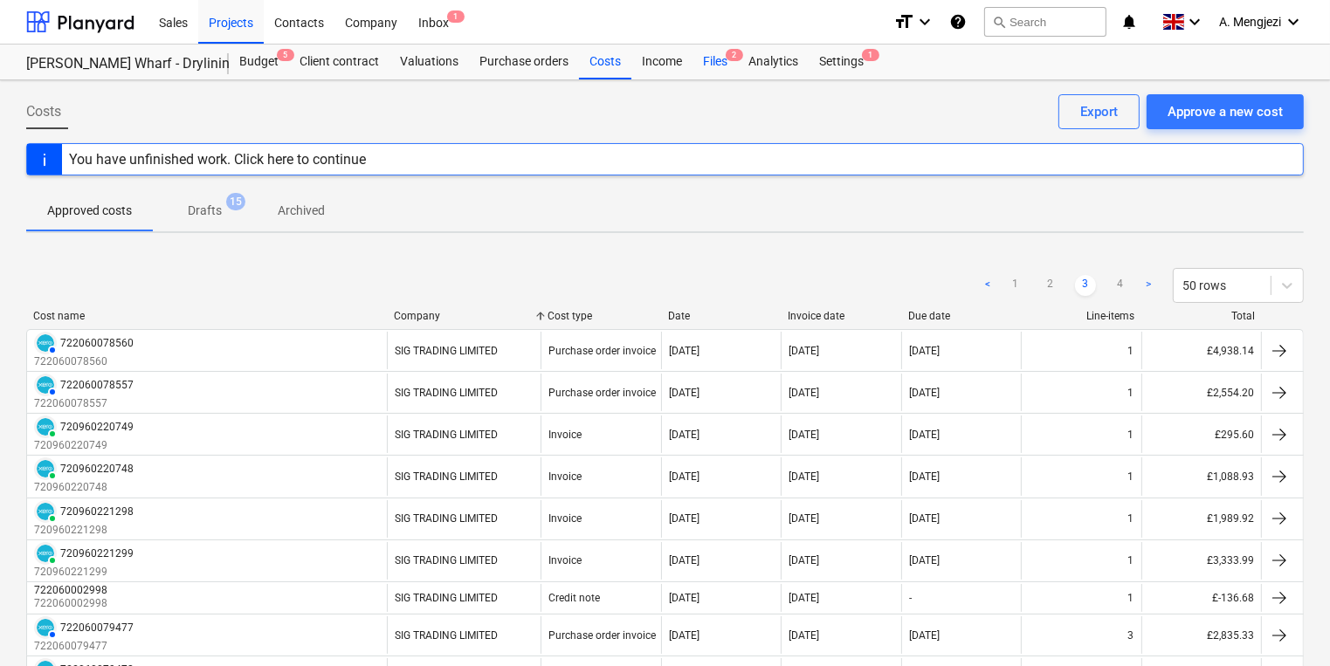
click at [721, 70] on div "Files 2" at bounding box center [714, 62] width 45 height 35
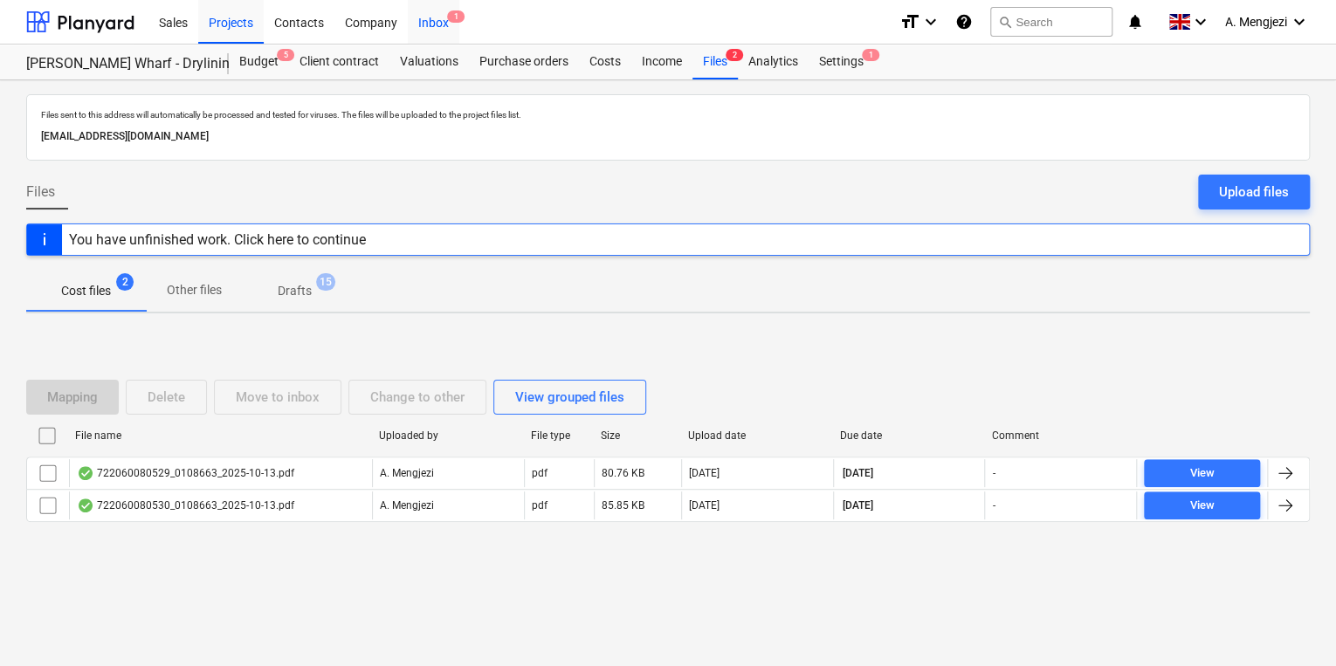
click at [440, 19] on div "Inbox 1" at bounding box center [434, 21] width 52 height 45
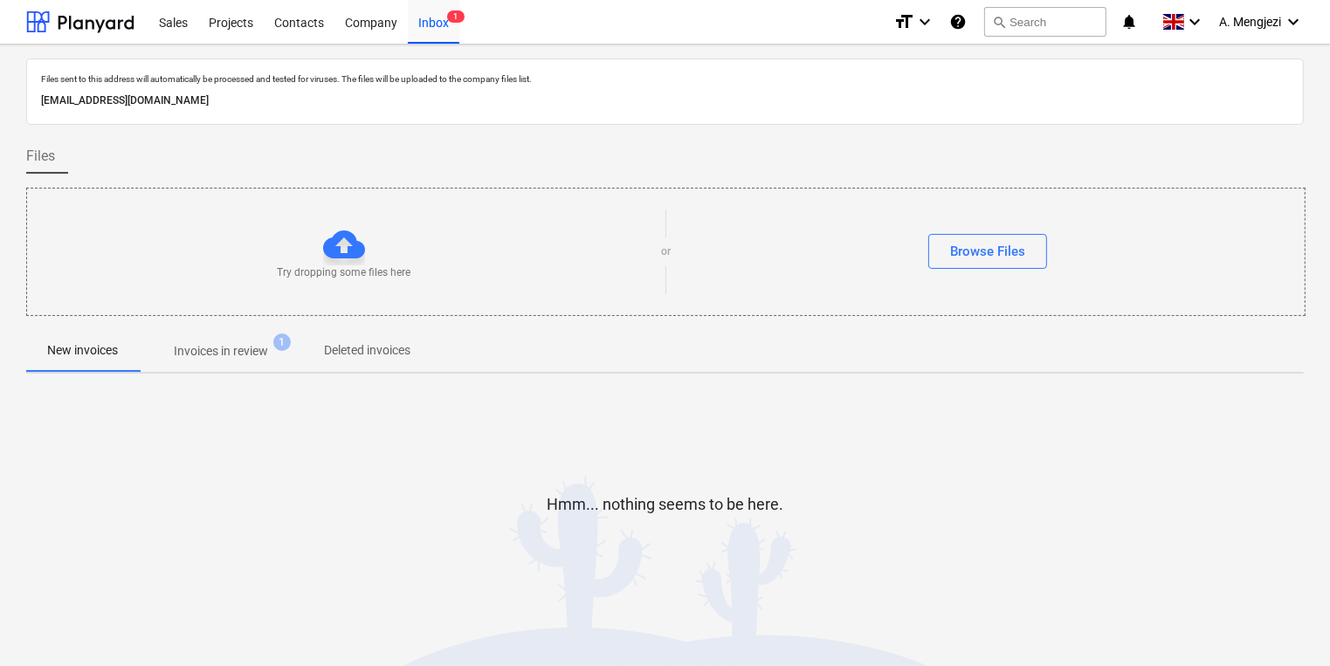
click at [262, 384] on div "Files sent to this address will automatically be processed and tested for virus…" at bounding box center [664, 354] width 1277 height 591
click at [255, 370] on button "Invoices in review 1" at bounding box center [221, 351] width 164 height 42
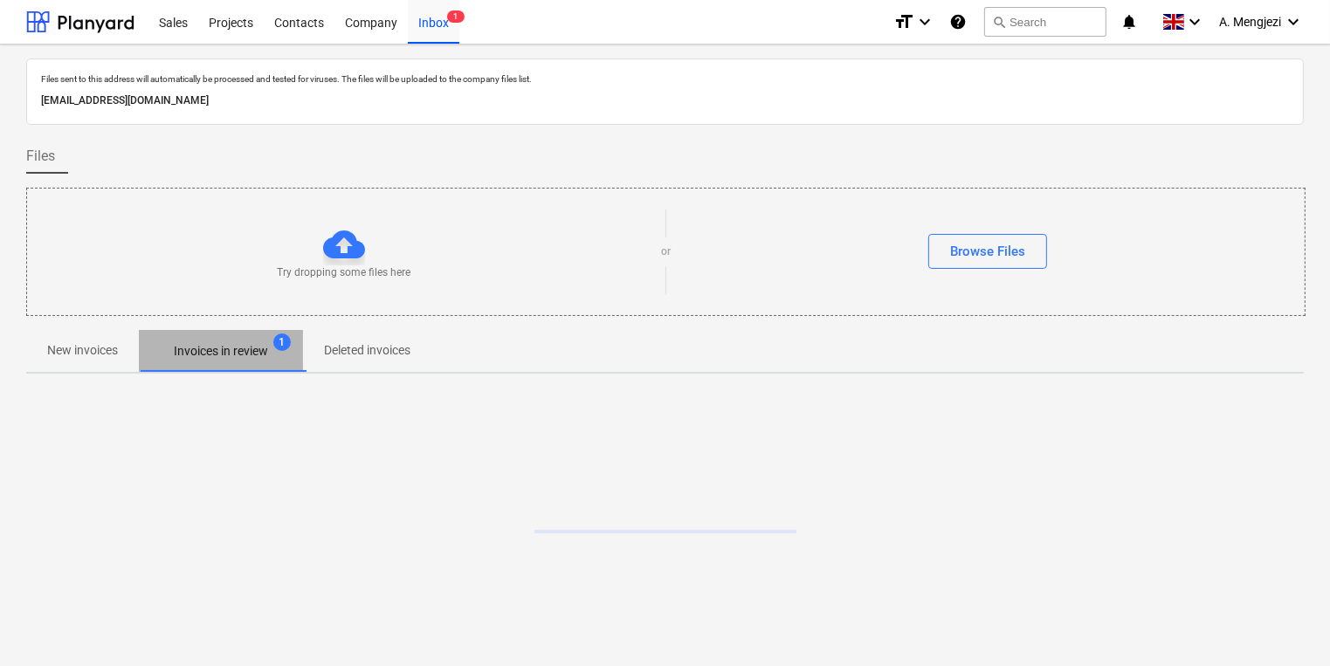
click at [254, 348] on p "Invoices in review" at bounding box center [221, 351] width 94 height 18
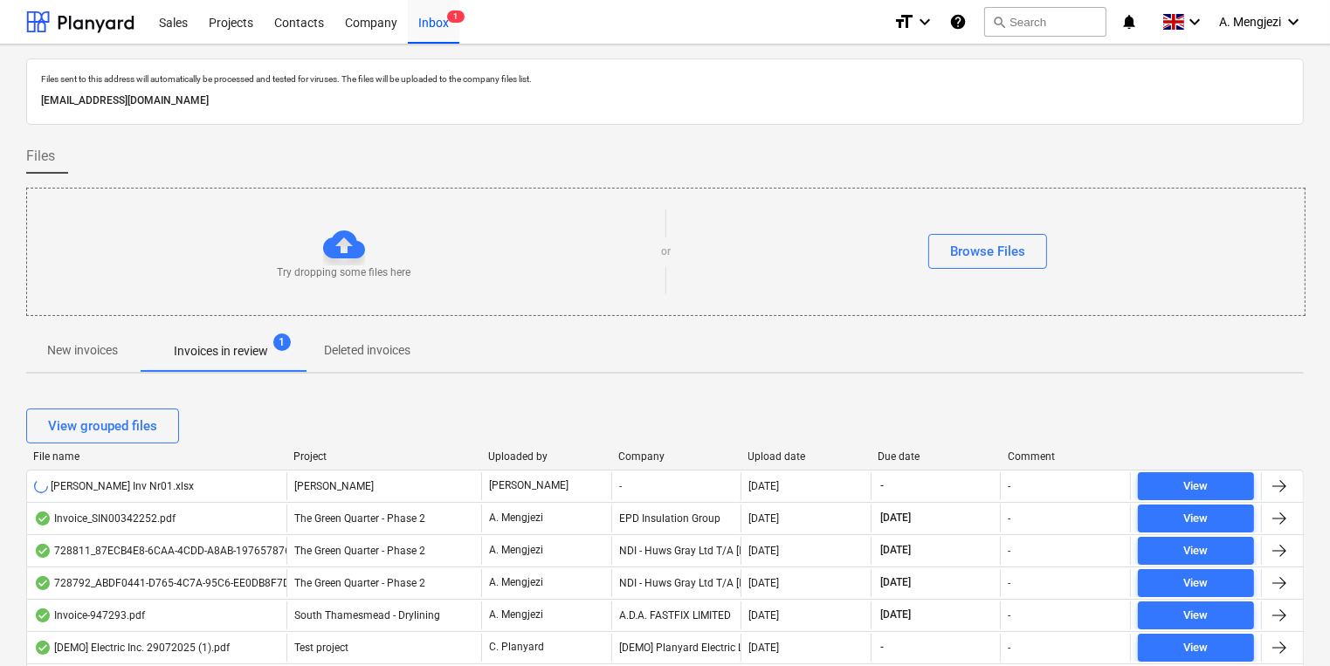
click at [1099, 278] on div "Try dropping some files here or Browse Files" at bounding box center [665, 252] width 1277 height 99
click at [112, 349] on p "New invoices" at bounding box center [82, 350] width 71 height 18
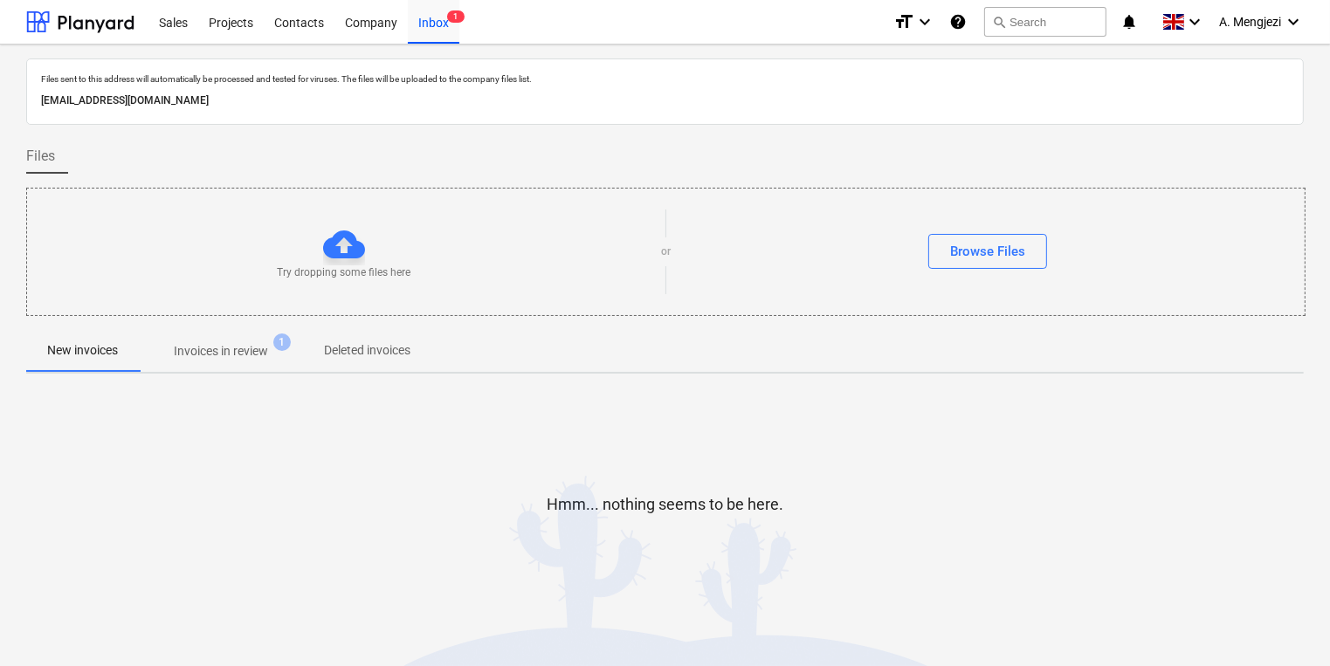
drag, startPoint x: 215, startPoint y: 360, endPoint x: 216, endPoint y: 375, distance: 14.9
click at [216, 360] on p "Invoices in review" at bounding box center [221, 351] width 94 height 18
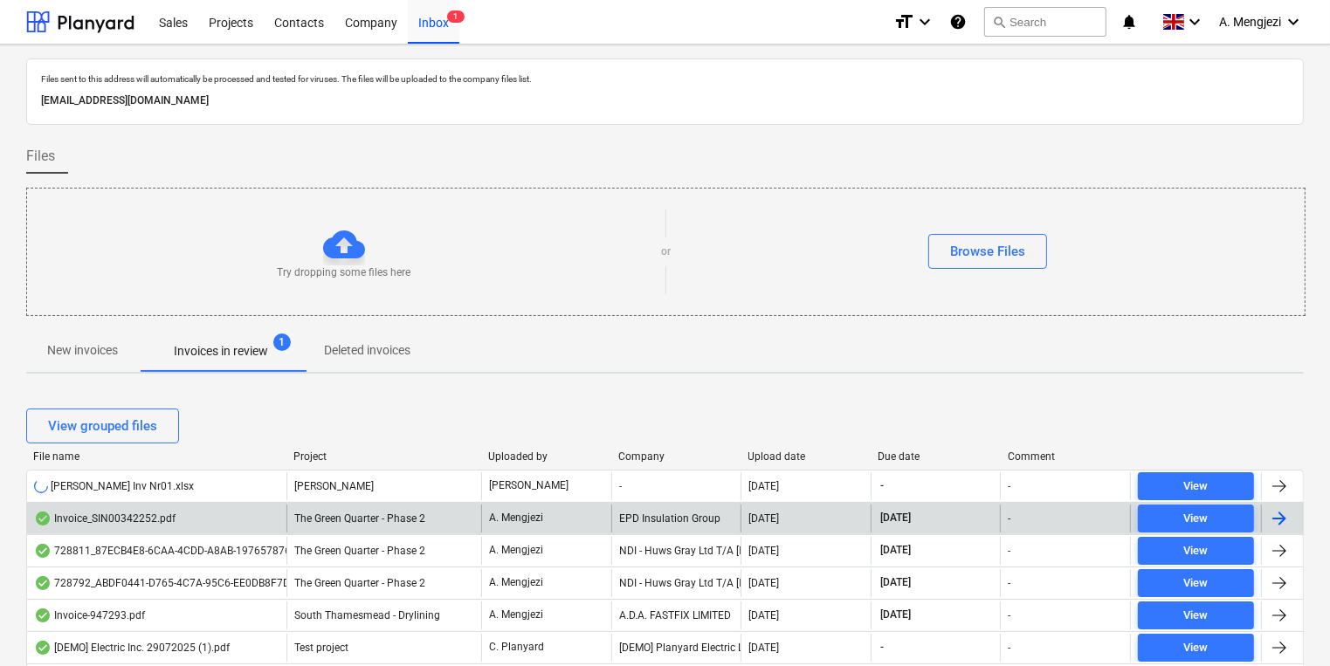
click at [540, 502] on div "Invoice_SIN00342252.pdf The Green Quarter - Phase 2 A. Mengjezi EPD Insulation …" at bounding box center [664, 518] width 1277 height 32
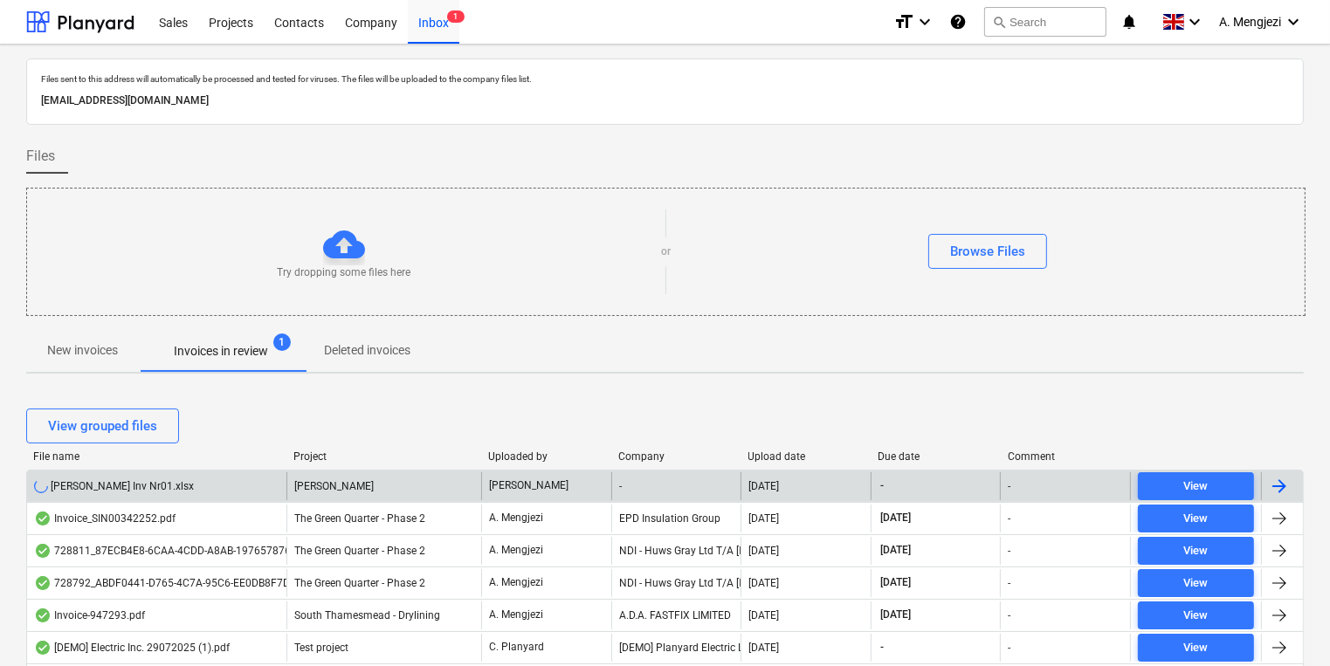
click at [535, 489] on p "R. Williamson" at bounding box center [528, 486] width 79 height 15
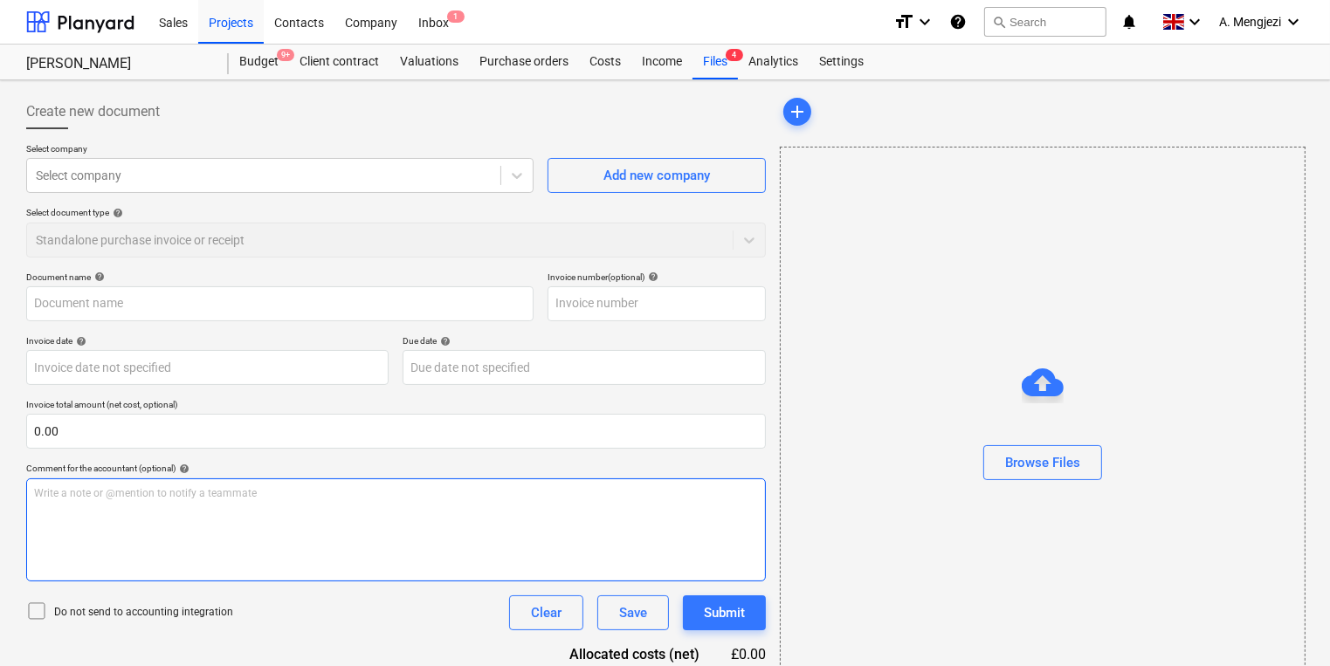
type input "WIlliam Searson Inv Nr01.xlsx"
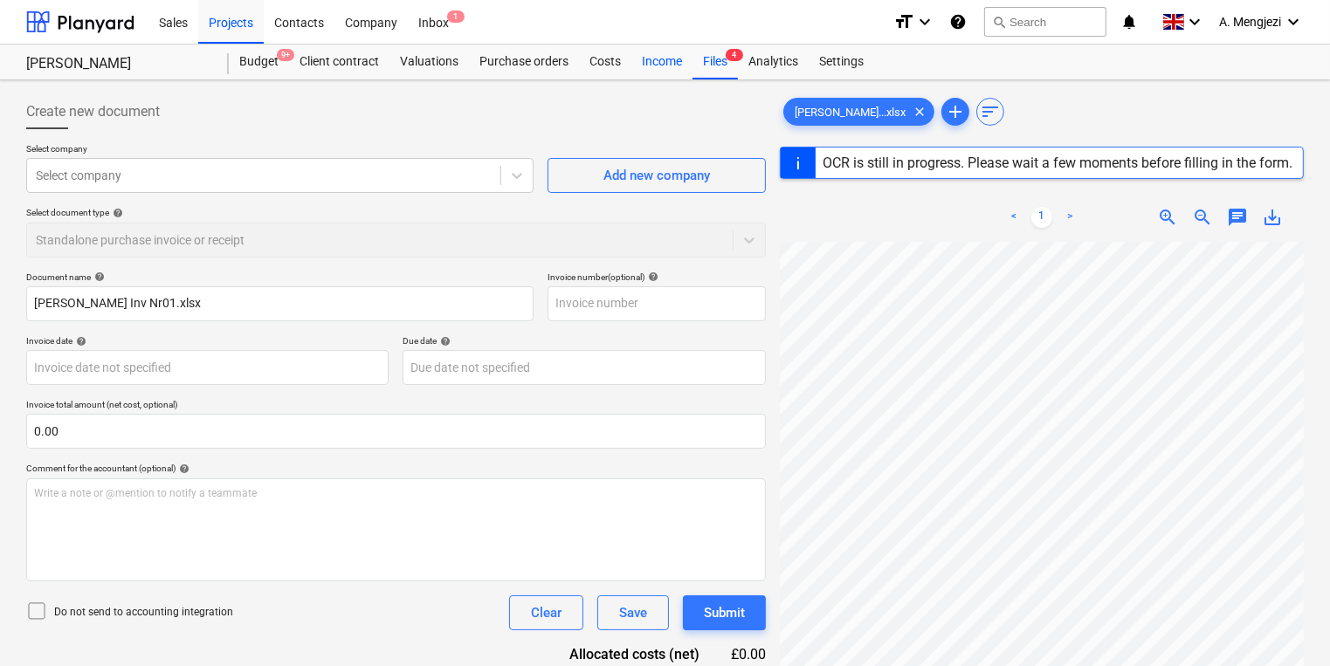
click at [688, 54] on div "Income" at bounding box center [661, 62] width 61 height 35
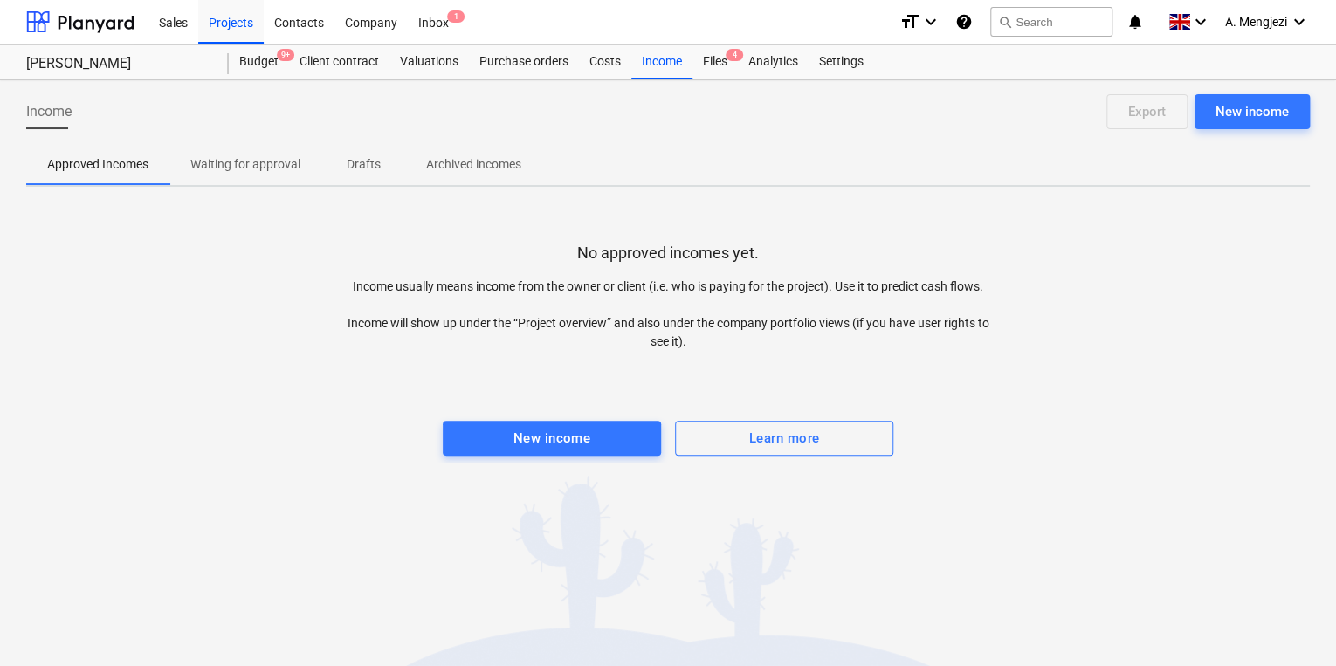
click at [464, 31] on div "Sales Projects Contacts Company Inbox 1" at bounding box center [516, 22] width 737 height 44
click at [441, 12] on div "Inbox 1" at bounding box center [434, 21] width 52 height 45
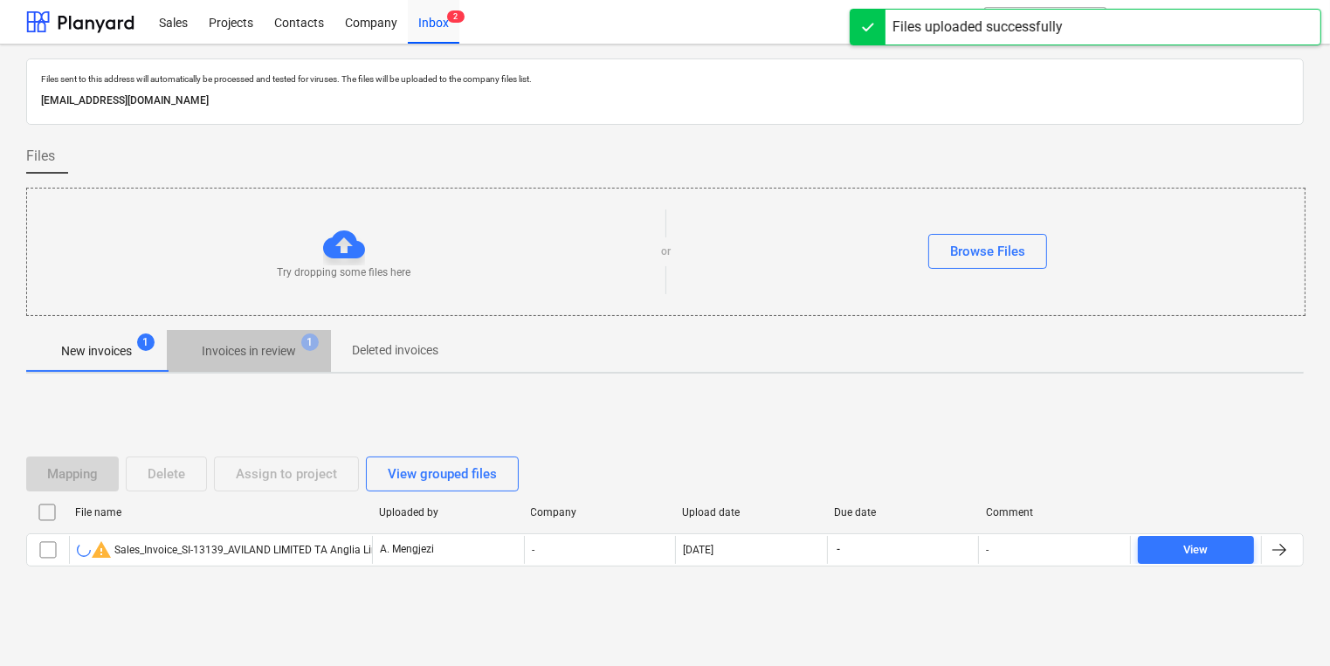
click at [233, 342] on p "Invoices in review" at bounding box center [249, 351] width 94 height 18
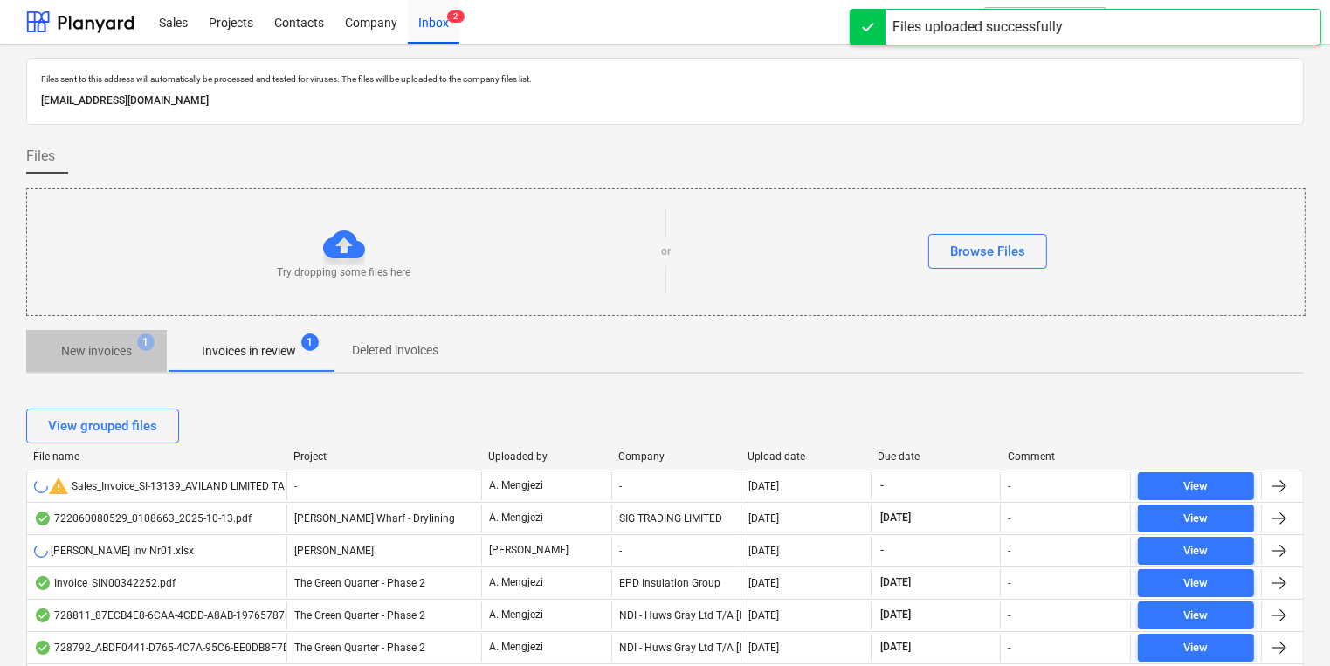
click at [134, 355] on span "New invoices 1" at bounding box center [96, 351] width 99 height 18
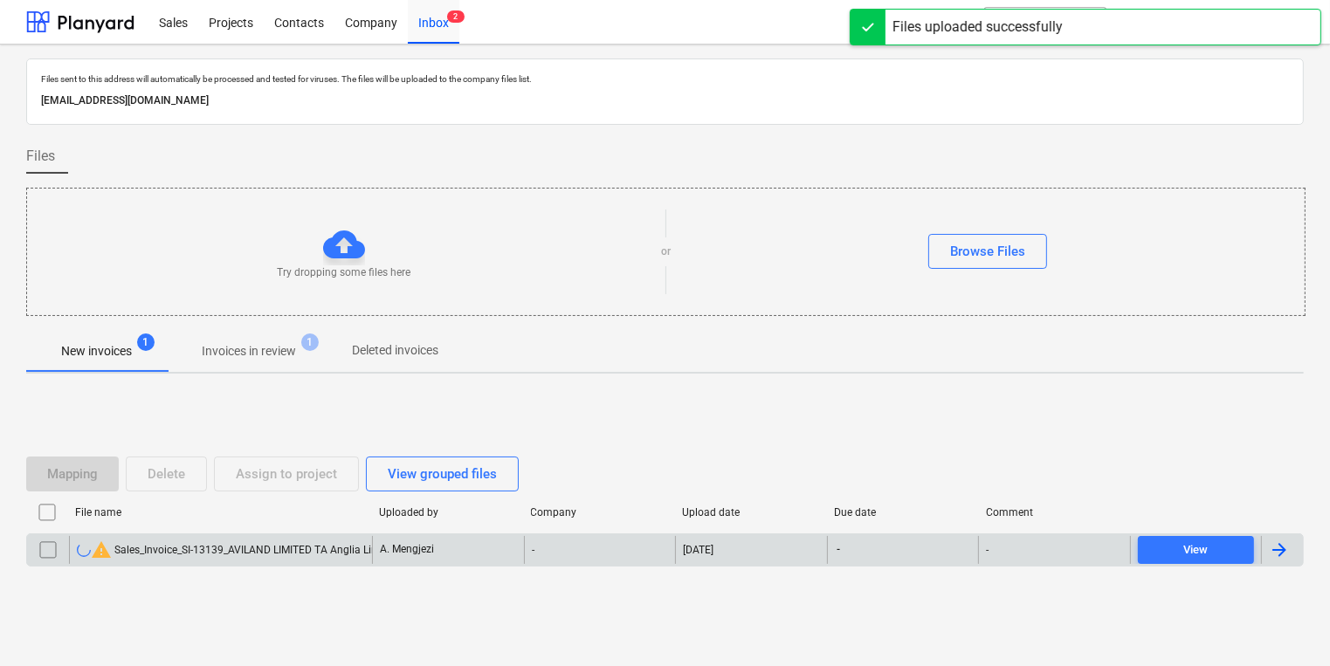
click at [42, 541] on input "checkbox" at bounding box center [48, 550] width 28 height 28
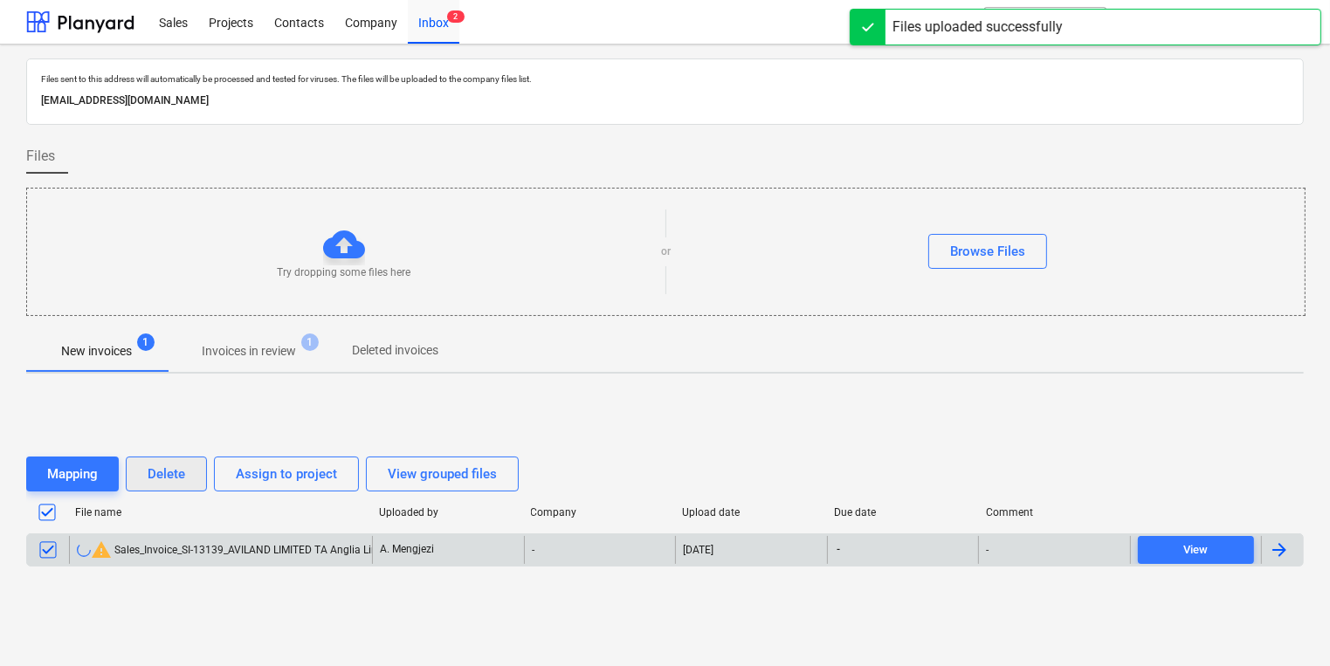
click at [162, 475] on div "Delete" at bounding box center [167, 474] width 38 height 23
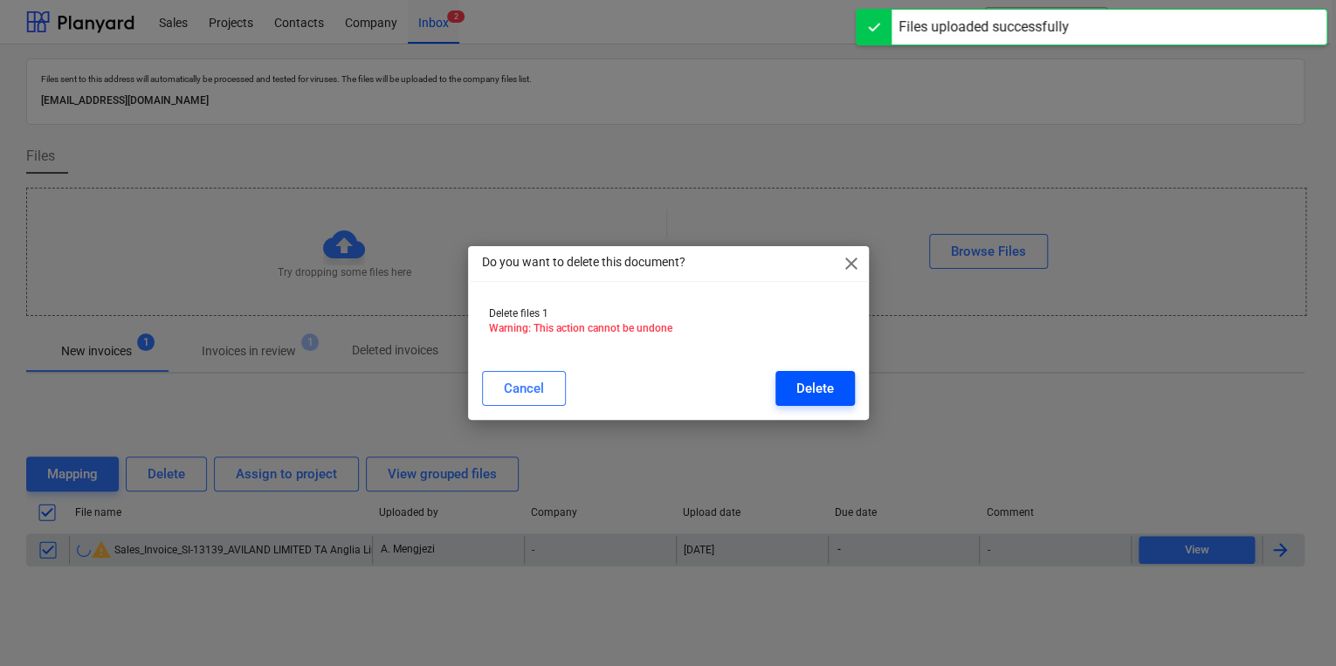
click at [781, 396] on div "Cancel Delete" at bounding box center [668, 388] width 373 height 35
click at [848, 373] on button "Delete" at bounding box center [814, 388] width 79 height 35
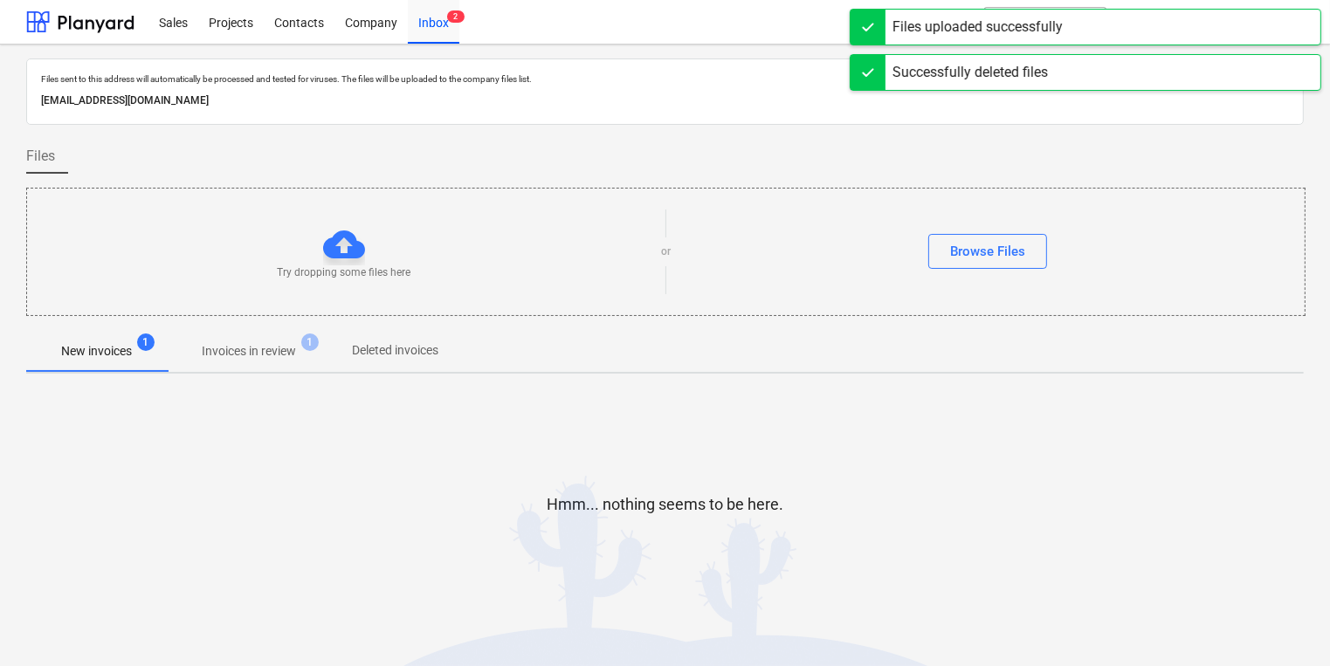
click at [829, 383] on div "Files sent to this address will automatically be processed and tested for virus…" at bounding box center [664, 354] width 1277 height 591
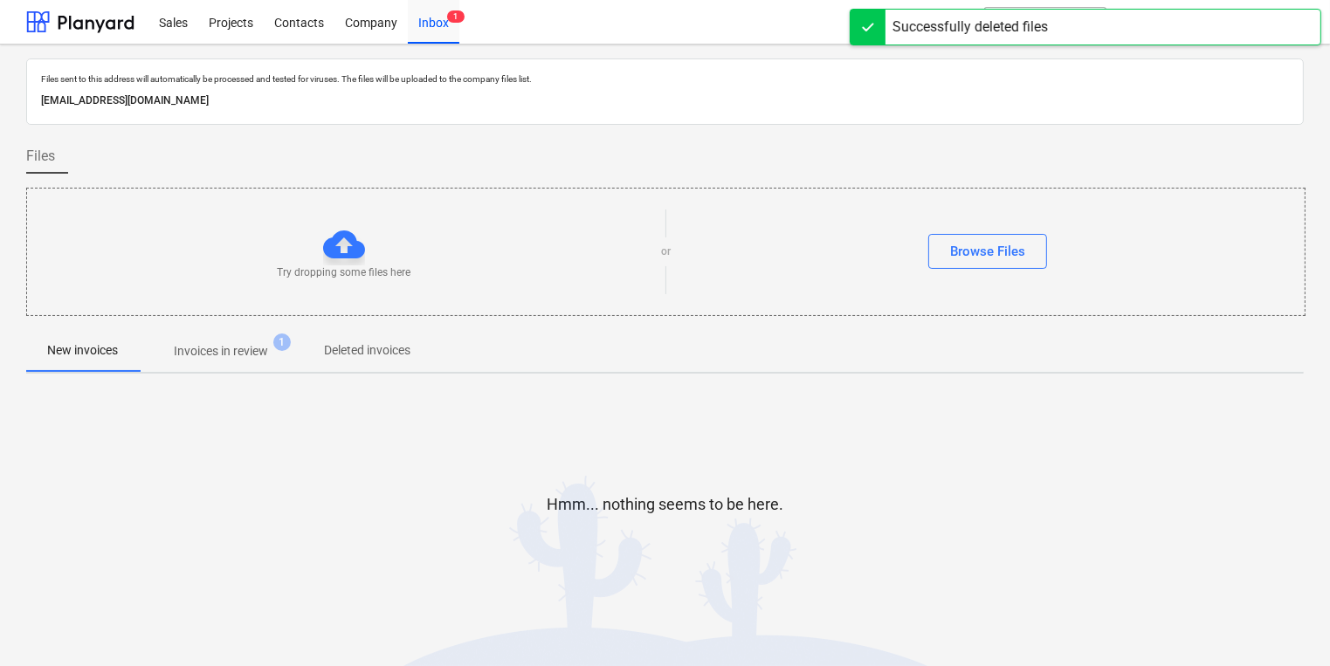
click at [235, 355] on p "Invoices in review" at bounding box center [221, 351] width 94 height 18
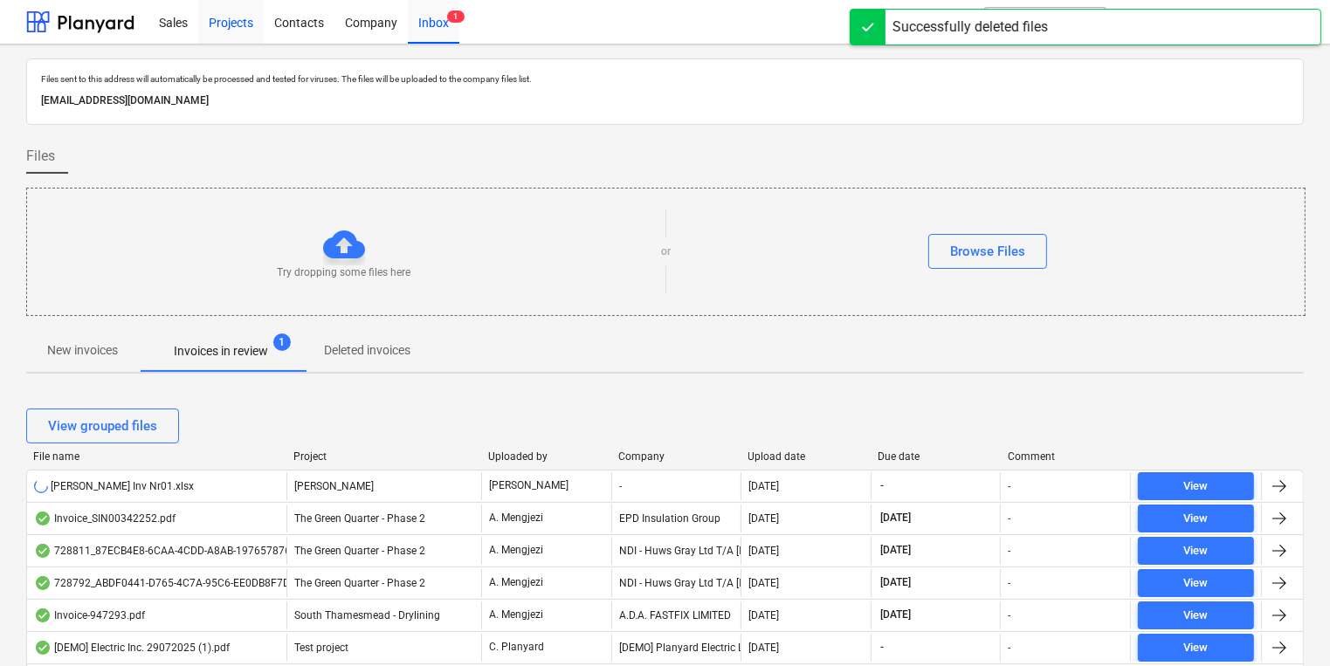
click at [231, 29] on div "Projects" at bounding box center [230, 21] width 65 height 45
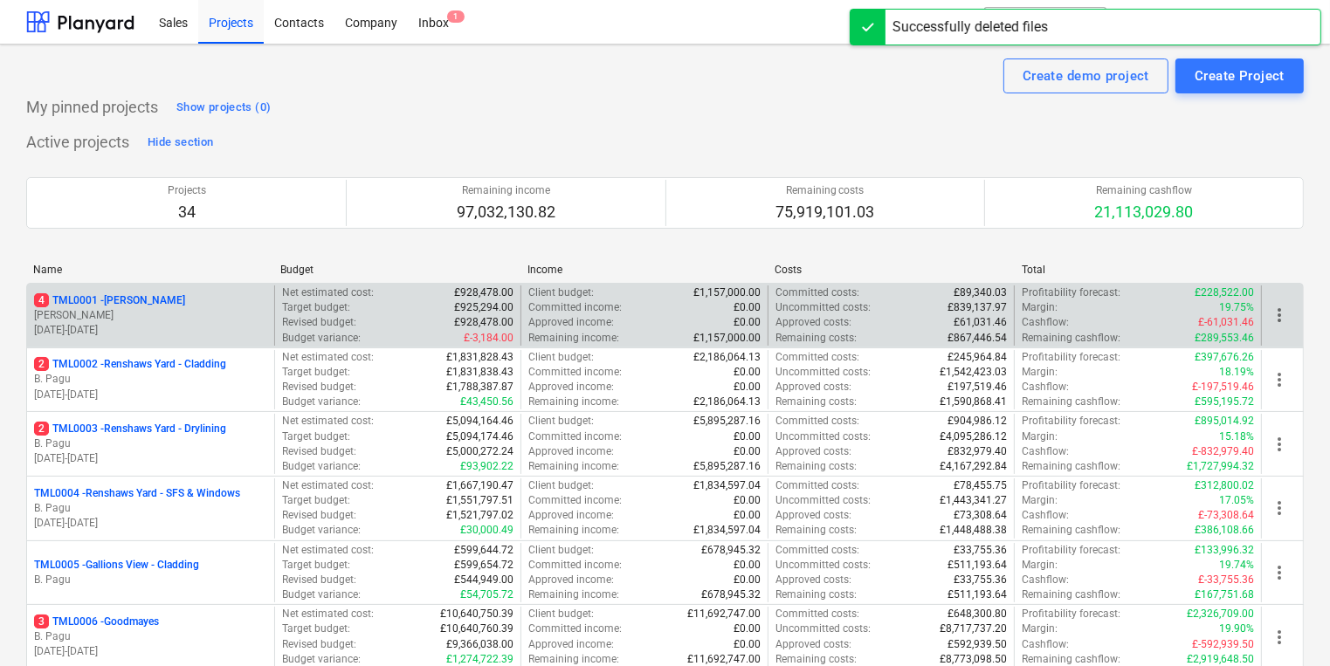
click at [223, 339] on div "4 TML0001 - Trent Park R. Williamson 21.04.2025 - 17.11.2025" at bounding box center [150, 316] width 247 height 60
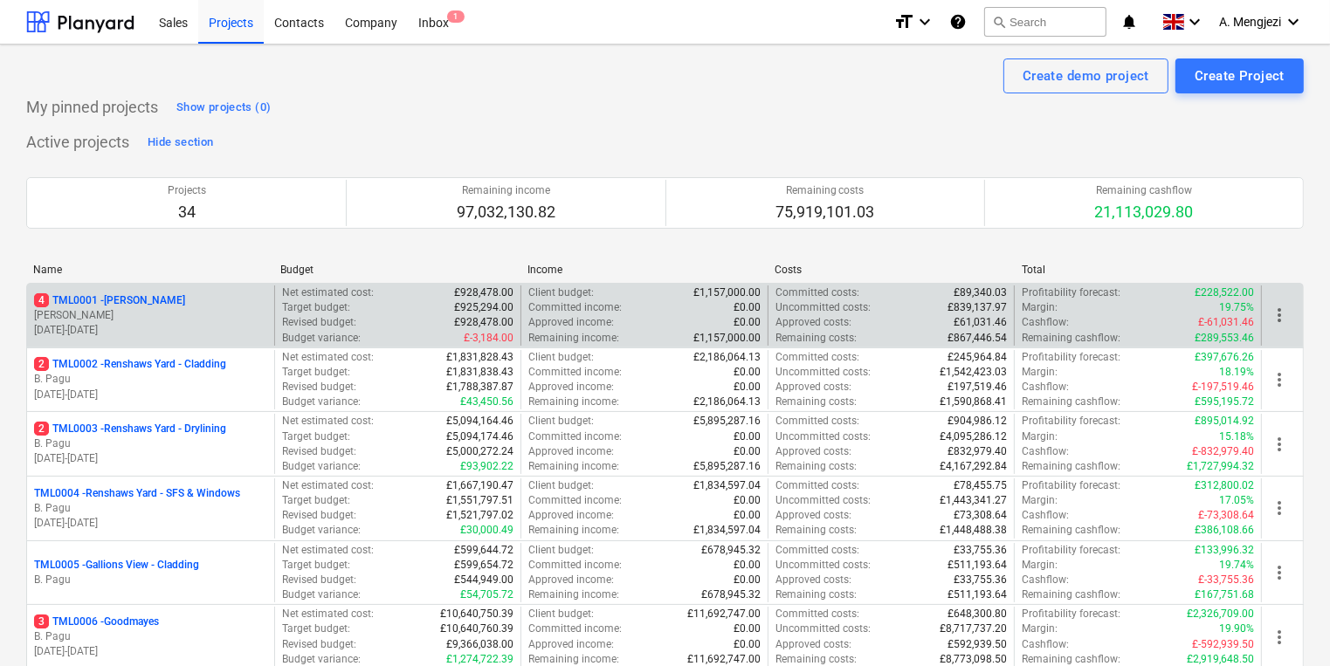
click at [223, 339] on div "4 TML0001 - Trent Park R. Williamson 21.04.2025 - 17.11.2025" at bounding box center [150, 316] width 247 height 60
click at [257, 323] on p "21.04.2025 - 17.11.2025" at bounding box center [150, 330] width 233 height 15
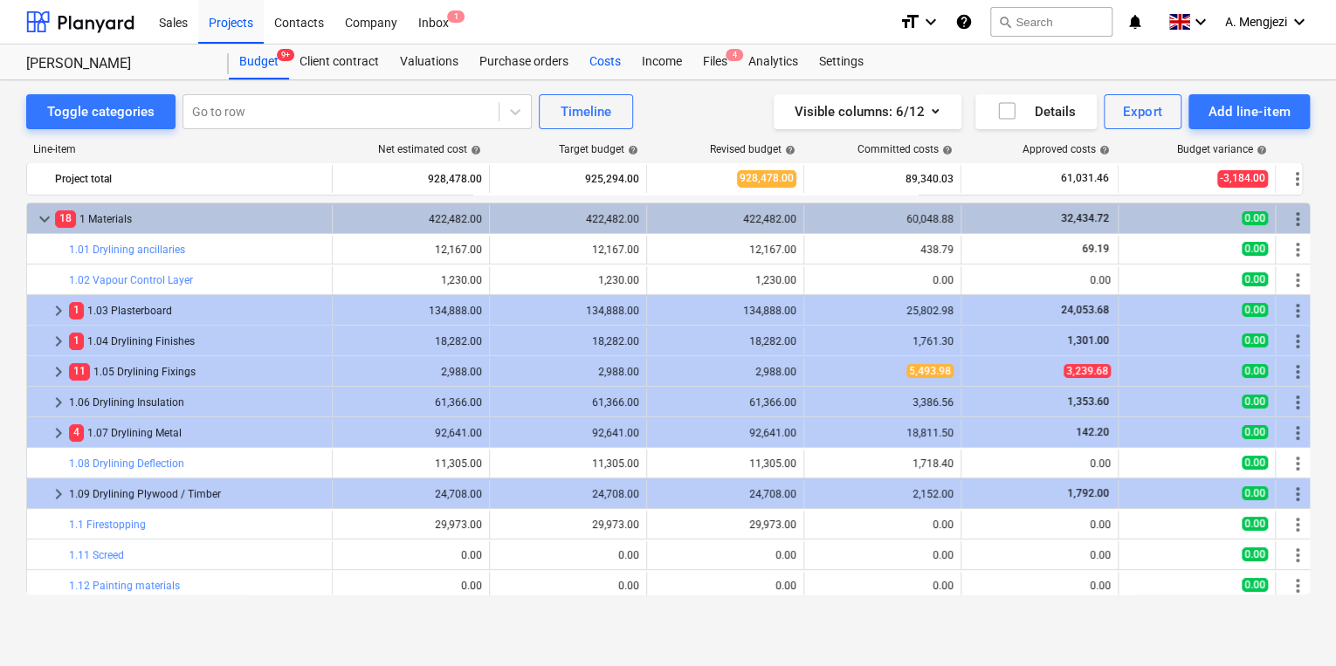
click at [598, 72] on div "Costs" at bounding box center [605, 62] width 52 height 35
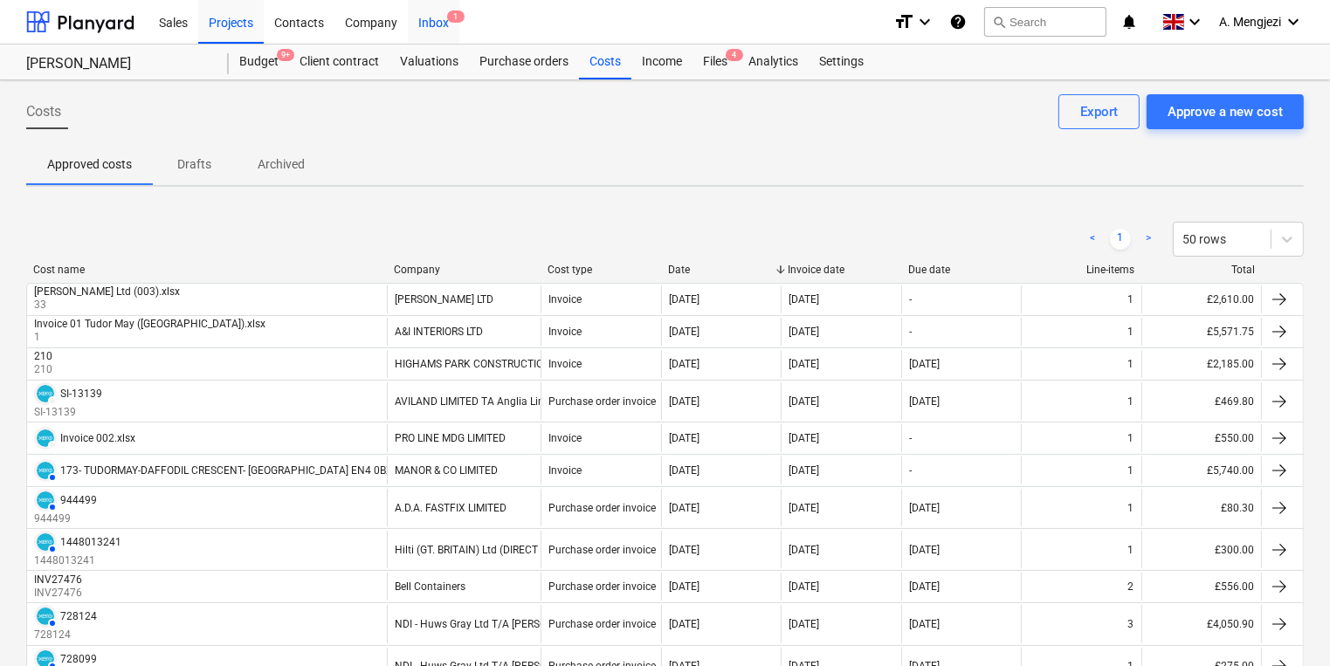
click at [421, 28] on div "Inbox 1" at bounding box center [434, 21] width 52 height 45
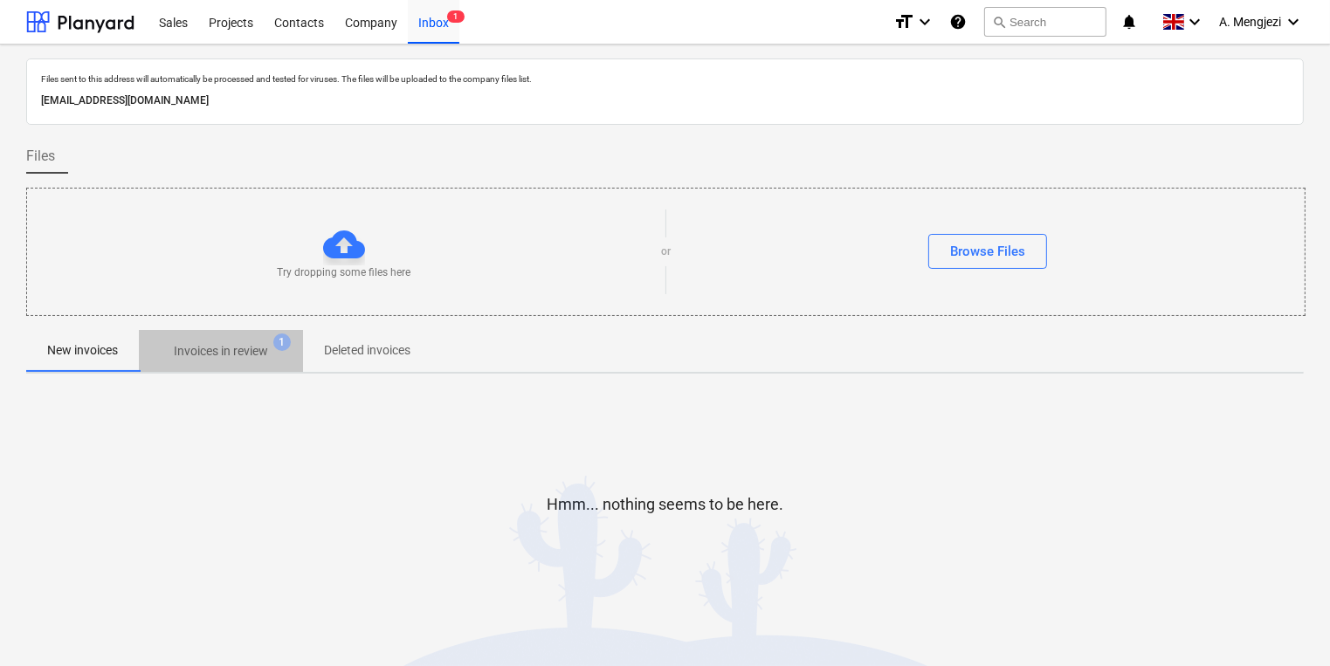
click at [276, 351] on span "Invoices in review 1" at bounding box center [221, 351] width 122 height 18
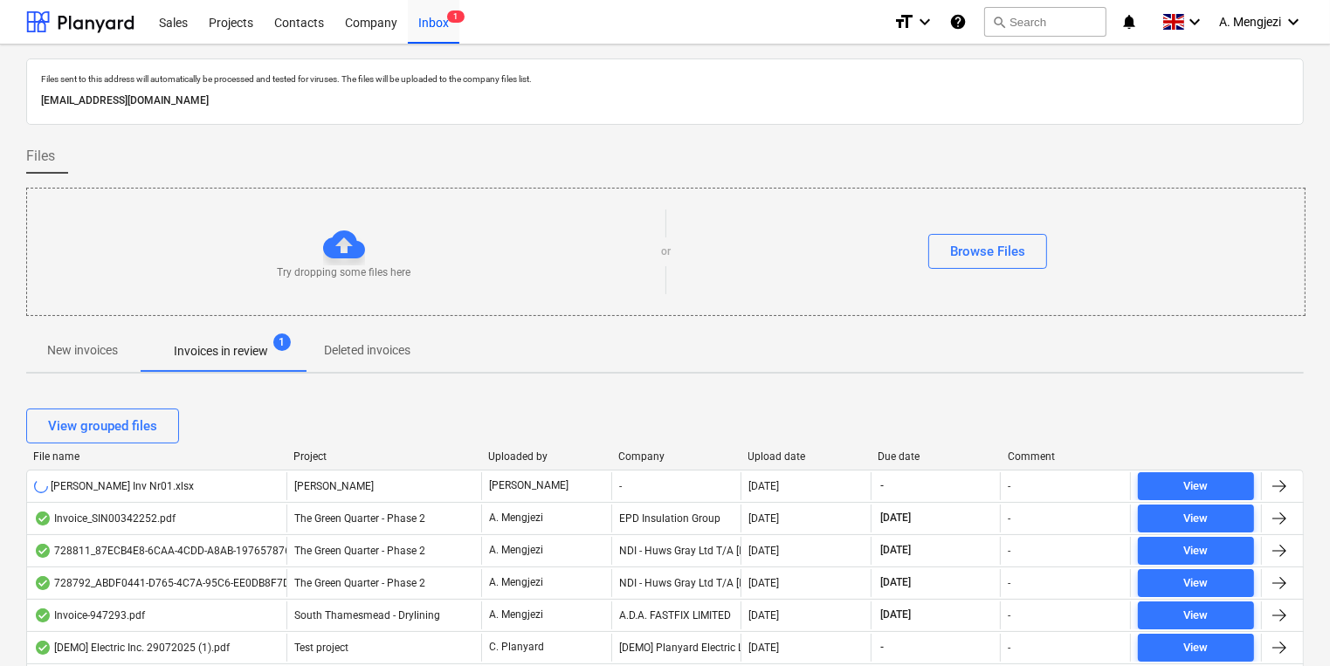
scroll to position [140, 0]
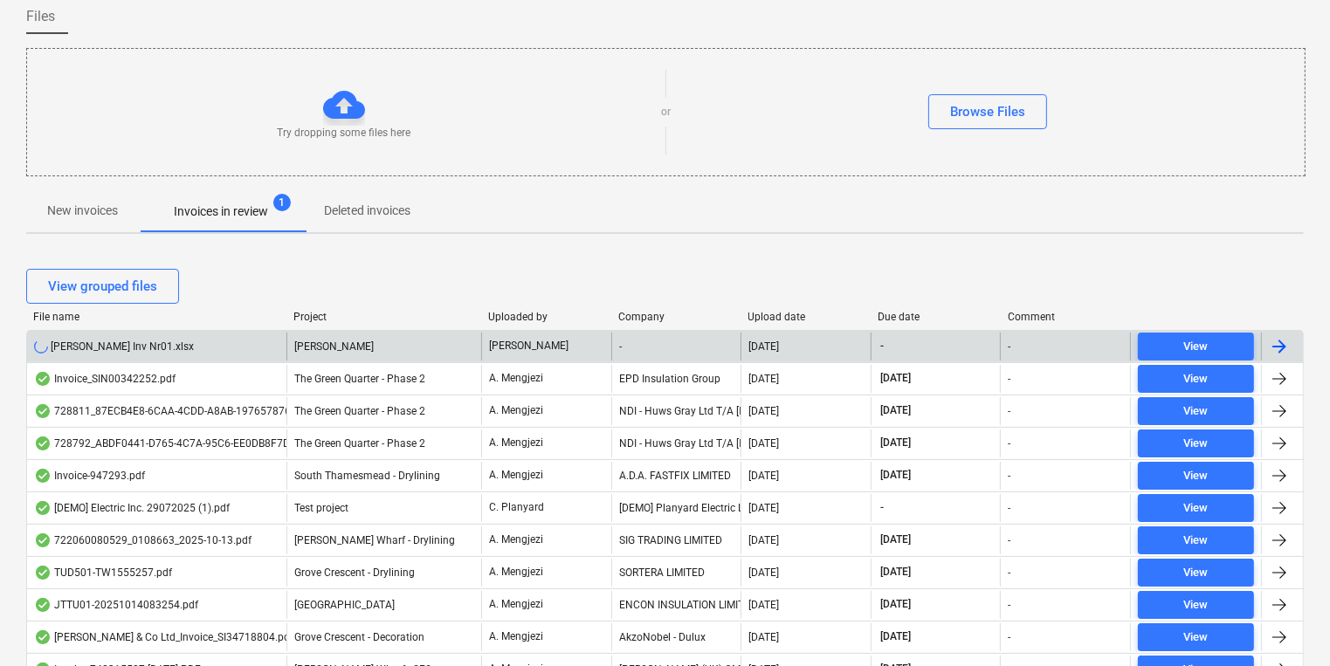
click at [224, 346] on div "WIlliam Searson Inv Nr01.xlsx" at bounding box center [156, 347] width 259 height 28
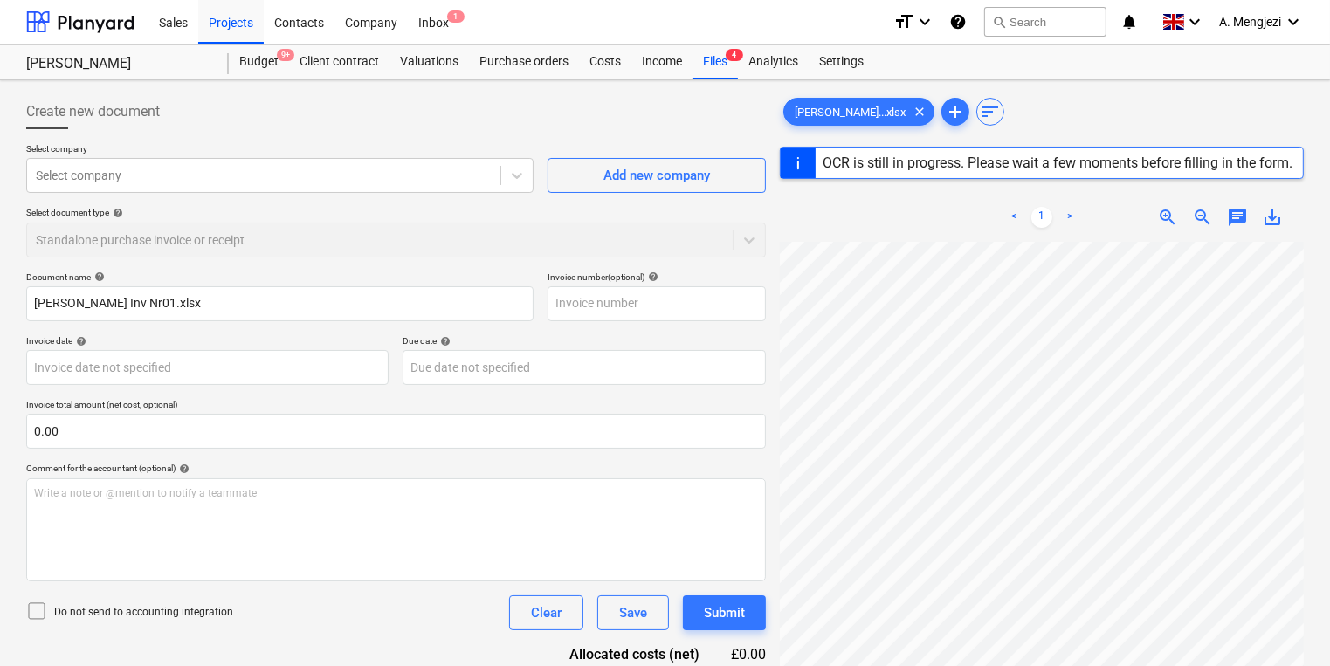
click at [357, 457] on div "Create new document Select company Select company Add new company Select docume…" at bounding box center [664, 476] width 1291 height 779
click at [1330, 423] on html "Sales Projects Contacts Company Inbox 1 format_size keyboard_arrow_down help se…" at bounding box center [665, 333] width 1330 height 666
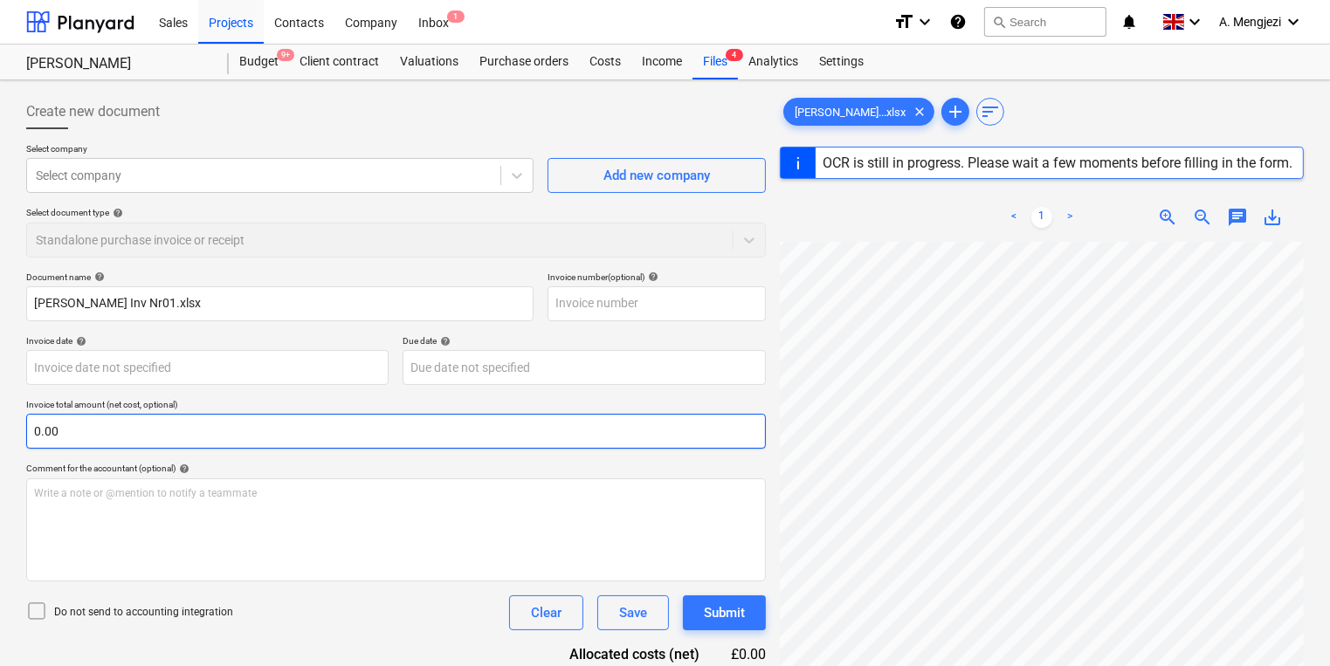
click at [730, 424] on div "Create new document Select company Select company Add new company Select docume…" at bounding box center [664, 476] width 1291 height 779
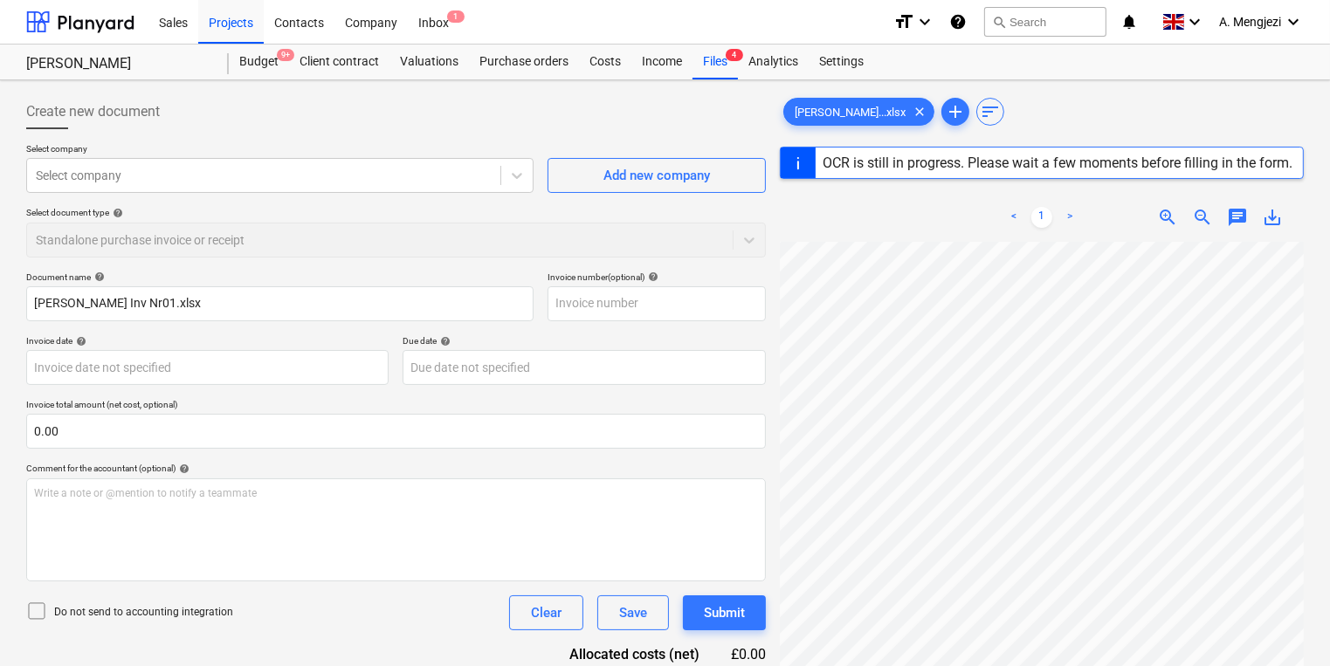
click at [464, 17] on div "Sales Projects Contacts Company Inbox 1" at bounding box center [513, 22] width 731 height 44
click at [458, 18] on span "1" at bounding box center [455, 16] width 17 height 12
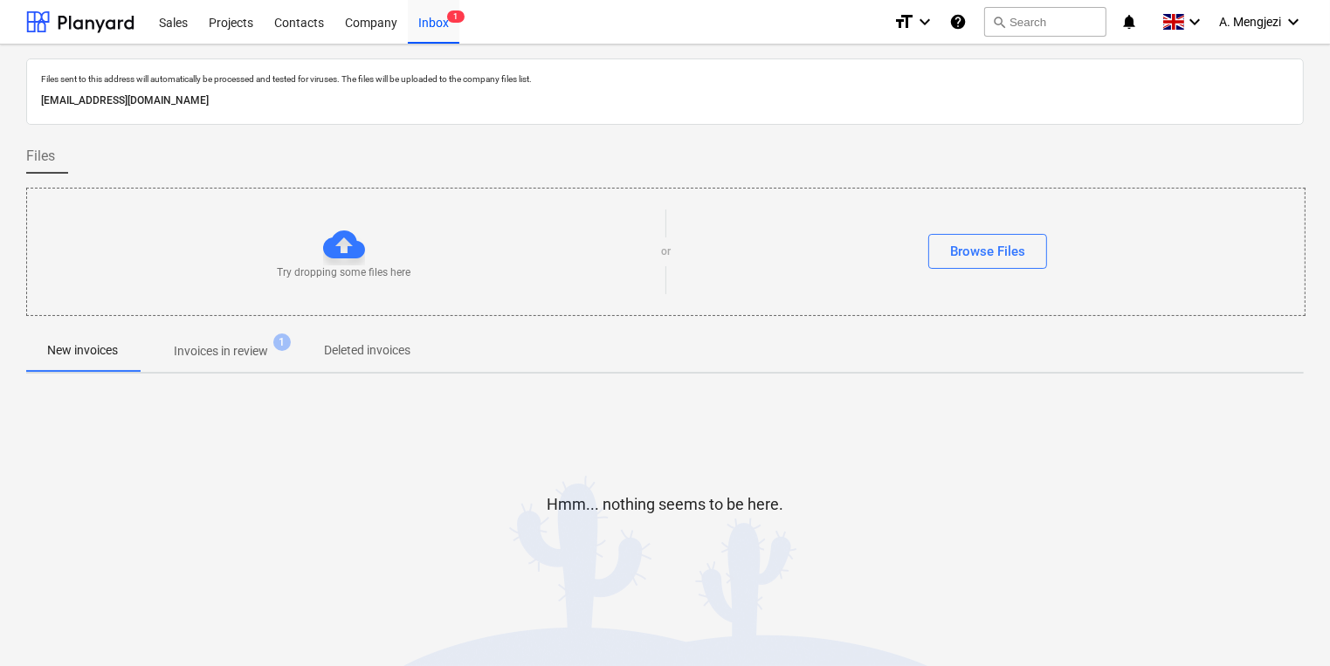
click at [179, 357] on p "Invoices in review" at bounding box center [221, 351] width 94 height 18
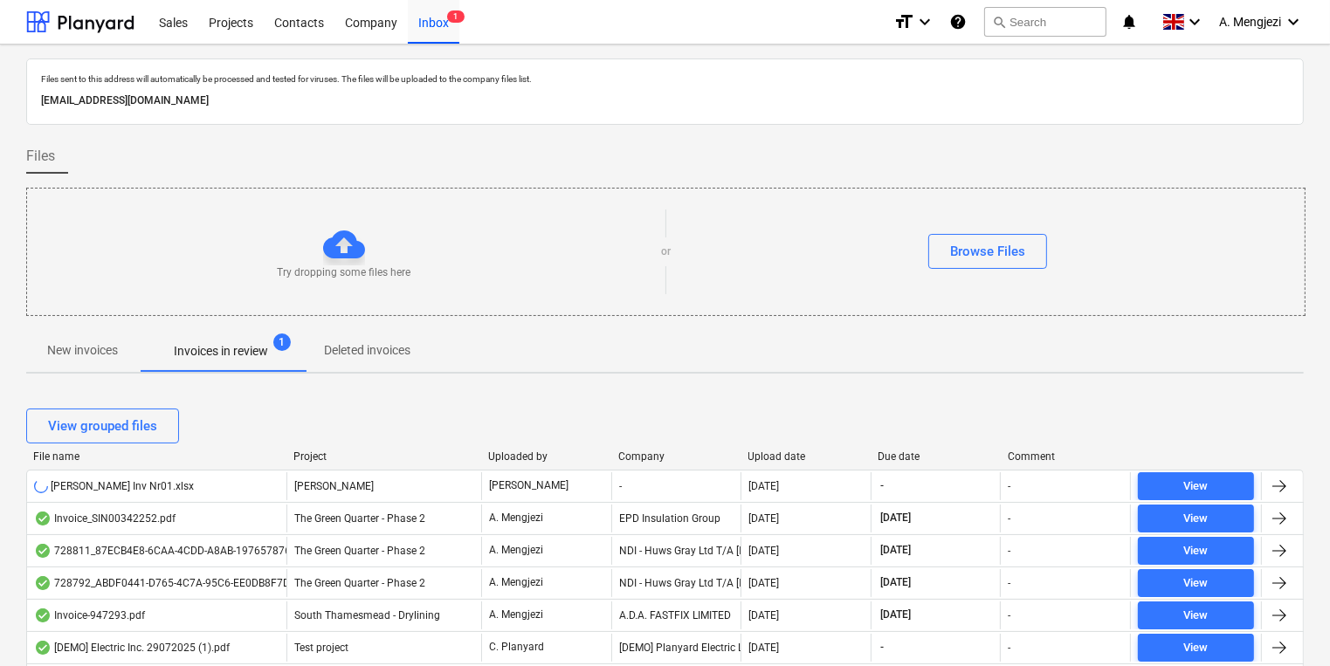
click at [674, 454] on div "Company" at bounding box center [676, 457] width 116 height 12
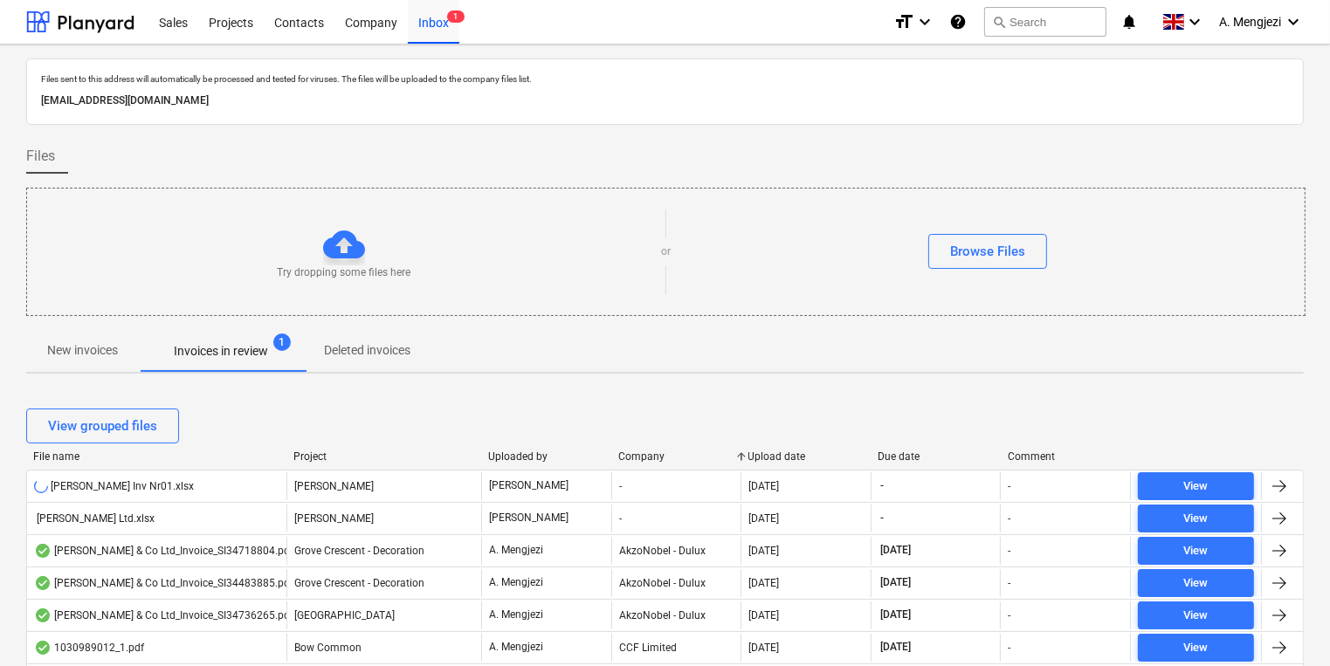
click at [657, 451] on div "Company" at bounding box center [676, 457] width 116 height 12
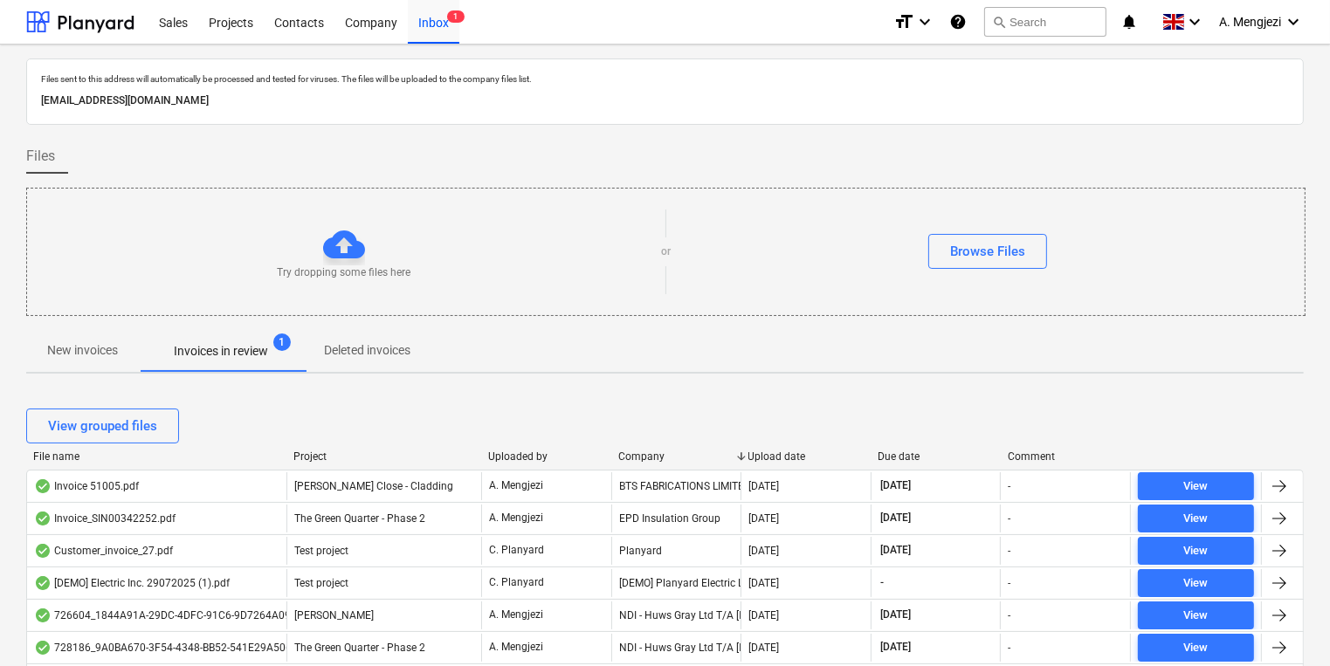
click at [655, 451] on div "Company" at bounding box center [676, 457] width 116 height 12
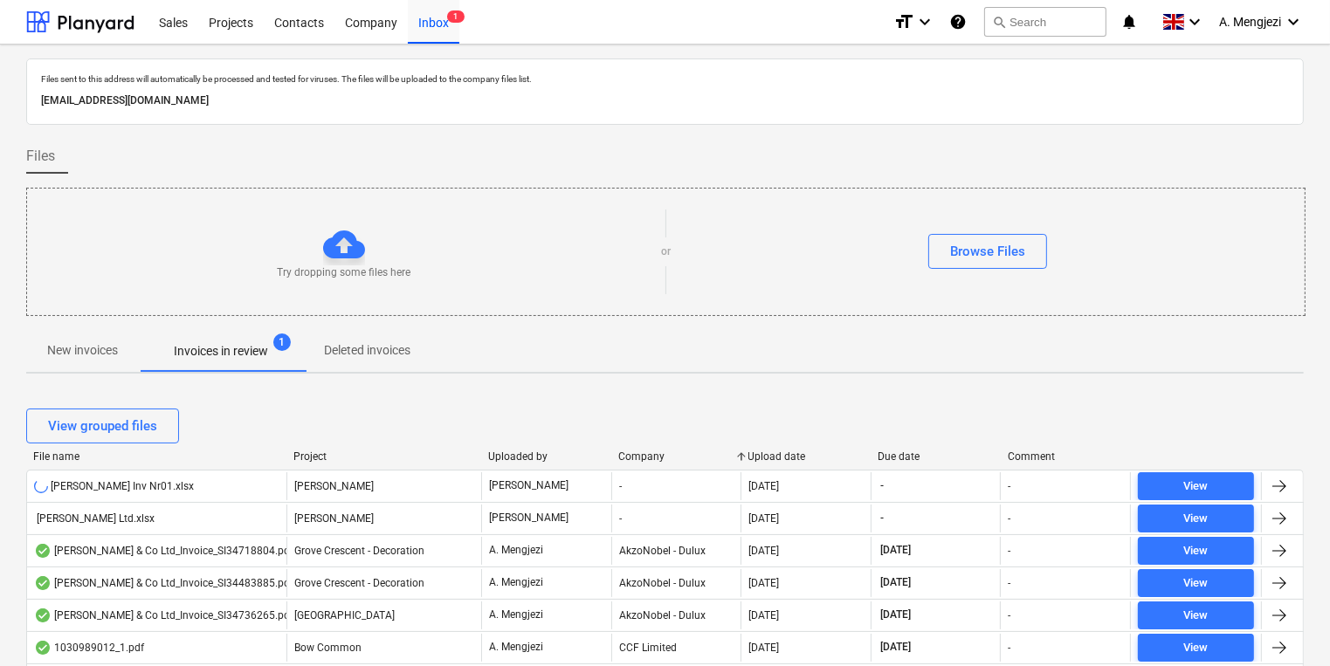
click at [655, 451] on div "Company" at bounding box center [676, 457] width 116 height 12
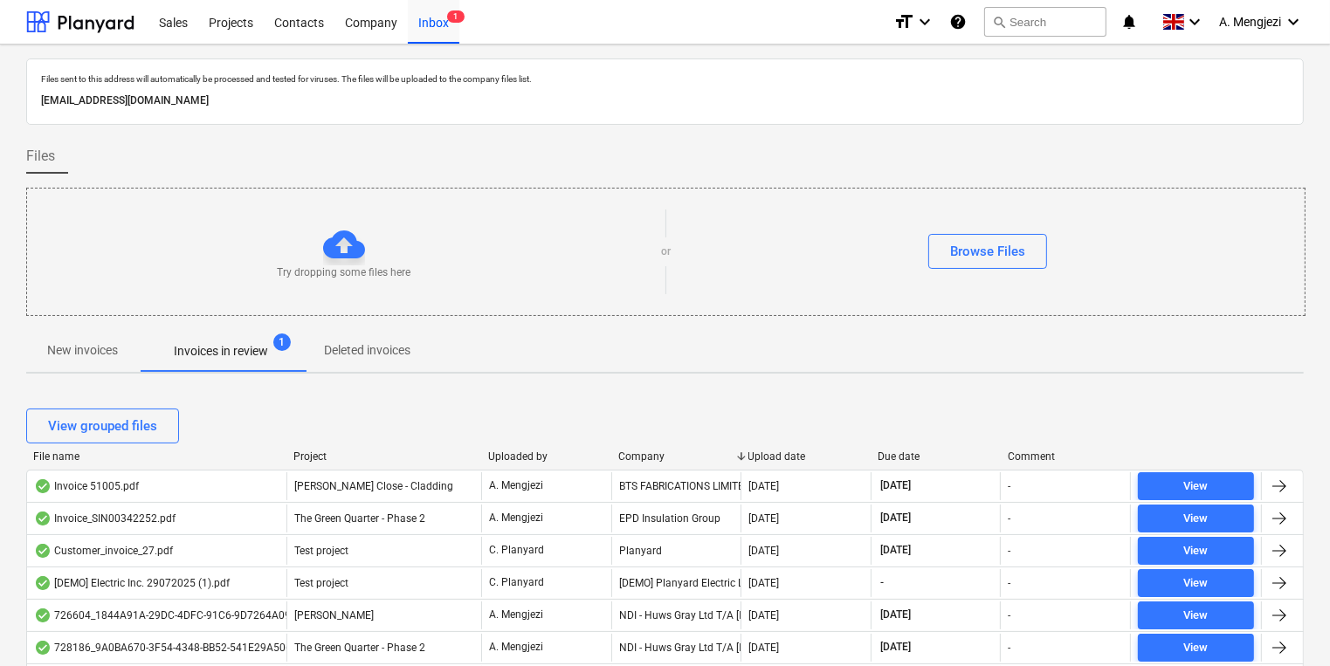
click at [236, 174] on div at bounding box center [664, 181] width 1277 height 14
click at [423, 21] on div "Inbox 1" at bounding box center [434, 21] width 52 height 45
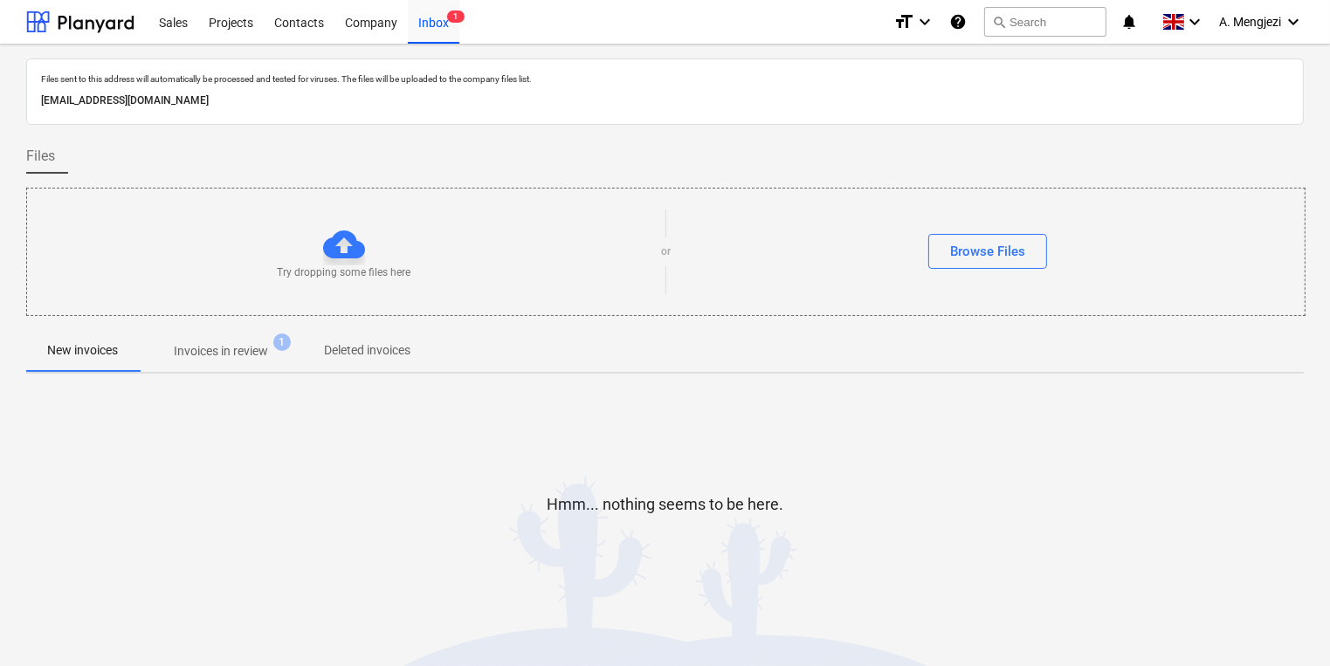
click at [258, 351] on p "Invoices in review" at bounding box center [221, 351] width 94 height 18
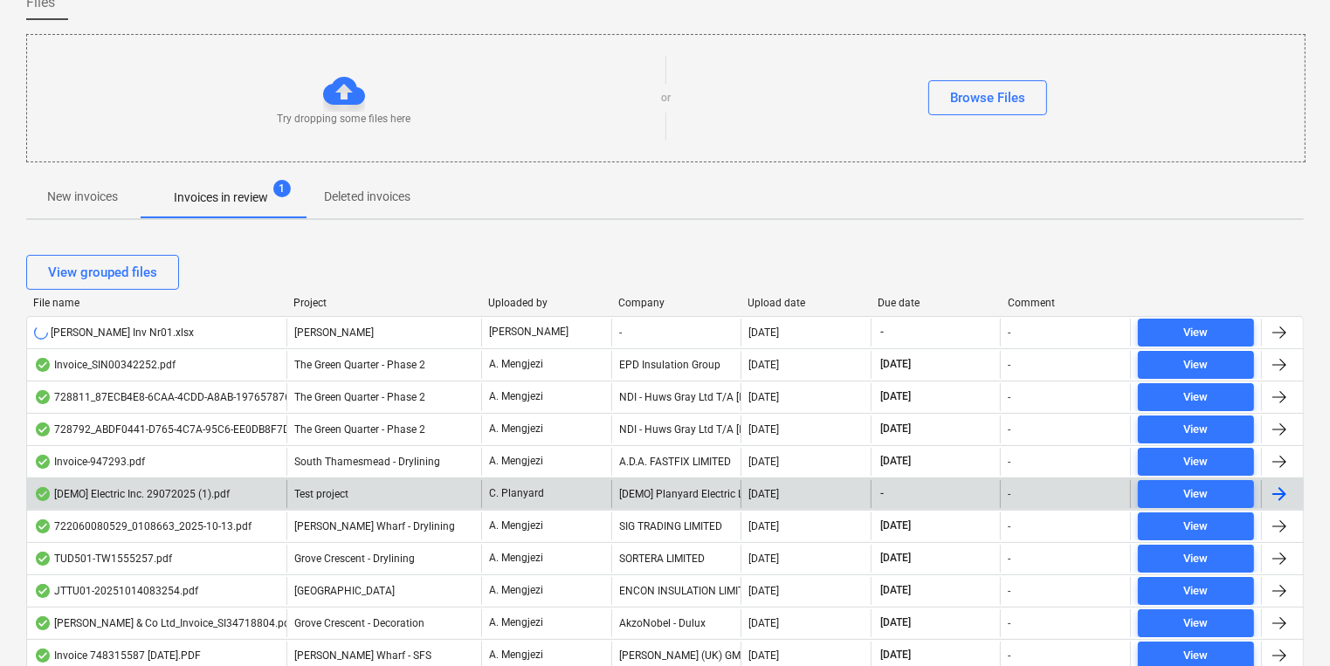
scroll to position [349, 0]
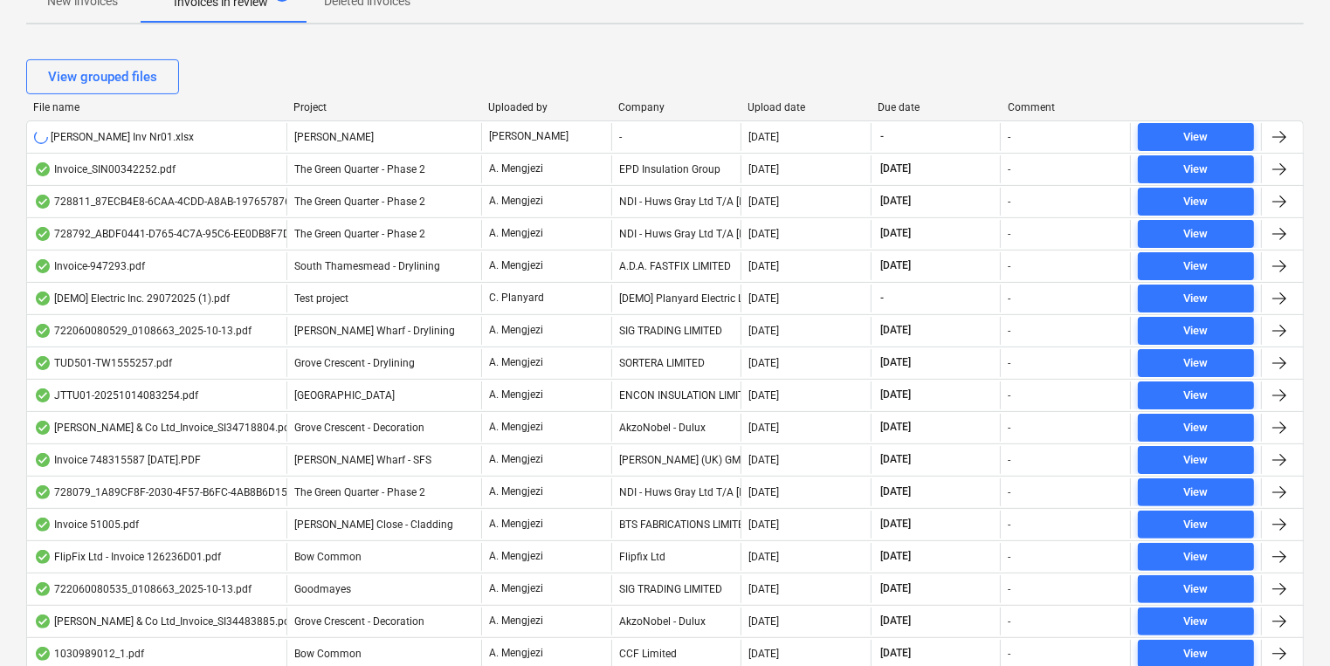
click at [318, 101] on div "Project" at bounding box center [383, 107] width 181 height 12
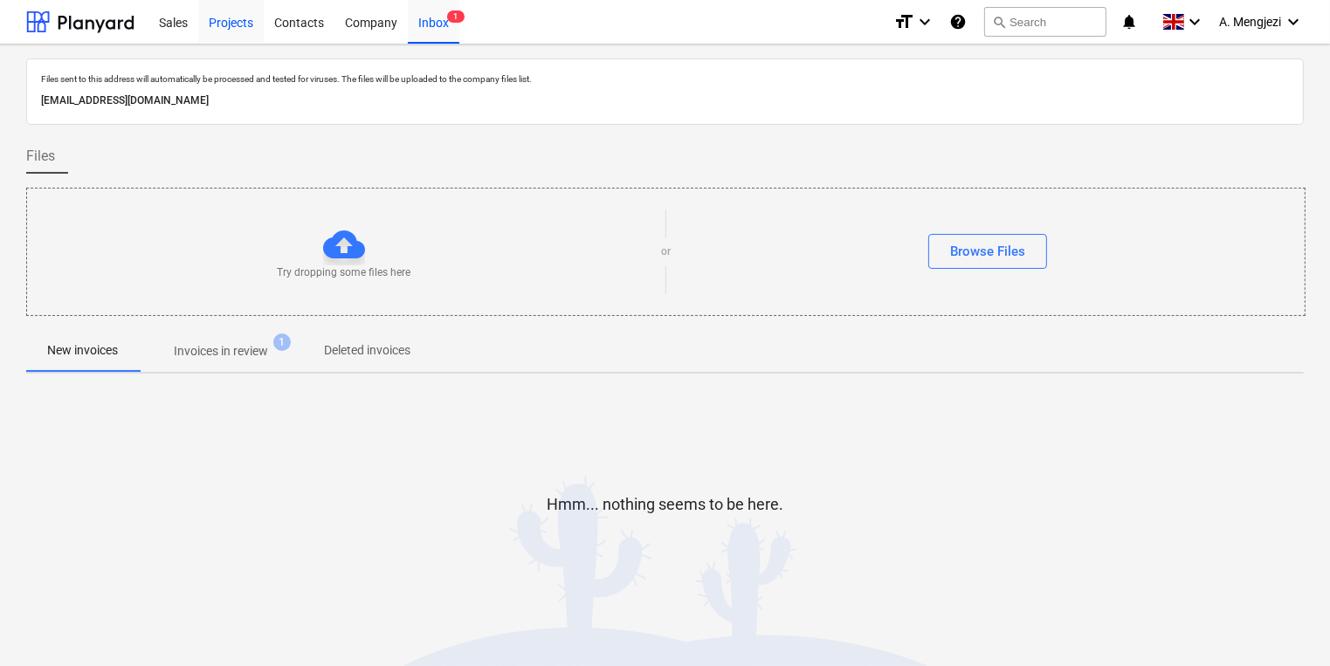
click at [217, 21] on div "Projects" at bounding box center [230, 21] width 65 height 45
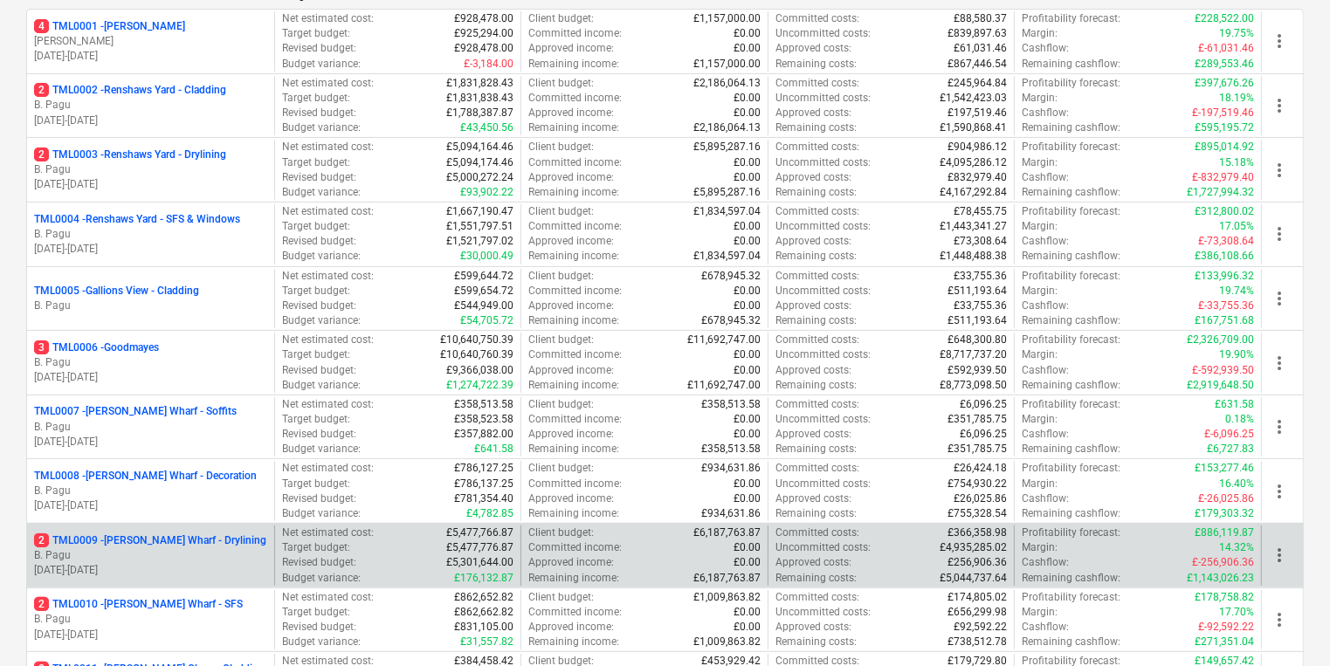
scroll to position [279, 0]
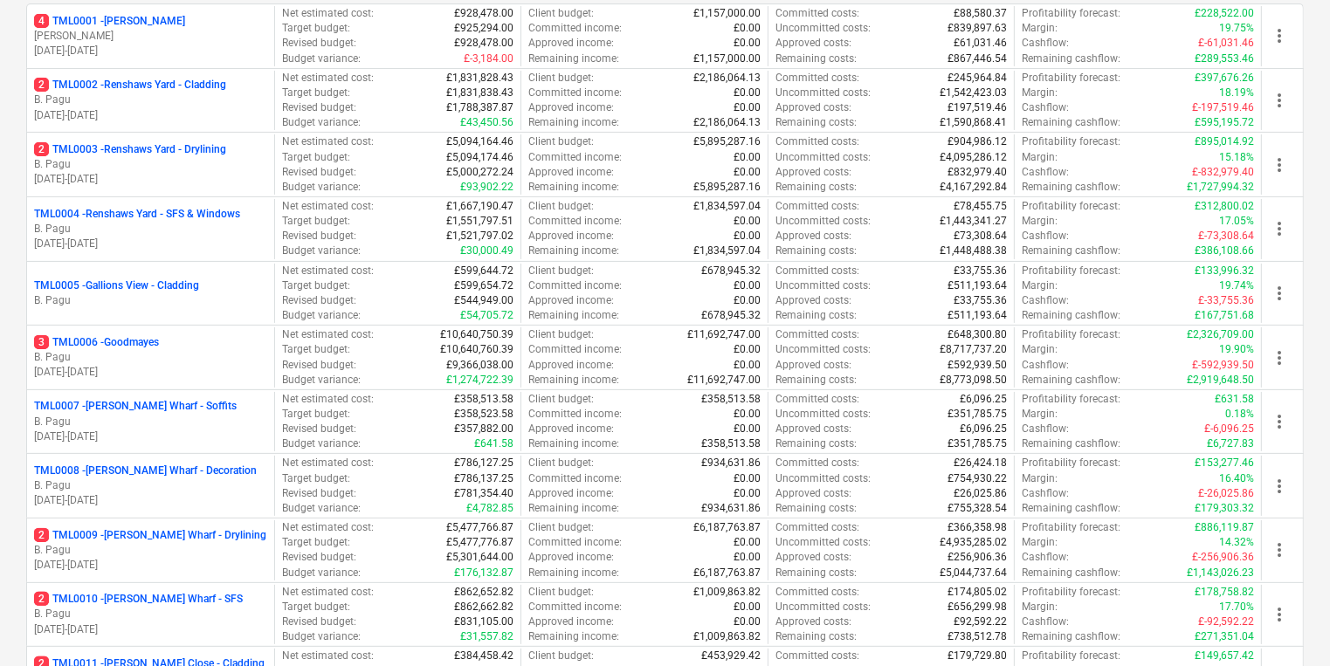
click at [196, 548] on p "B. Pagu" at bounding box center [150, 550] width 233 height 15
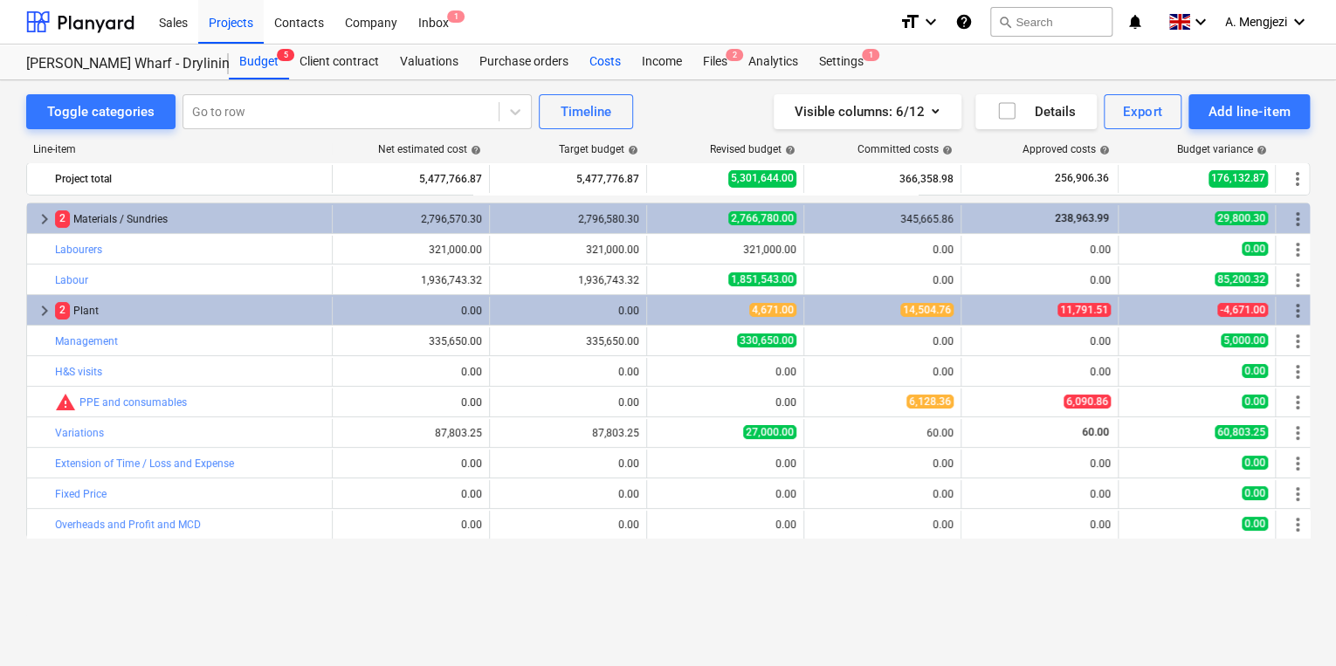
click at [611, 59] on div "Costs" at bounding box center [605, 62] width 52 height 35
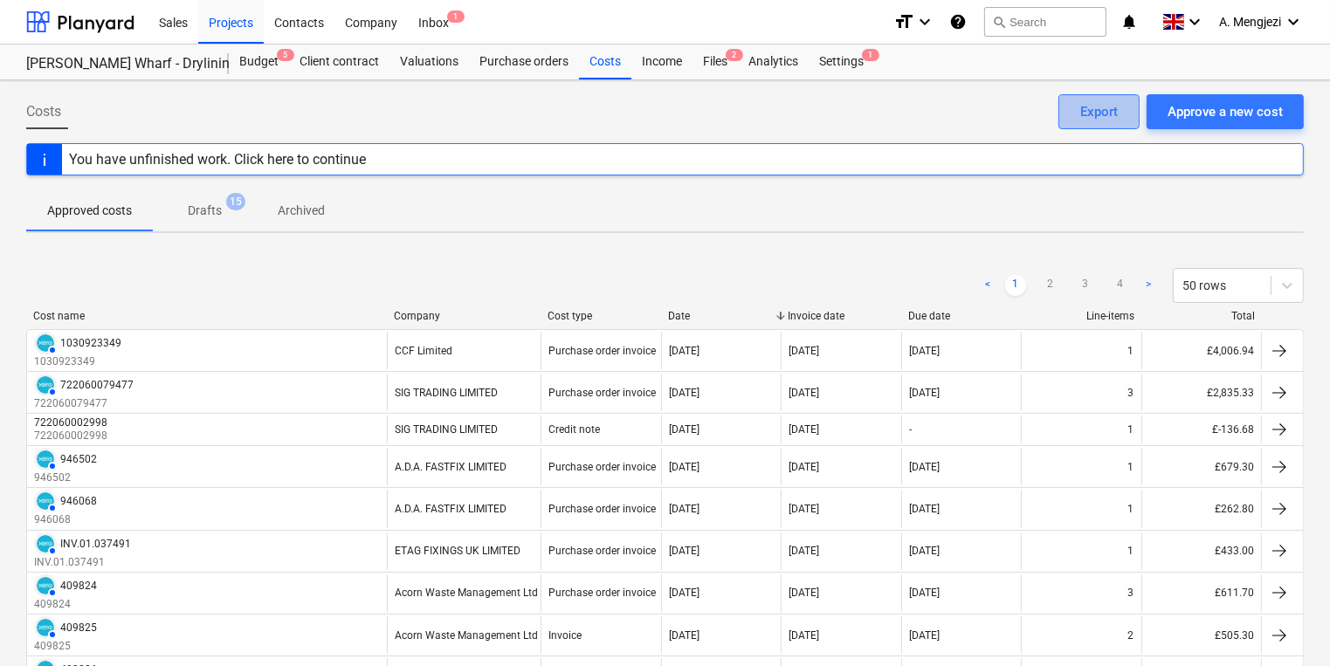
click at [1088, 100] on button "Export" at bounding box center [1098, 111] width 81 height 35
click at [419, 318] on div "Company" at bounding box center [464, 316] width 140 height 12
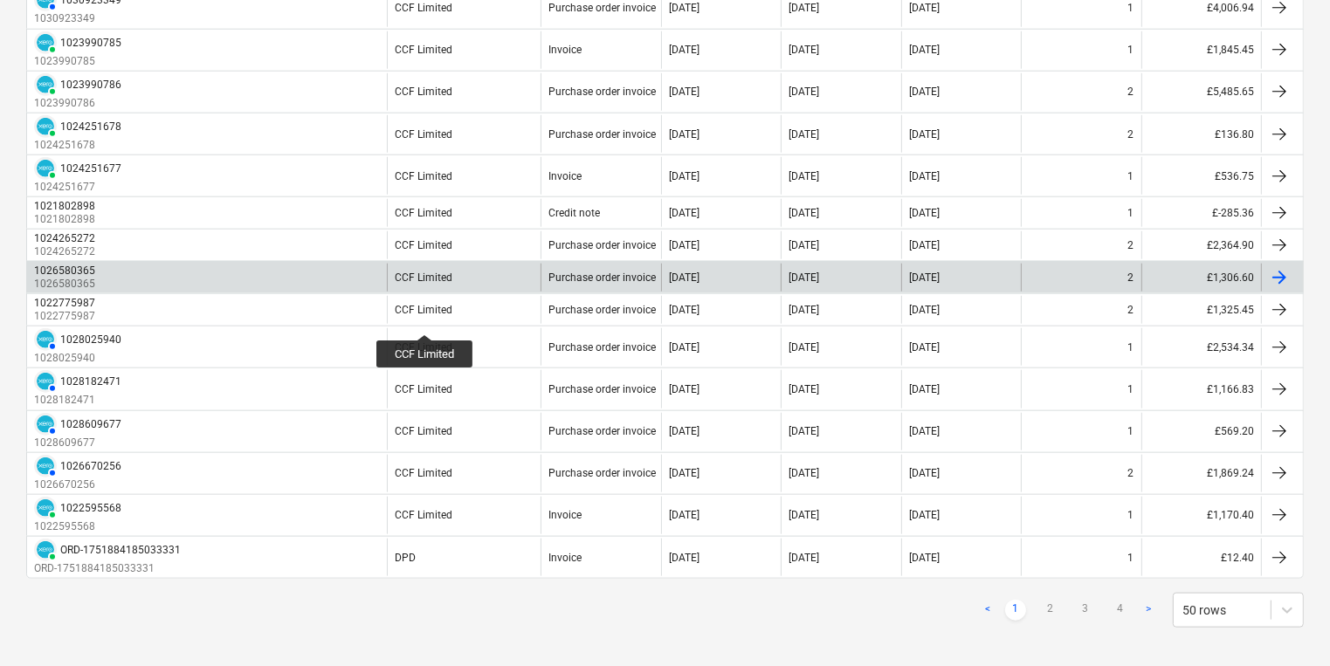
scroll to position [1815, 0]
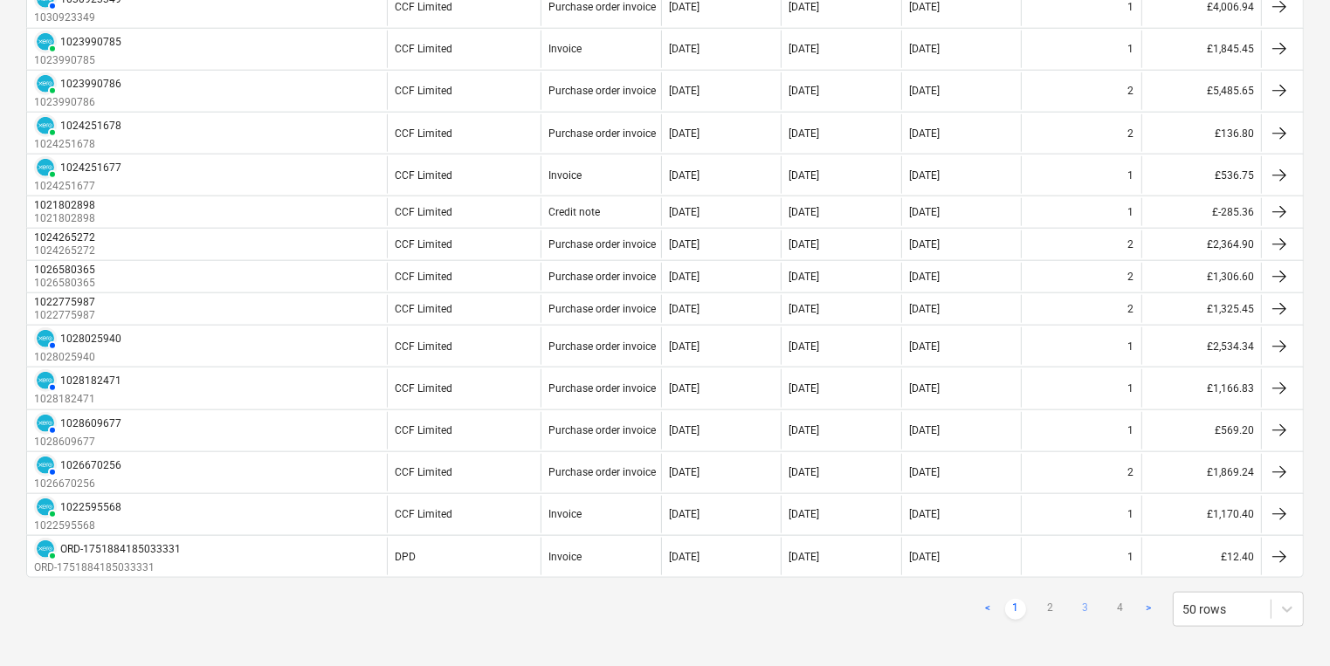
click at [1090, 599] on link "3" at bounding box center [1085, 609] width 21 height 21
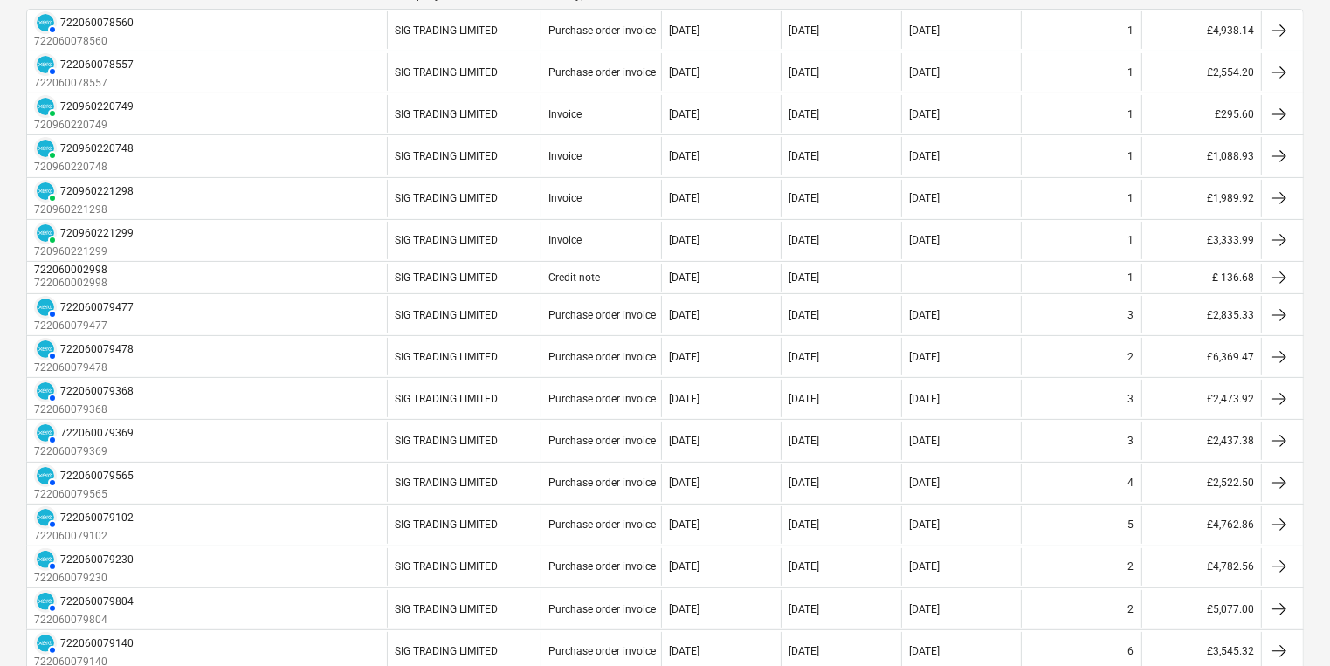
scroll to position [41, 0]
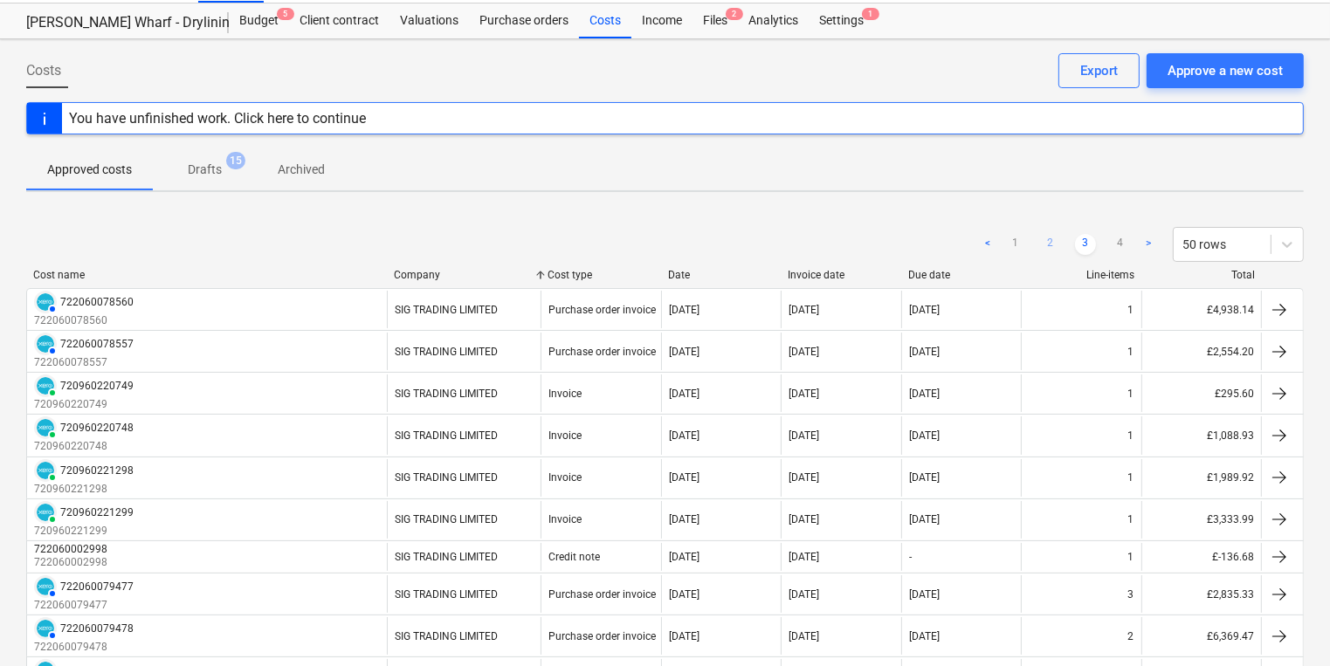
click at [1044, 244] on link "2" at bounding box center [1050, 244] width 21 height 21
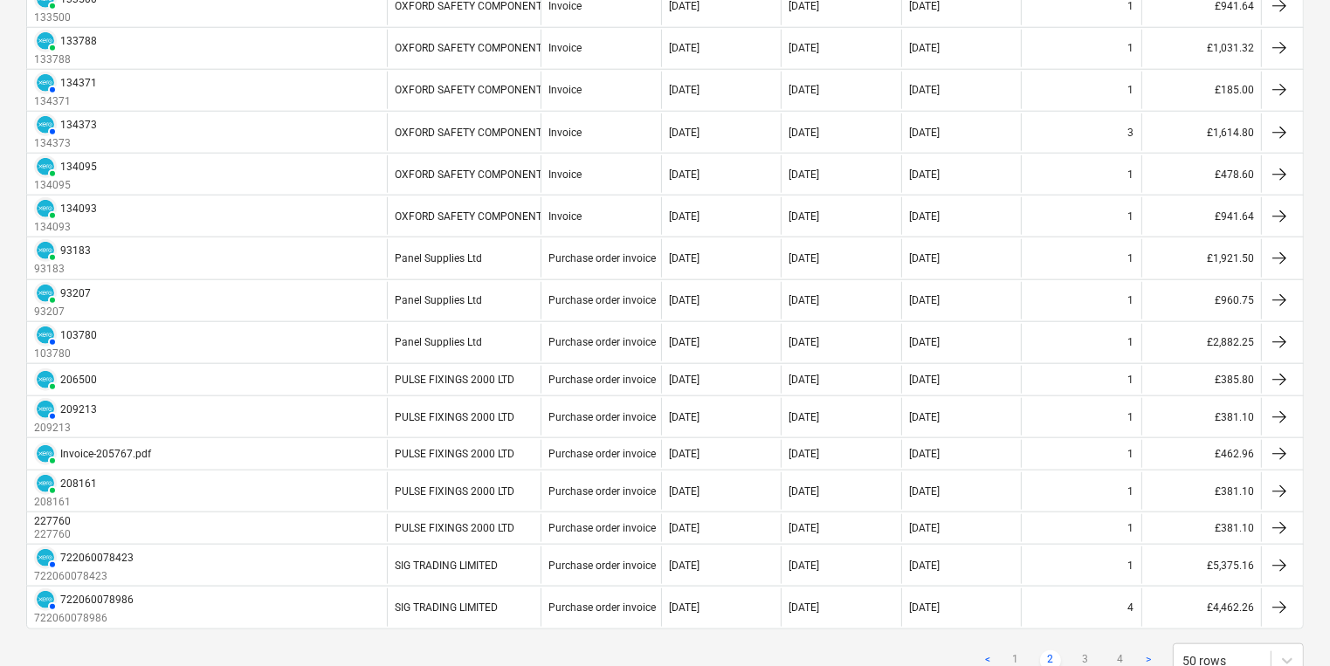
scroll to position [1776, 0]
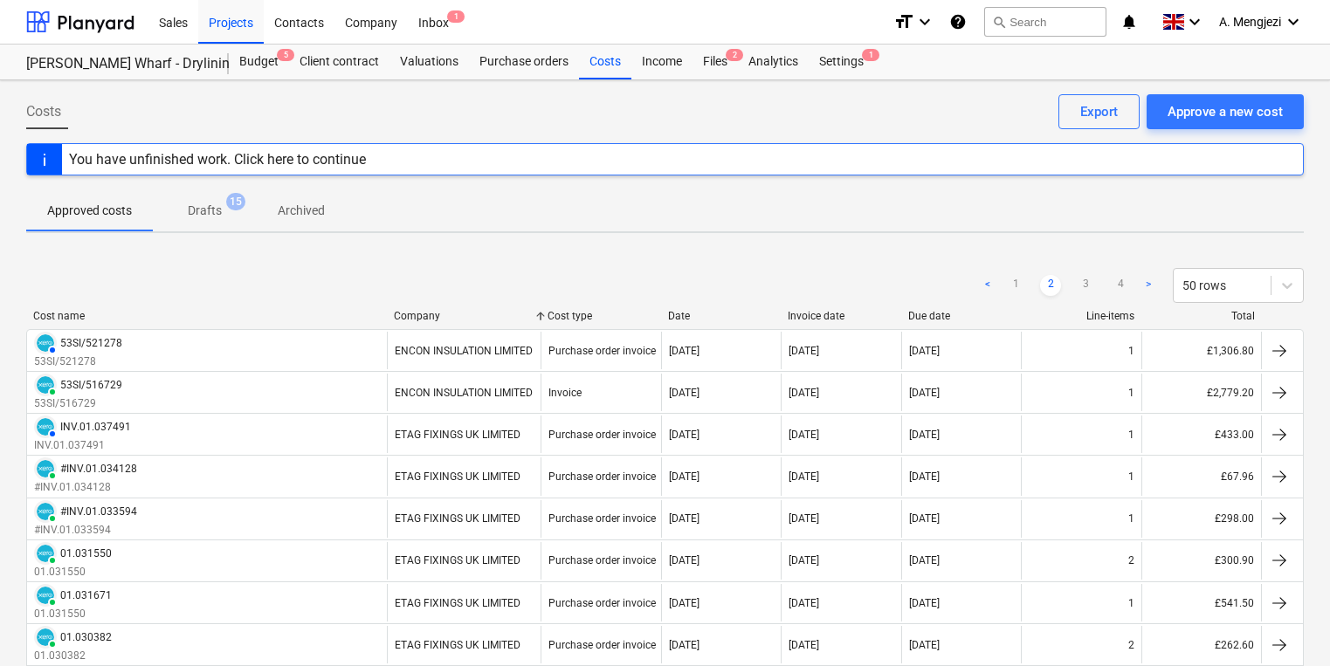
scroll to position [1776, 0]
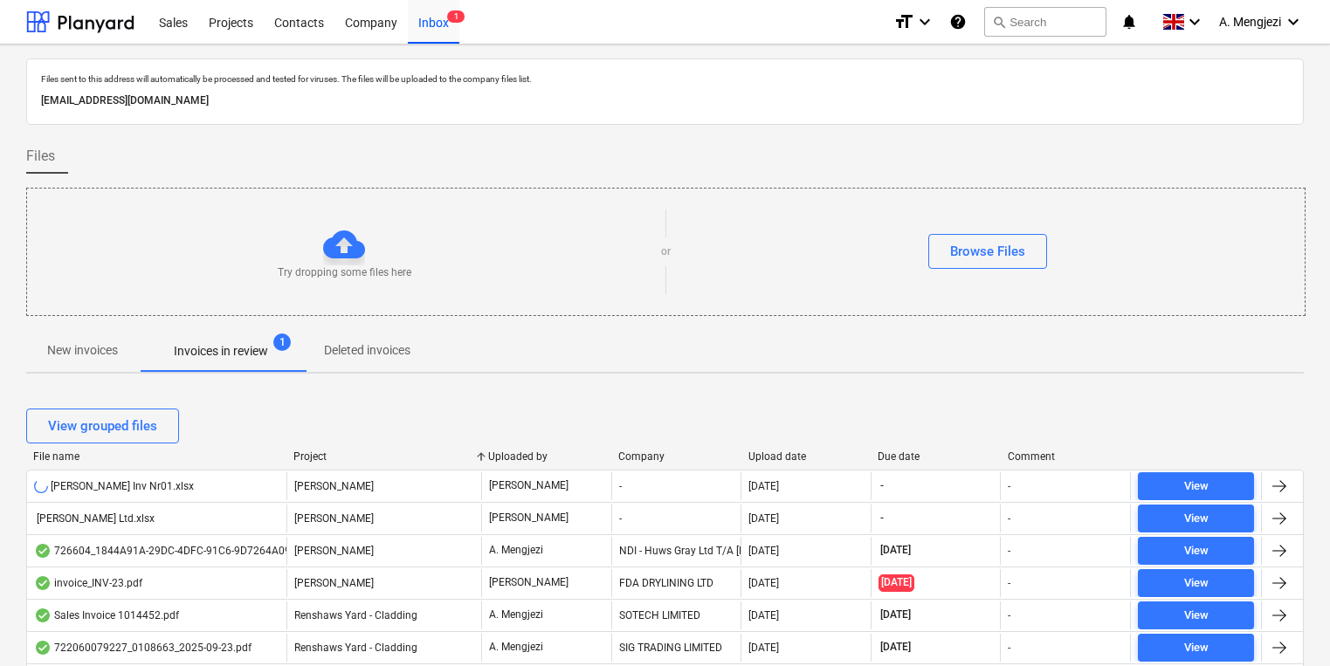
scroll to position [349, 0]
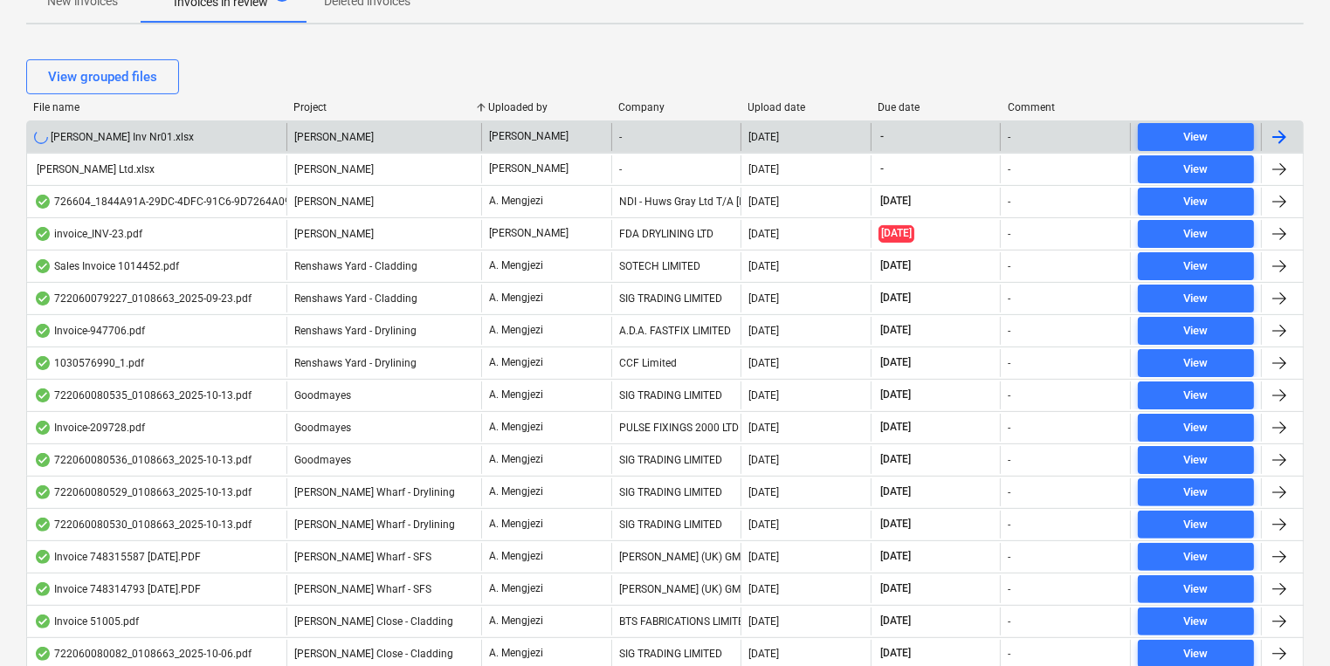
click at [439, 130] on div "[PERSON_NAME]" at bounding box center [383, 137] width 195 height 28
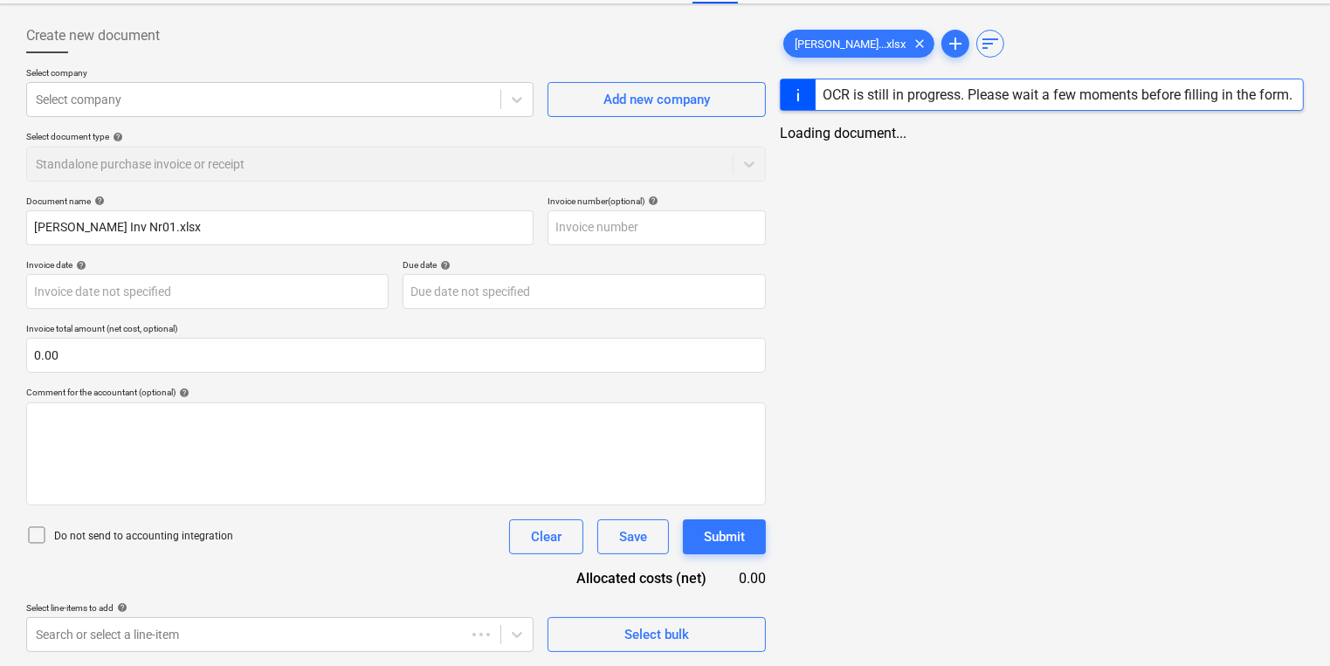
scroll to position [75, 0]
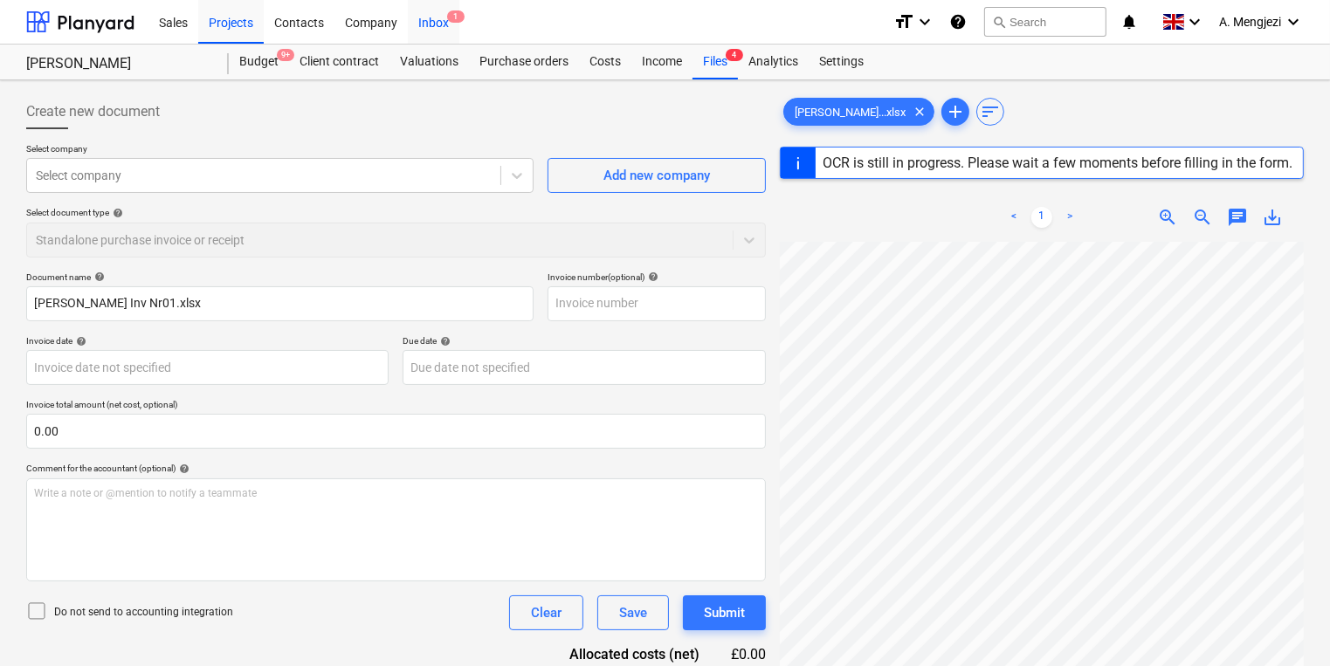
click at [423, 30] on div "Inbox 1" at bounding box center [434, 21] width 52 height 45
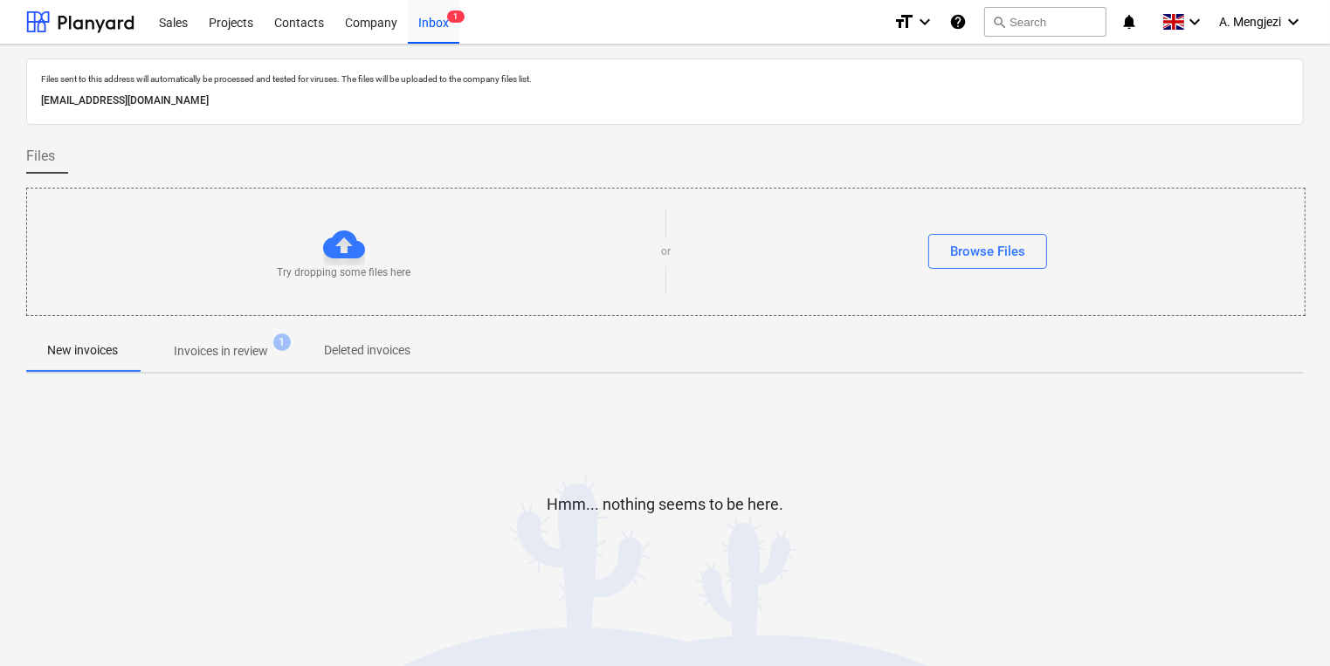
click at [203, 350] on p "Invoices in review" at bounding box center [221, 351] width 94 height 18
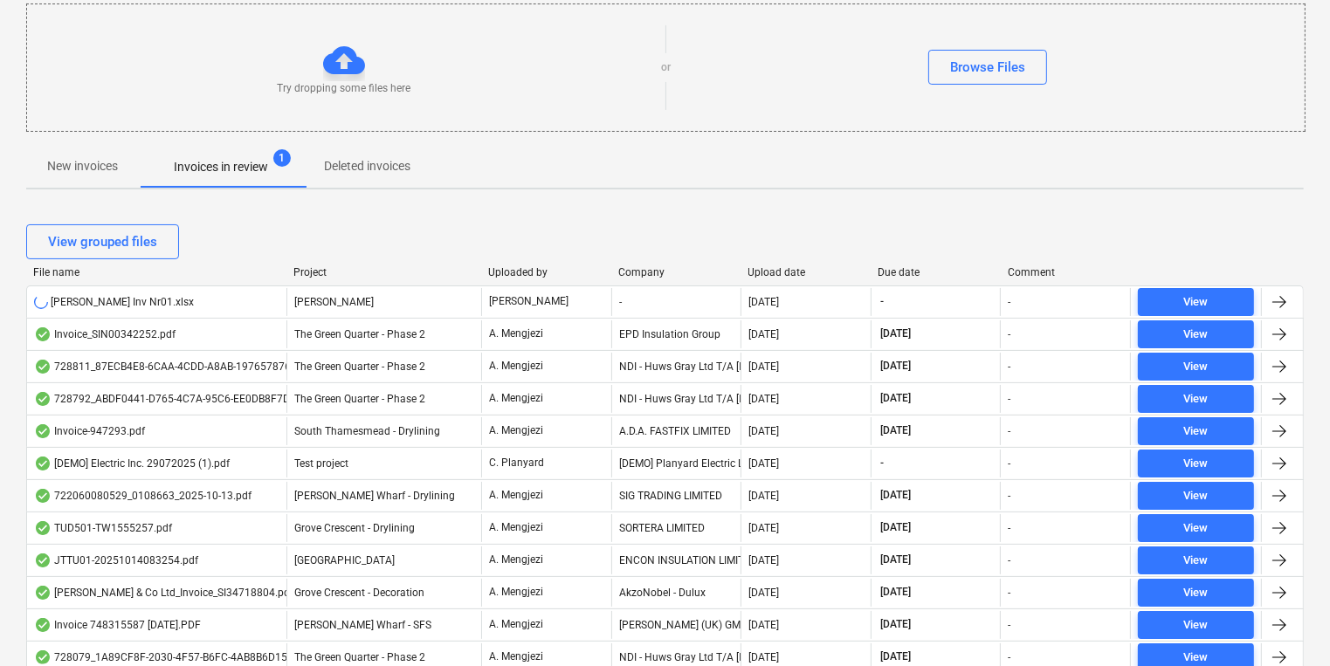
scroll to position [279, 0]
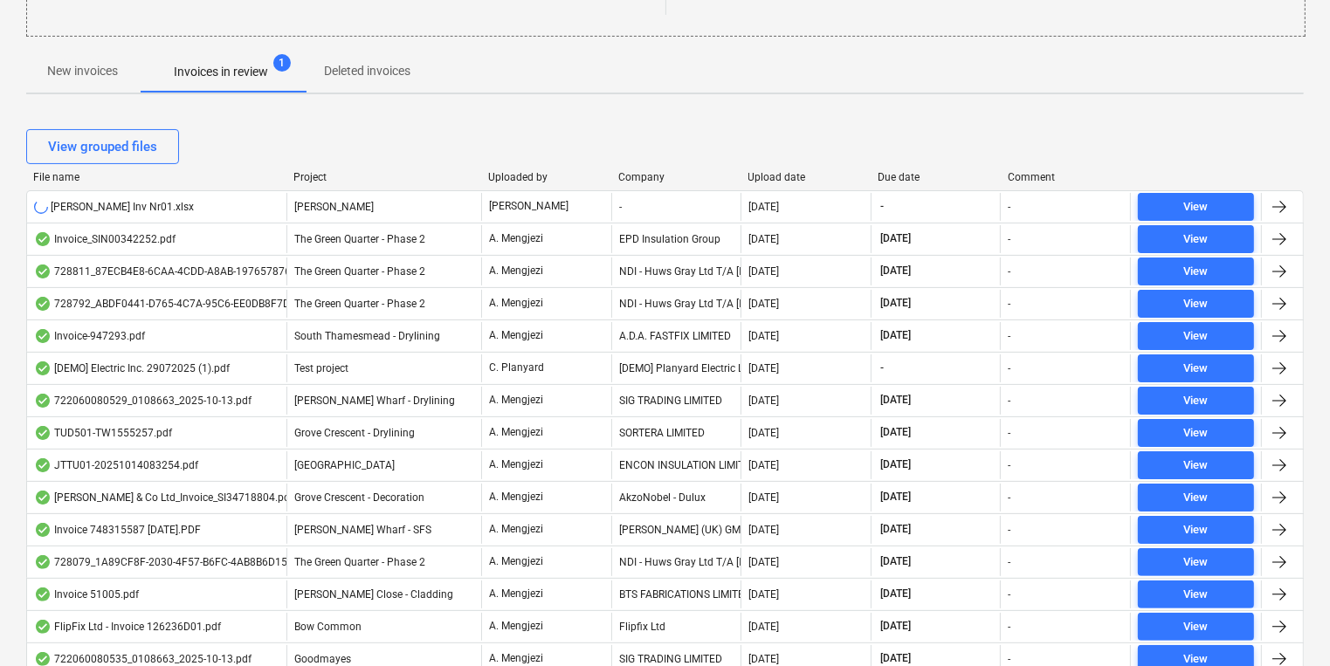
click at [521, 154] on div "View grouped files" at bounding box center [664, 146] width 1277 height 35
click at [317, 176] on div "Project" at bounding box center [383, 177] width 181 height 12
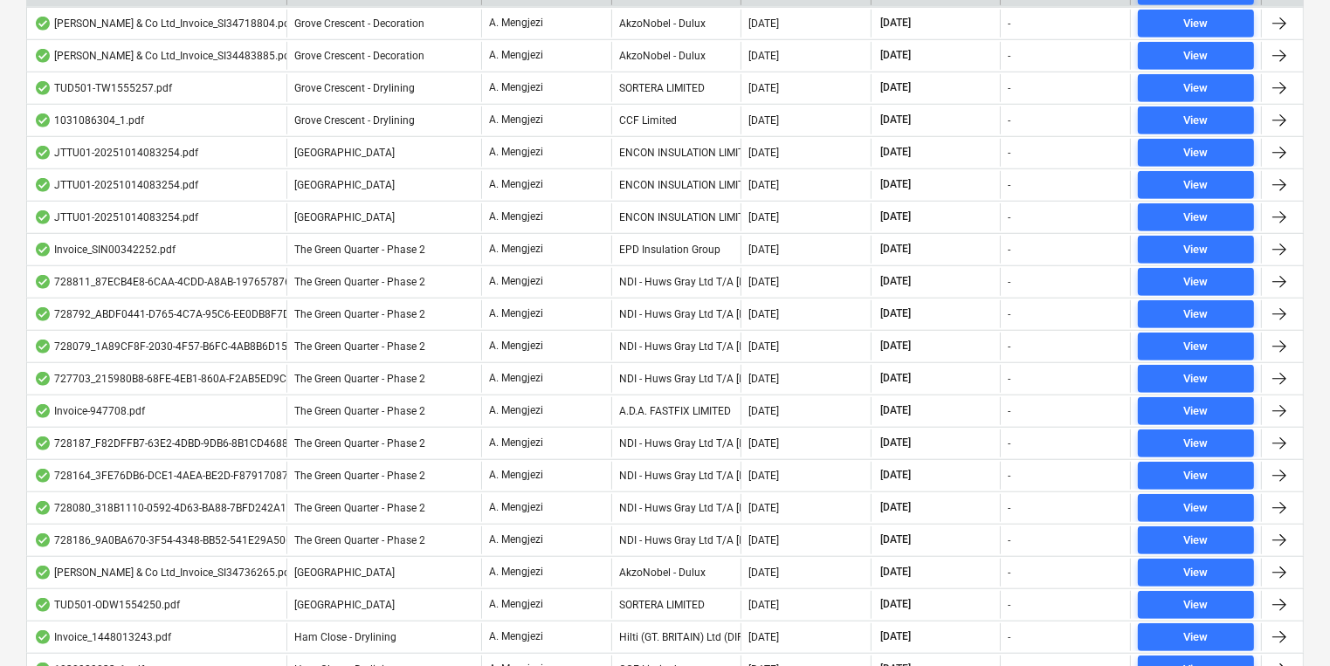
scroll to position [1327, 0]
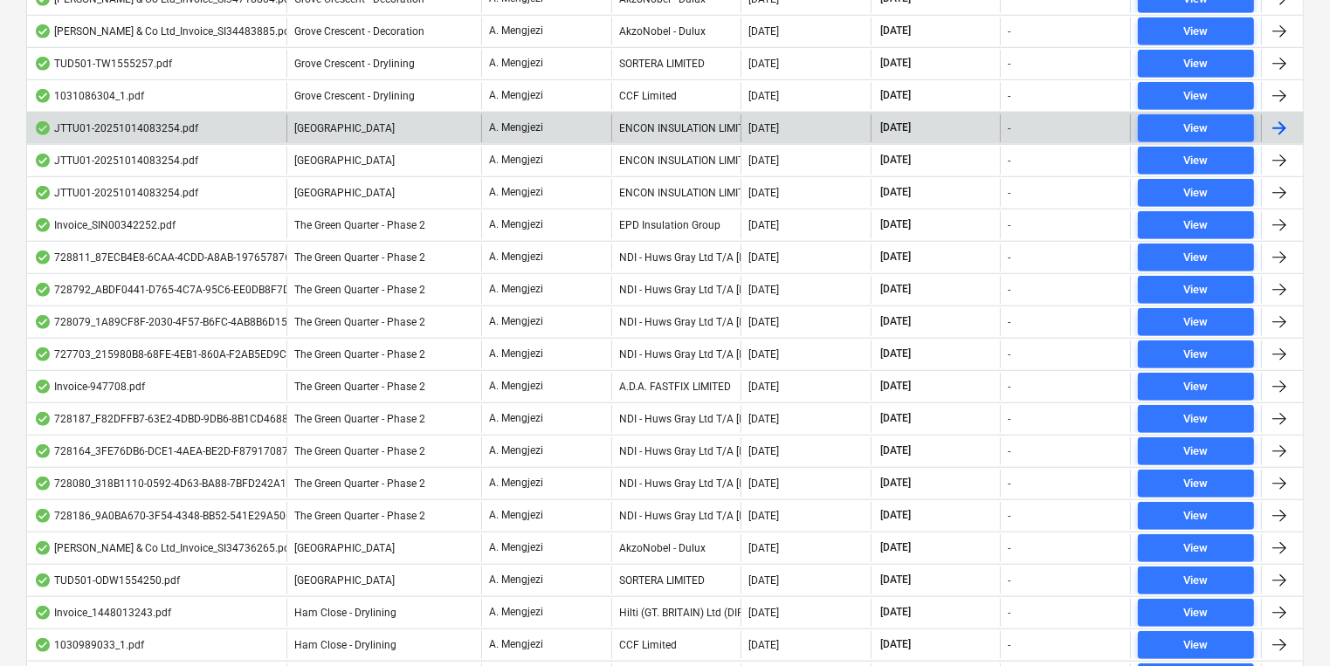
click at [251, 131] on div "JTTU01-20251014083254.pdf" at bounding box center [156, 128] width 259 height 28
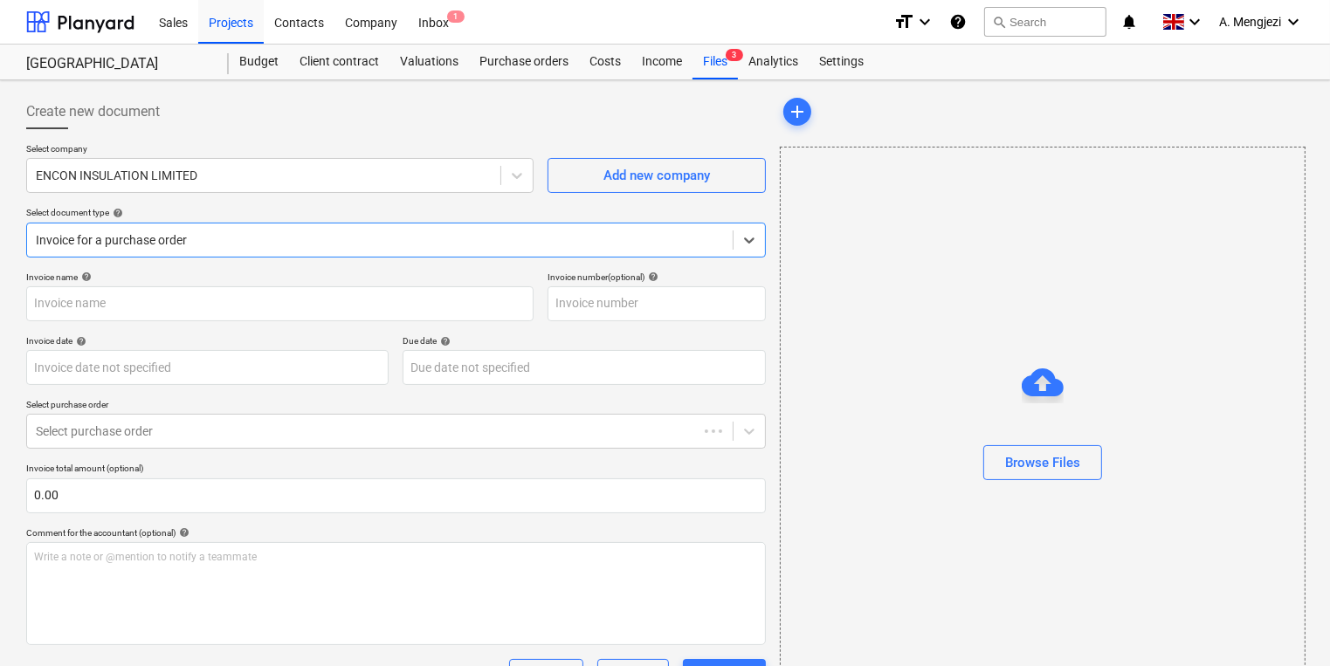
type input "53SI/521760"
type input "13 Oct 2025"
type input "30 Nov 2025"
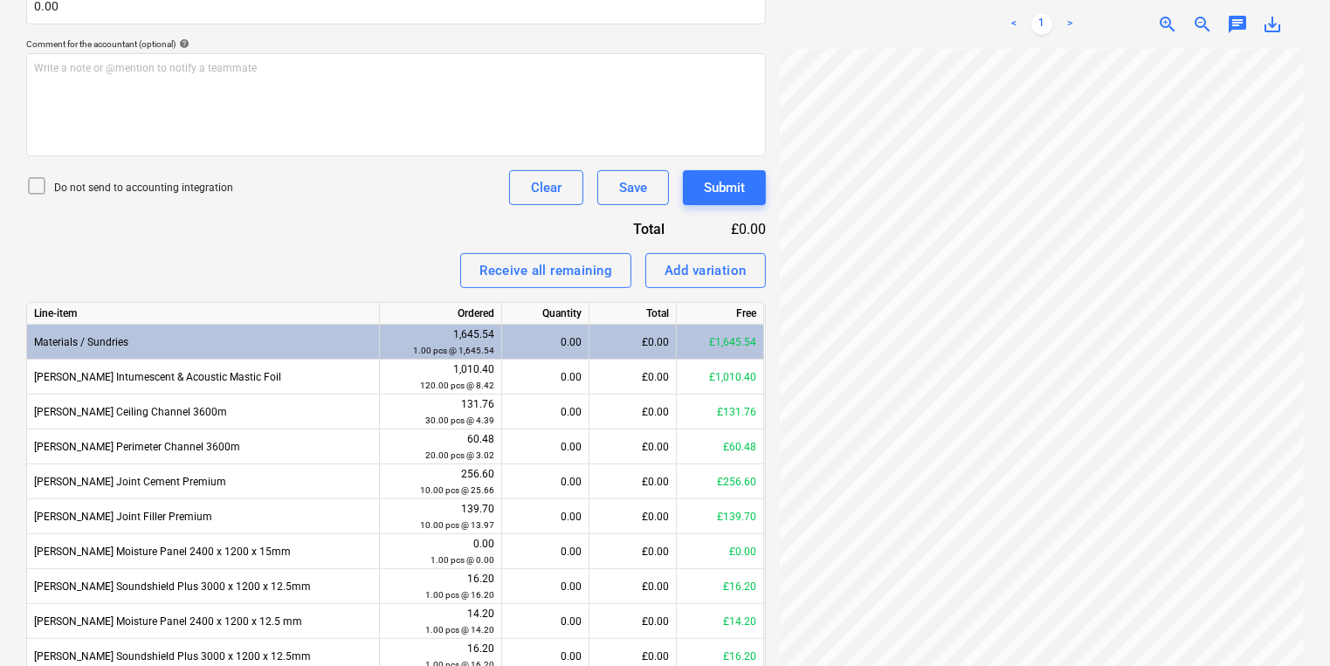
scroll to position [257, 0]
click at [1303, 385] on div at bounding box center [1042, 357] width 524 height 617
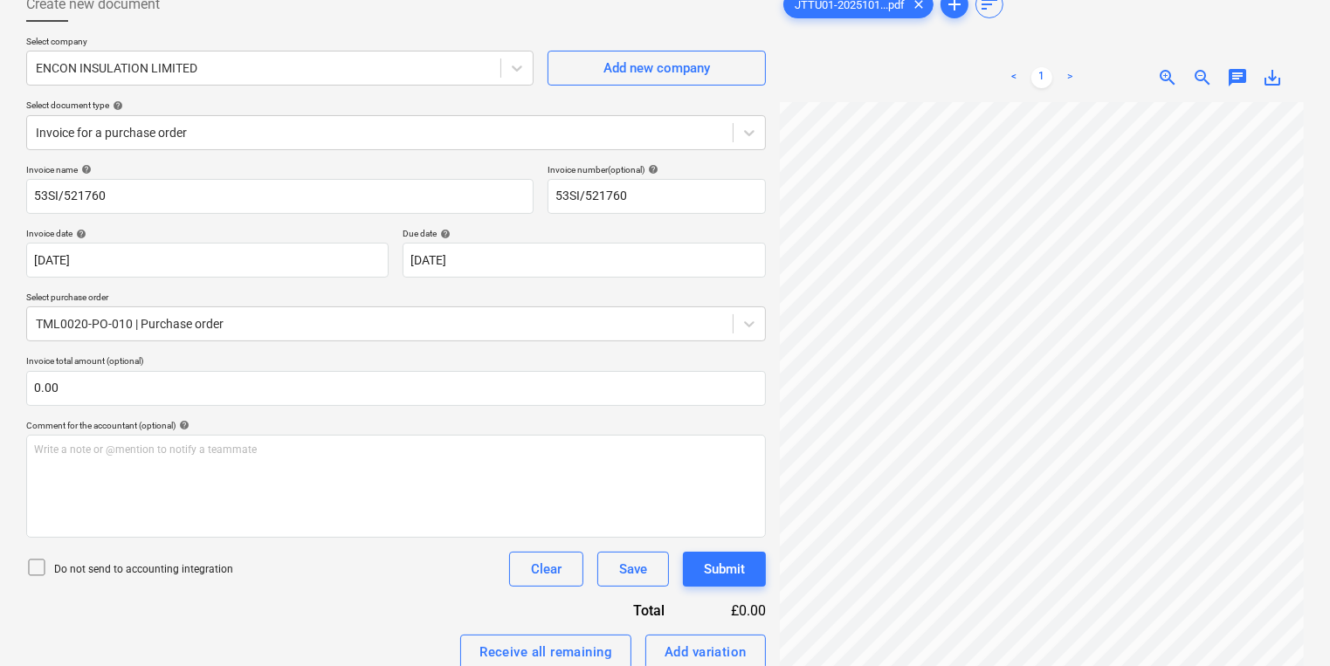
scroll to position [0, 0]
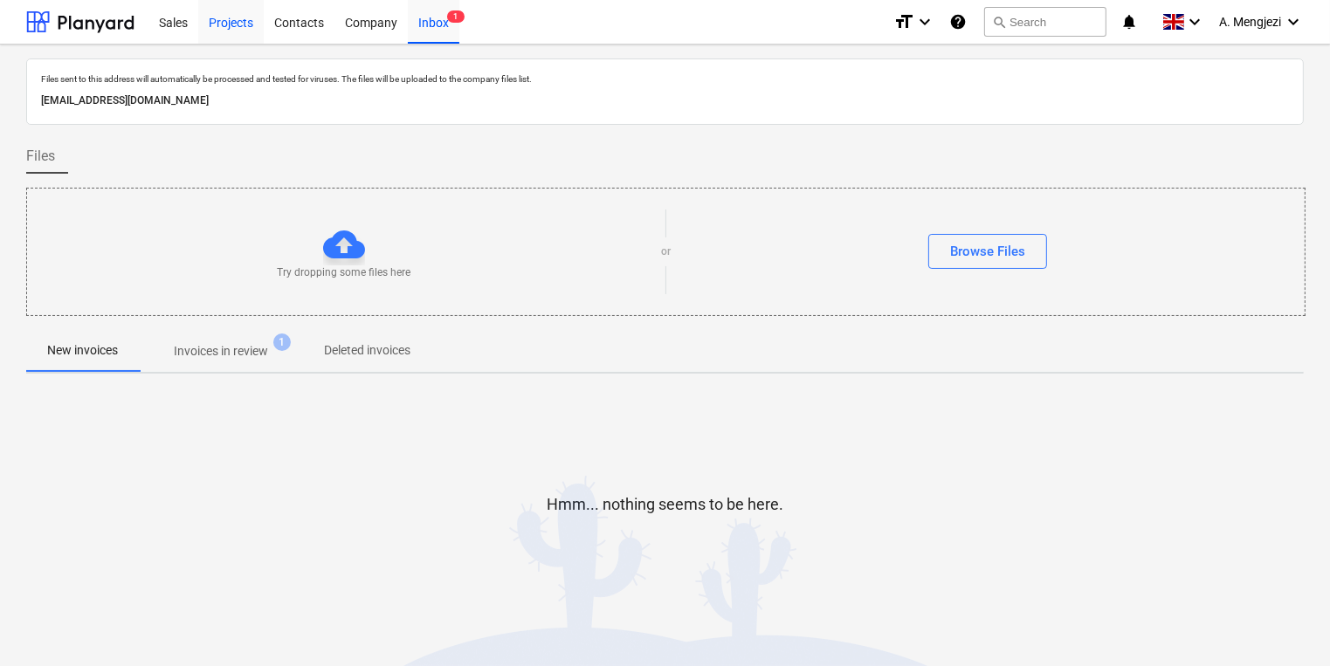
click at [247, 26] on div "Projects" at bounding box center [230, 21] width 65 height 45
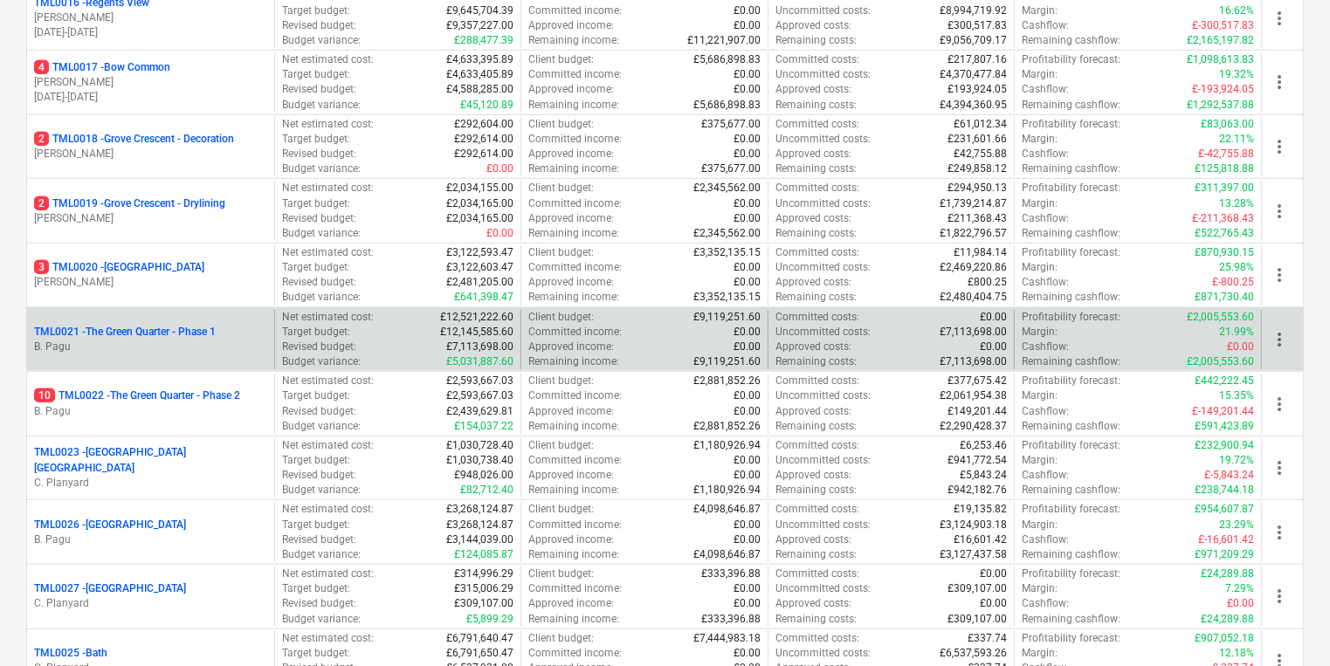
scroll to position [1257, 0]
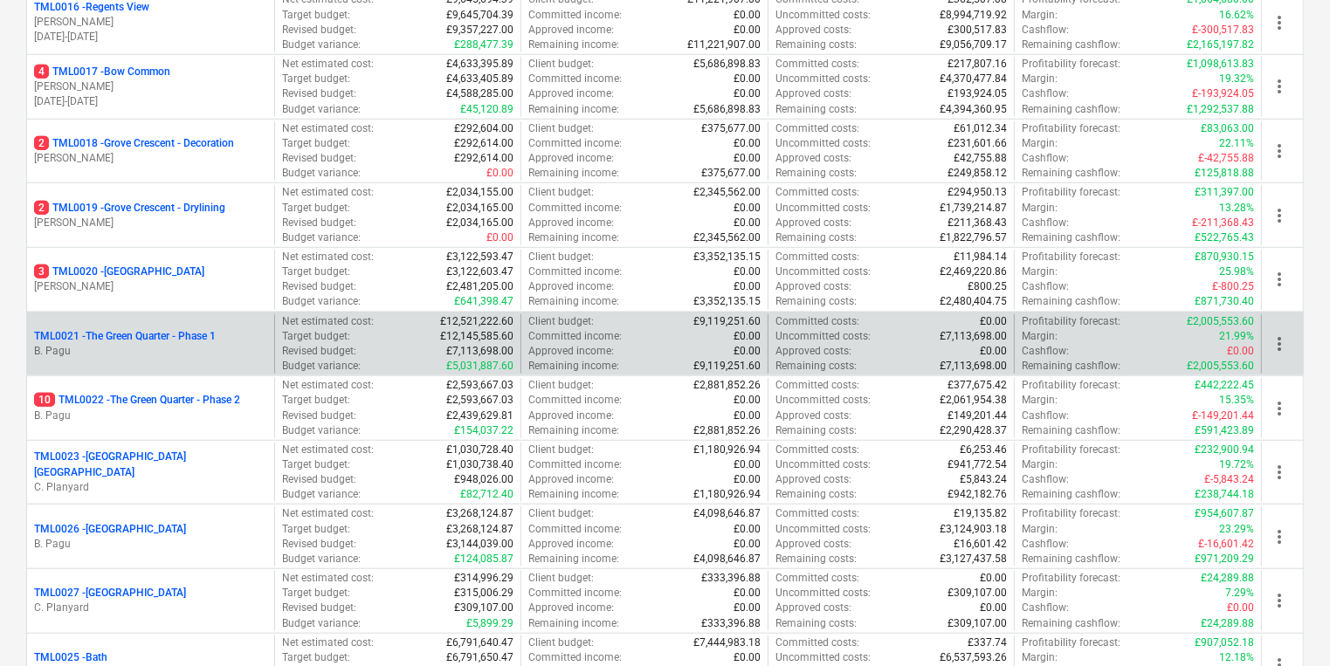
click at [240, 312] on div "TML0021 - The Green Quarter - Phase 1 B. Pagu Net estimated cost : £12,521,222.…" at bounding box center [664, 344] width 1277 height 65
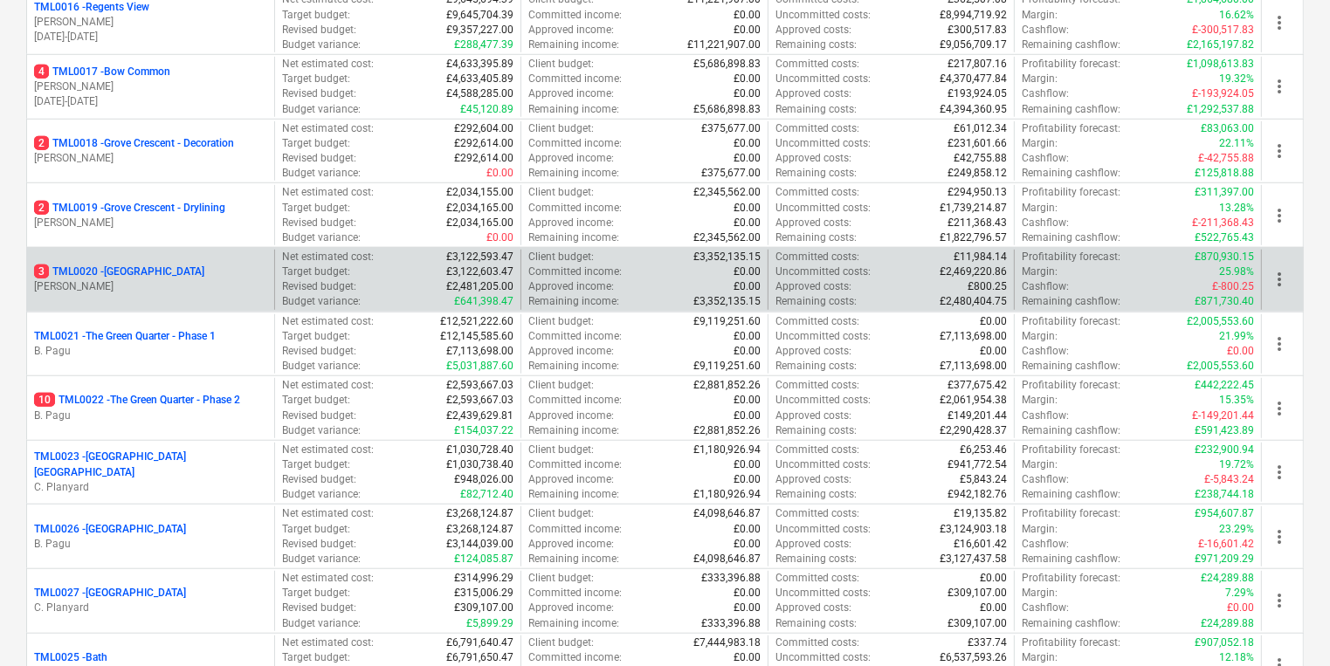
click at [240, 269] on div "3 TML0020 - [GEOGRAPHIC_DATA]" at bounding box center [150, 272] width 233 height 15
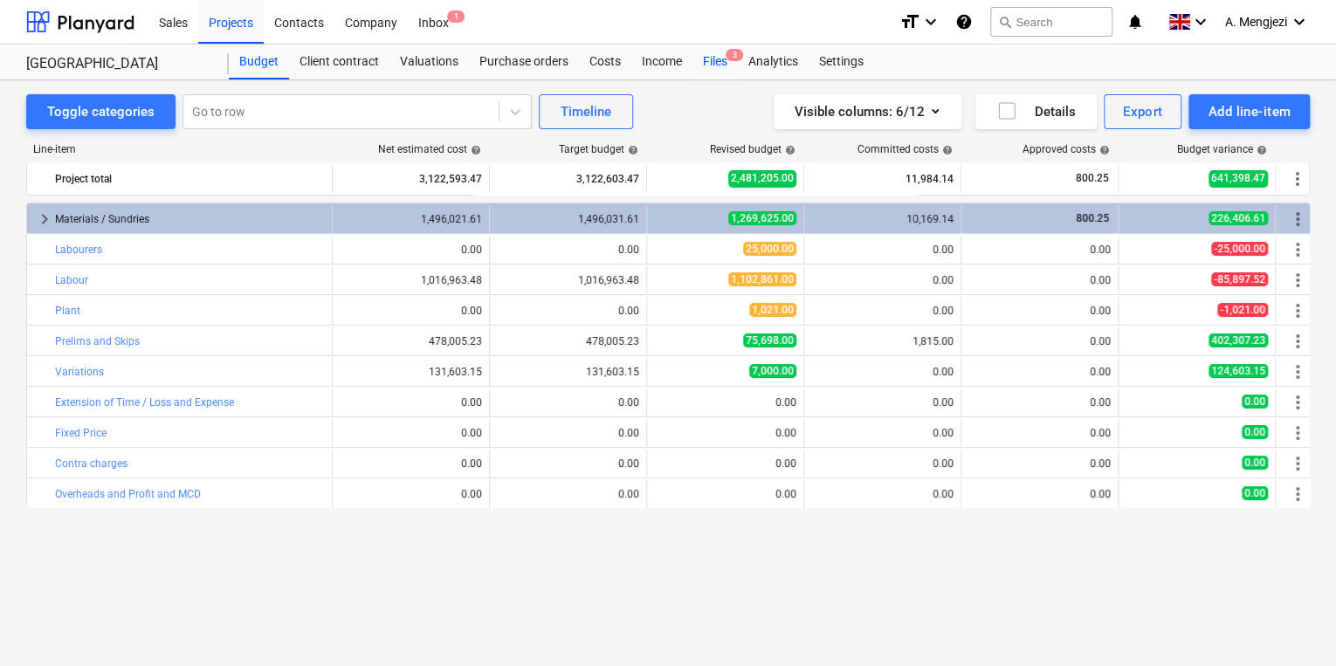
click at [730, 66] on div "Files 3" at bounding box center [714, 62] width 45 height 35
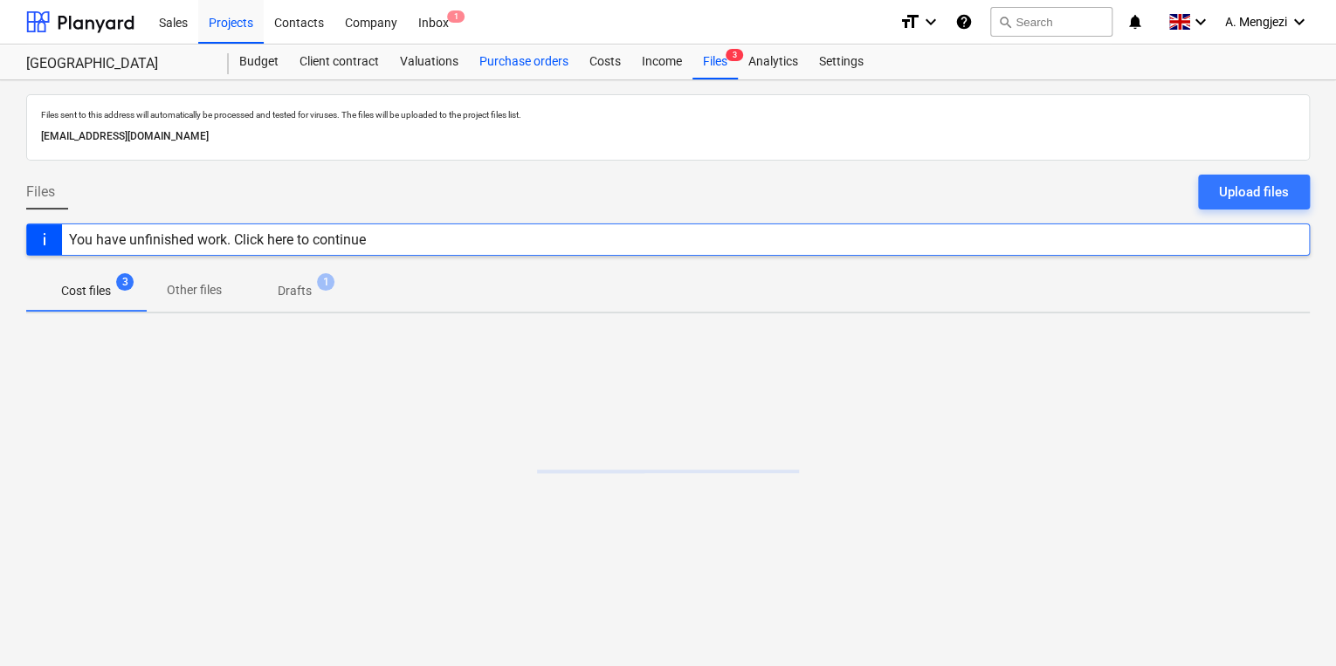
click at [548, 59] on div "Purchase orders" at bounding box center [524, 62] width 110 height 35
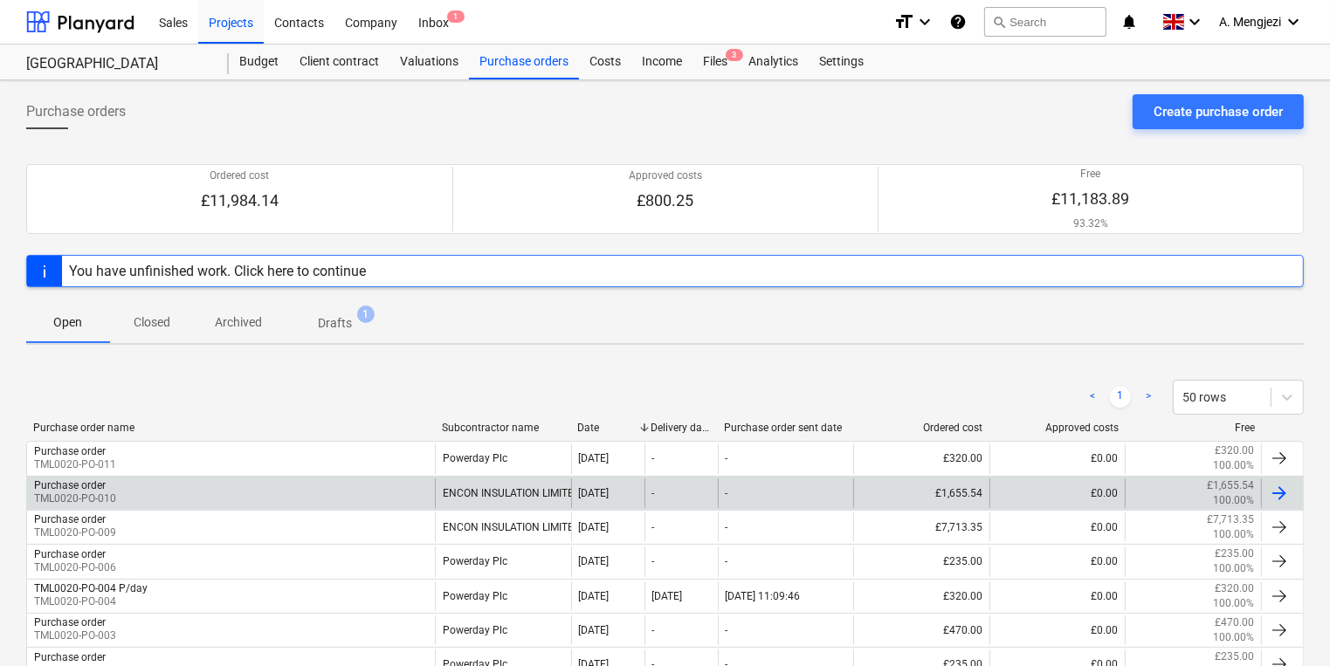
click at [391, 480] on div "Purchase order TML0020-PO-010" at bounding box center [231, 494] width 408 height 30
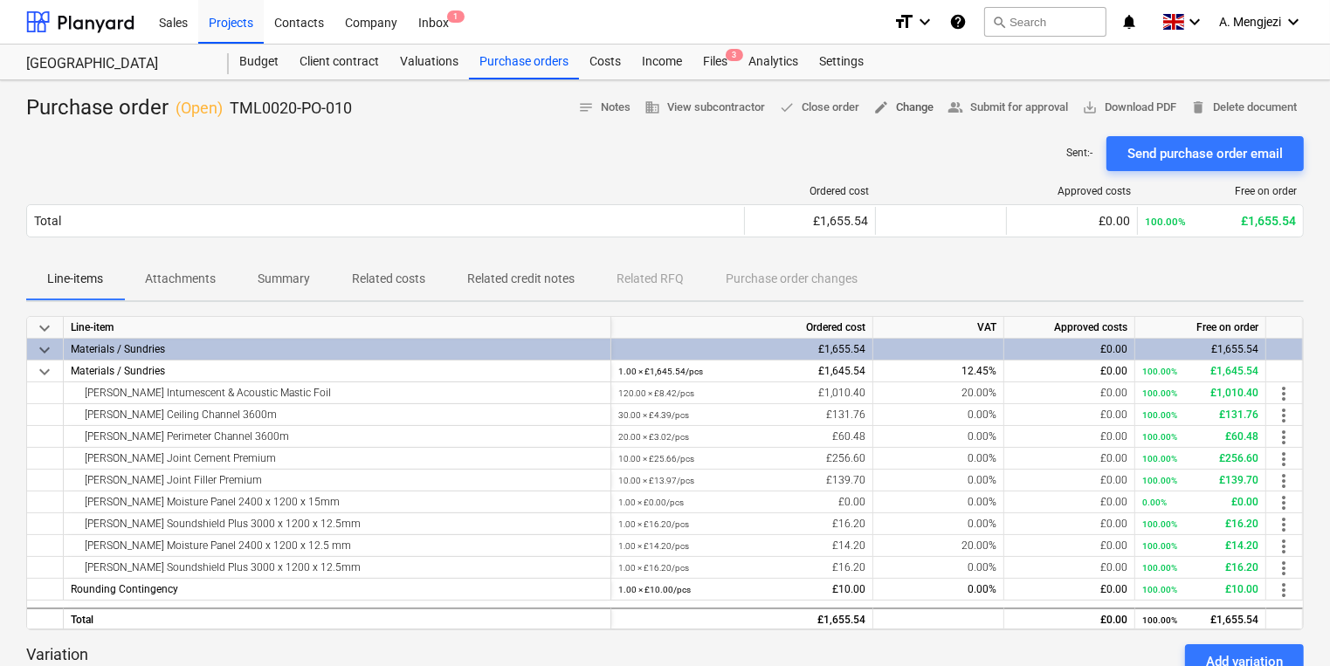
click at [930, 114] on button "edit Change" at bounding box center [903, 107] width 74 height 27
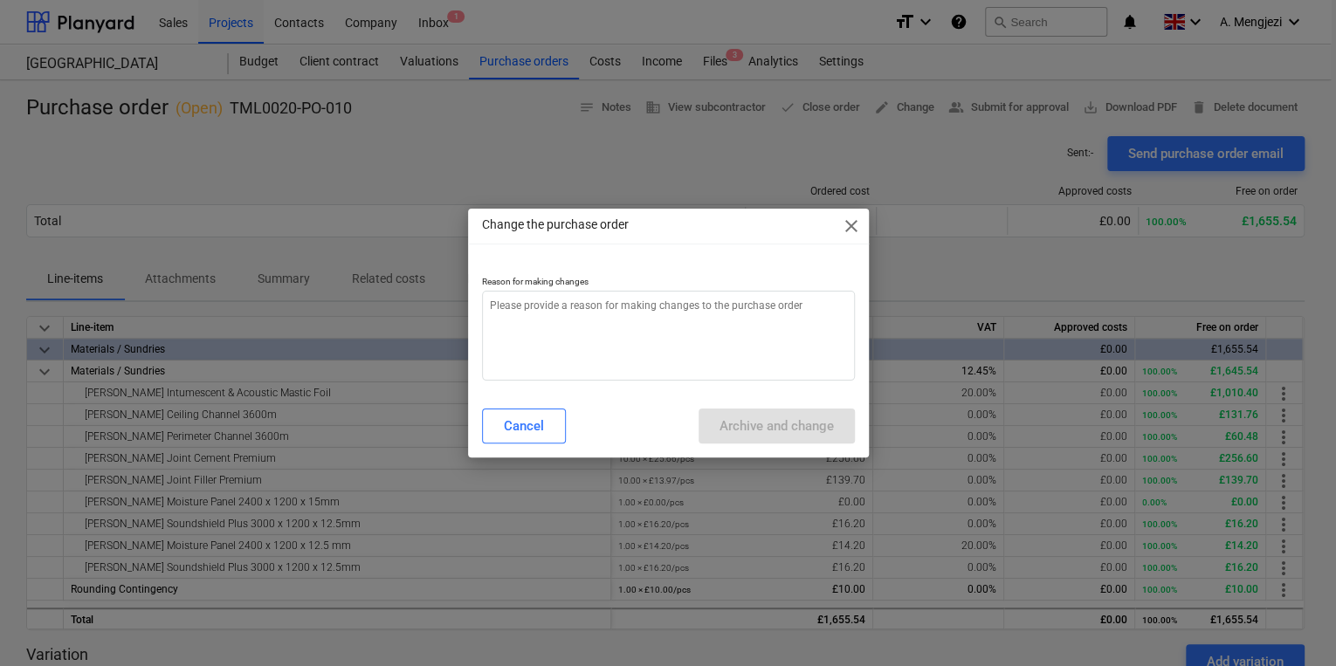
type textarea "x"
click at [734, 310] on textarea at bounding box center [668, 336] width 373 height 90
type textarea "p"
type textarea "x"
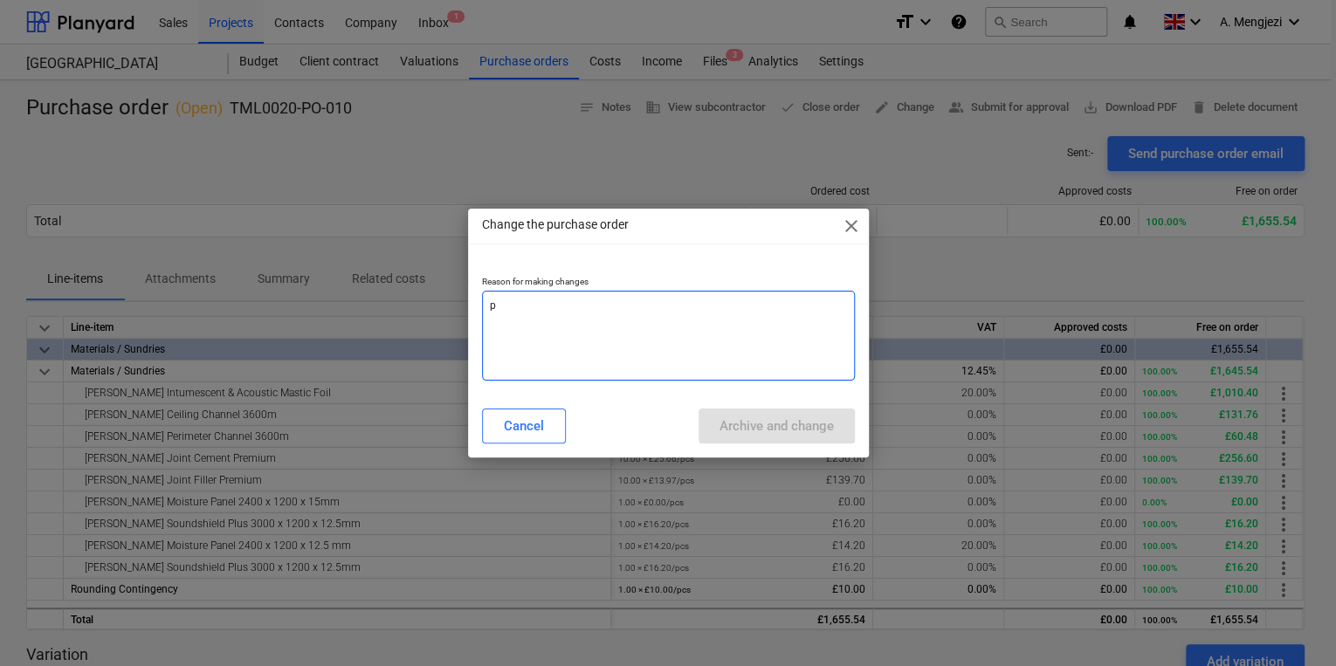
type textarea "pr"
type textarea "x"
type textarea "pri"
type textarea "x"
type textarea "pric"
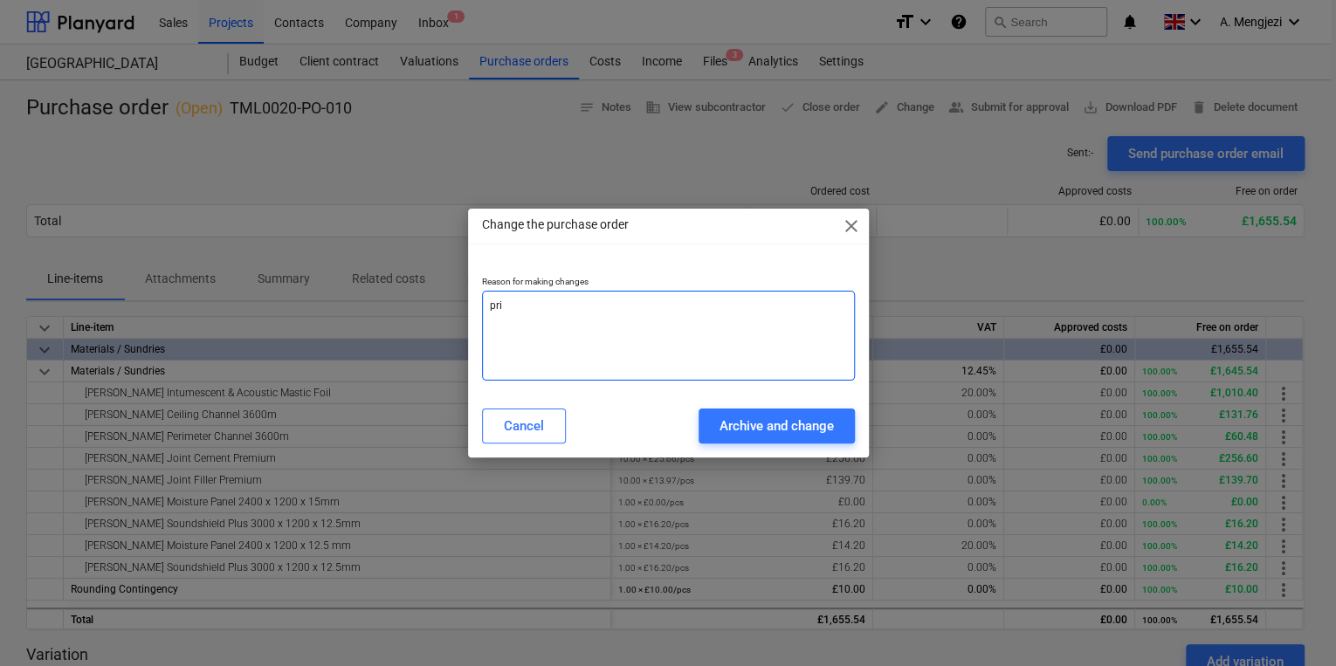
type textarea "x"
type textarea "price"
type textarea "x"
type textarea "price"
type textarea "x"
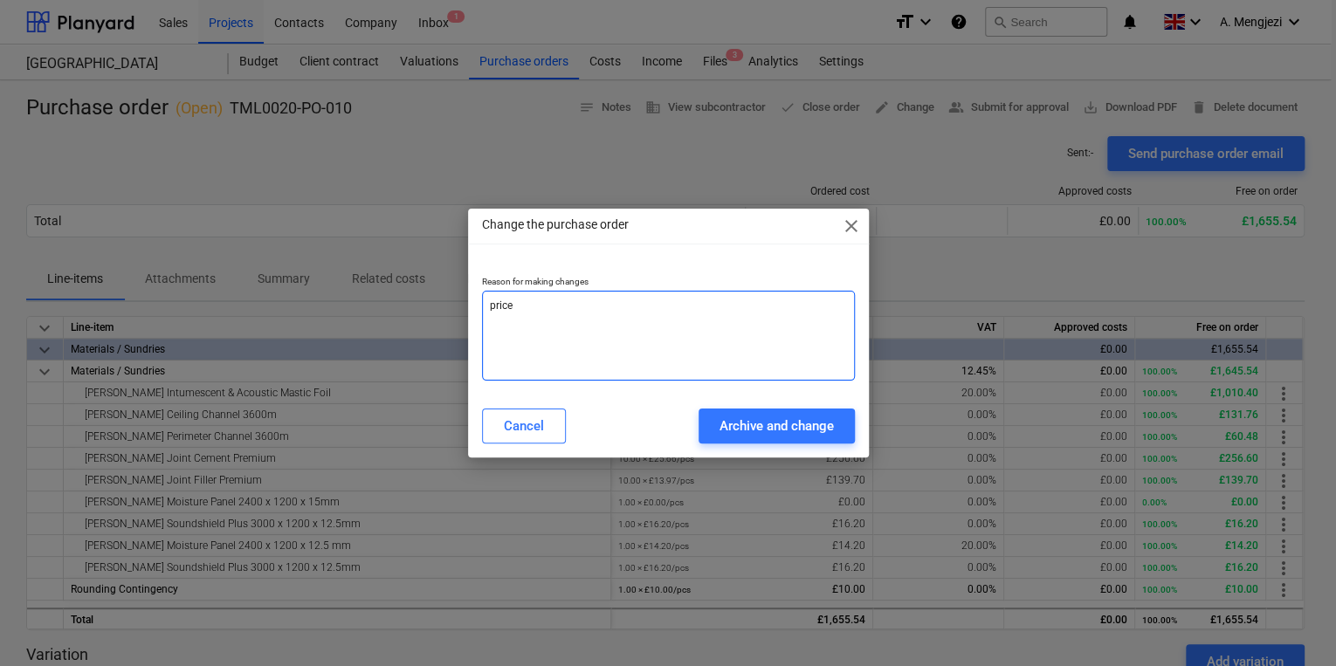
type textarea "price c"
type textarea "x"
type textarea "price ch"
type textarea "x"
type textarea "price cha"
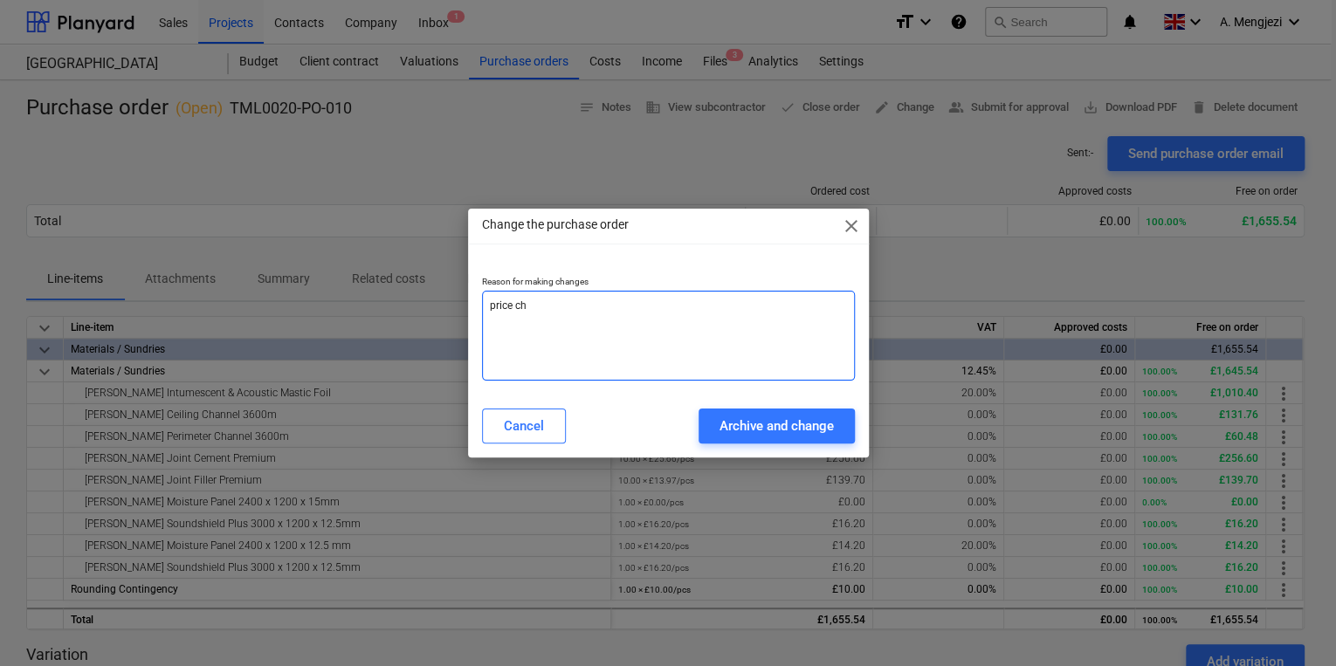
type textarea "x"
type textarea "price chan"
type textarea "x"
type textarea "price chang"
type textarea "x"
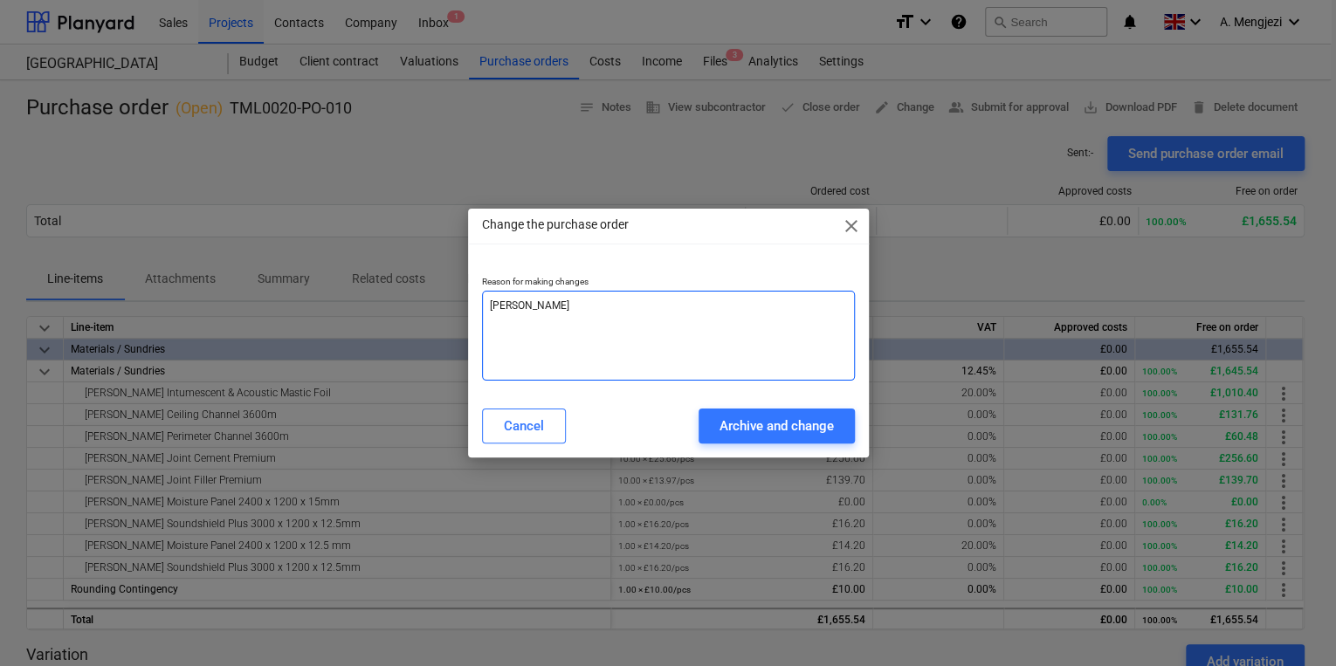
type textarea "price change"
type textarea "x"
type textarea "price change"
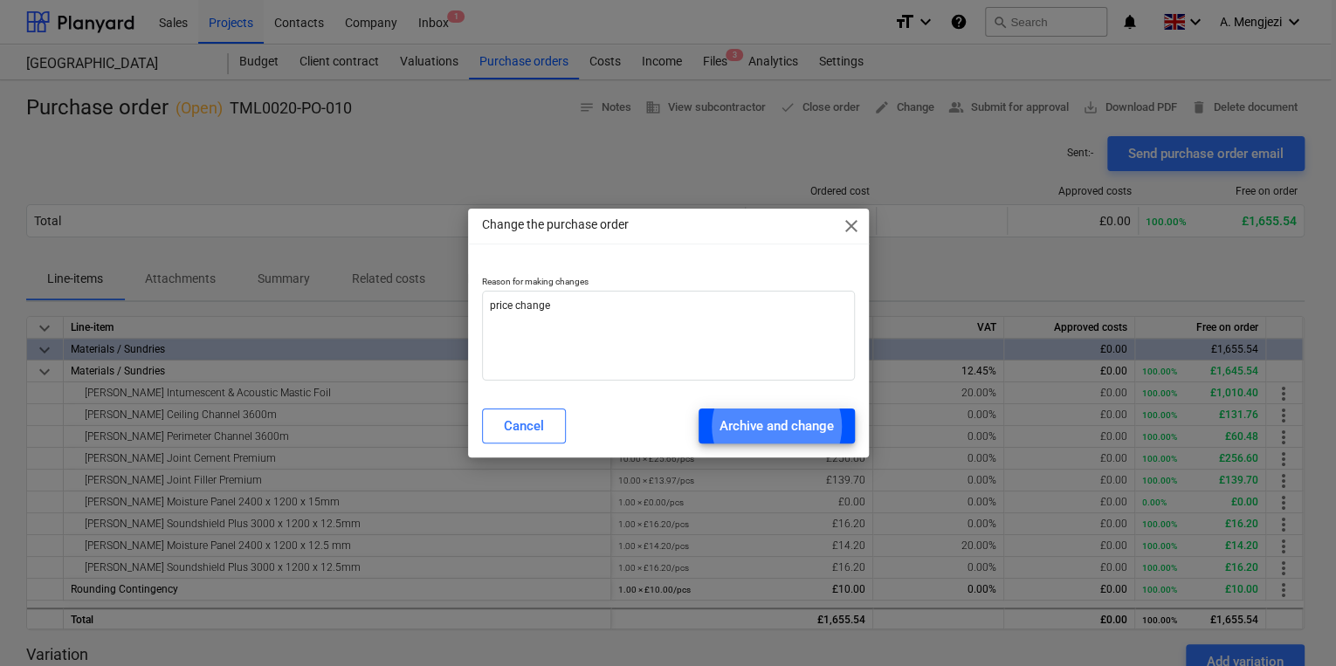
click at [798, 419] on div "Archive and change" at bounding box center [776, 426] width 114 height 23
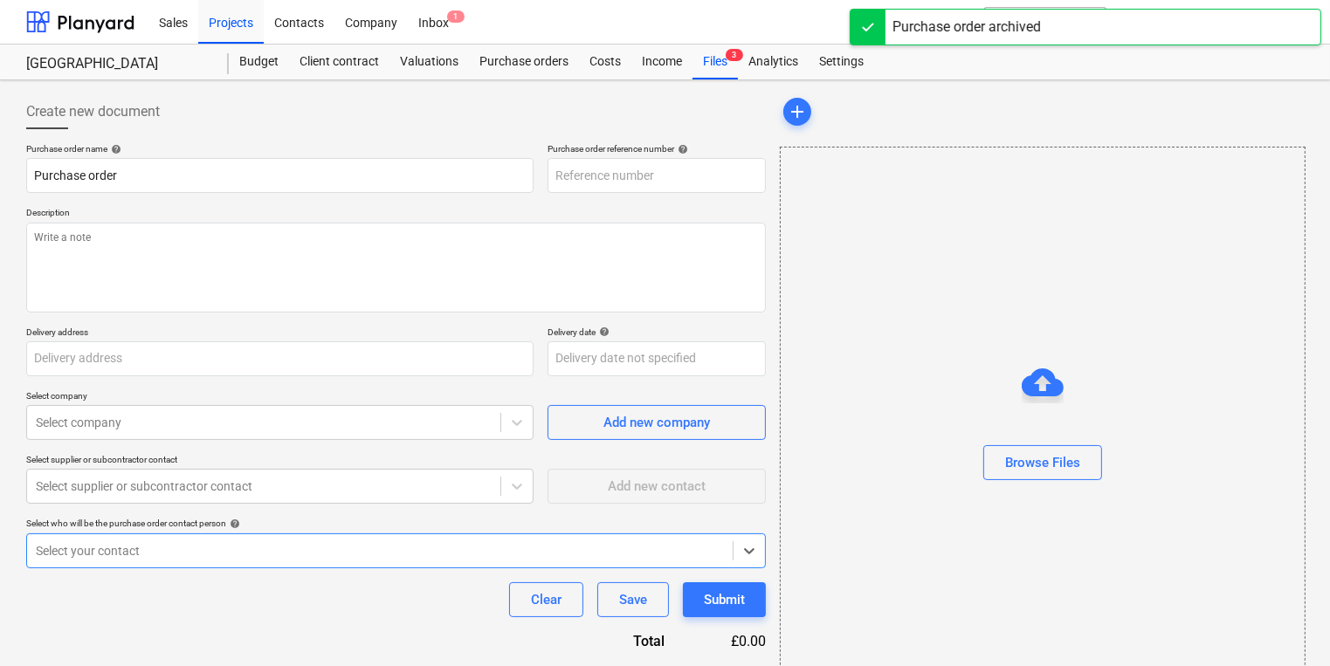
type textarea "x"
type input "TML0020-PO-012"
type textarea "x"
type input "TML0020-PO-010"
type textarea "Afternoon, Proceed with this order."
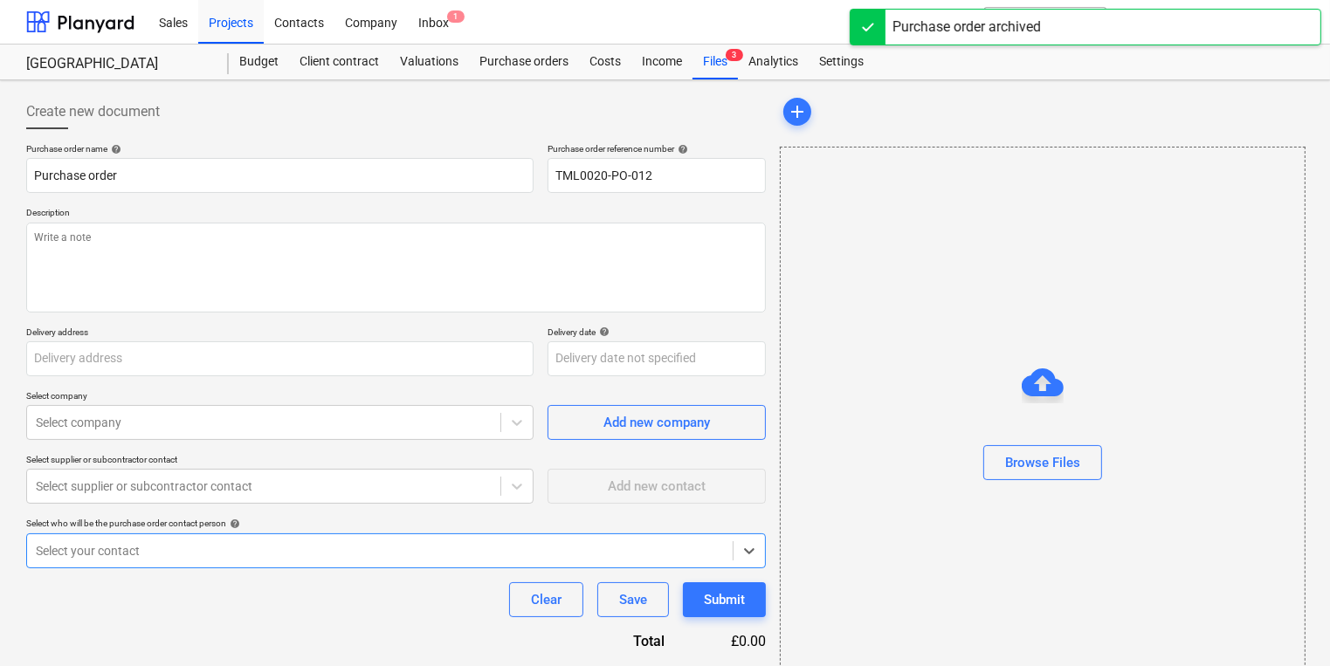
type input "Fairview Estates, Ibis Hotel, London E16"
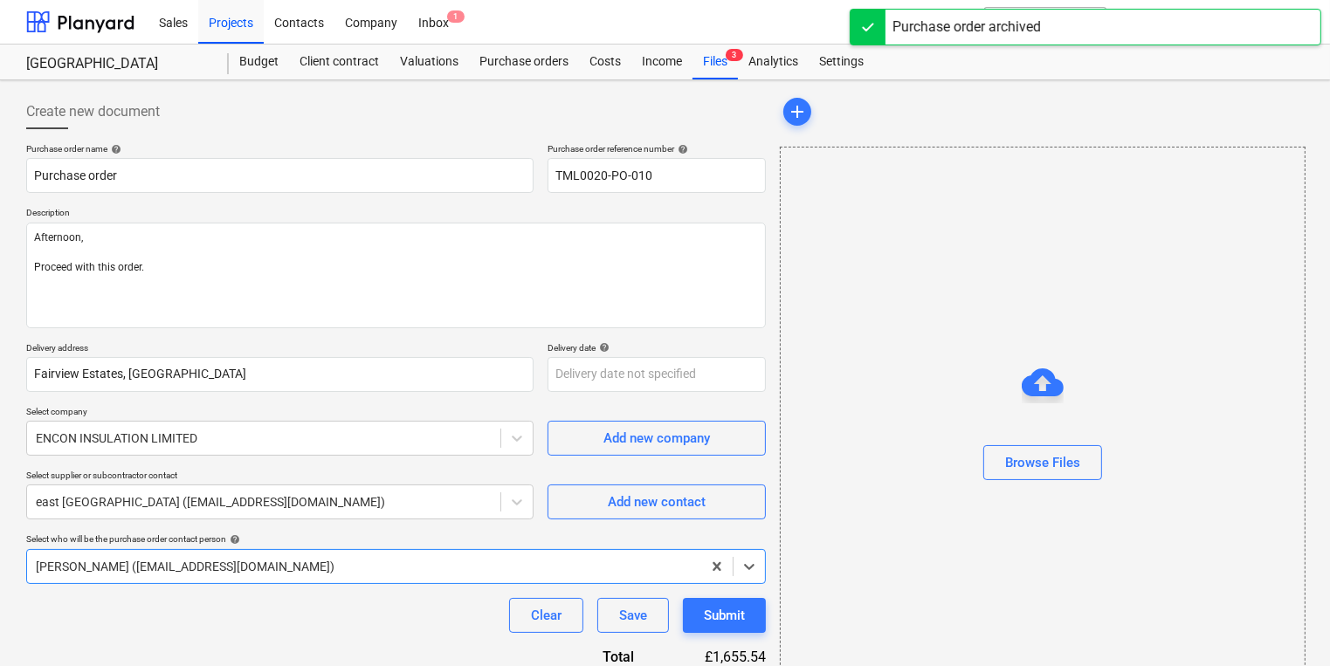
type textarea "x"
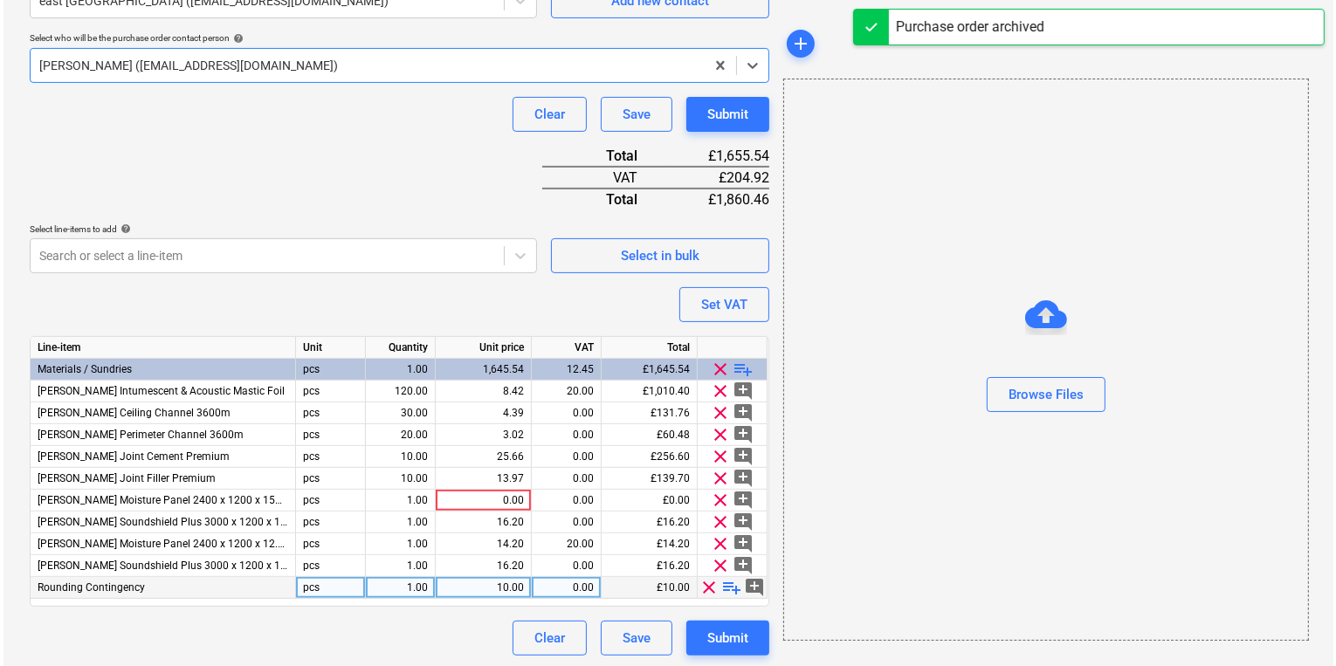
scroll to position [503, 0]
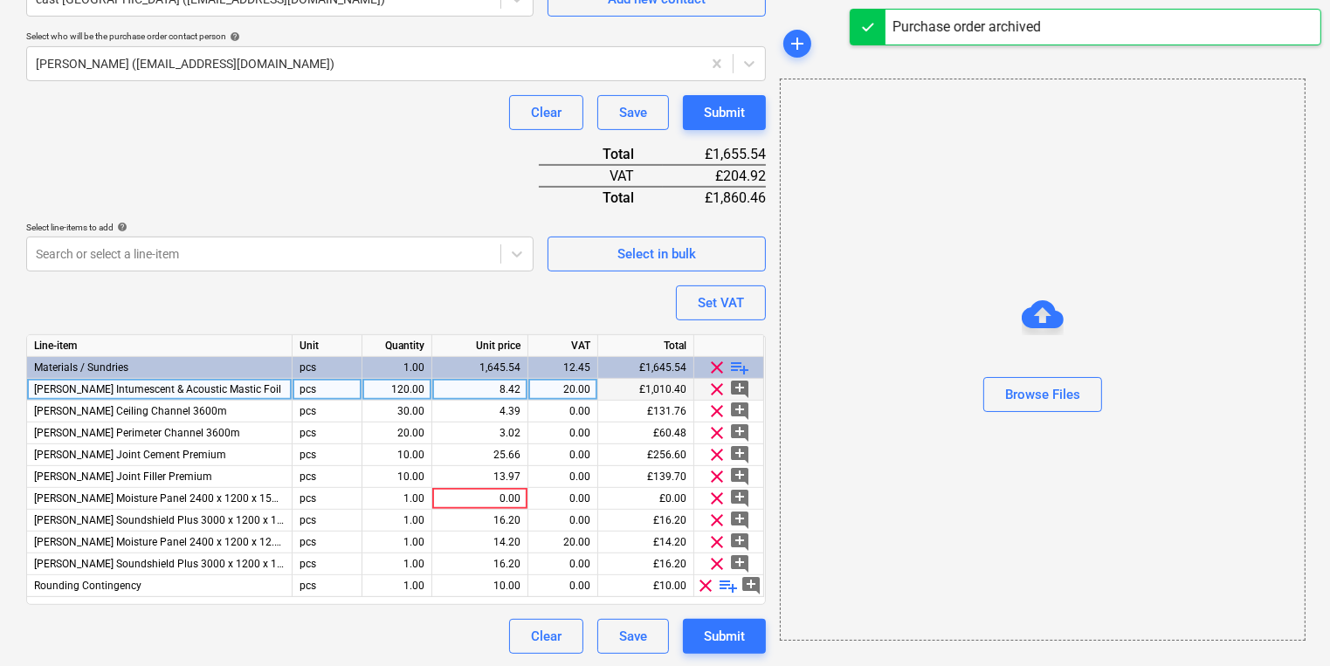
click at [485, 382] on div "8.42" at bounding box center [479, 390] width 81 height 22
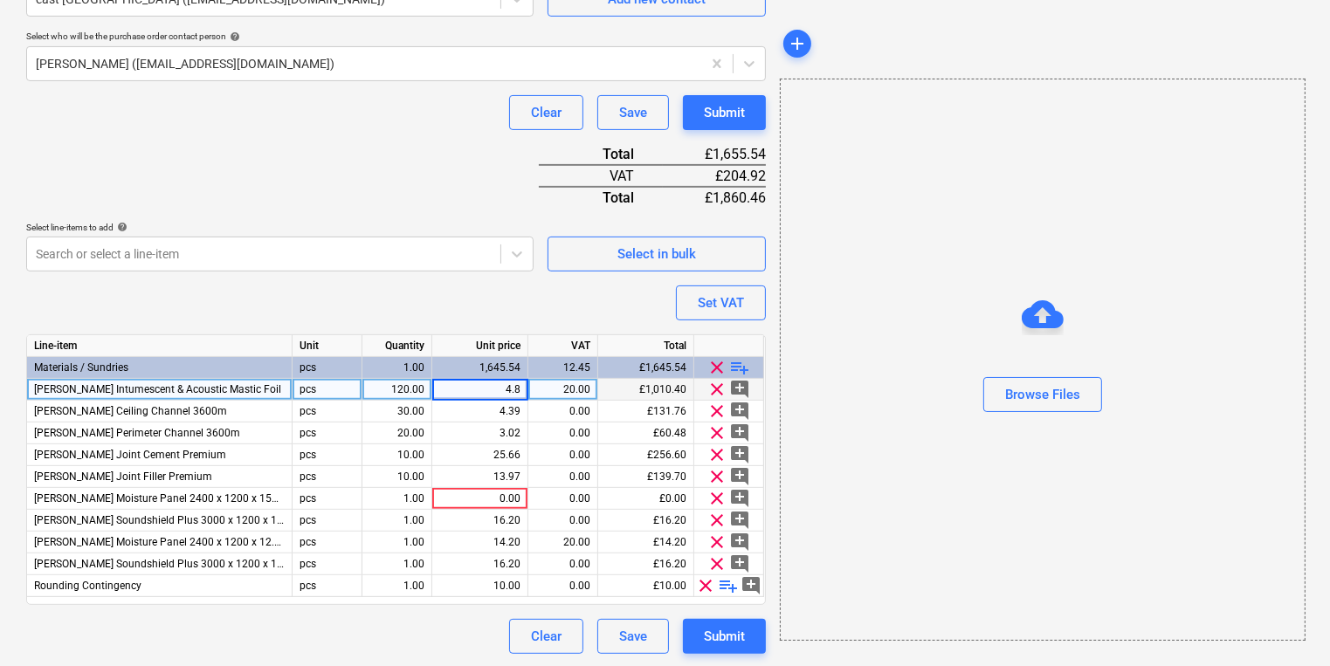
type input "4.83"
click at [684, 625] on button "Submit" at bounding box center [724, 636] width 83 height 35
type textarea "x"
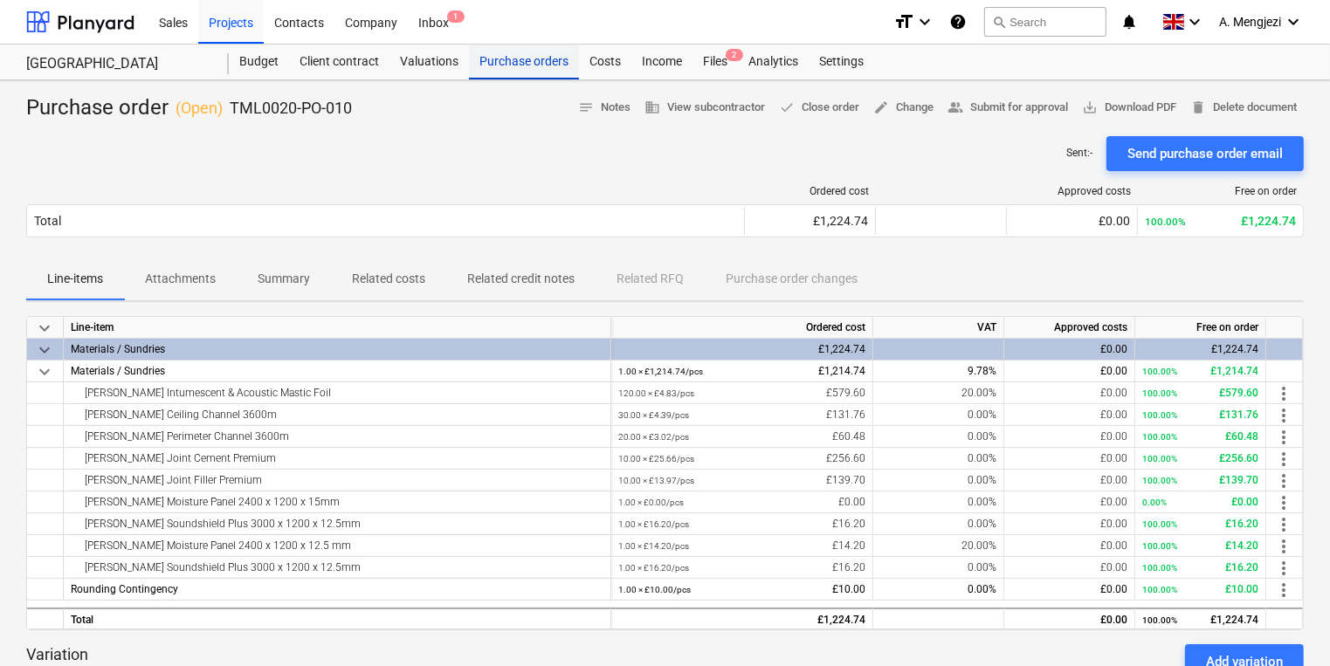
click at [547, 72] on div "Purchase orders" at bounding box center [524, 62] width 110 height 35
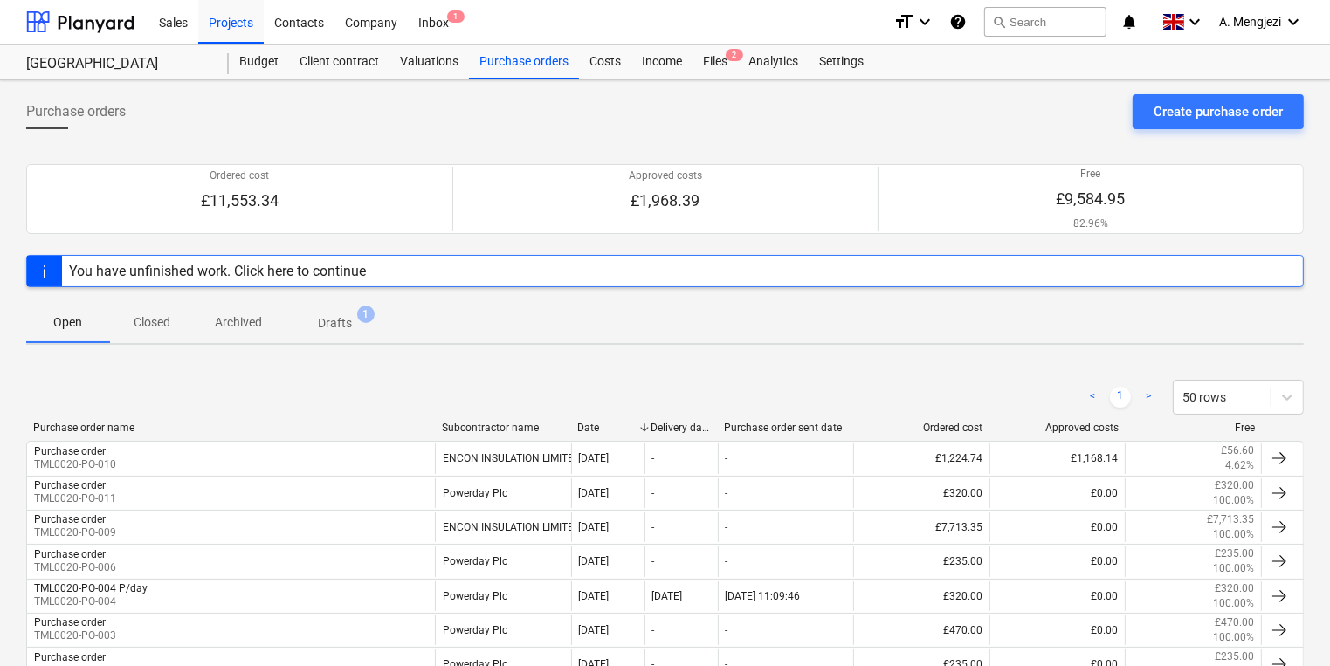
click at [161, 314] on p "Closed" at bounding box center [152, 322] width 42 height 18
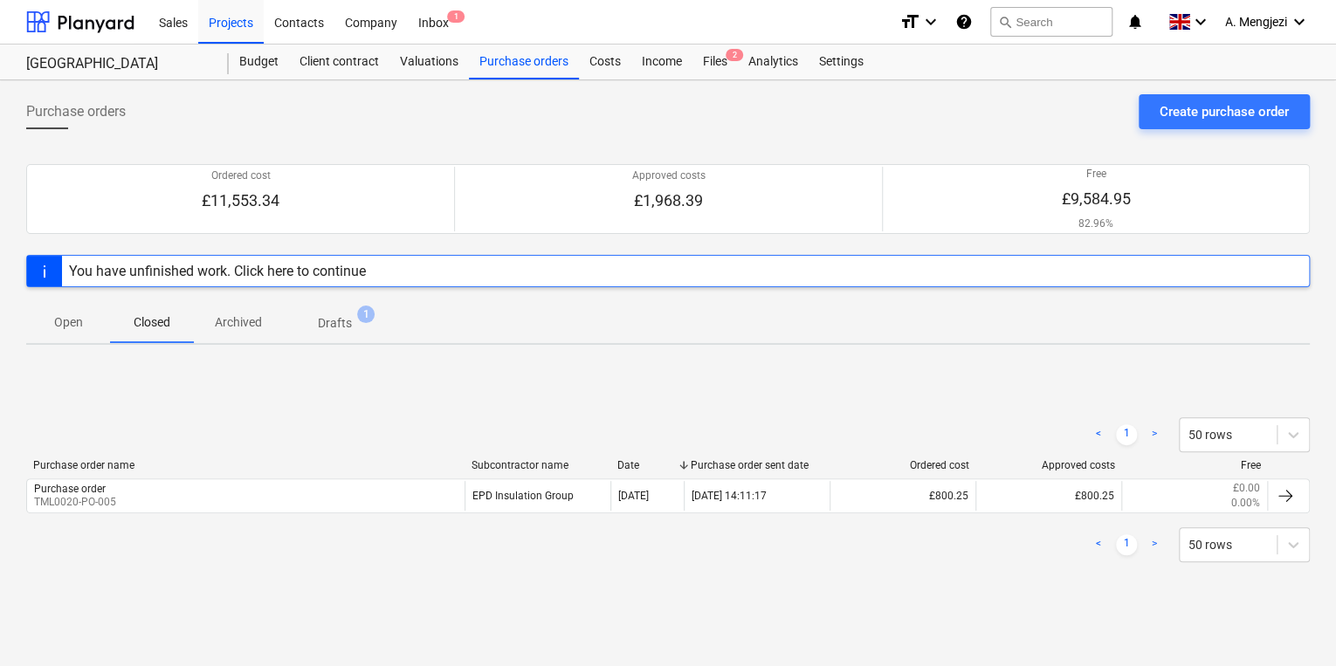
click at [81, 340] on button "Open" at bounding box center [68, 322] width 84 height 42
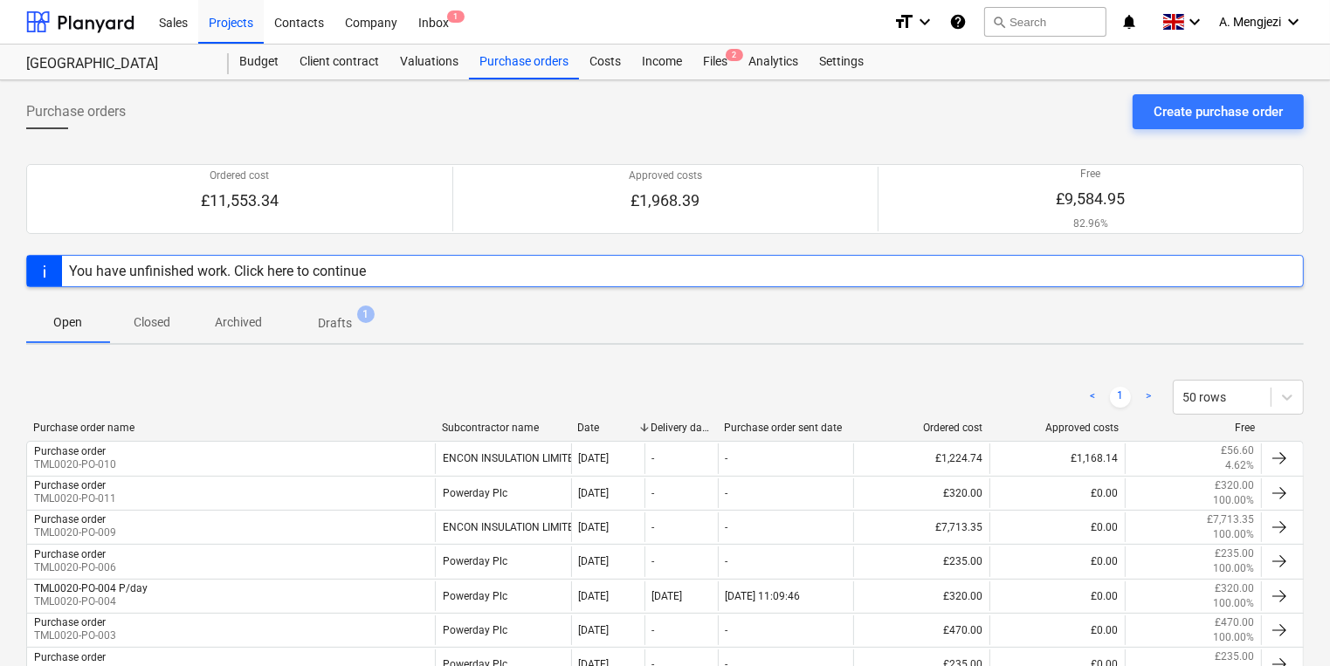
click at [403, 322] on div "Open Closed Archived Drafts 1" at bounding box center [664, 322] width 1277 height 42
click at [357, 323] on span "Drafts 1" at bounding box center [335, 323] width 62 height 18
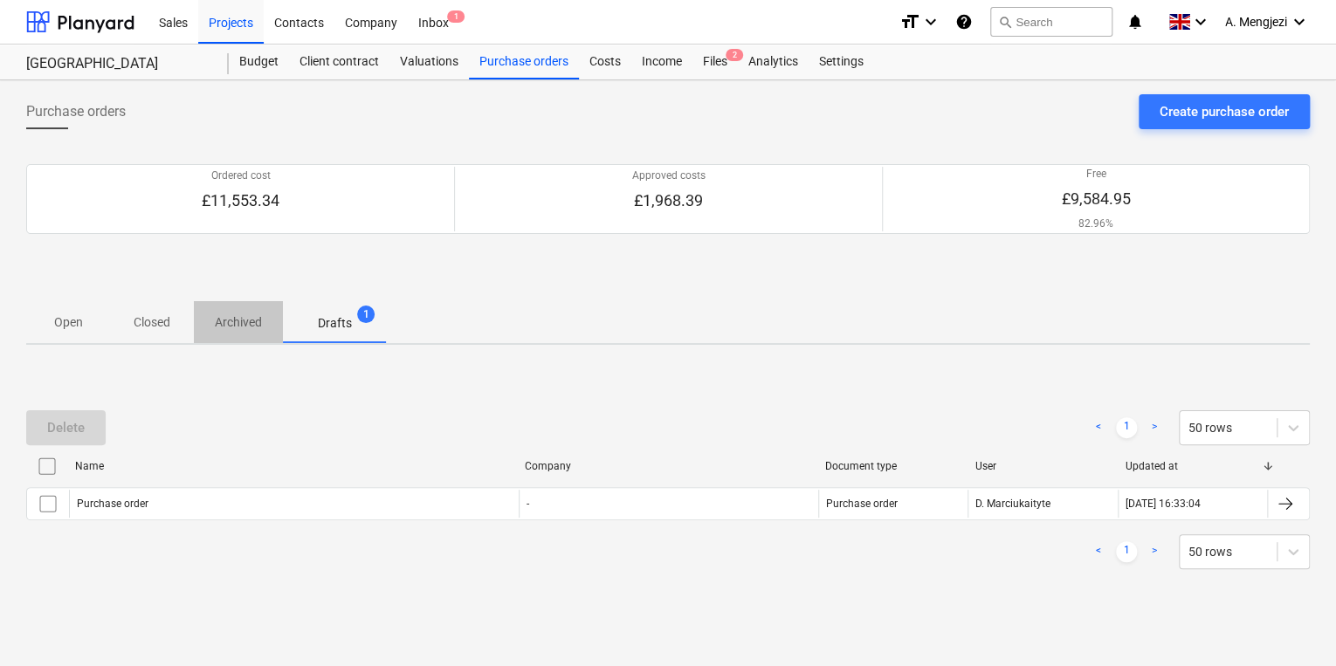
click at [244, 327] on p "Archived" at bounding box center [238, 322] width 47 height 18
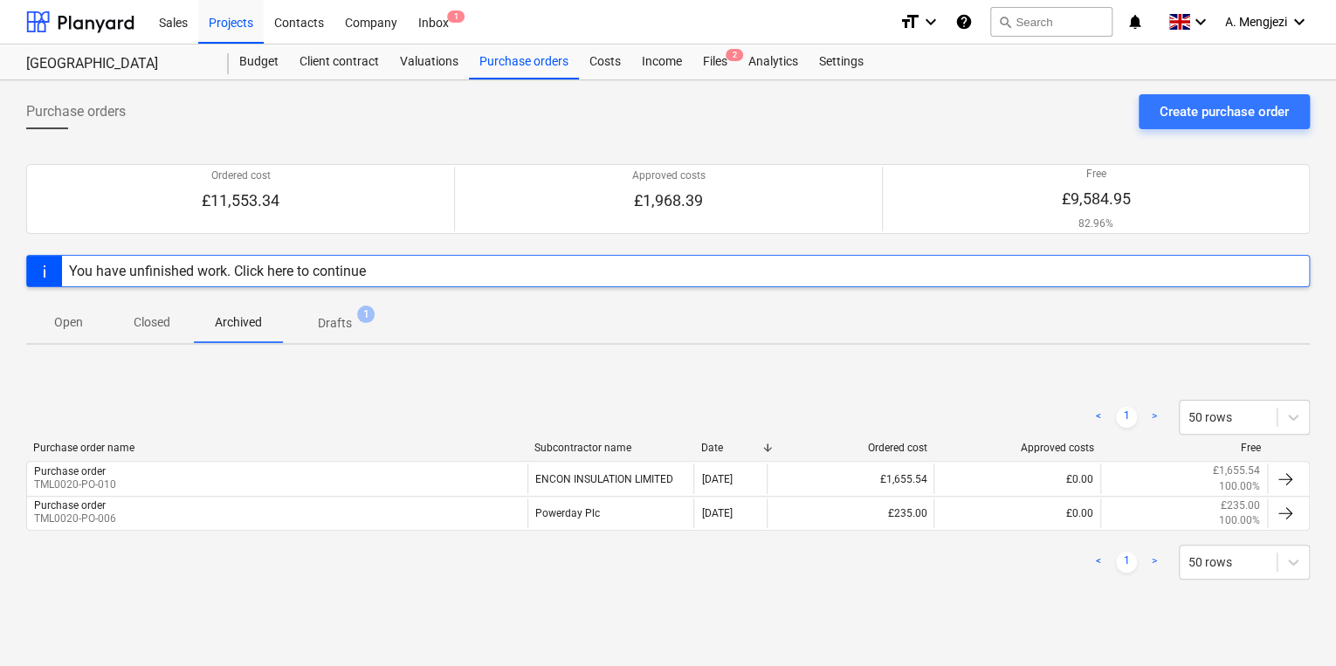
click at [72, 335] on button "Open" at bounding box center [68, 322] width 84 height 42
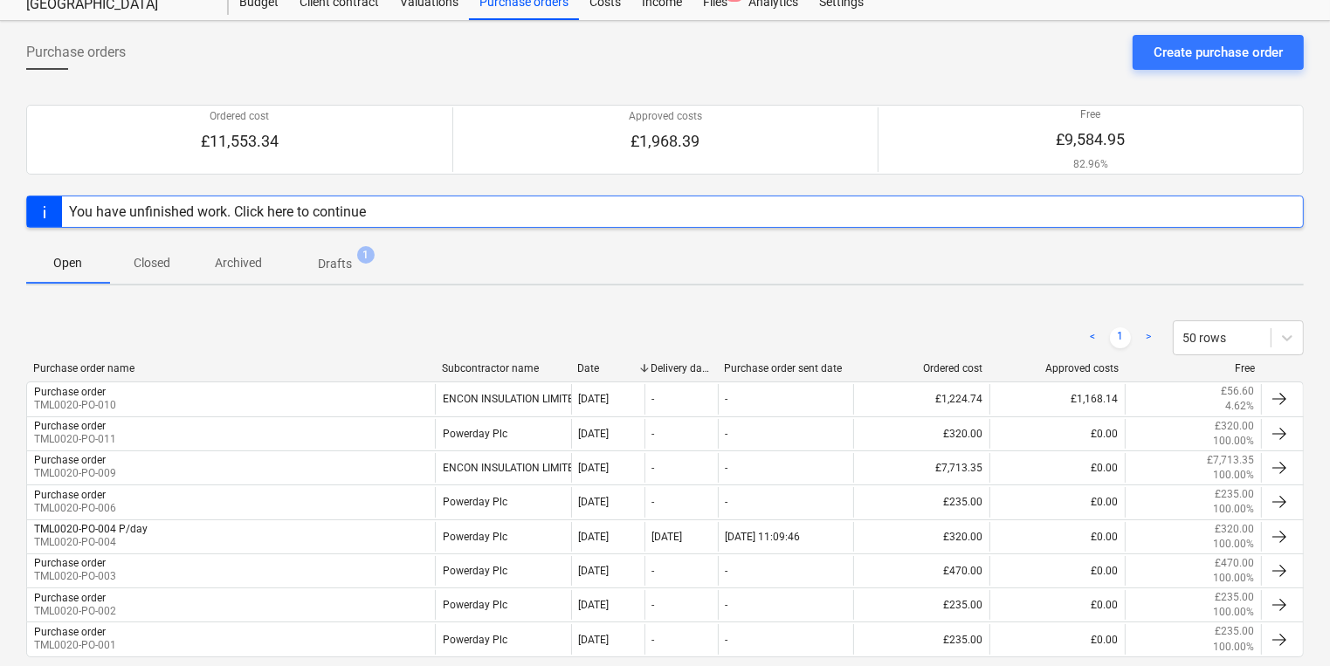
scroll to position [145, 0]
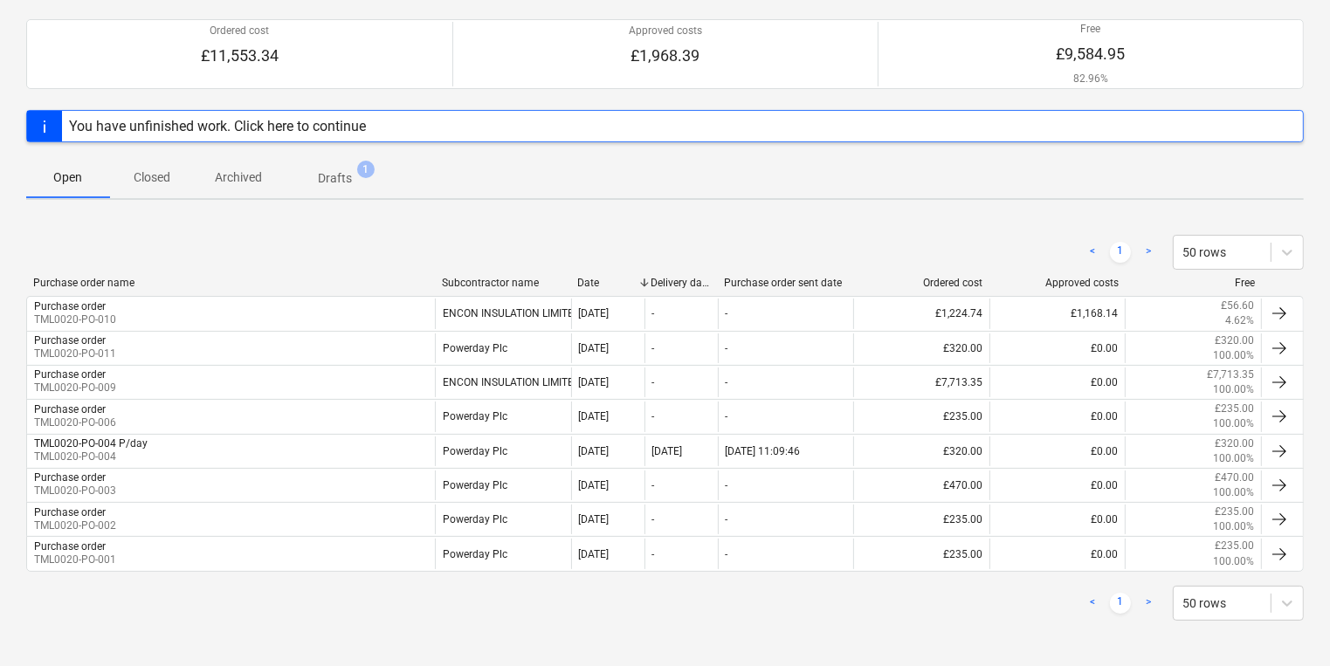
click at [196, 589] on div "< 1 > 50 rows" at bounding box center [664, 603] width 1277 height 35
click at [697, 125] on div "You have unfinished work. Click here to continue" at bounding box center [664, 126] width 1277 height 32
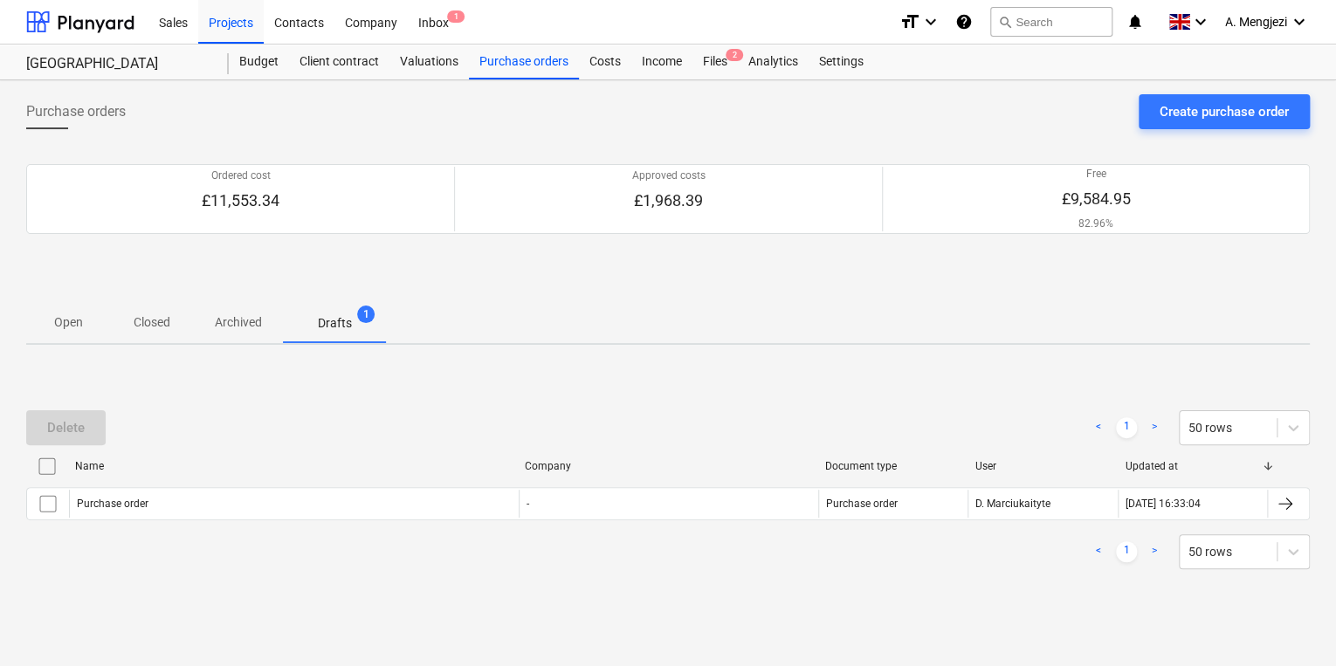
click at [680, 241] on div "Ordered cost £11,553.34 Approved costs £1,968.39 Free £9,584.95 82.96% Please w…" at bounding box center [668, 199] width 1284 height 112
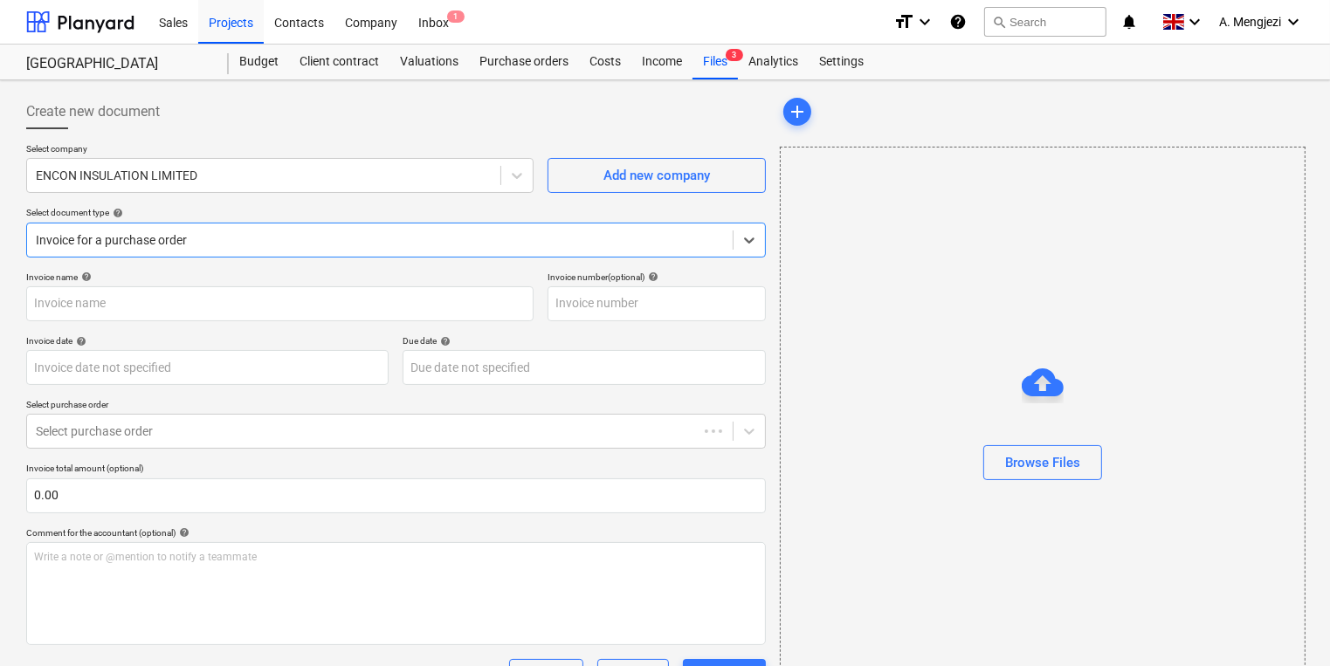
type input "53SI/521760"
type input "[DATE]"
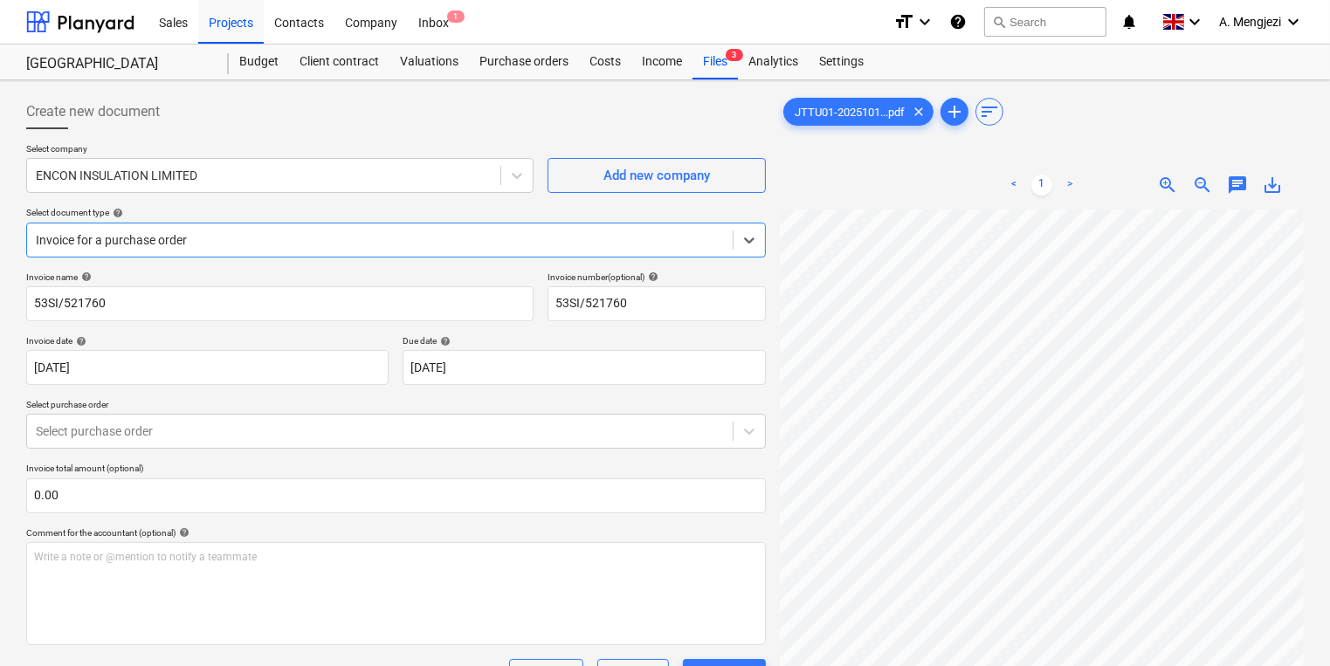
click at [265, 430] on div at bounding box center [380, 431] width 688 height 17
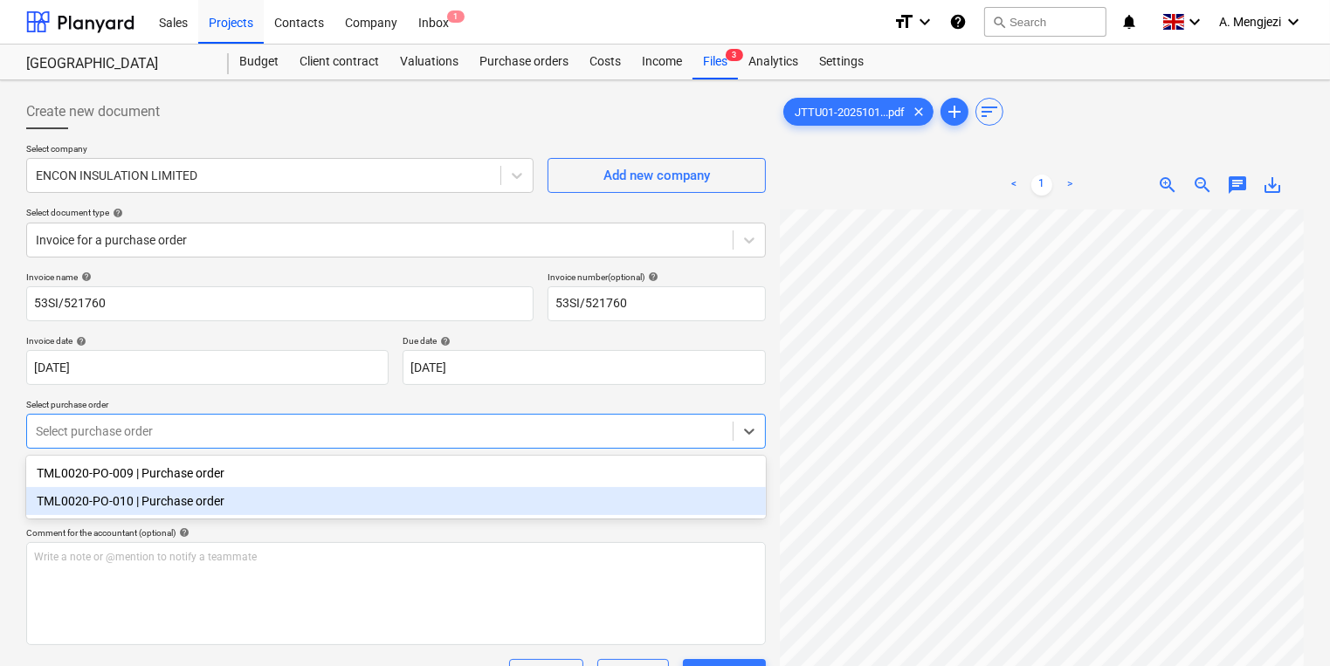
click at [268, 506] on div "TML0020-PO-010 | Purchase order" at bounding box center [396, 501] width 740 height 28
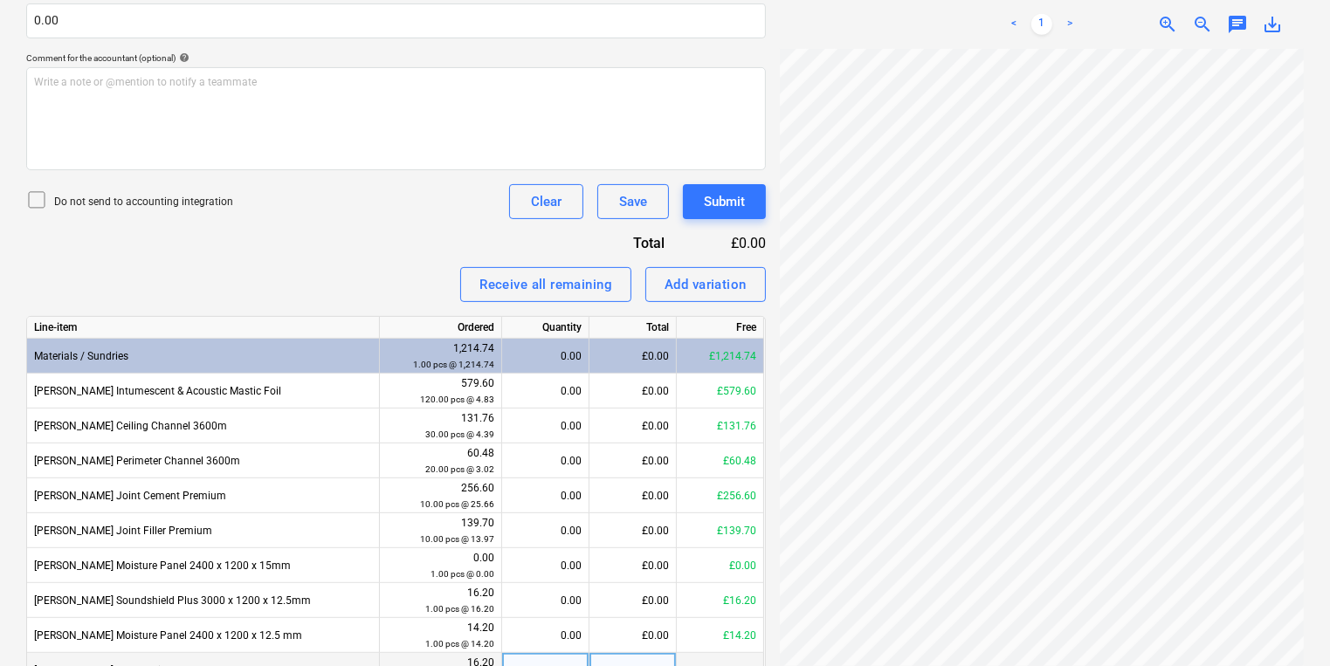
scroll to position [602, 0]
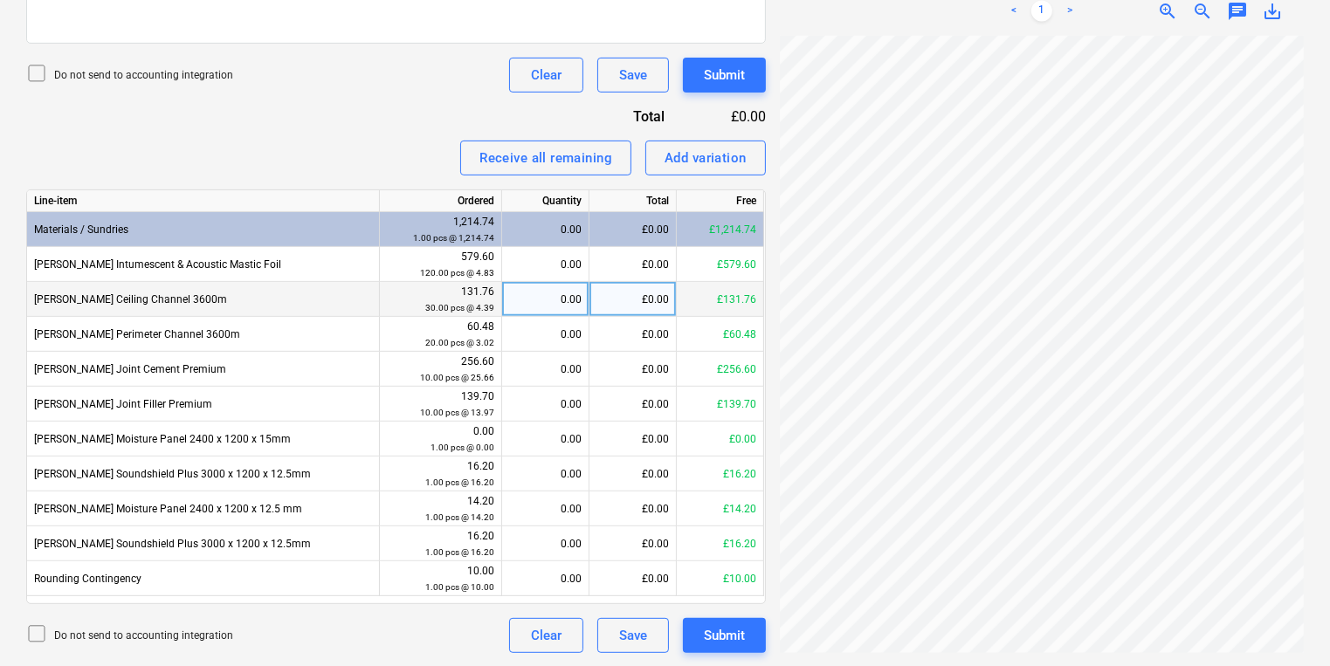
click at [519, 285] on div "0.00" at bounding box center [545, 299] width 72 height 35
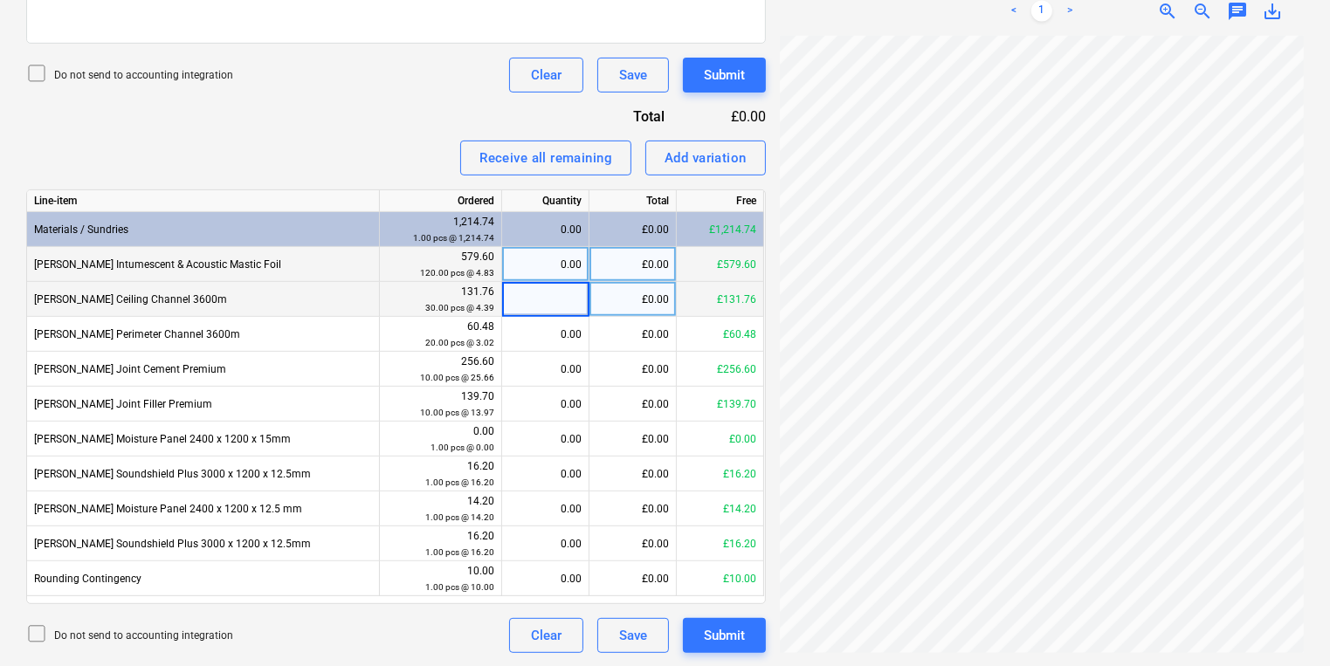
click at [519, 271] on div "0.00" at bounding box center [545, 264] width 72 height 35
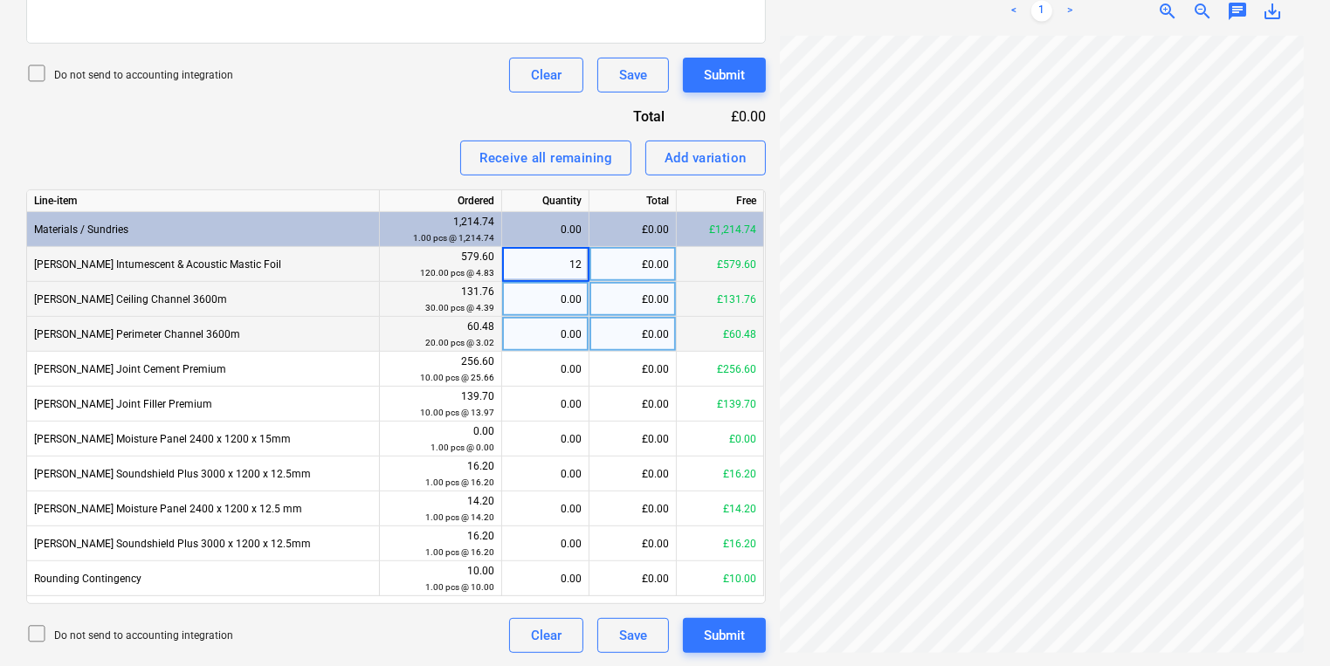
type input "120"
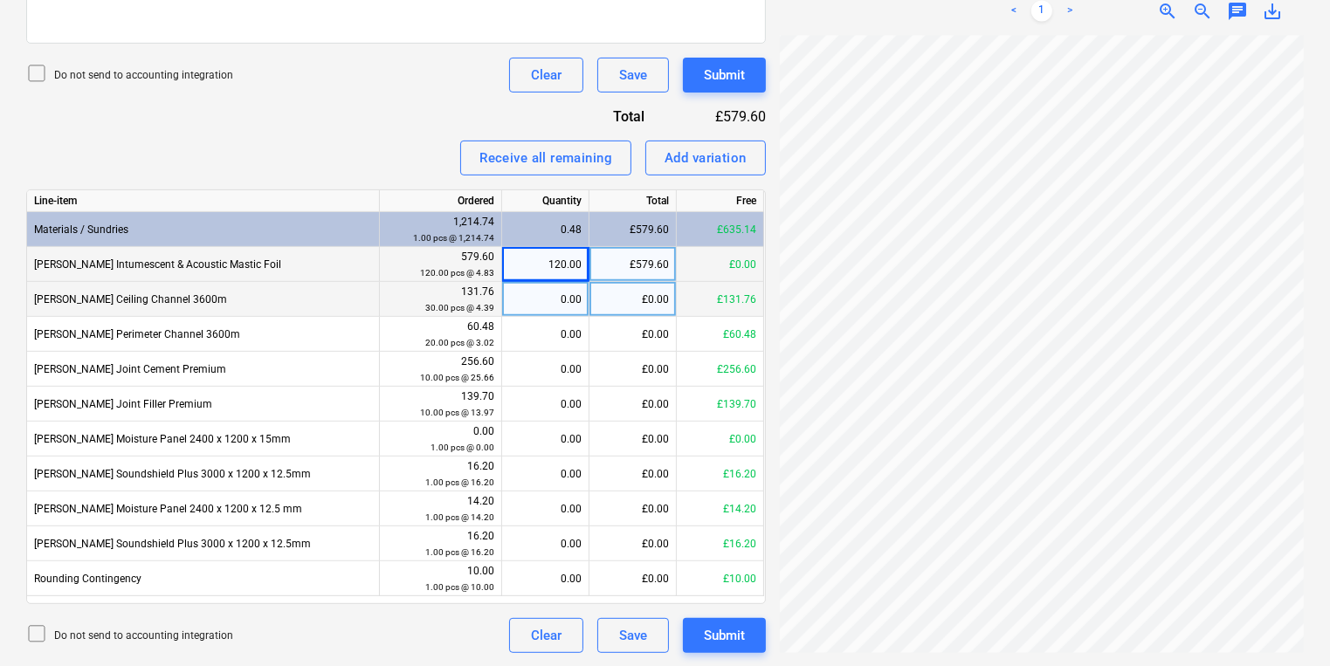
scroll to position [126, 101]
click at [540, 293] on div "0.00" at bounding box center [545, 299] width 72 height 35
type input "30"
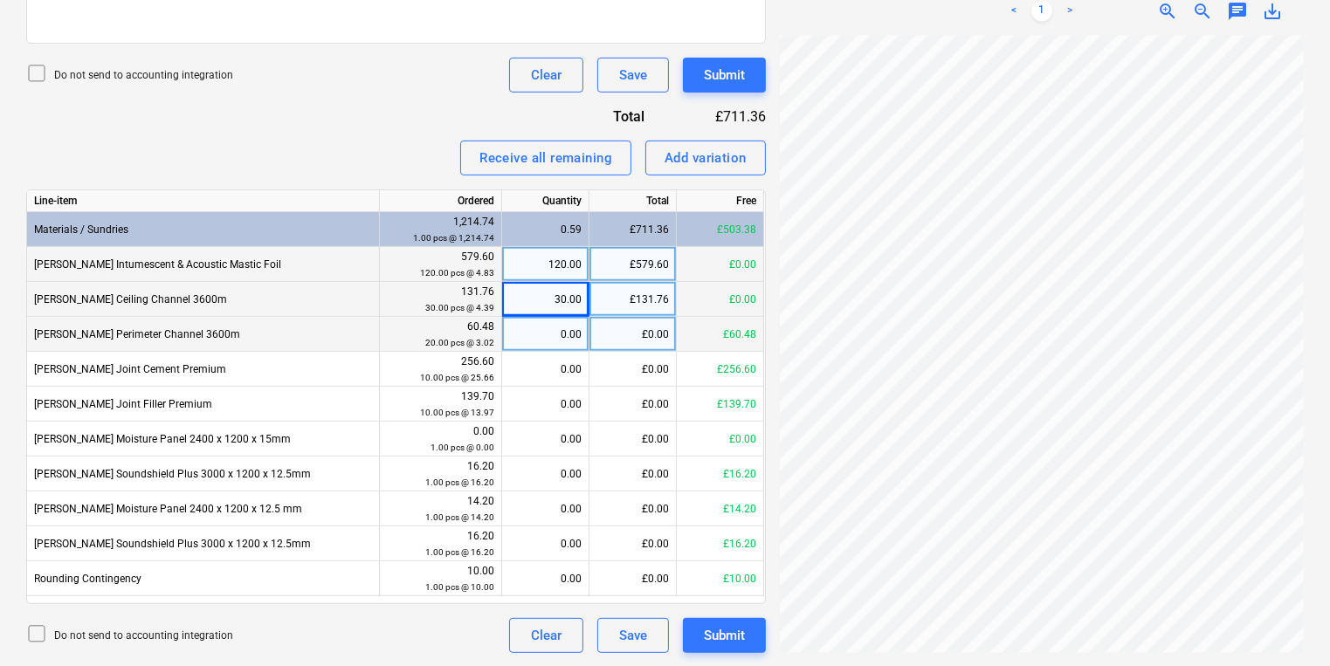
click at [536, 324] on div "0.00" at bounding box center [545, 334] width 72 height 35
type input "20"
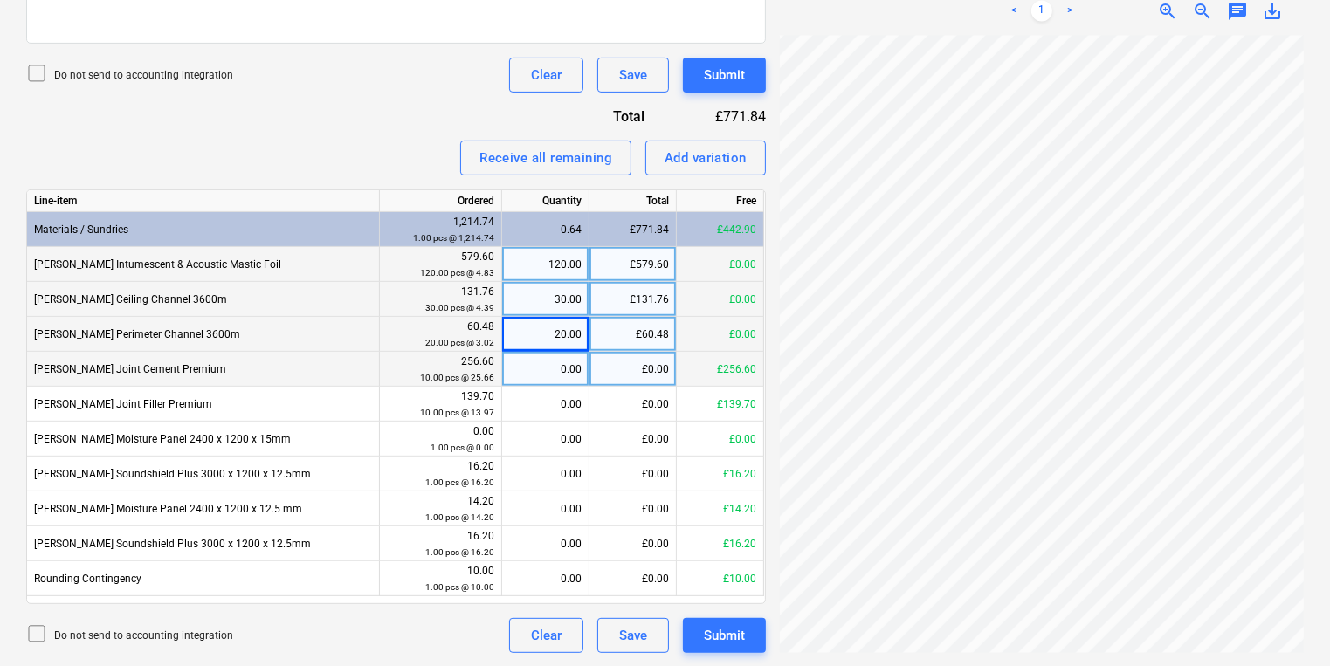
click at [538, 356] on div "0.00" at bounding box center [545, 369] width 72 height 35
type input "10"
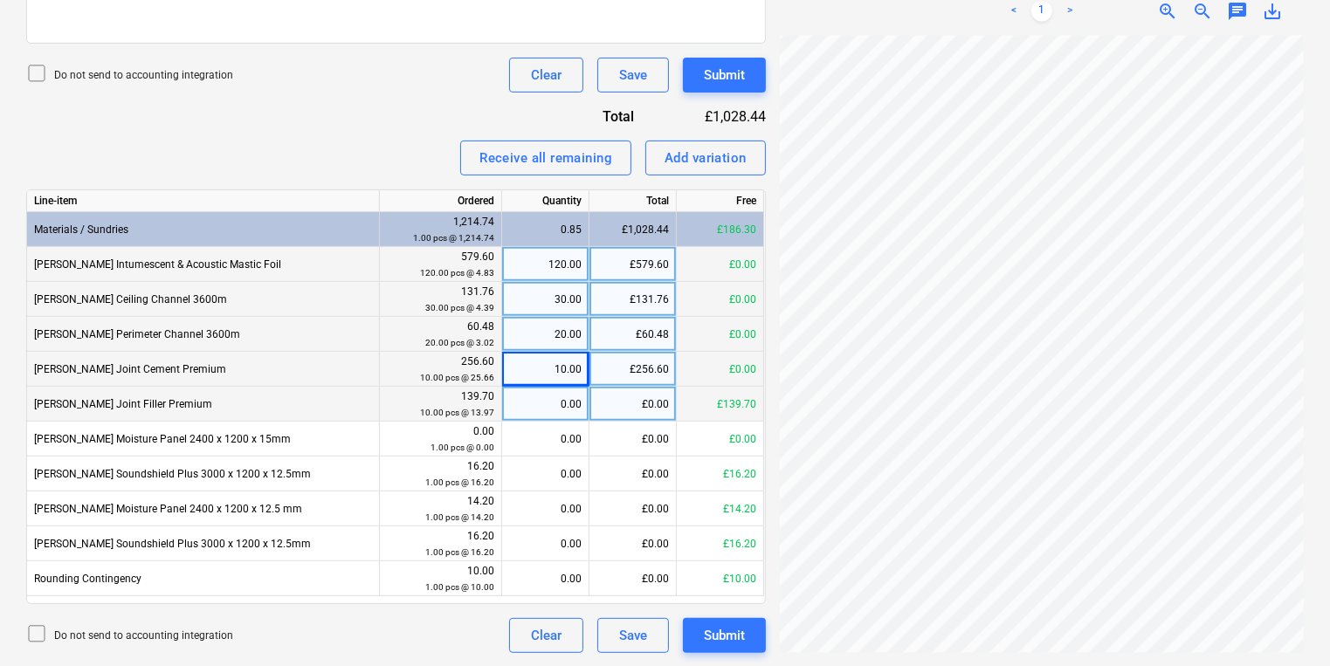
click at [538, 387] on div "0.00" at bounding box center [545, 404] width 72 height 35
type input "10"
click at [520, 408] on div "Create new document Select company ENCON INSULATION LIMITED Add new company Sel…" at bounding box center [664, 73] width 1291 height 1174
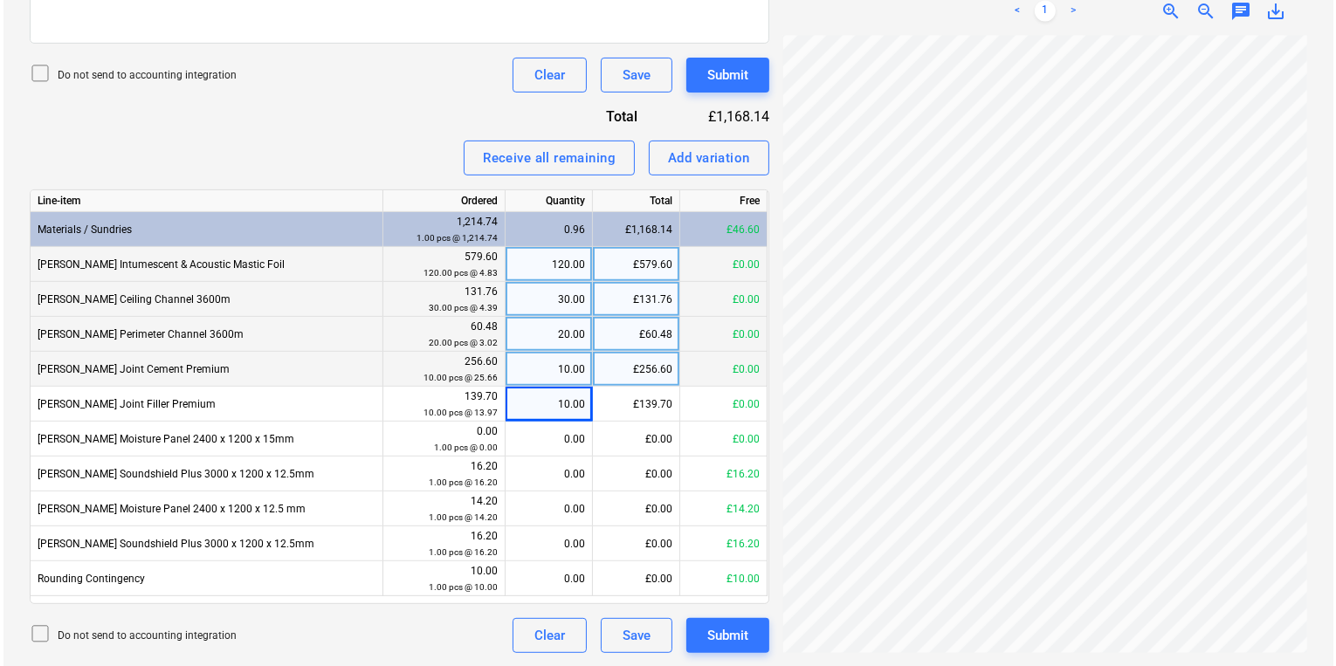
scroll to position [423, 265]
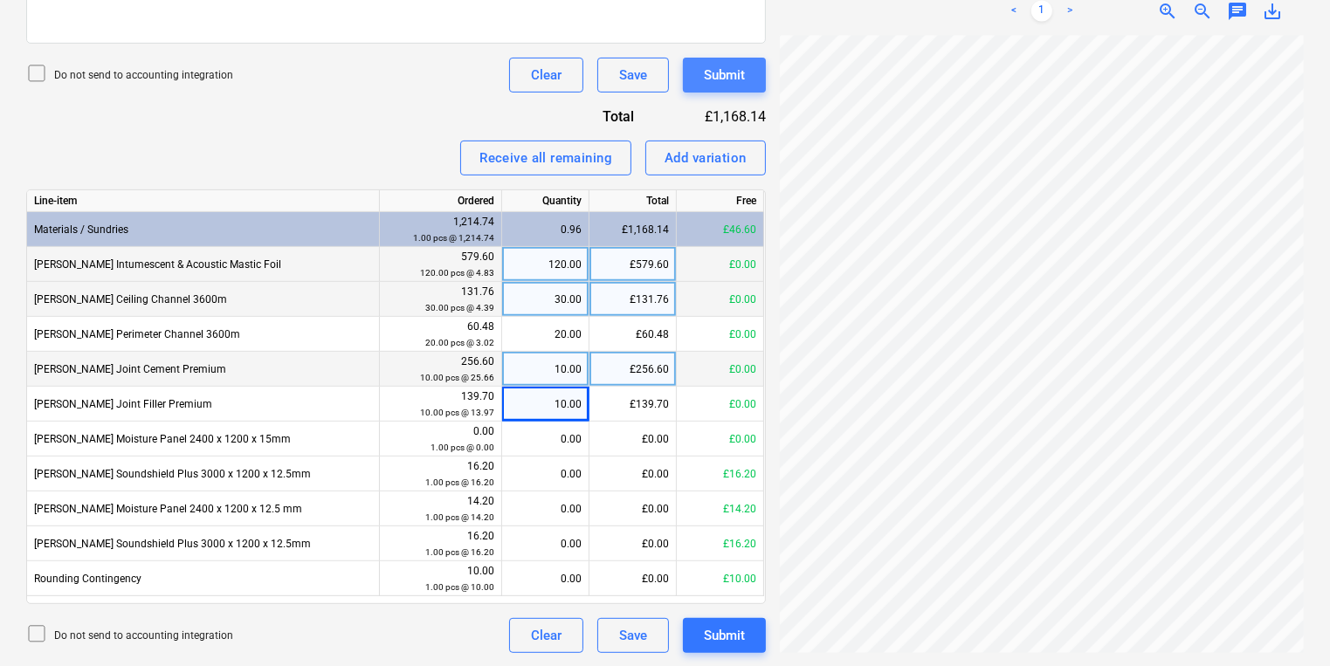
click at [726, 78] on div "Submit" at bounding box center [724, 75] width 41 height 23
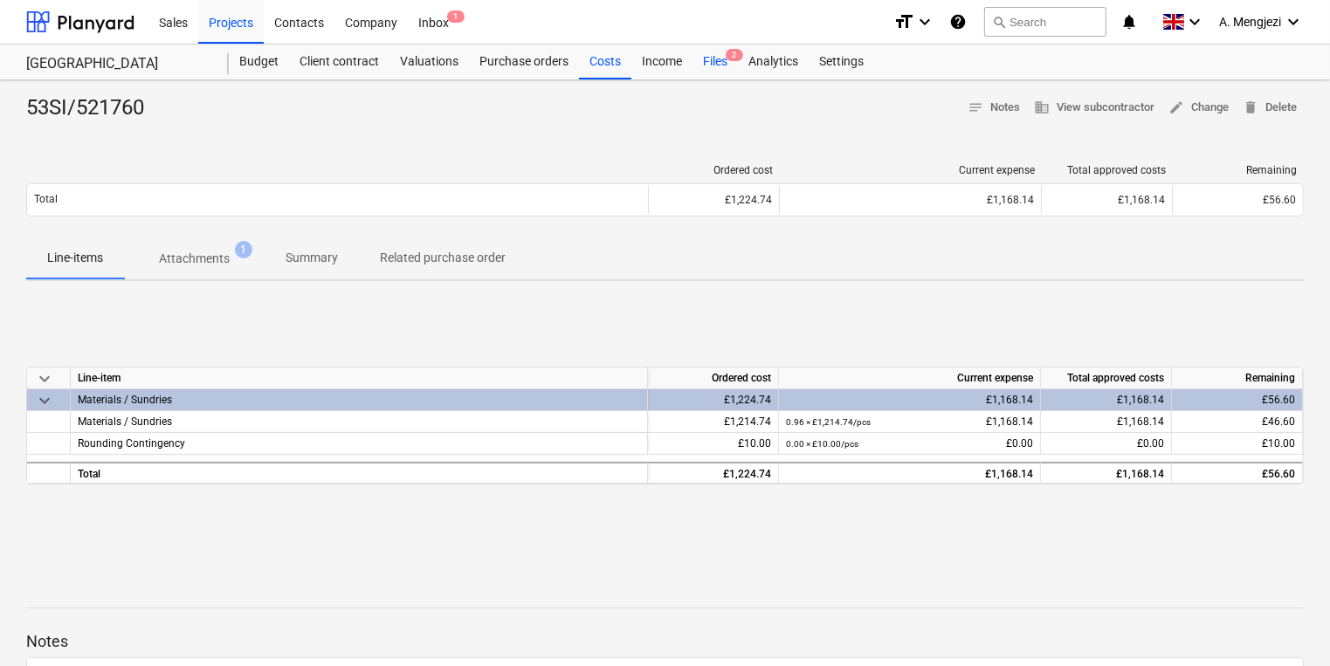
click at [700, 61] on div "Files 2" at bounding box center [714, 62] width 45 height 35
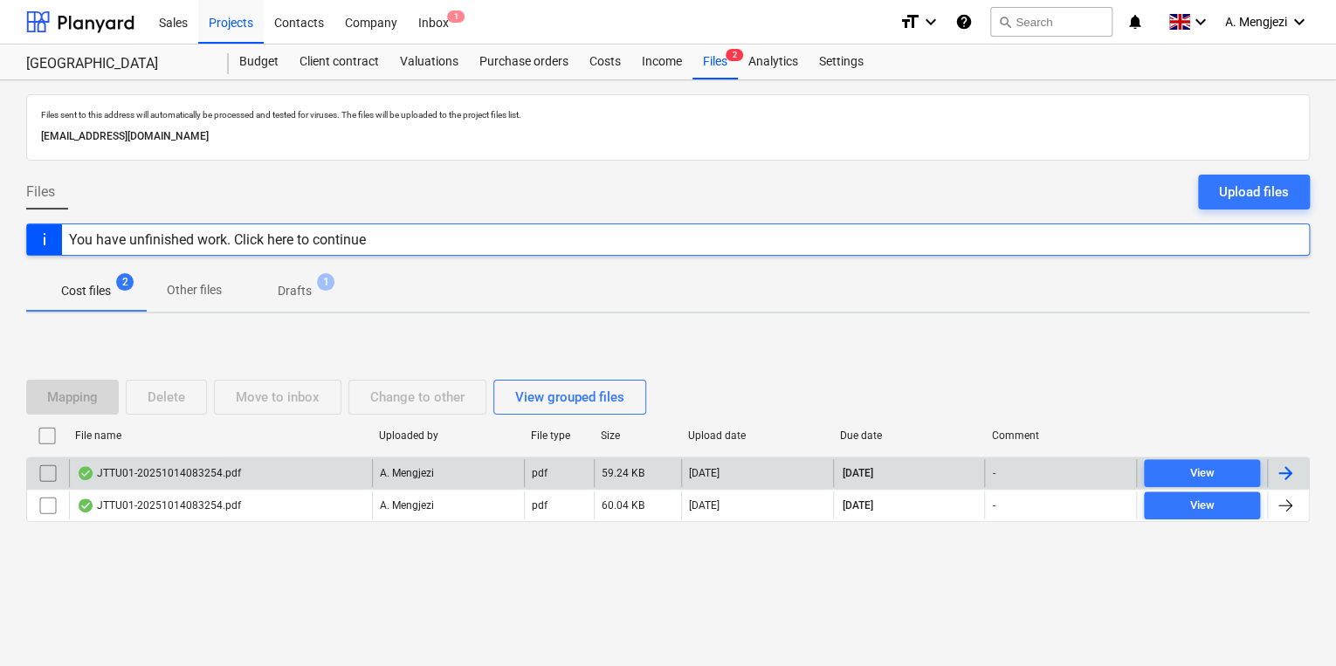
click at [269, 475] on div "JTTU01-20251014083254.pdf" at bounding box center [220, 473] width 303 height 28
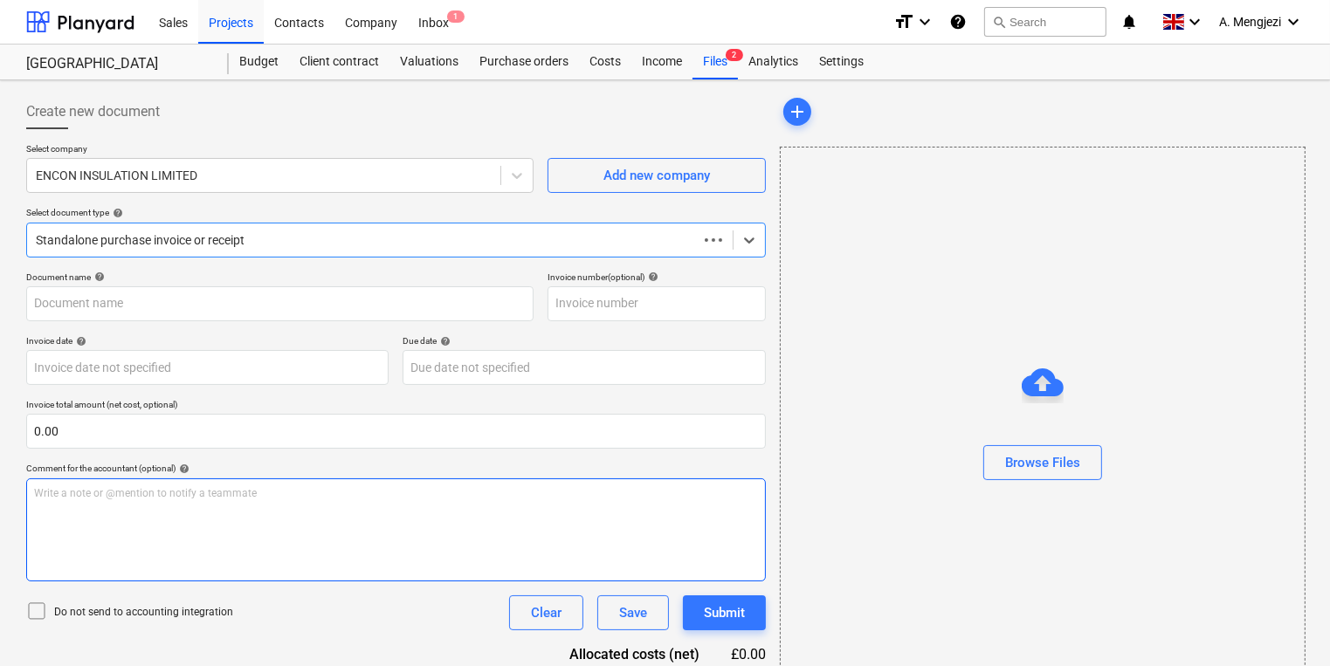
type input "53SI/521759"
type input "[DATE]"
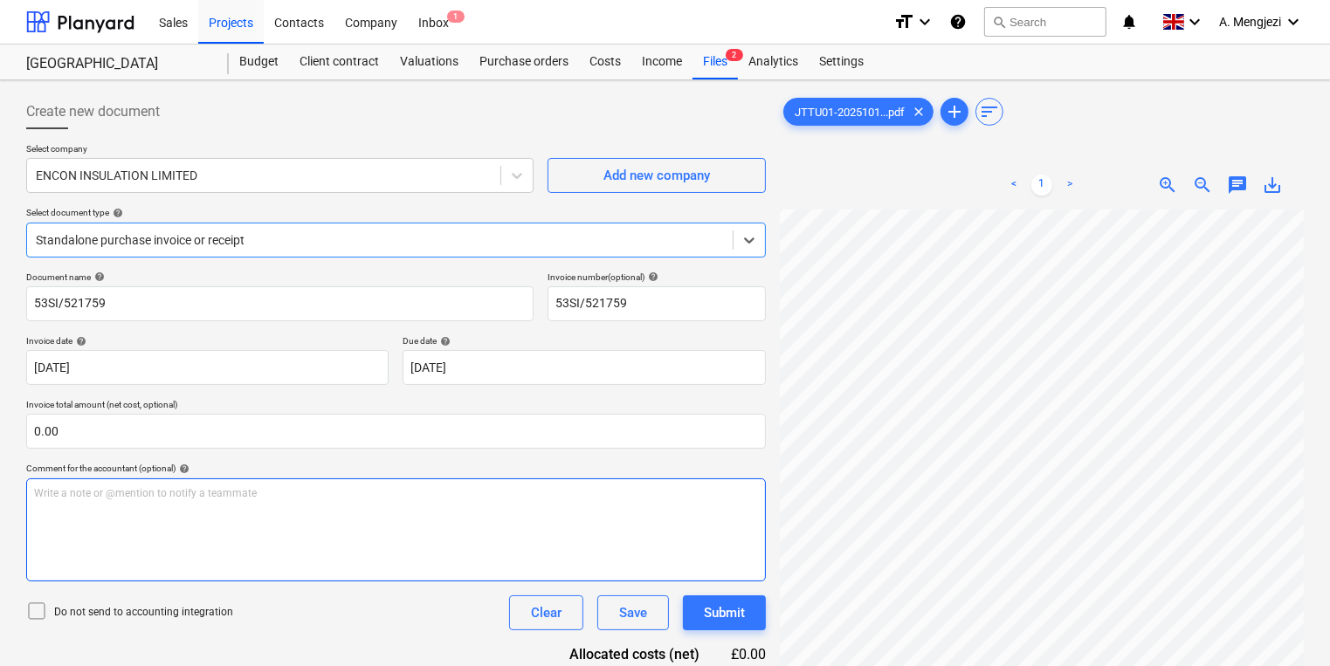
scroll to position [349, 0]
click at [246, 258] on div "Select company ENCON INSULATION LIMITED Add new company Select document type he…" at bounding box center [396, 207] width 740 height 128
click at [236, 244] on div at bounding box center [380, 239] width 688 height 17
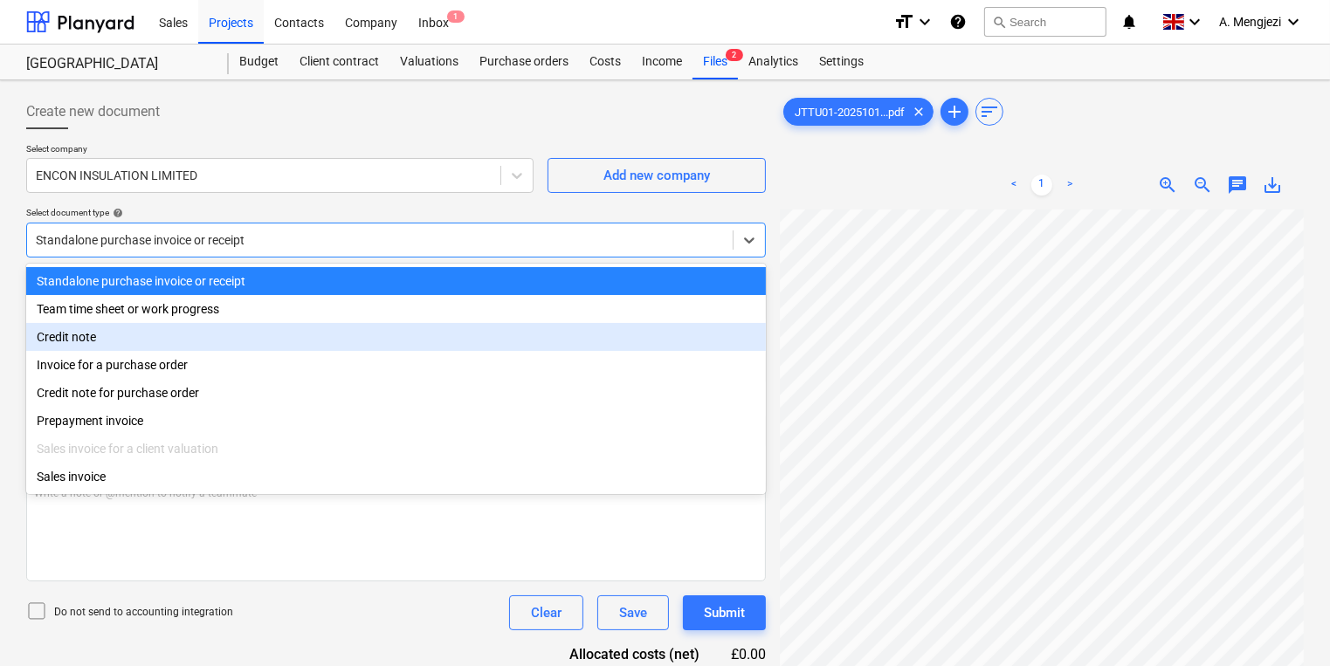
click at [206, 355] on div "Invoice for a purchase order" at bounding box center [396, 365] width 740 height 28
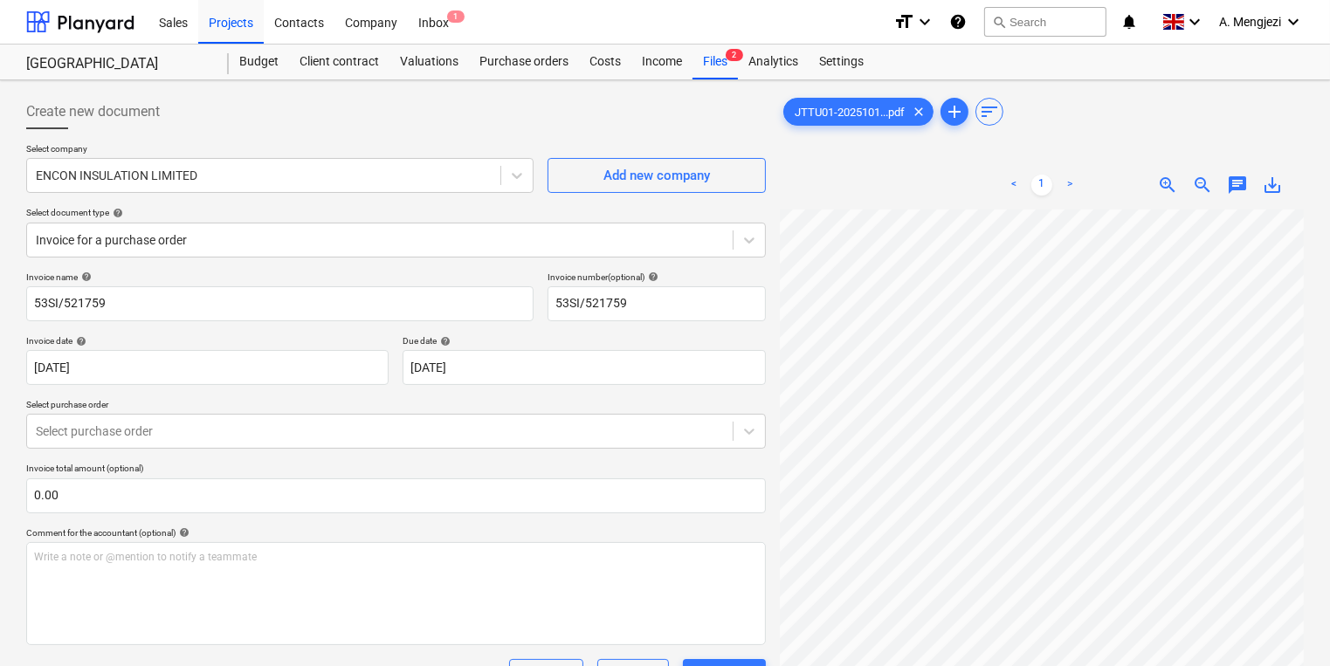
click at [171, 451] on div "Invoice name help 53SI/521759 Invoice number (optional) help 53SI/521759 Invoic…" at bounding box center [396, 500] width 740 height 457
click at [173, 420] on div "Select purchase order" at bounding box center [380, 431] width 706 height 24
click at [210, 596] on div "Write a note or @mention to notify a teammate [PERSON_NAME]" at bounding box center [396, 593] width 740 height 103
click at [712, 60] on div "Files 2" at bounding box center [714, 62] width 45 height 35
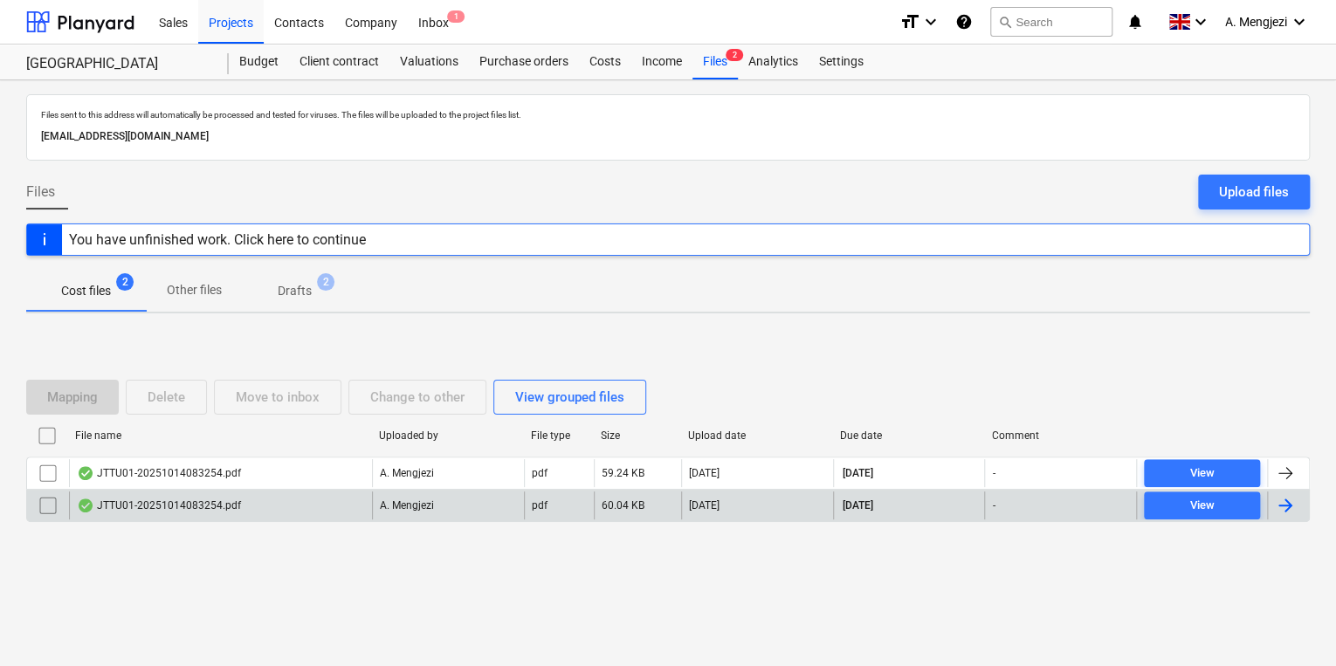
click at [325, 498] on div "JTTU01-20251014083254.pdf" at bounding box center [220, 506] width 303 height 28
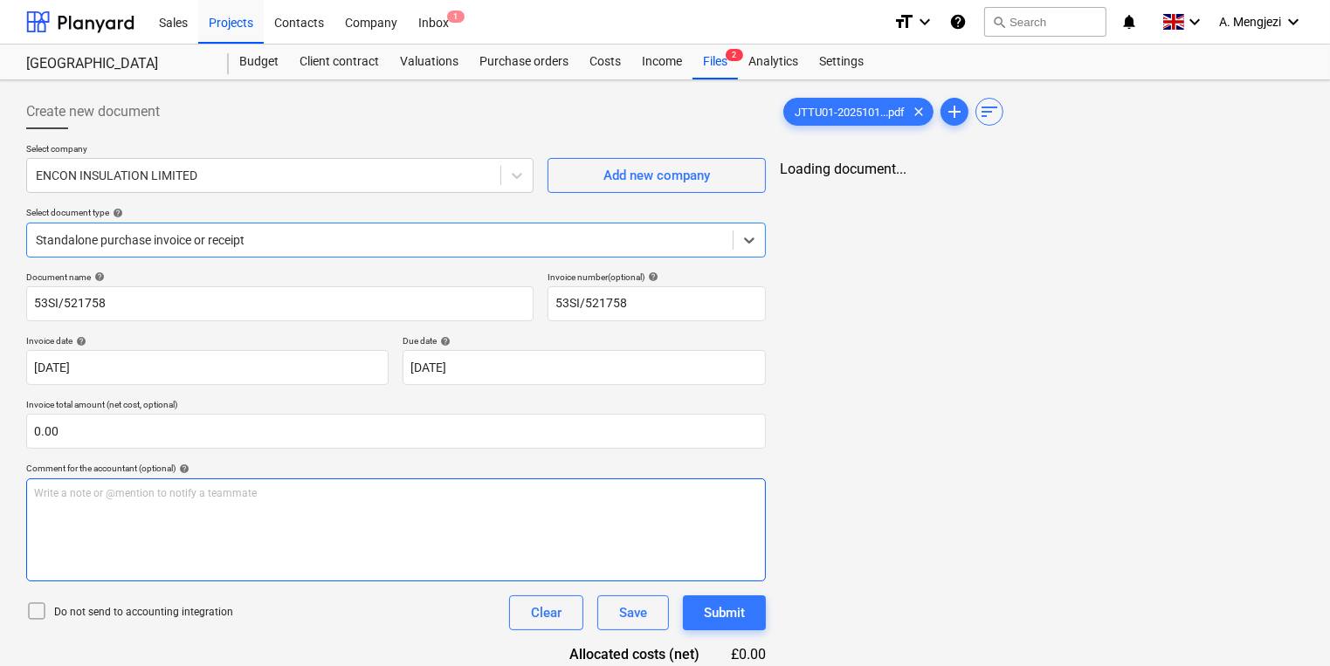
type input "53SI/521758"
type input "[DATE]"
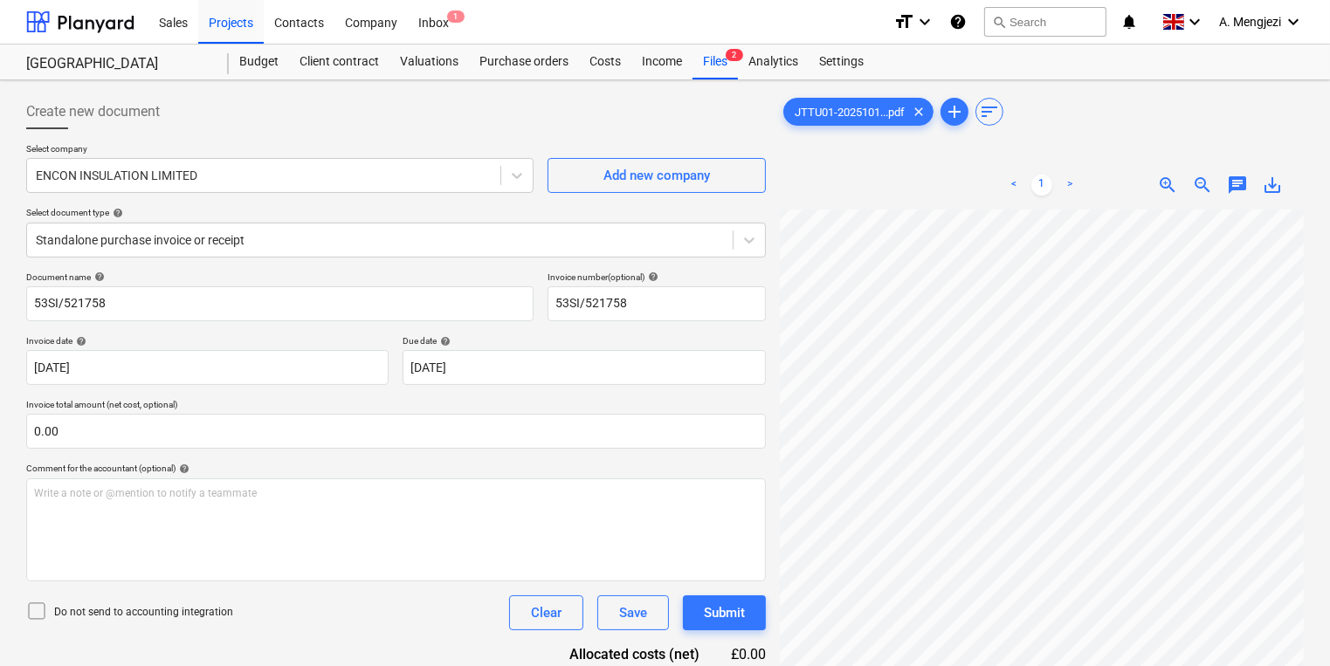
scroll to position [265, 265]
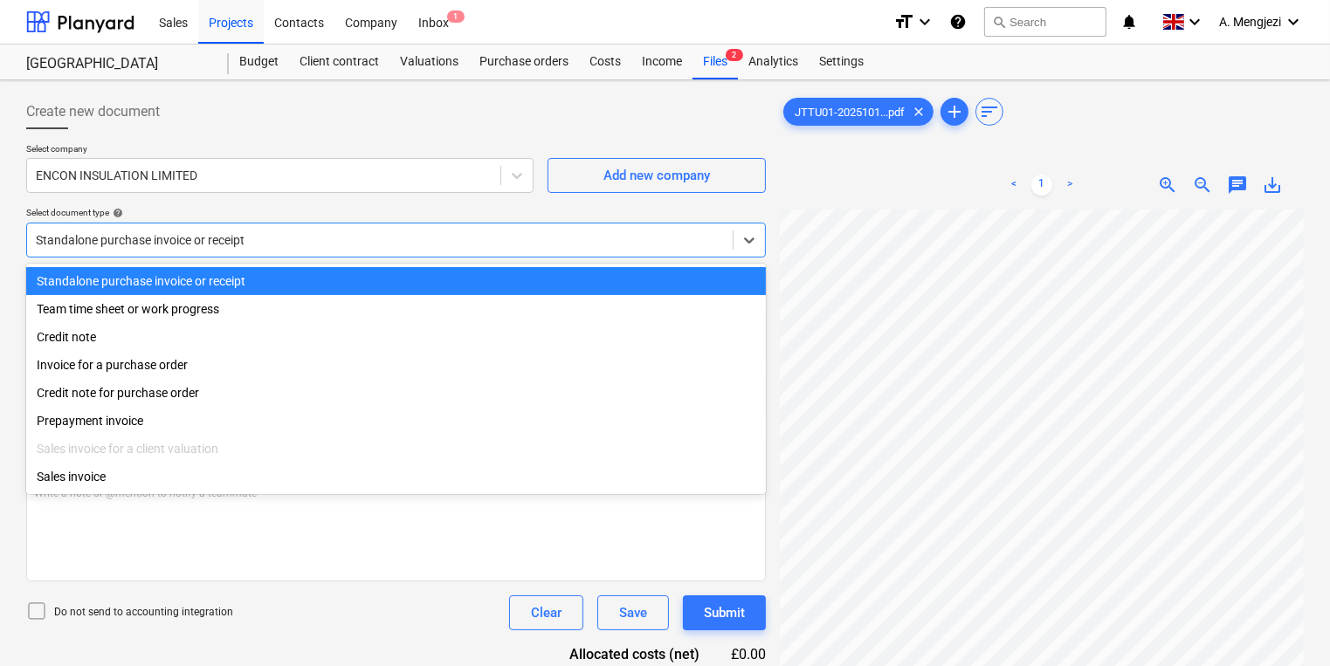
click at [335, 244] on div at bounding box center [380, 239] width 688 height 17
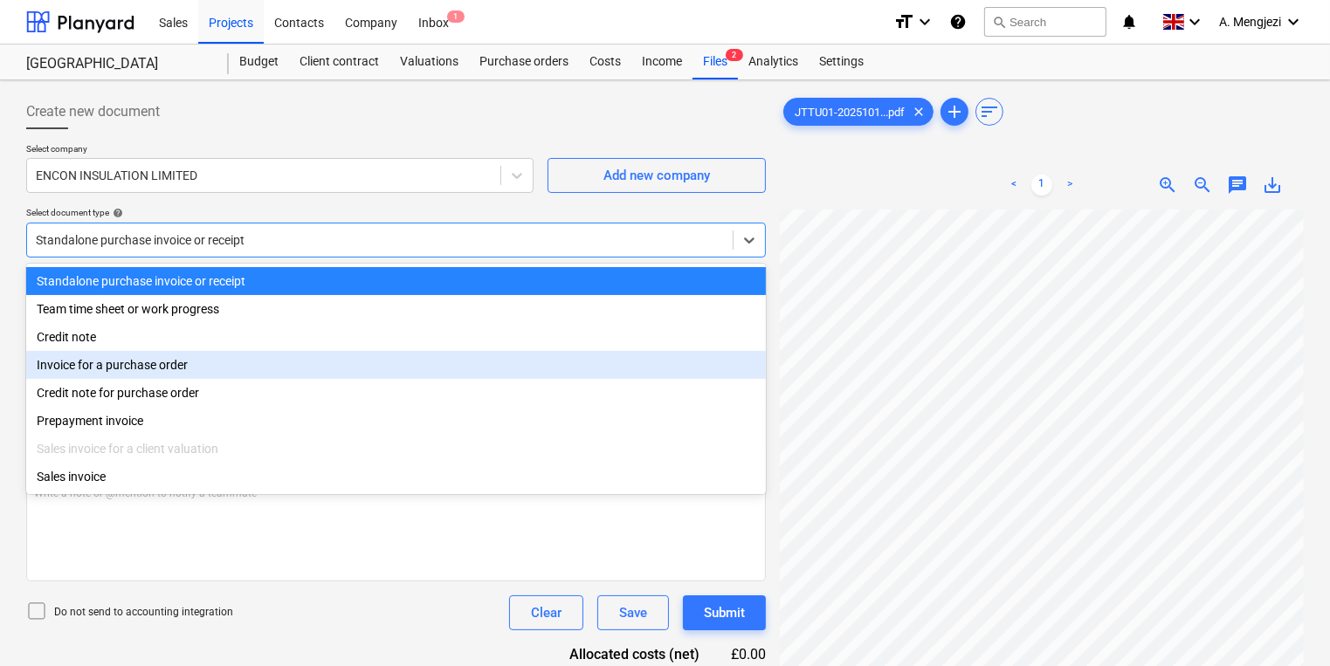
click at [311, 375] on div "Invoice for a purchase order" at bounding box center [396, 365] width 740 height 28
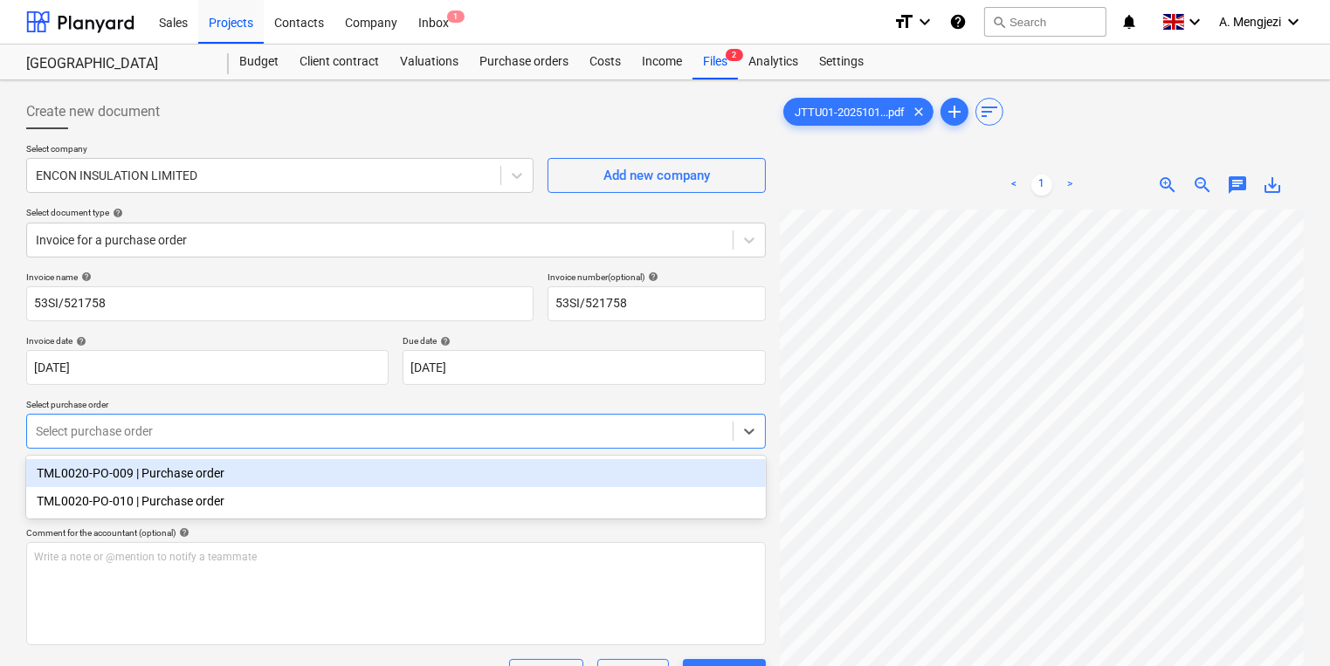
click at [277, 419] on div "Select purchase order" at bounding box center [380, 431] width 706 height 24
click at [265, 482] on div "TML0020-PO-009 | Purchase order" at bounding box center [396, 473] width 740 height 28
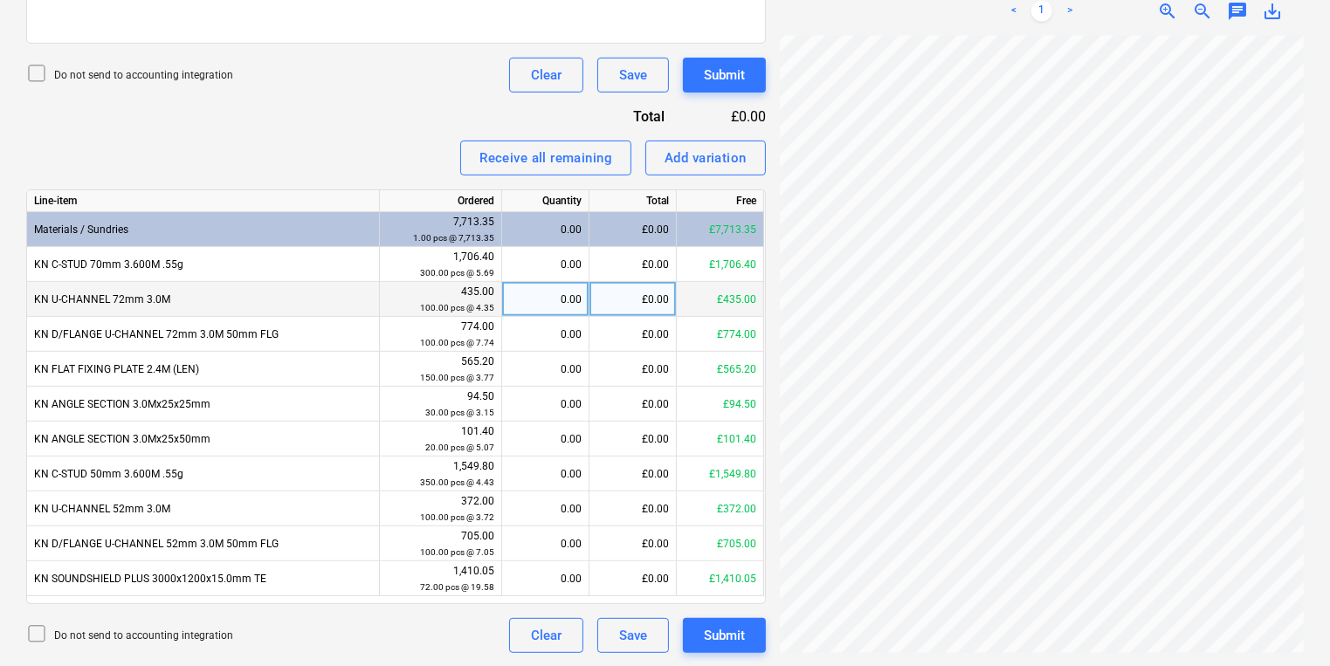
scroll to position [72, 17]
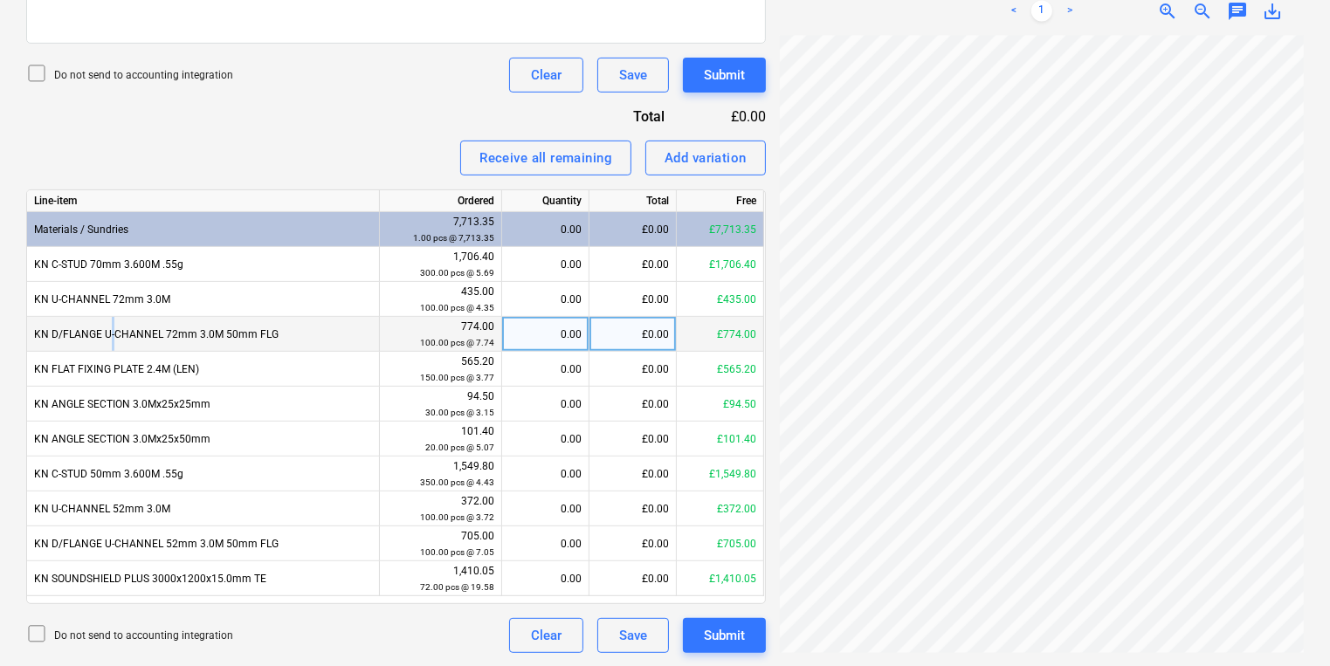
click at [105, 343] on div "KN D/FLANGE U-CHANNEL 72mm 3.0M 50mm FLG" at bounding box center [203, 334] width 353 height 35
